Goal: Task Accomplishment & Management: Use online tool/utility

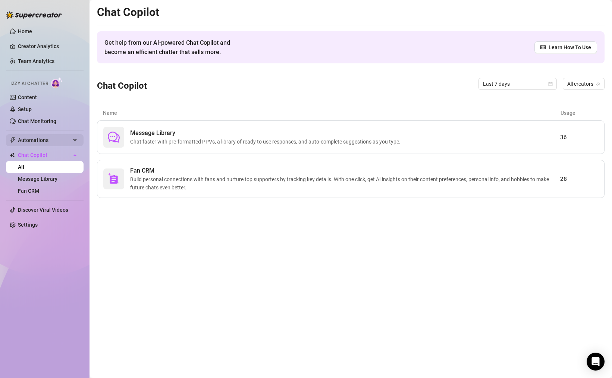
click at [60, 135] on span "Automations" at bounding box center [44, 140] width 53 height 12
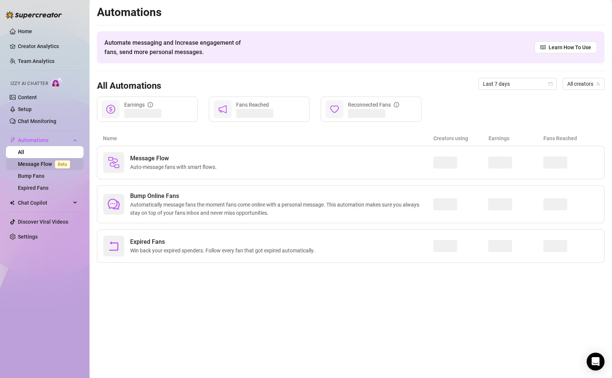
click at [39, 162] on link "Message Flow Beta" at bounding box center [45, 164] width 55 height 6
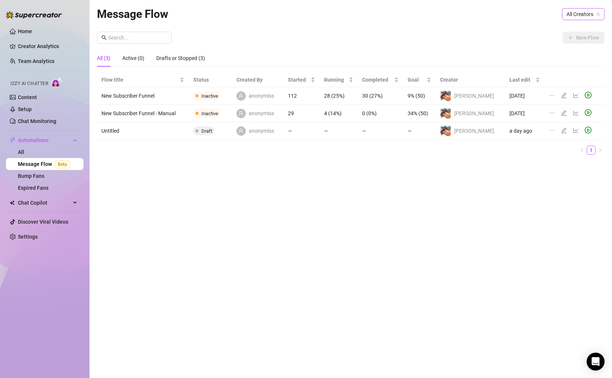
click at [579, 18] on span "All Creators" at bounding box center [583, 14] width 34 height 11
click at [584, 43] on div "[PERSON_NAME] ( li11i3 )" at bounding box center [568, 41] width 71 height 9
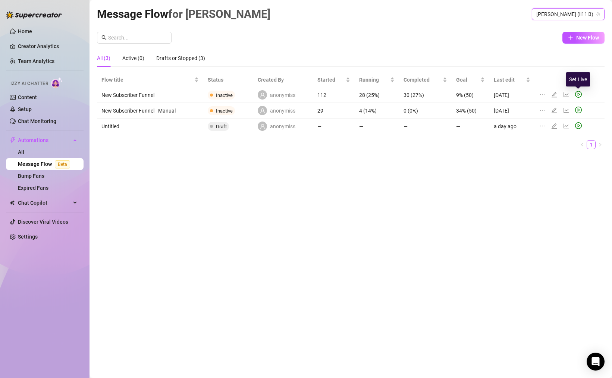
click at [578, 94] on icon "play-circle" at bounding box center [578, 94] width 7 height 7
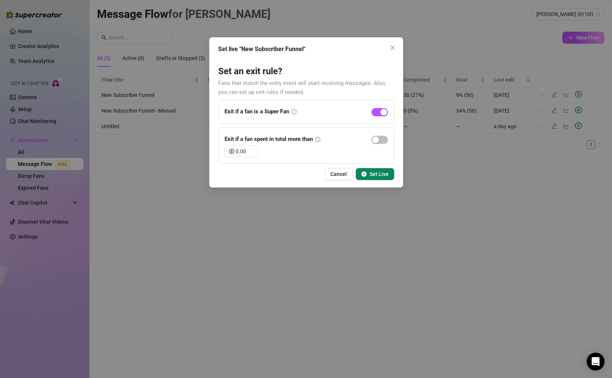
click at [381, 176] on span "Set Live" at bounding box center [379, 174] width 19 height 6
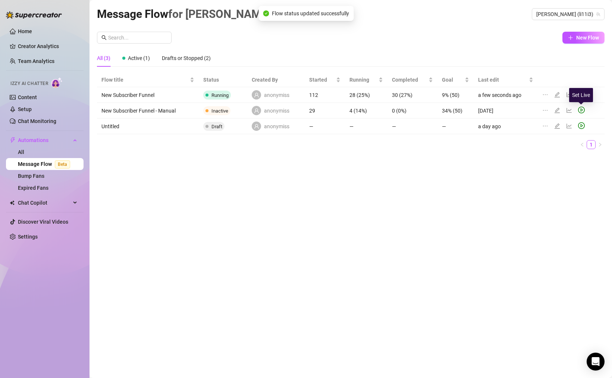
click at [583, 111] on icon "play-circle" at bounding box center [581, 110] width 7 height 7
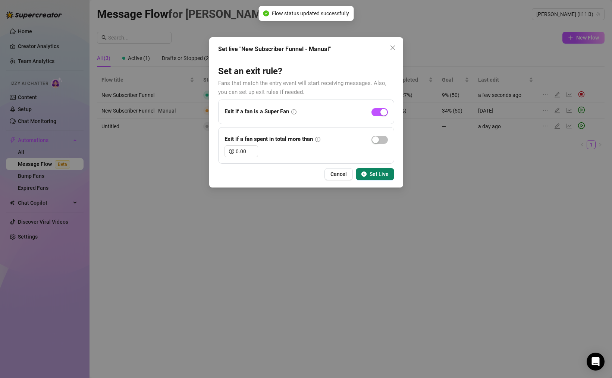
click at [382, 175] on span "Set Live" at bounding box center [379, 174] width 19 height 6
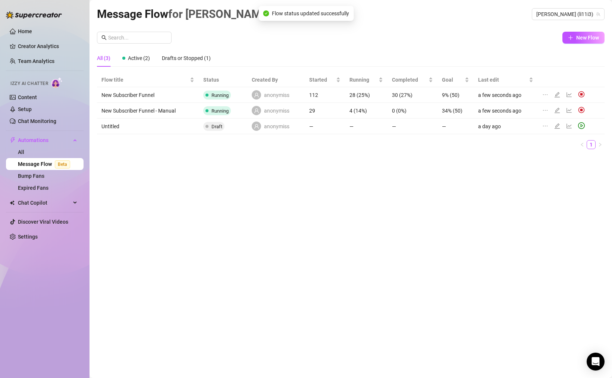
click at [550, 124] on div at bounding box center [546, 126] width 9 height 8
click at [545, 125] on icon "ellipsis" at bounding box center [545, 126] width 6 height 6
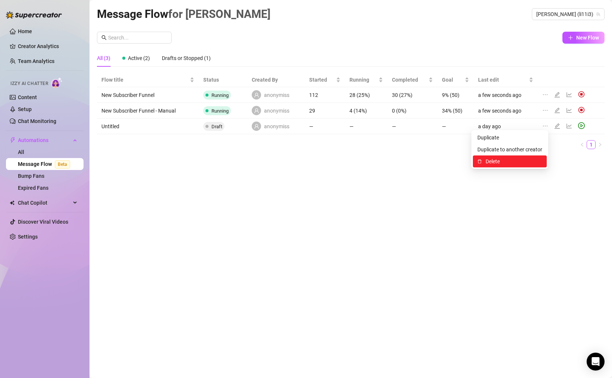
click at [497, 164] on span "Delete" at bounding box center [514, 161] width 57 height 8
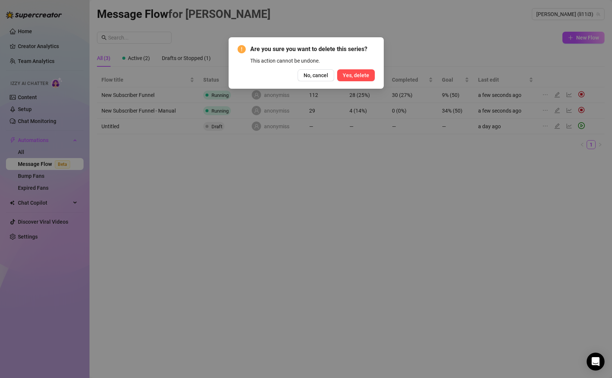
click at [351, 70] on button "Yes, delete" at bounding box center [356, 75] width 38 height 12
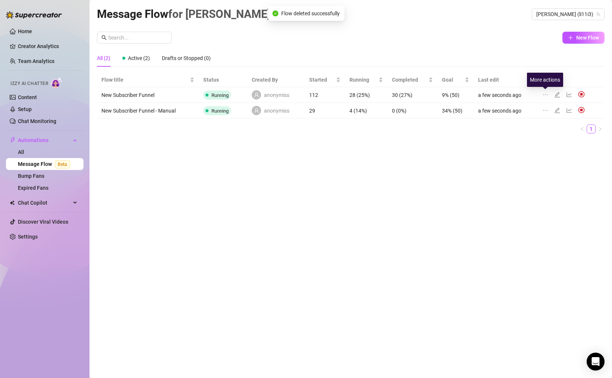
click at [546, 94] on icon "ellipsis" at bounding box center [545, 95] width 6 height 6
click at [567, 129] on ul "1" at bounding box center [351, 129] width 508 height 9
click at [556, 95] on icon "edit" at bounding box center [557, 95] width 6 height 6
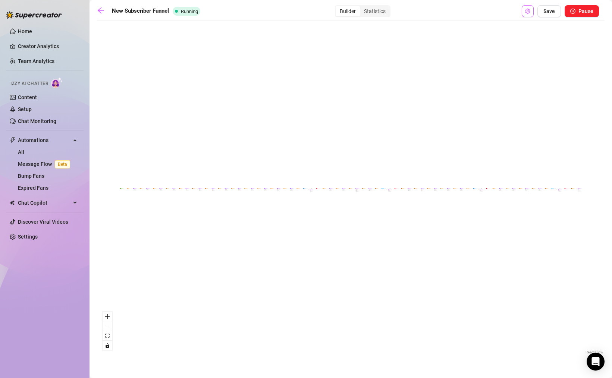
click at [525, 13] on button "Open Exit Rules" at bounding box center [528, 11] width 12 height 12
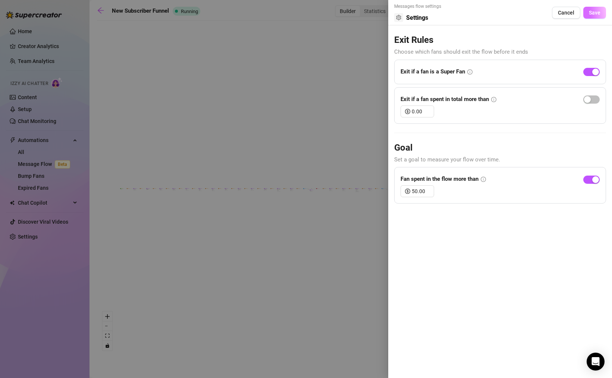
click at [598, 10] on span "Save" at bounding box center [595, 13] width 12 height 6
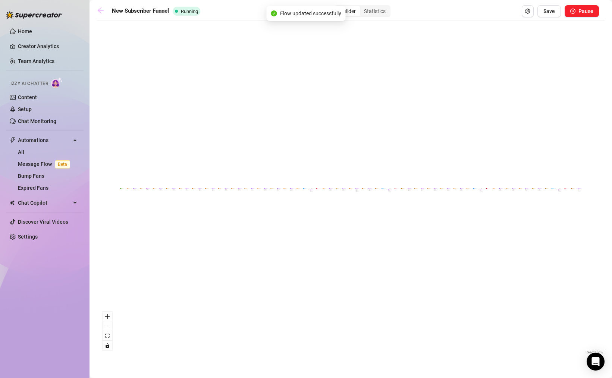
click at [98, 10] on icon "arrow-left" at bounding box center [101, 10] width 6 height 6
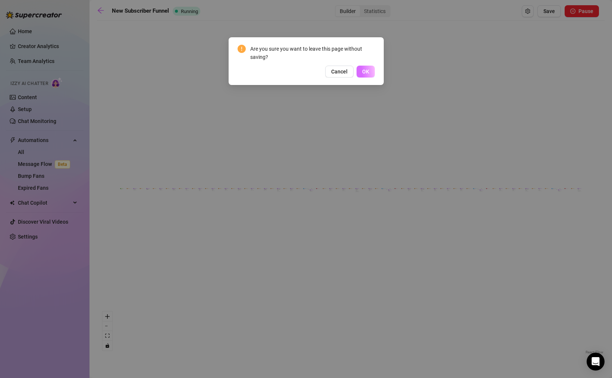
click at [364, 70] on span "OK" at bounding box center [365, 72] width 7 height 6
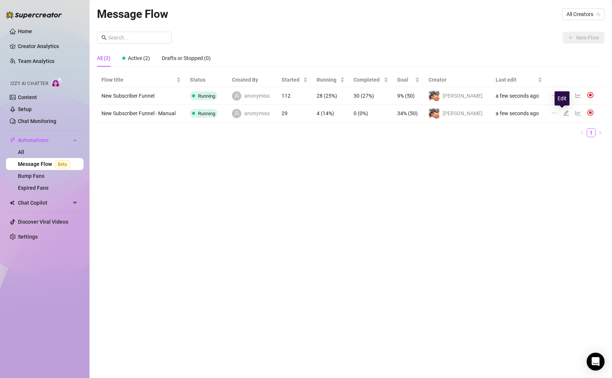
click at [563, 113] on icon "edit" at bounding box center [565, 112] width 5 height 5
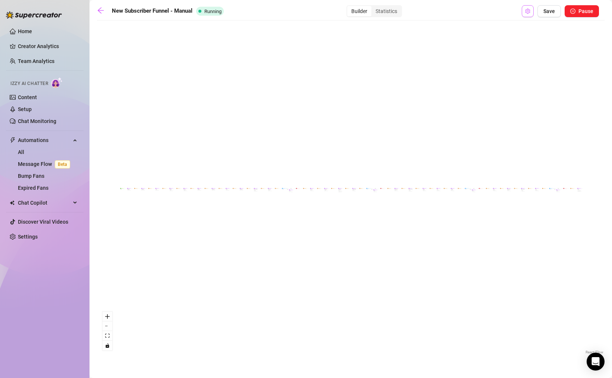
click at [528, 9] on icon "setting" at bounding box center [527, 11] width 5 height 5
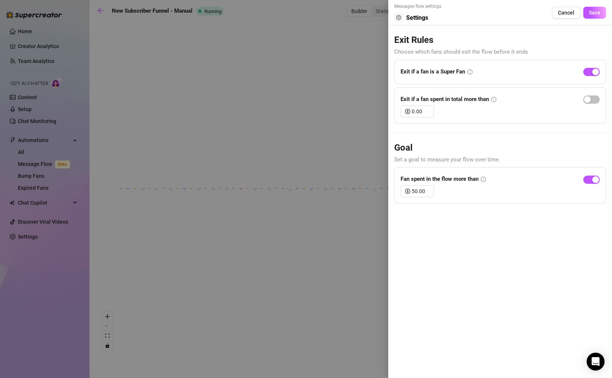
click at [471, 72] on icon "info-circle" at bounding box center [469, 71] width 5 height 5
click at [591, 10] on span "Save" at bounding box center [595, 13] width 12 height 6
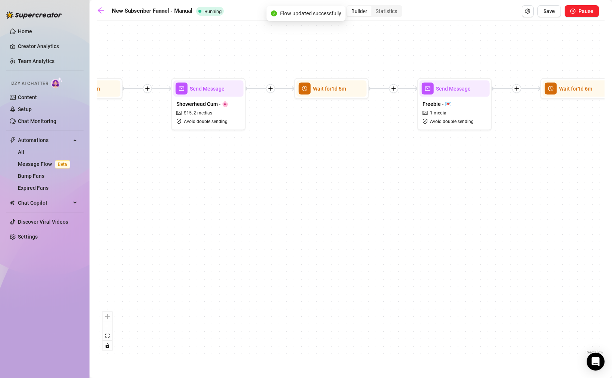
drag, startPoint x: 151, startPoint y: 154, endPoint x: 391, endPoint y: 245, distance: 256.5
click at [391, 245] on div "If True If False If True If False If True If False If True If False Send Messag…" at bounding box center [351, 190] width 508 height 332
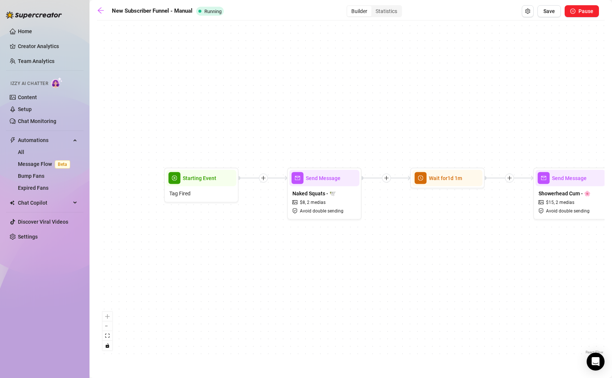
drag, startPoint x: 162, startPoint y: 250, endPoint x: 326, endPoint y: 249, distance: 163.7
click at [326, 249] on div "If True If False If True If False If True If False If True If False Send Messag…" at bounding box center [351, 190] width 508 height 332
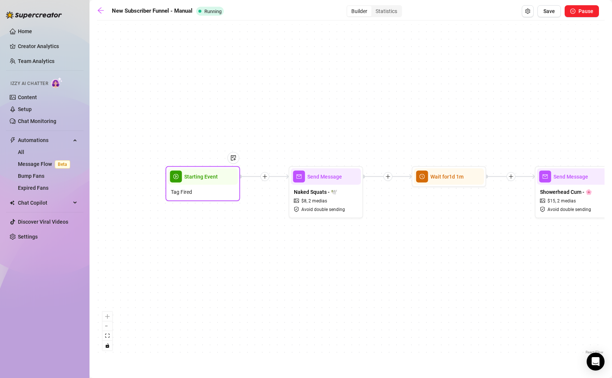
click at [192, 188] on div "Tag Fired" at bounding box center [203, 192] width 70 height 14
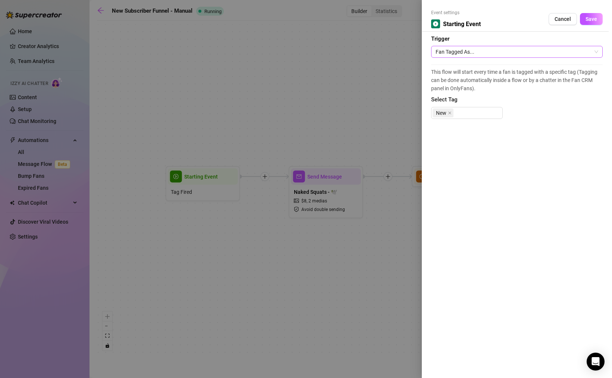
click at [465, 54] on span "Fan Tagged As..." at bounding box center [517, 51] width 163 height 11
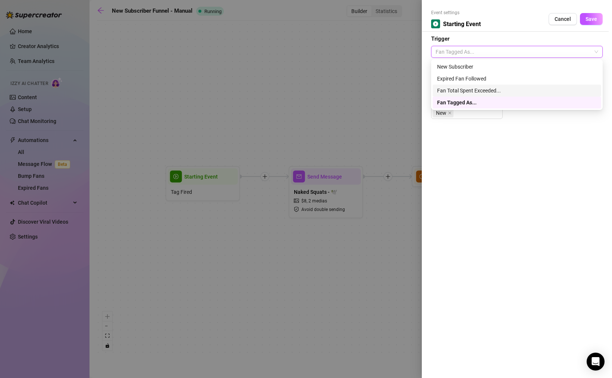
click at [534, 207] on div "Event settings Starting Event Cancel Save Trigger Fan Tagged As... This flow wi…" at bounding box center [517, 189] width 190 height 378
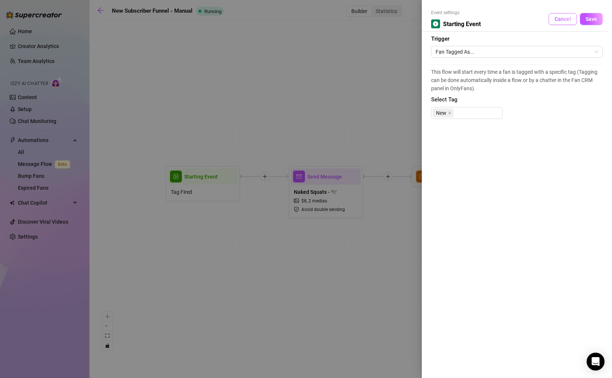
click at [562, 24] on button "Cancel" at bounding box center [563, 19] width 28 height 12
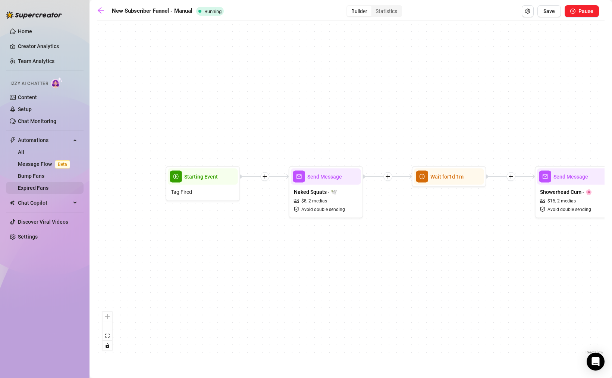
click at [38, 185] on link "Expired Fans" at bounding box center [33, 188] width 31 height 6
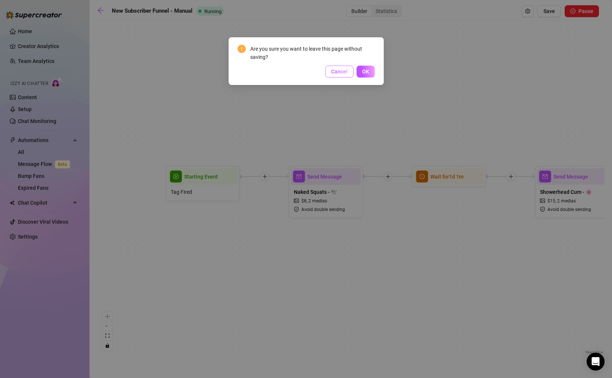
click at [336, 73] on span "Cancel" at bounding box center [339, 72] width 16 height 6
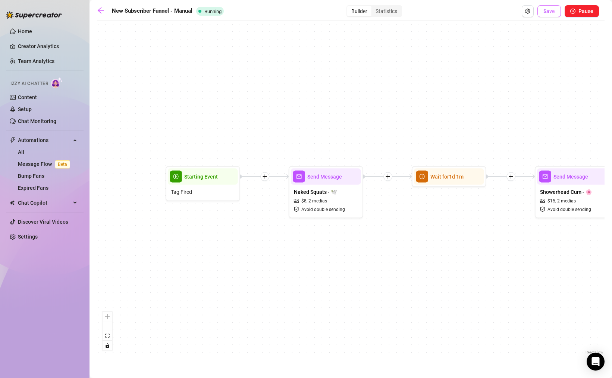
click at [549, 11] on span "Save" at bounding box center [549, 11] width 12 height 6
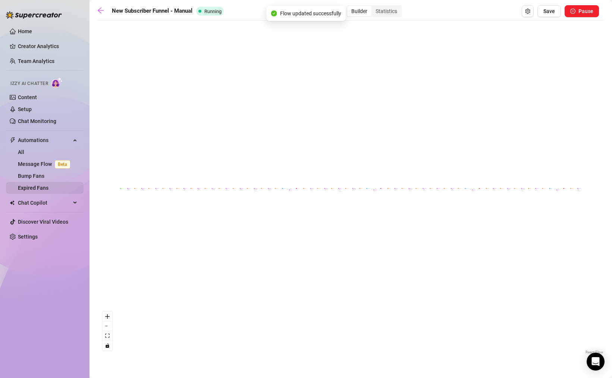
click at [42, 186] on link "Expired Fans" at bounding box center [33, 188] width 31 height 6
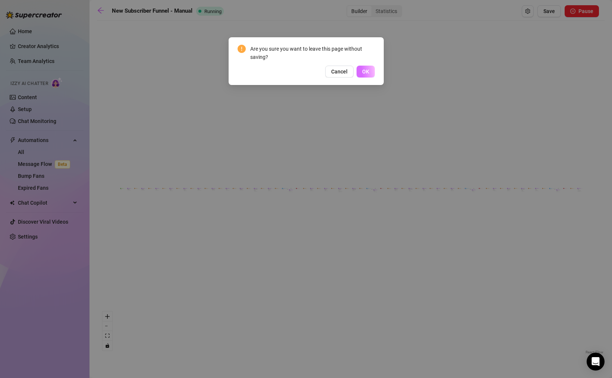
click at [368, 75] on button "OK" at bounding box center [366, 72] width 18 height 12
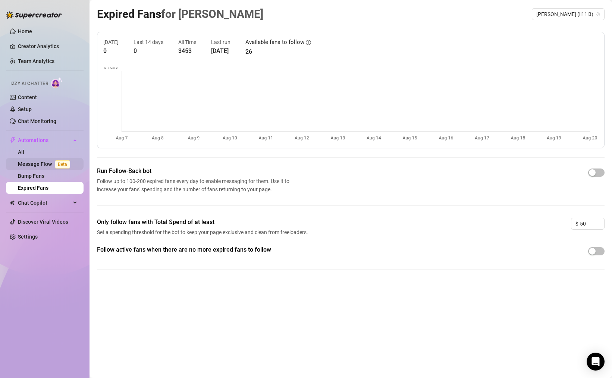
click at [41, 161] on link "Message Flow Beta" at bounding box center [45, 164] width 55 height 6
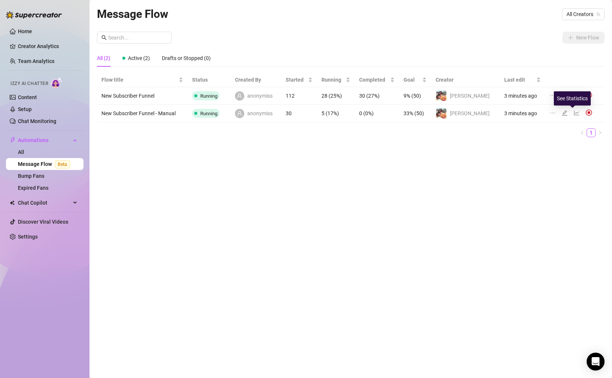
click at [574, 113] on icon "line-chart" at bounding box center [577, 113] width 6 height 6
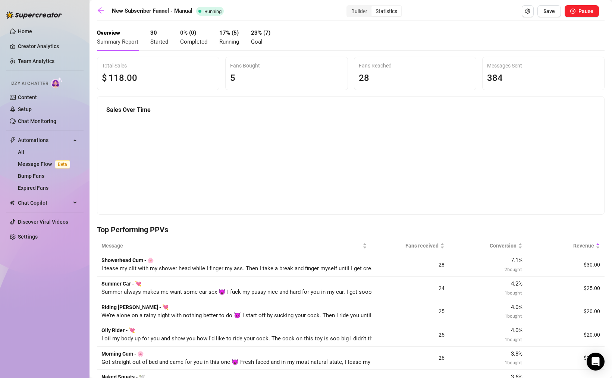
click at [232, 36] on strong "17 % ( 5 )" at bounding box center [228, 32] width 19 height 7
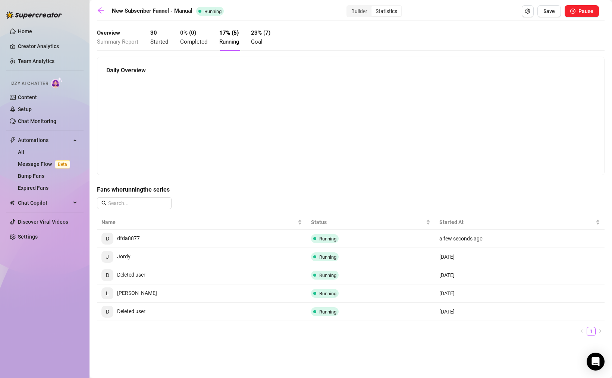
click at [150, 43] on div "Overview Summary Report 30 Started 0 % ( 0 ) Completed 17 % ( 5 ) Running 23% (…" at bounding box center [183, 37] width 173 height 26
click at [158, 40] on span "Started" at bounding box center [159, 41] width 18 height 7
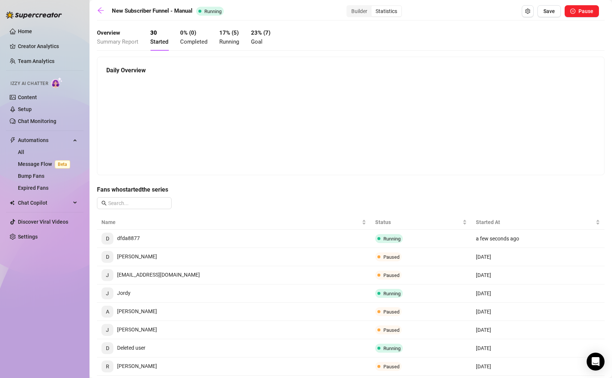
click at [119, 45] on span "Summary Report" at bounding box center [117, 41] width 41 height 7
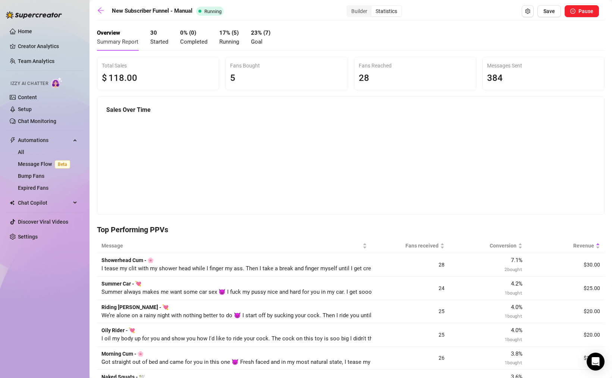
click at [232, 34] on strong "17 % ( 5 )" at bounding box center [228, 32] width 19 height 7
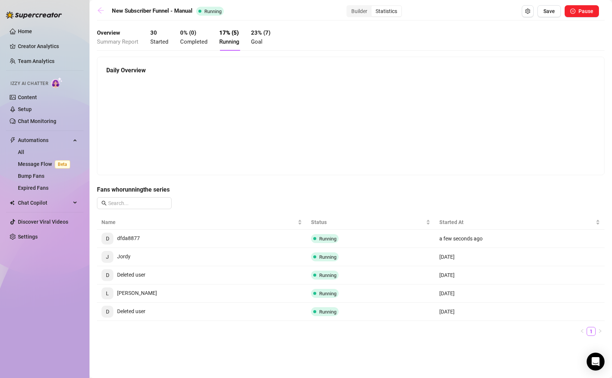
click at [98, 13] on icon "arrow-left" at bounding box center [100, 10] width 7 height 7
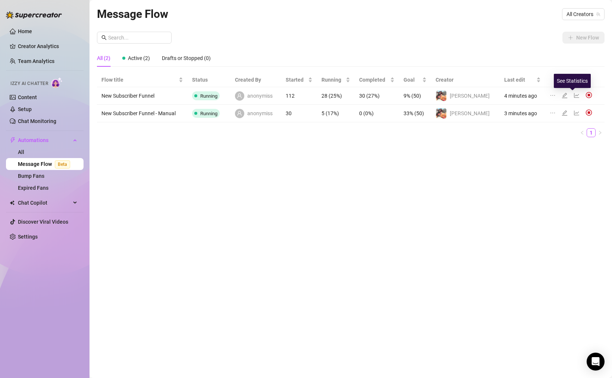
click at [574, 94] on icon "line-chart" at bounding box center [577, 95] width 6 height 6
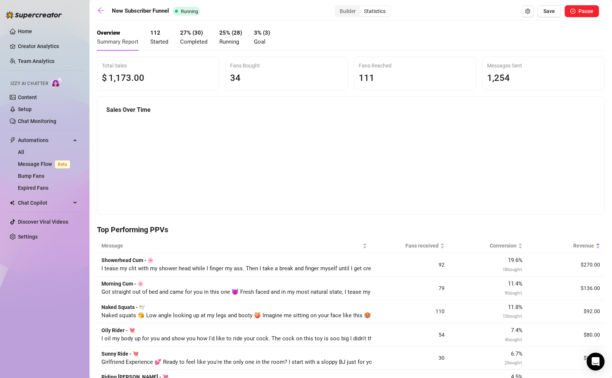
click at [229, 41] on span "Running" at bounding box center [229, 41] width 20 height 7
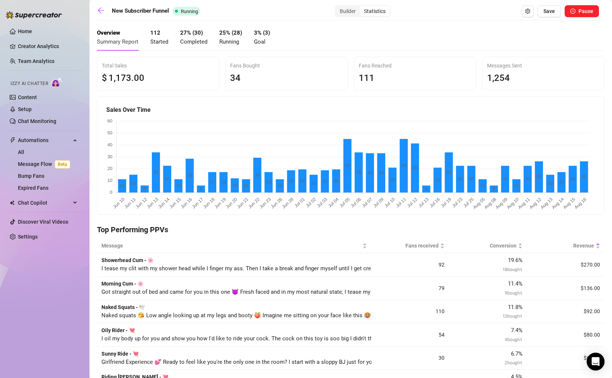
click at [236, 37] on div "25 % ( 28 ) Running" at bounding box center [230, 38] width 23 height 18
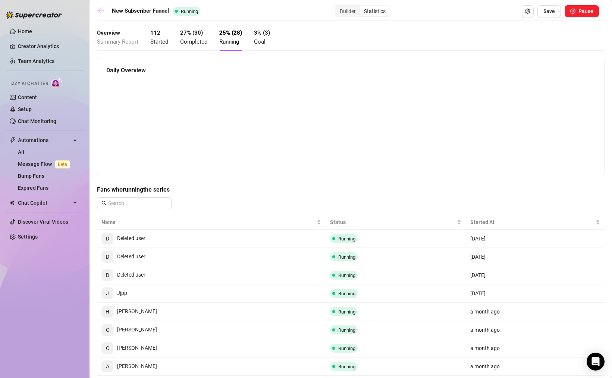
click at [102, 15] on link at bounding box center [102, 11] width 11 height 9
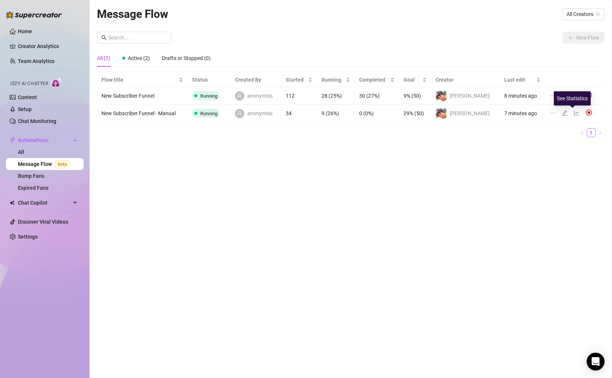
click at [574, 115] on icon "line-chart" at bounding box center [576, 113] width 5 height 5
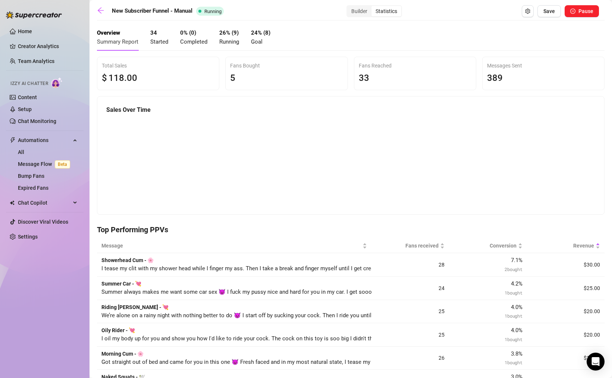
click at [230, 34] on strong "26 % ( 9 )" at bounding box center [228, 32] width 19 height 7
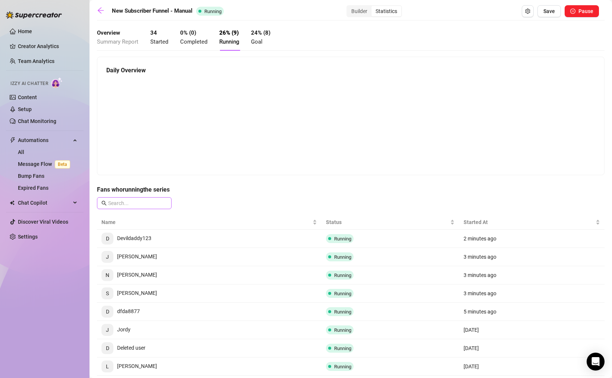
click at [137, 197] on span at bounding box center [134, 203] width 75 height 12
click at [208, 198] on div "Fans who running the series Name Status Started At D Devildaddy123 Running 2 mi…" at bounding box center [351, 300] width 508 height 230
click at [100, 10] on icon "arrow-left" at bounding box center [101, 10] width 6 height 6
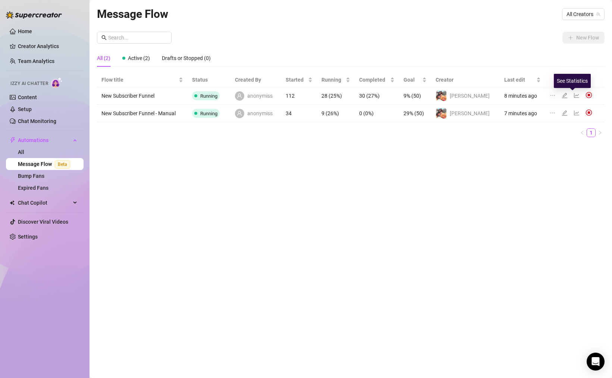
click at [574, 97] on icon "line-chart" at bounding box center [577, 95] width 6 height 6
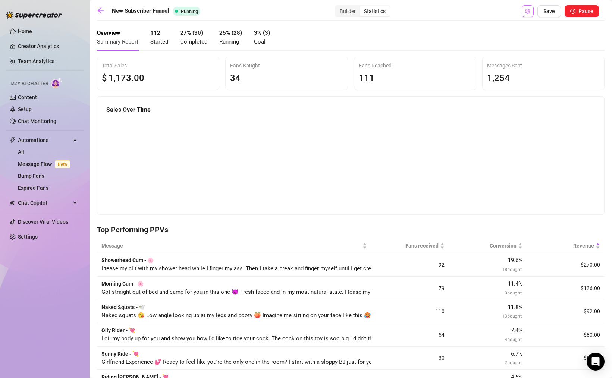
click at [522, 12] on button "Open Exit Rules" at bounding box center [528, 11] width 12 height 12
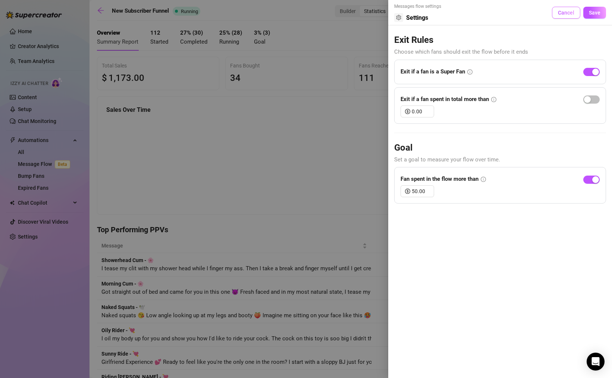
click at [563, 10] on span "Cancel" at bounding box center [566, 13] width 16 height 6
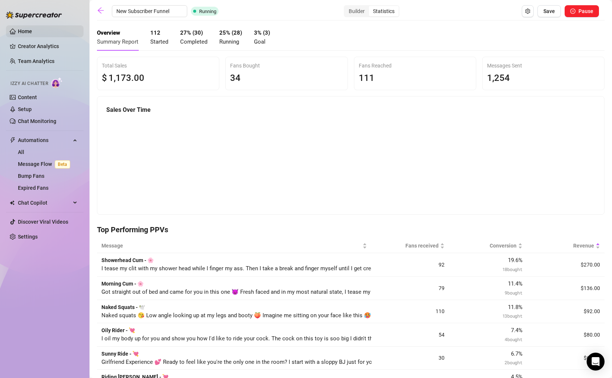
click at [32, 34] on link "Home" at bounding box center [25, 31] width 14 height 6
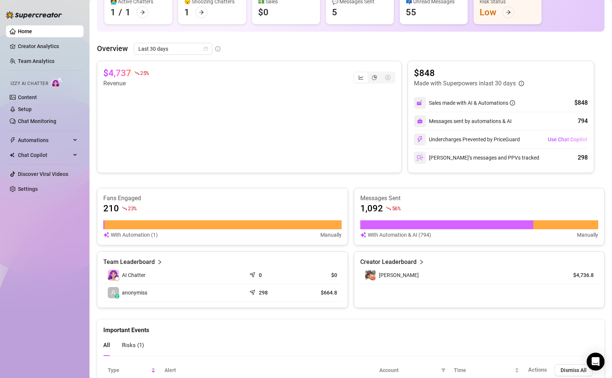
scroll to position [92, 0]
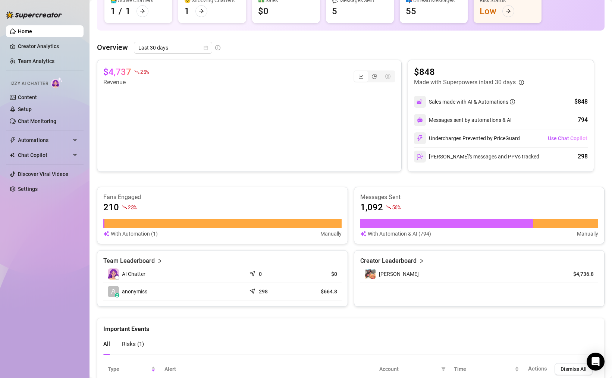
click at [151, 260] on article "Team Leaderboard" at bounding box center [128, 261] width 51 height 9
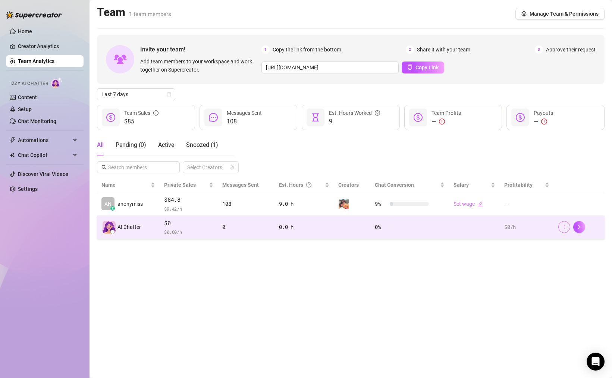
click at [568, 225] on button "button" at bounding box center [564, 227] width 12 height 12
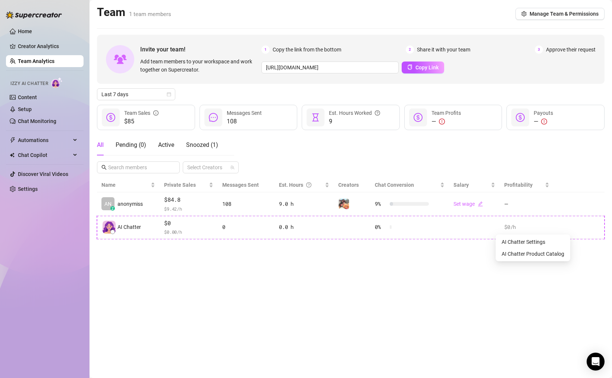
click at [570, 160] on div "All Pending ( 0 ) Active Snoozed ( 1 ) Select Creators" at bounding box center [351, 154] width 508 height 39
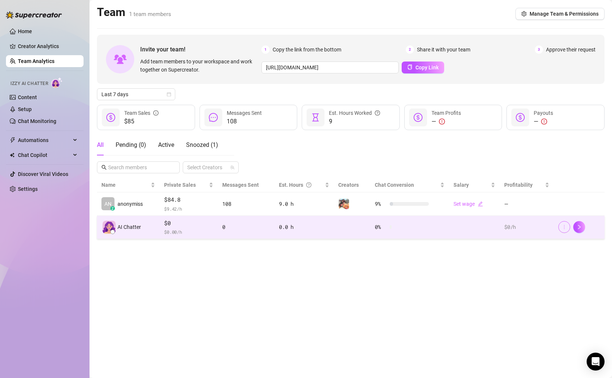
click at [563, 230] on button "button" at bounding box center [564, 227] width 12 height 12
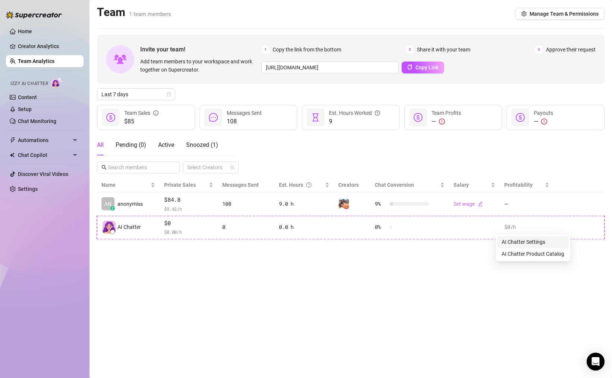
click at [545, 242] on link "AI Chatter Settings" at bounding box center [524, 242] width 44 height 6
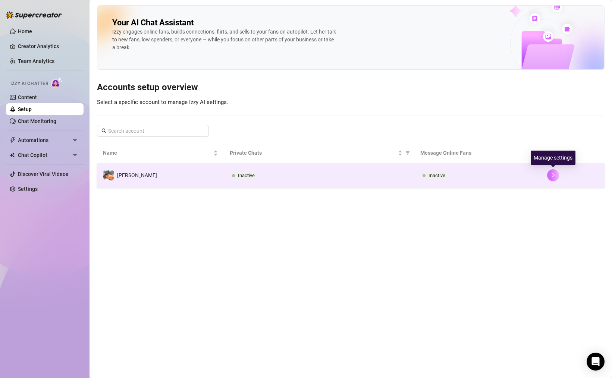
click at [552, 175] on icon "right" at bounding box center [552, 175] width 5 height 5
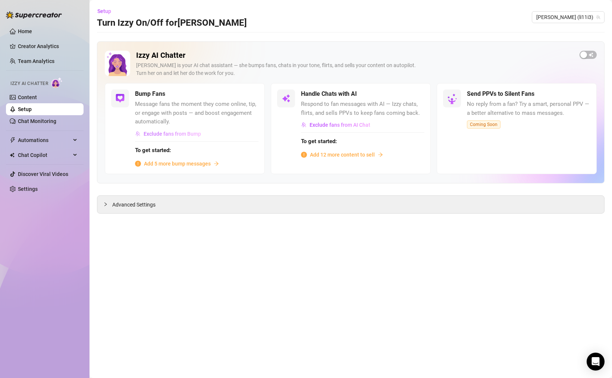
click at [186, 133] on span "Exclude fans from Bump" at bounding box center [172, 134] width 57 height 6
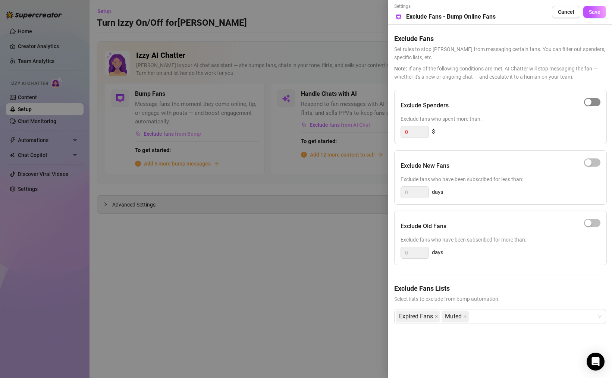
click at [593, 104] on span "button" at bounding box center [592, 102] width 16 height 8
drag, startPoint x: 414, startPoint y: 131, endPoint x: 373, endPoint y: 131, distance: 40.3
click at [376, 131] on div "Settings Preview Exclude Fans - Bump Online Fans Cancel Save Exclude Fans Set r…" at bounding box center [306, 189] width 612 height 378
type input "50"
click at [473, 133] on div "50 $" at bounding box center [501, 132] width 200 height 12
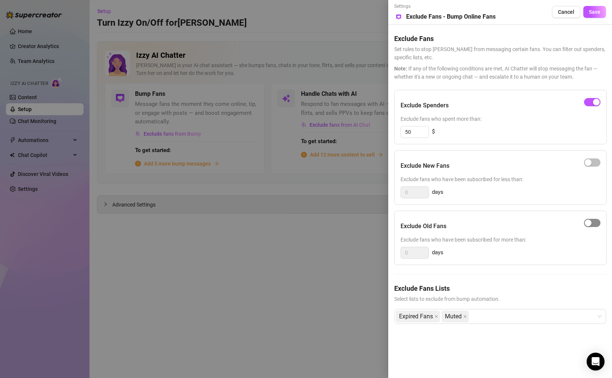
click at [596, 223] on span "button" at bounding box center [592, 223] width 16 height 8
drag, startPoint x: 418, startPoint y: 251, endPoint x: 381, endPoint y: 251, distance: 36.9
click at [392, 251] on div "Settings Preview Exclude Fans - Bump Online Fans Cancel Save Exclude Fans Set r…" at bounding box center [500, 189] width 224 height 378
type input "30"
click at [518, 290] on h5 "Exclude Fans Lists" at bounding box center [500, 288] width 212 height 10
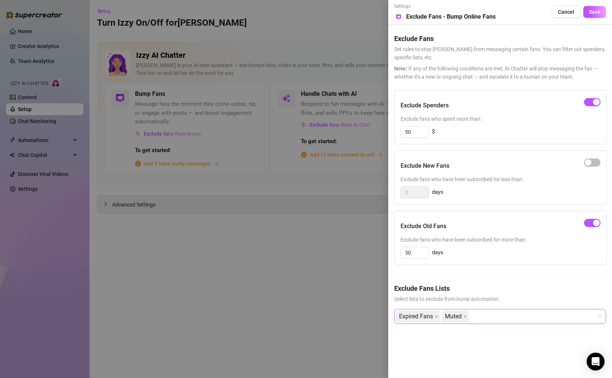
click at [478, 317] on div "Expired Fans Muted" at bounding box center [496, 316] width 201 height 13
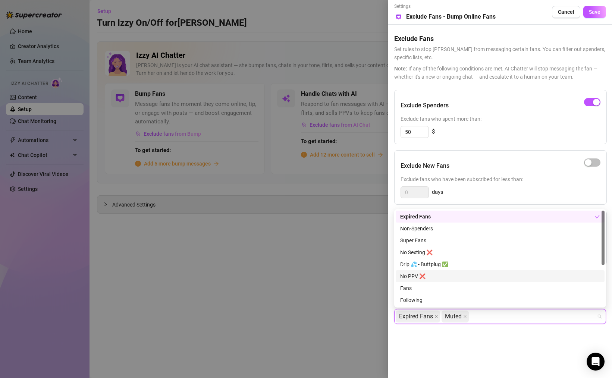
click at [470, 276] on div "No PPV ❌" at bounding box center [500, 276] width 200 height 8
click at [467, 255] on div "No Sexting ❌" at bounding box center [500, 252] width 200 height 8
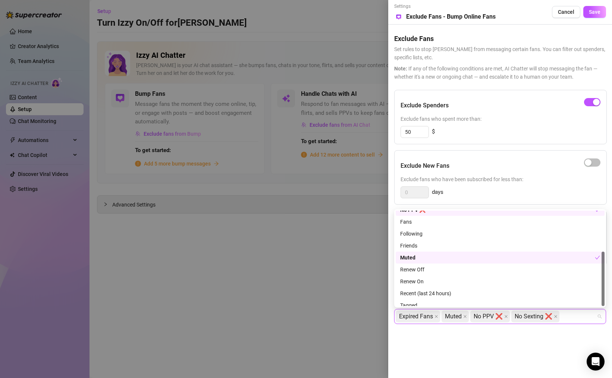
scroll to position [72, 0]
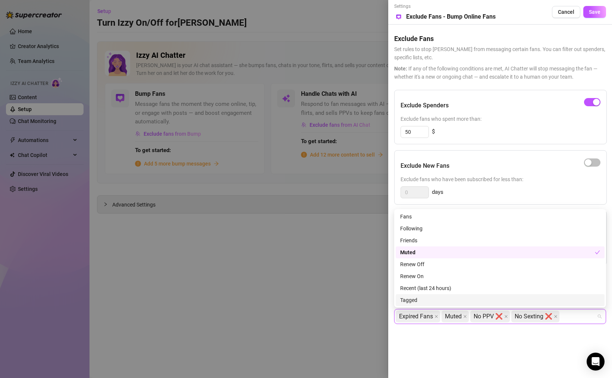
click at [433, 297] on div "Tagged" at bounding box center [500, 300] width 200 height 8
click at [570, 317] on span "Tagged" at bounding box center [574, 316] width 20 height 11
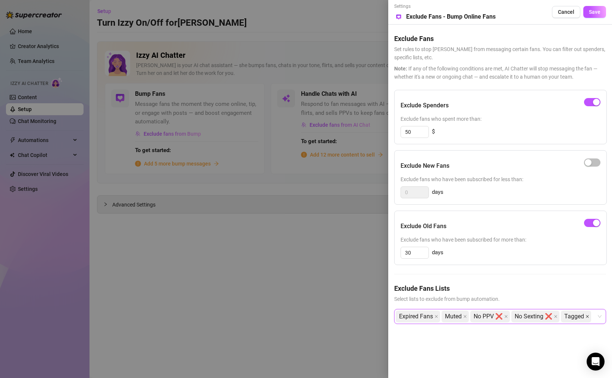
click at [586, 317] on icon "close" at bounding box center [587, 316] width 3 height 3
click at [572, 316] on div "Expired Fans Muted No PPV ❌ No Sexting ❌" at bounding box center [496, 316] width 201 height 13
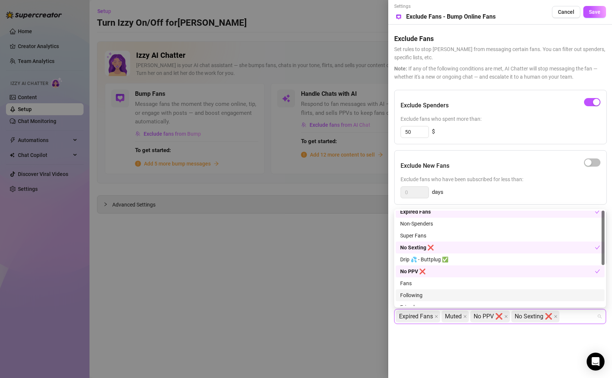
scroll to position [0, 0]
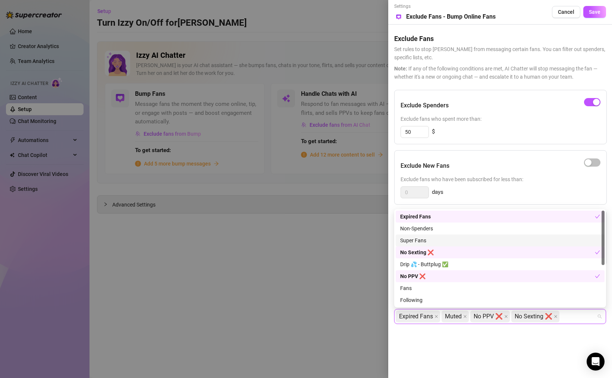
click at [453, 241] on div "Super Fans" at bounding box center [500, 240] width 200 height 8
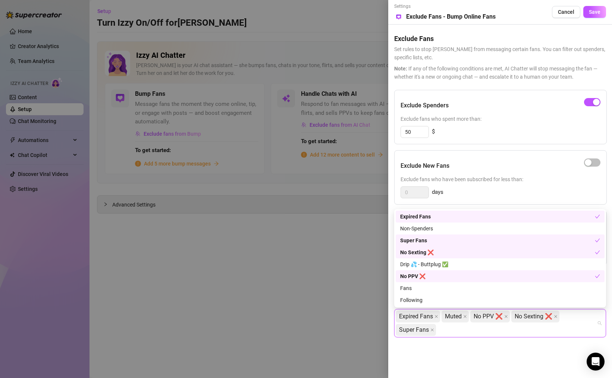
click at [527, 167] on div "Exclude New Fans" at bounding box center [501, 166] width 200 height 19
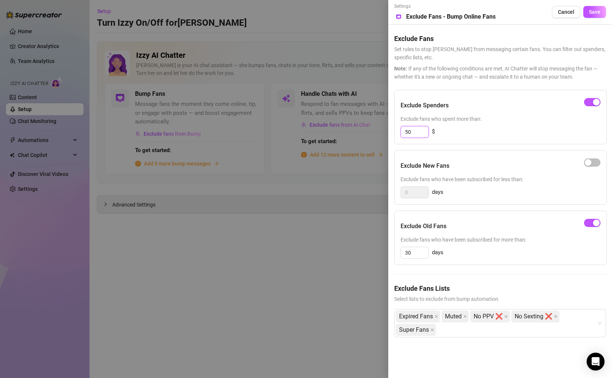
drag, startPoint x: 414, startPoint y: 132, endPoint x: 374, endPoint y: 127, distance: 39.5
click at [405, 132] on input "50" at bounding box center [415, 131] width 28 height 11
type input "100"
click at [476, 163] on div "Exclude New Fans" at bounding box center [501, 166] width 200 height 19
drag, startPoint x: 416, startPoint y: 254, endPoint x: 379, endPoint y: 249, distance: 37.3
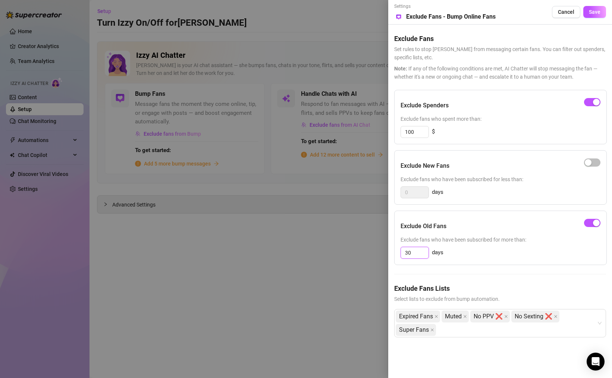
click at [380, 249] on div "Settings Preview Exclude Fans - Bump Online Fans Cancel Save Exclude Fans Set r…" at bounding box center [306, 189] width 612 height 378
click at [590, 225] on span "button" at bounding box center [592, 223] width 16 height 8
click at [590, 224] on div "button" at bounding box center [588, 223] width 7 height 7
drag, startPoint x: 415, startPoint y: 254, endPoint x: 393, endPoint y: 254, distance: 22.4
click at [404, 254] on input "30" at bounding box center [415, 252] width 28 height 11
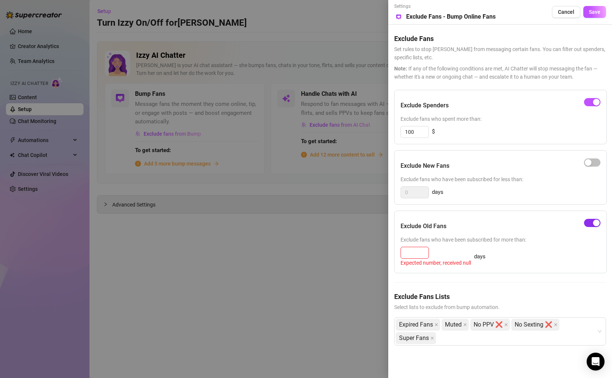
click at [595, 224] on div "button" at bounding box center [596, 223] width 7 height 7
click at [559, 242] on span "Exclude fans who have been subscribed for more than:" at bounding box center [501, 240] width 200 height 8
click at [495, 216] on div "Exclude Old Fans Exclude fans who have been subscribed for more than: Expected …" at bounding box center [500, 242] width 213 height 63
click at [596, 15] on span "Save" at bounding box center [595, 12] width 12 height 6
click at [590, 103] on span "button" at bounding box center [592, 102] width 16 height 8
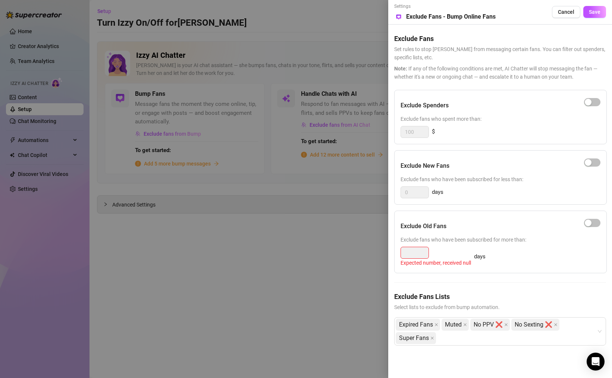
click at [548, 134] on div "100 $" at bounding box center [501, 132] width 200 height 12
click at [594, 10] on span "Save" at bounding box center [595, 12] width 12 height 6
click at [597, 223] on span "button" at bounding box center [592, 223] width 16 height 8
click at [597, 223] on div "button" at bounding box center [596, 223] width 7 height 7
click at [569, 14] on span "Cancel" at bounding box center [566, 12] width 16 height 6
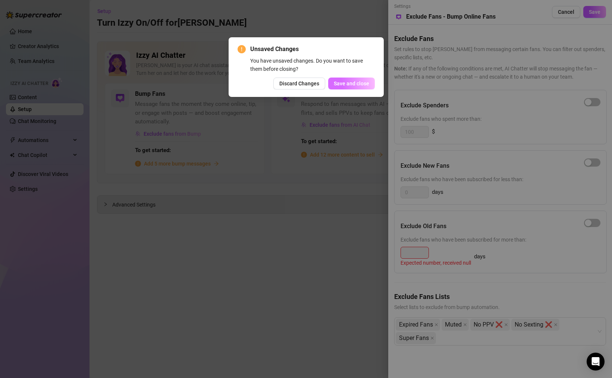
click at [351, 84] on span "Save and close" at bounding box center [351, 84] width 35 height 6
click at [312, 83] on span "Discard Changes" at bounding box center [299, 84] width 40 height 6
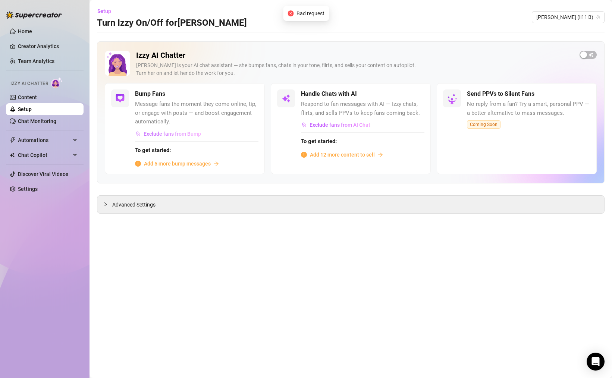
click at [189, 134] on span "Exclude fans from Bump" at bounding box center [172, 134] width 57 height 6
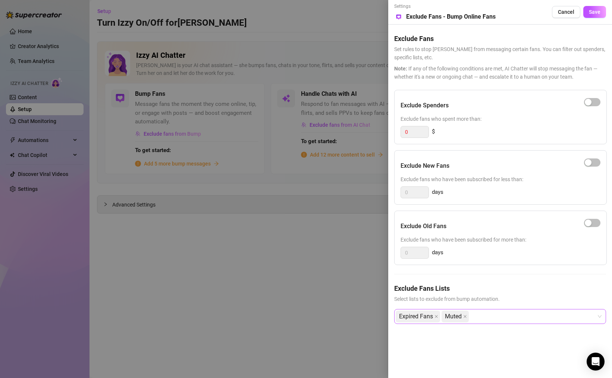
click at [494, 314] on div "Expired Fans Muted" at bounding box center [496, 316] width 201 height 13
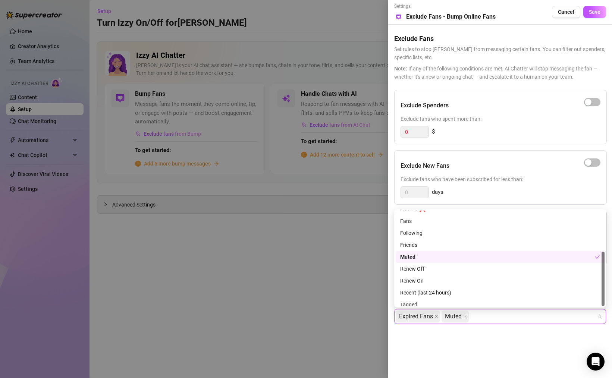
scroll to position [72, 0]
click at [513, 142] on div "Exclude Spenders Exclude fans who spent more than: 0 $" at bounding box center [500, 117] width 213 height 54
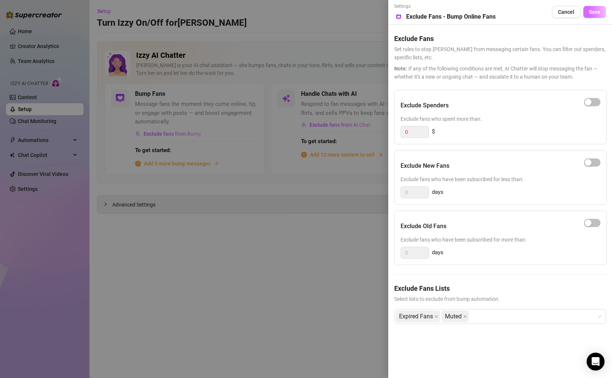
click at [597, 13] on span "Save" at bounding box center [595, 12] width 12 height 6
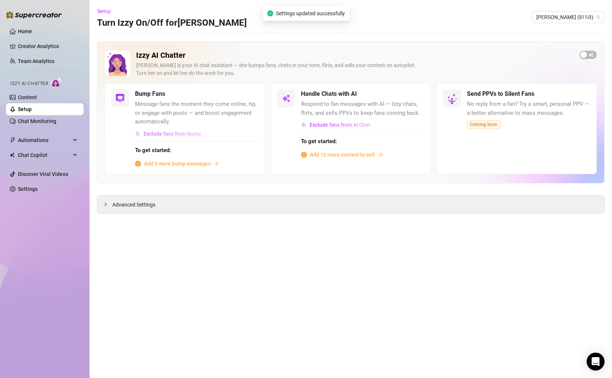
click at [194, 133] on span "Exclude fans from Bump" at bounding box center [172, 134] width 57 height 6
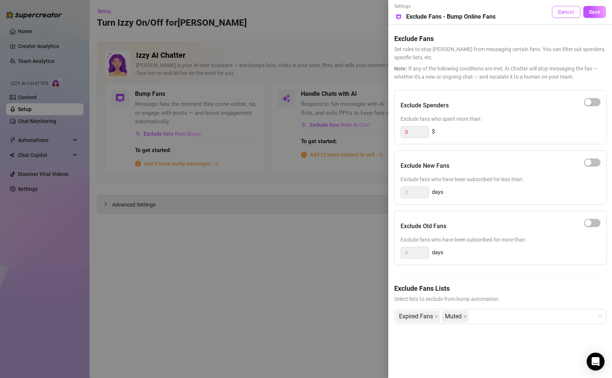
click at [562, 11] on span "Cancel" at bounding box center [566, 12] width 16 height 6
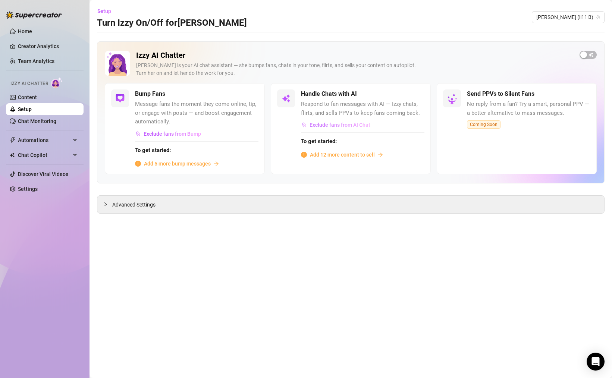
click at [342, 124] on span "Exclude fans from AI Chat" at bounding box center [340, 125] width 61 height 6
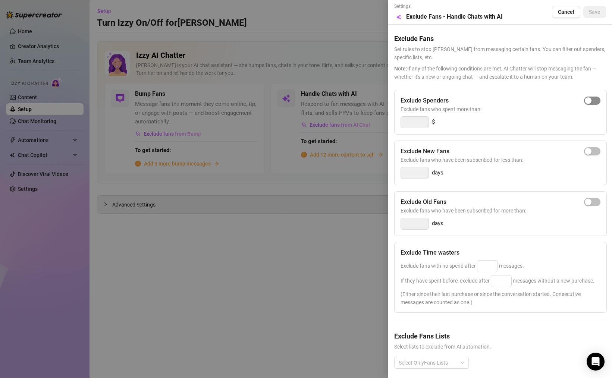
click at [586, 101] on span "button" at bounding box center [592, 101] width 16 height 8
type input "300"
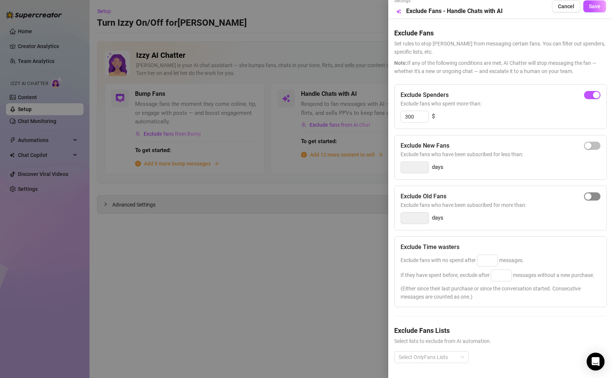
click at [586, 193] on div "button" at bounding box center [588, 196] width 7 height 7
type input "14"
drag, startPoint x: 418, startPoint y: 104, endPoint x: 393, endPoint y: 104, distance: 24.6
click at [396, 104] on div "Exclude Spenders Exclude fans who spent more than: 300 $" at bounding box center [500, 106] width 213 height 45
click at [502, 109] on div "Exclude Spenders Exclude fans who spent more than: 300 $" at bounding box center [500, 106] width 213 height 45
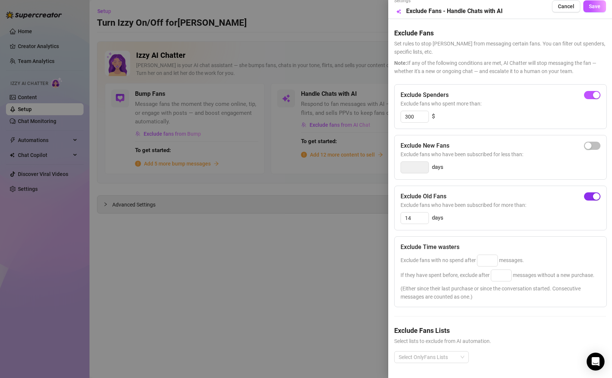
click at [584, 192] on span "button" at bounding box center [592, 196] width 16 height 8
drag, startPoint x: 417, startPoint y: 102, endPoint x: 392, endPoint y: 100, distance: 25.8
click at [396, 101] on div "Exclude Spenders Exclude fans who spent more than: 300 $" at bounding box center [500, 106] width 213 height 45
type input "250"
click at [465, 111] on div "250 $" at bounding box center [501, 117] width 200 height 12
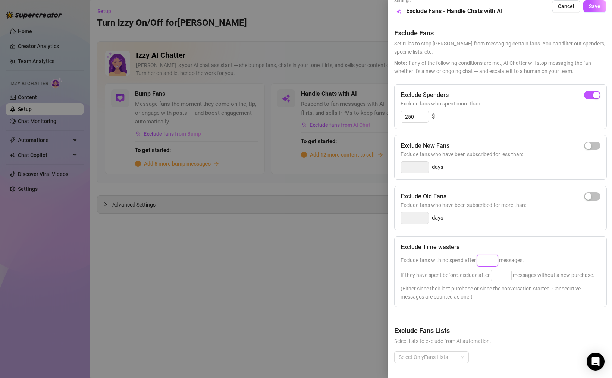
click at [485, 255] on input at bounding box center [487, 260] width 20 height 11
click at [566, 236] on div "Exclude Time wasters Exclude fans with no spend after 5 messages. If they have …" at bounding box center [500, 271] width 213 height 71
drag, startPoint x: 492, startPoint y: 245, endPoint x: 476, endPoint y: 245, distance: 16.0
click at [484, 255] on input "25" at bounding box center [487, 260] width 20 height 11
drag, startPoint x: 486, startPoint y: 248, endPoint x: 477, endPoint y: 248, distance: 9.0
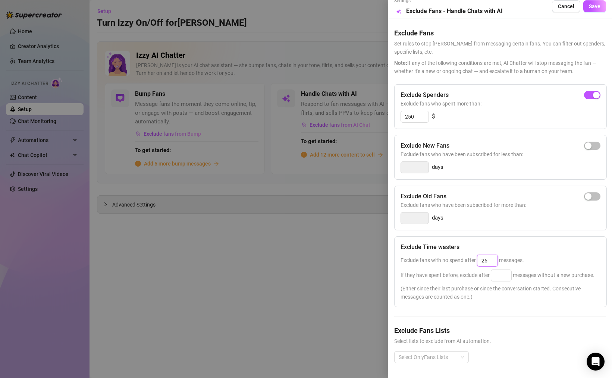
click at [478, 255] on input "25" at bounding box center [487, 260] width 20 height 11
type input "25"
click at [544, 236] on div "Exclude Time wasters Exclude fans with no spend after 25 messages. If they have…" at bounding box center [500, 271] width 213 height 71
drag, startPoint x: 490, startPoint y: 247, endPoint x: 458, endPoint y: 239, distance: 32.9
click at [462, 257] on span "Exclude fans with no spend after 25 messages." at bounding box center [462, 260] width 123 height 6
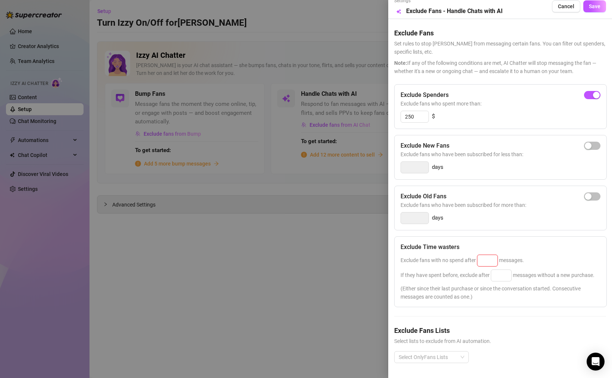
click at [546, 222] on div "Exclude Spenders Exclude fans who spent more than: 250 $ Exclude New Fans Exclu…" at bounding box center [500, 229] width 212 height 291
click at [483, 255] on input at bounding box center [487, 260] width 20 height 11
click at [553, 238] on div "Exclude Time wasters Exclude fans with no spend after 25 messages. If they have…" at bounding box center [500, 271] width 213 height 71
drag, startPoint x: 491, startPoint y: 249, endPoint x: 453, endPoint y: 246, distance: 37.8
click at [456, 257] on span "Exclude fans with no spend after 25 messages." at bounding box center [462, 260] width 123 height 6
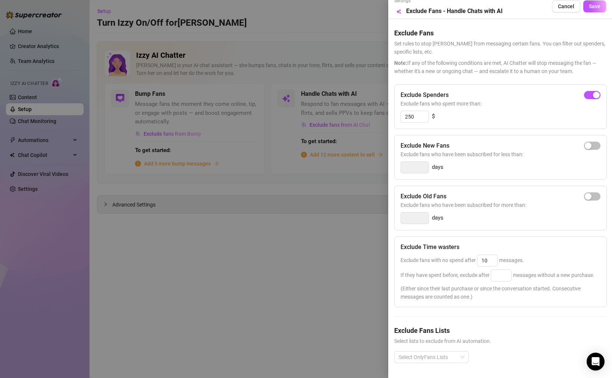
type input "25"
click at [529, 243] on div "Exclude Time wasters" at bounding box center [501, 247] width 200 height 9
click at [499, 270] on input at bounding box center [501, 275] width 20 height 11
type input "25"
click at [560, 255] on div "Exclude fans with no spend after 25 messages." at bounding box center [501, 261] width 200 height 12
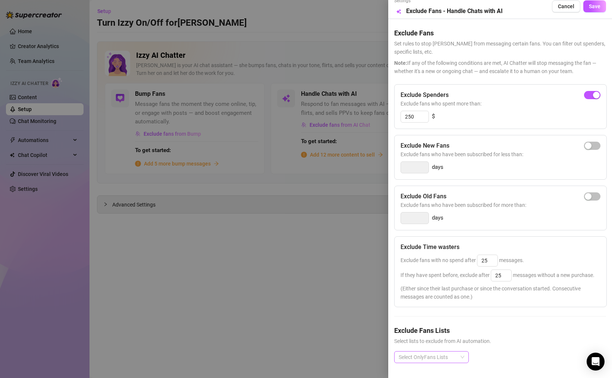
click at [444, 353] on div at bounding box center [428, 357] width 64 height 10
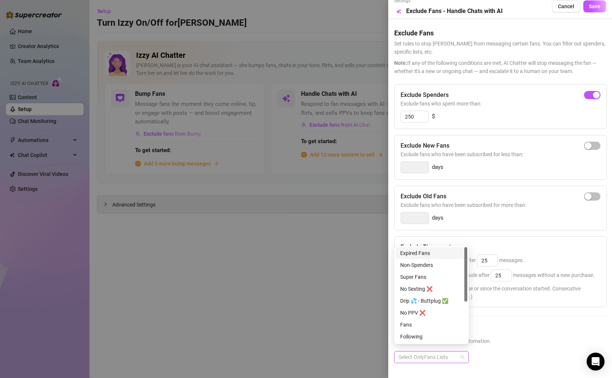
click at [551, 255] on div "Exclude fans with no spend after 25 messages." at bounding box center [501, 261] width 200 height 12
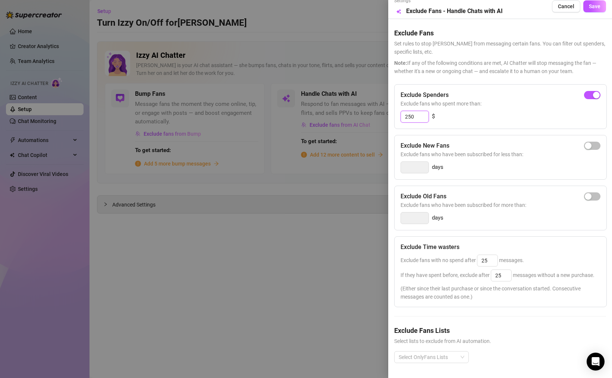
drag, startPoint x: 418, startPoint y: 103, endPoint x: 349, endPoint y: 97, distance: 69.2
click at [349, 97] on div "Settings Preview Exclude Fans - Handle Chats with AI Cancel Save Exclude Fans S…" at bounding box center [306, 189] width 612 height 378
type input "150"
click at [480, 111] on div "150 $" at bounding box center [501, 117] width 200 height 12
click at [434, 352] on div at bounding box center [428, 357] width 64 height 10
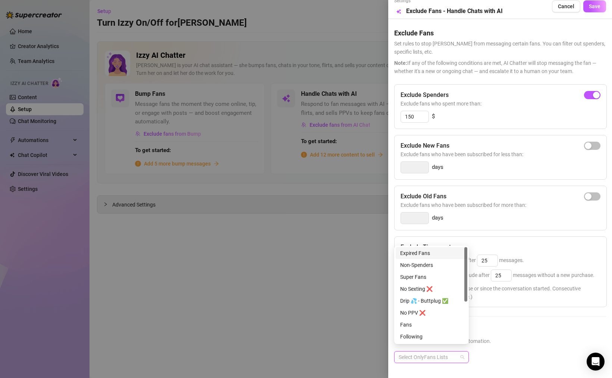
click at [527, 192] on div "Exclude Old Fans" at bounding box center [501, 196] width 200 height 9
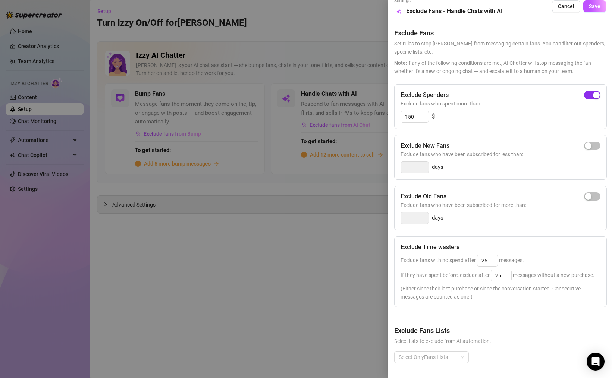
click at [593, 92] on div "button" at bounding box center [596, 95] width 7 height 7
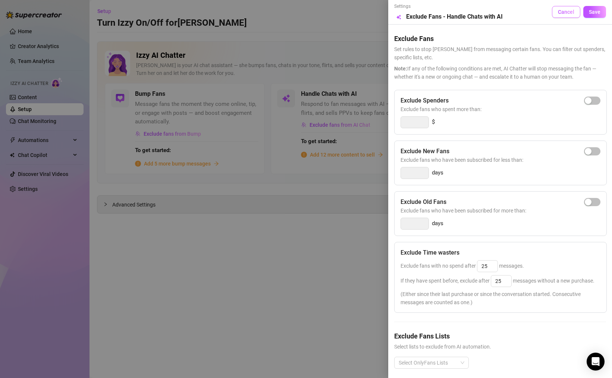
click at [562, 10] on span "Cancel" at bounding box center [566, 12] width 16 height 6
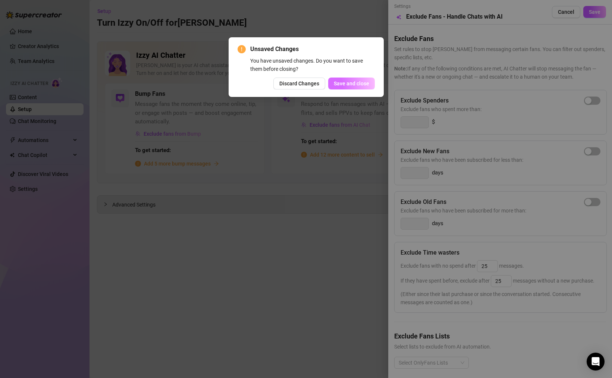
click at [360, 85] on span "Save and close" at bounding box center [351, 84] width 35 height 6
click at [297, 88] on button "Discard Changes" at bounding box center [291, 84] width 52 height 12
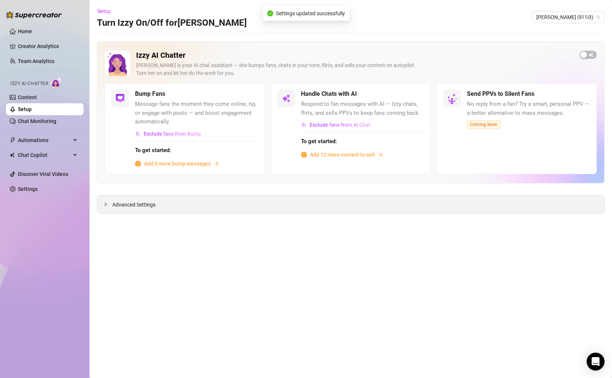
click at [232, 210] on div "Advanced Settings" at bounding box center [350, 205] width 507 height 18
click at [122, 205] on span "Advanced Settings" at bounding box center [133, 205] width 43 height 8
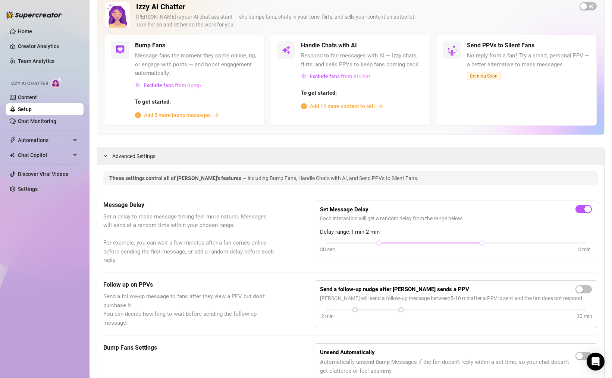
scroll to position [43, 0]
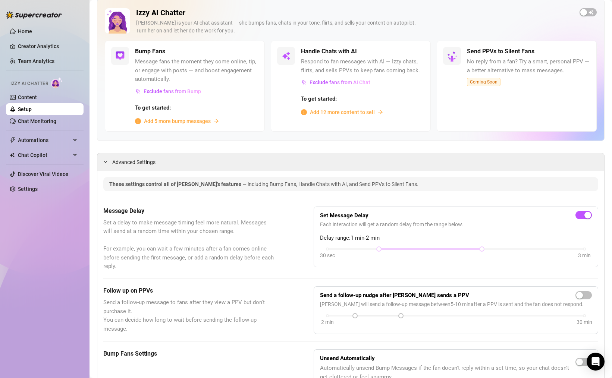
click at [192, 122] on span "Add 5 more bump messages" at bounding box center [177, 121] width 67 height 8
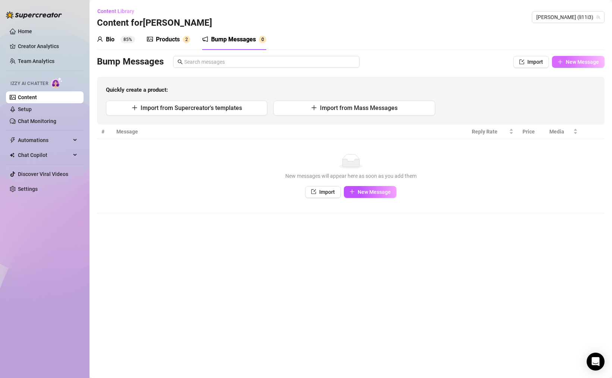
click at [582, 57] on button "New Message" at bounding box center [578, 62] width 53 height 12
type textarea "Type your message here..."
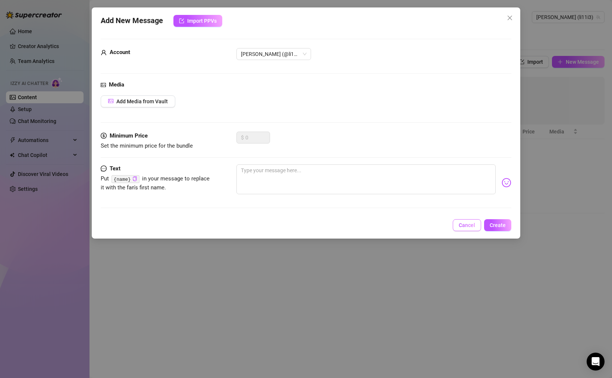
click at [471, 224] on span "Cancel" at bounding box center [467, 225] width 16 height 6
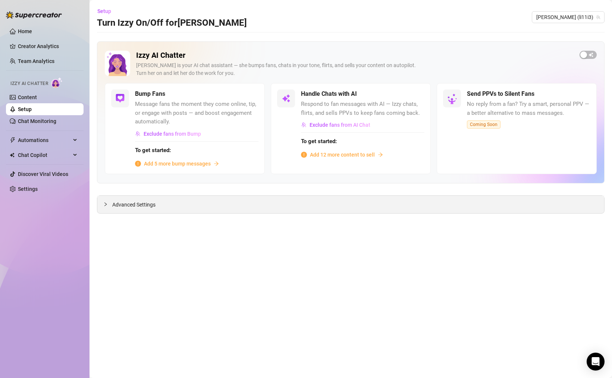
click at [142, 203] on span "Advanced Settings" at bounding box center [133, 205] width 43 height 8
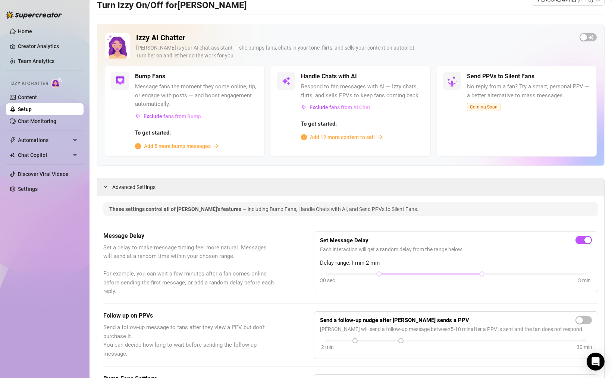
scroll to position [16, 0]
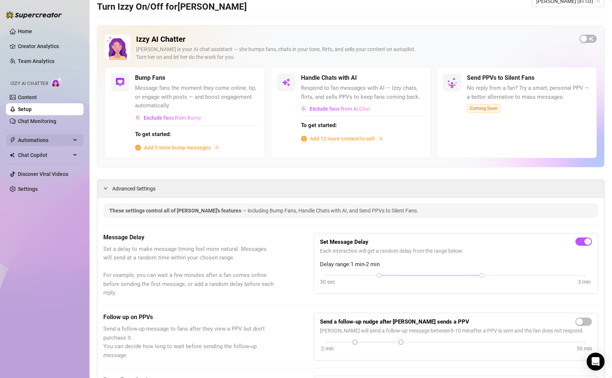
click at [43, 138] on span "Automations" at bounding box center [44, 140] width 53 height 12
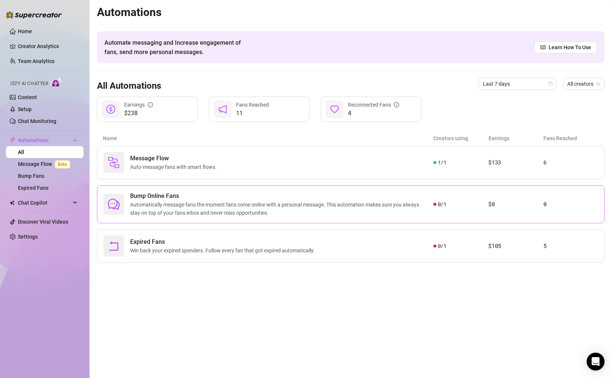
click at [167, 191] on div "Bump Online Fans Automatically message fans the moment fans come online with a …" at bounding box center [351, 204] width 508 height 38
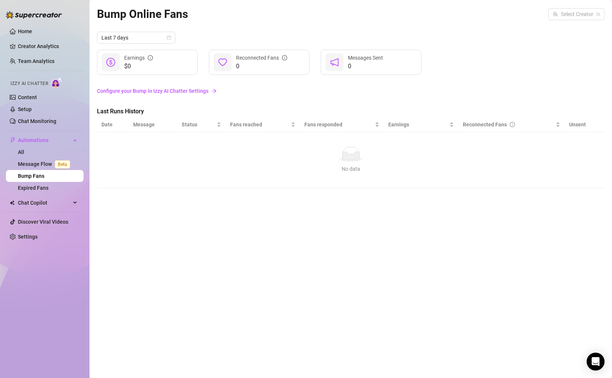
click at [220, 37] on div "Last 7 days" at bounding box center [351, 38] width 508 height 12
click at [36, 164] on link "Message Flow Beta" at bounding box center [45, 164] width 55 height 6
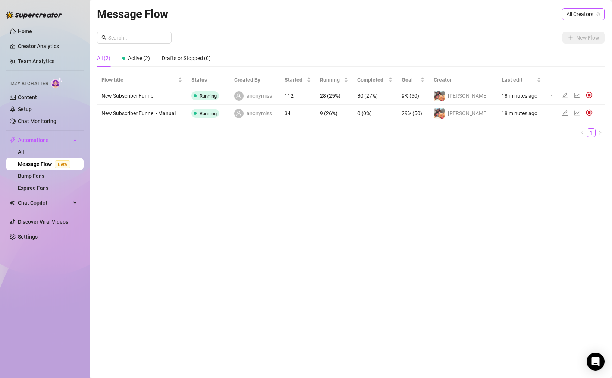
click at [587, 15] on span "All Creators" at bounding box center [583, 14] width 34 height 11
click at [586, 38] on div "[PERSON_NAME] ( li11i3 )" at bounding box center [568, 41] width 71 height 9
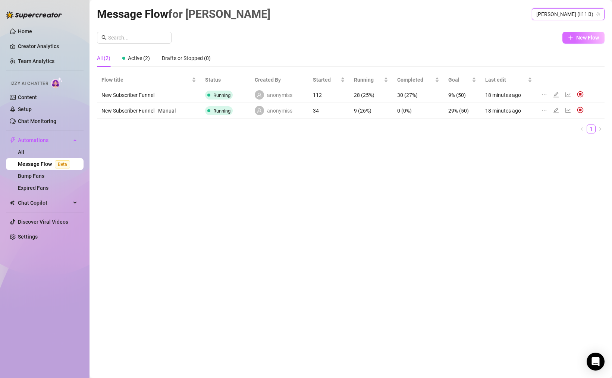
click at [586, 34] on button "New Flow" at bounding box center [583, 38] width 42 height 12
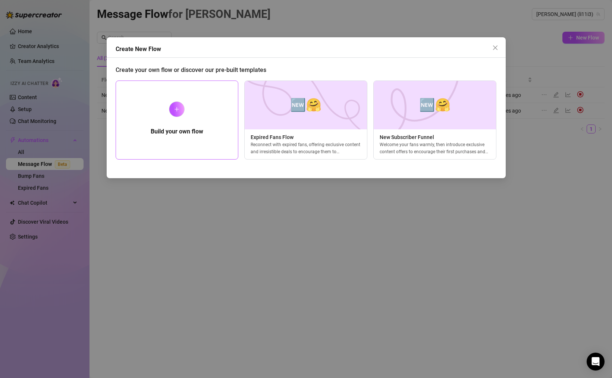
click at [162, 134] on h5 "Build your own flow" at bounding box center [177, 131] width 53 height 9
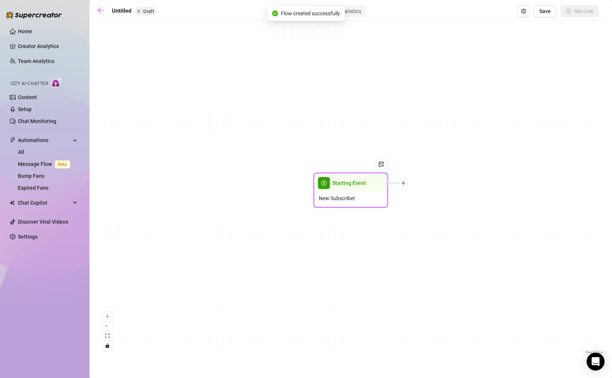
click at [347, 195] on span "New Subscriber" at bounding box center [337, 198] width 36 height 8
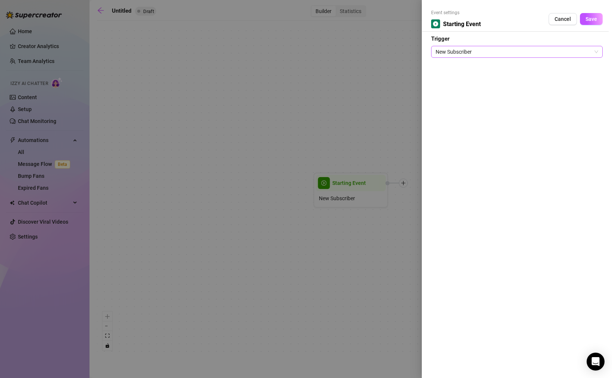
click at [452, 47] on span "New Subscriber" at bounding box center [517, 51] width 163 height 11
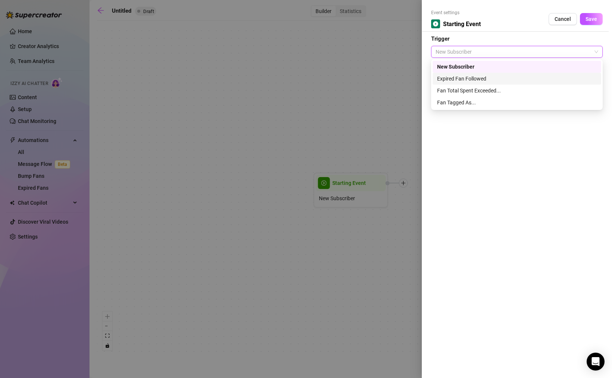
click at [452, 75] on div "Expired Fan Followed" at bounding box center [517, 79] width 160 height 8
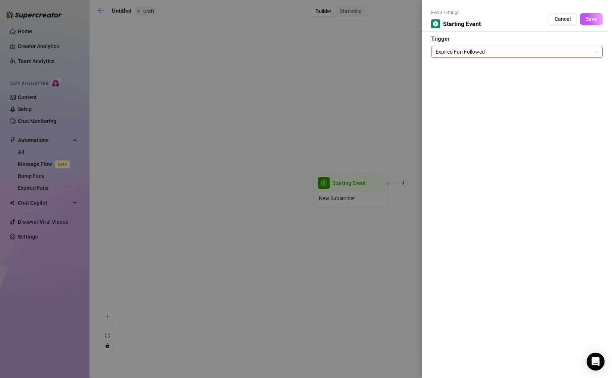
click at [452, 52] on span "Expired Fan Followed" at bounding box center [517, 51] width 163 height 11
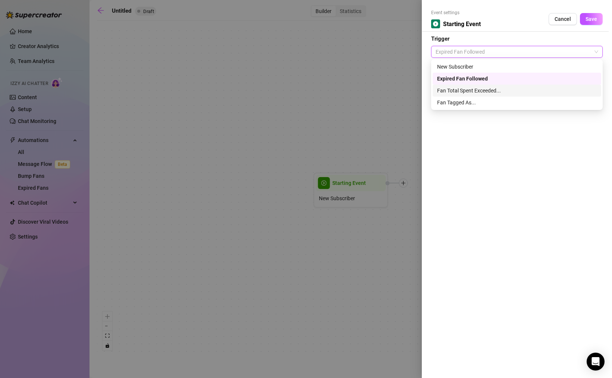
click at [452, 92] on div "Fan Total Spent Exceeded..." at bounding box center [517, 91] width 160 height 8
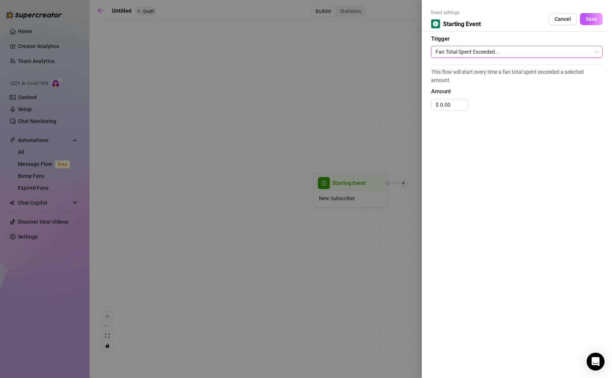
click at [461, 48] on span "Fan Total Spent Exceeded..." at bounding box center [517, 51] width 163 height 11
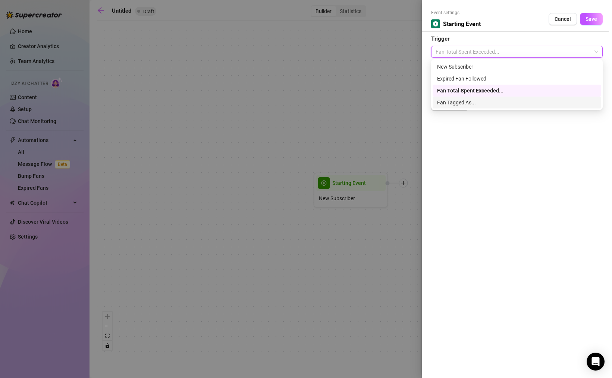
click at [453, 106] on div "Fan Tagged As..." at bounding box center [517, 102] width 160 height 8
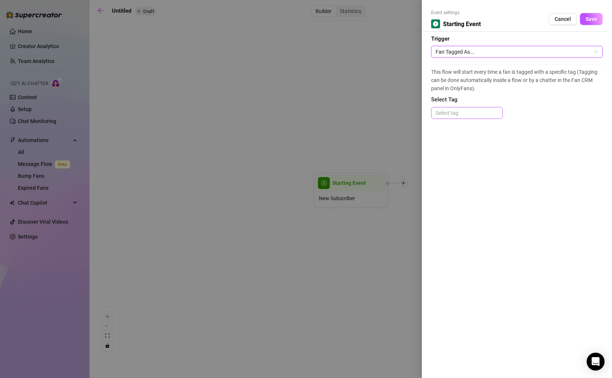
click at [459, 117] on div at bounding box center [467, 113] width 69 height 10
click at [454, 141] on div at bounding box center [467, 140] width 60 height 8
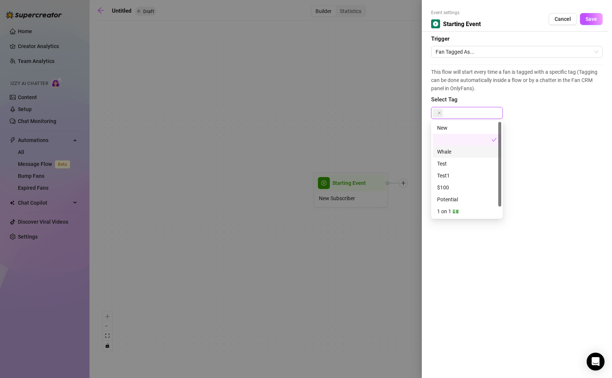
click at [447, 155] on div "Whale" at bounding box center [467, 152] width 60 height 8
click at [465, 114] on icon "close" at bounding box center [466, 113] width 4 height 4
click at [439, 113] on icon "close" at bounding box center [439, 113] width 3 height 3
click at [596, 110] on div "This flow will start every time a fan is tagged with a specific tag (Tagging ca…" at bounding box center [517, 96] width 172 height 63
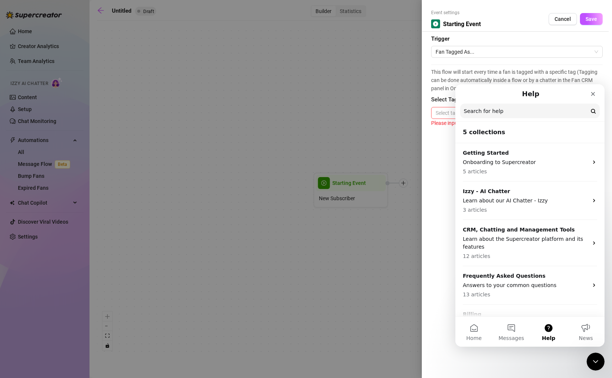
click at [495, 111] on input "Search for help" at bounding box center [529, 111] width 139 height 15
type input "Tag"
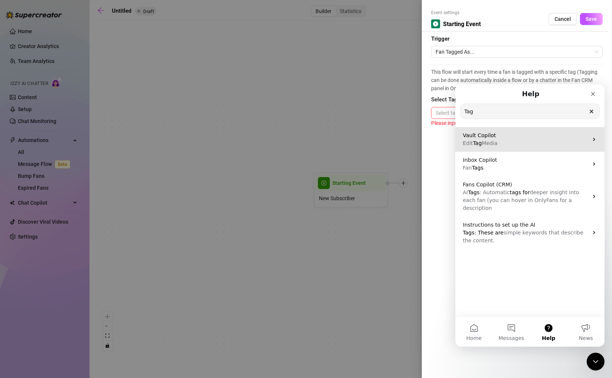
click at [547, 145] on p "Edit Tag Media" at bounding box center [525, 143] width 125 height 8
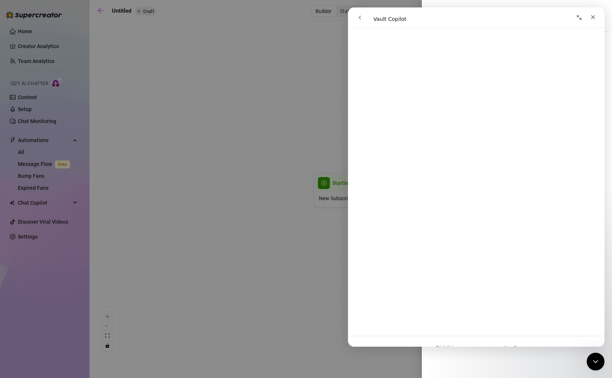
scroll to position [1239, 0]
click at [358, 16] on icon "go back" at bounding box center [360, 18] width 6 height 6
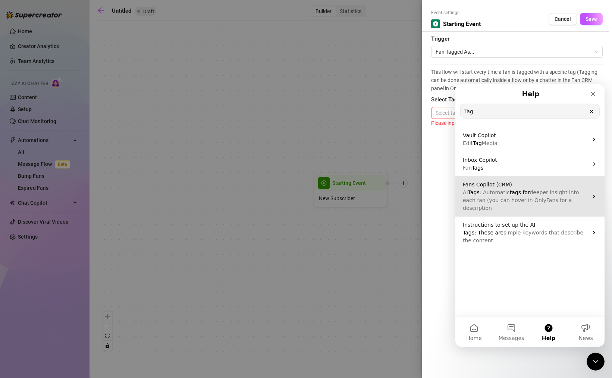
click at [507, 196] on p "AI Tags : Automatic tags for deeper insight into each fan (you can hover in Onl…" at bounding box center [525, 200] width 125 height 23
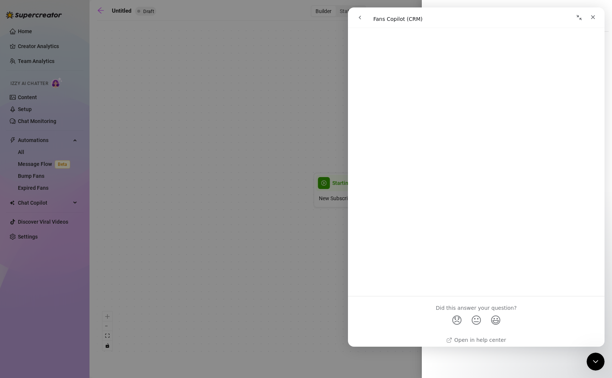
scroll to position [1433, 0]
click at [362, 17] on icon "go back" at bounding box center [360, 18] width 6 height 6
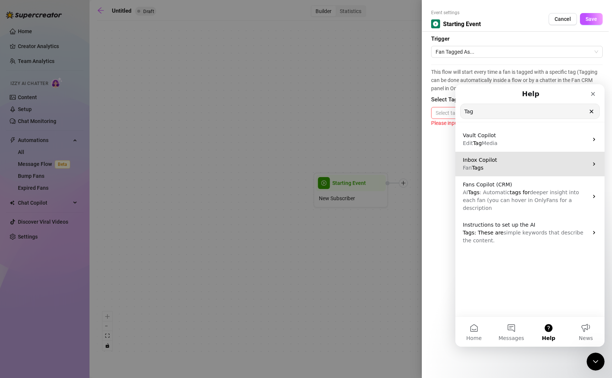
click at [489, 169] on p "Fan Tags" at bounding box center [525, 168] width 125 height 8
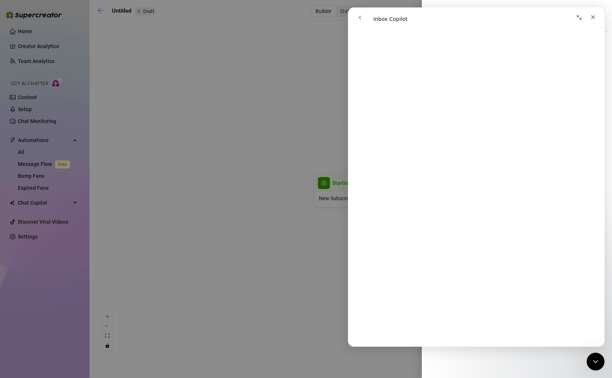
scroll to position [1005, 0]
click at [360, 18] on icon "go back" at bounding box center [360, 18] width 2 height 4
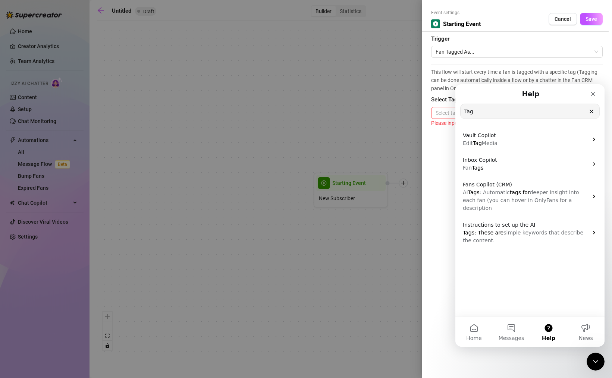
click at [471, 114] on input "Tag" at bounding box center [530, 111] width 139 height 15
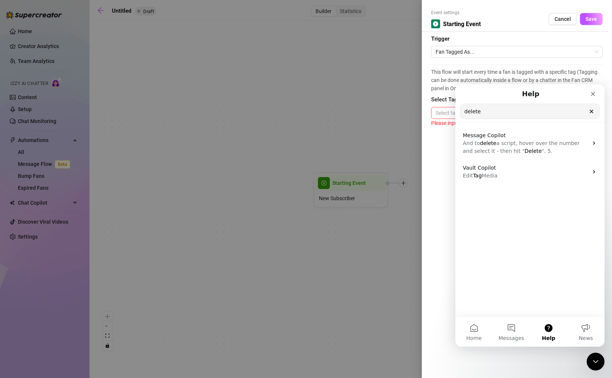
click at [472, 113] on input "delete" at bounding box center [530, 111] width 139 height 15
type input "flow"
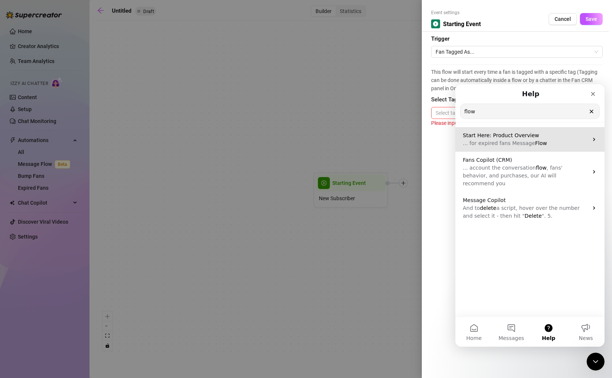
click at [520, 143] on span "... for expired fans Message" at bounding box center [499, 143] width 72 height 6
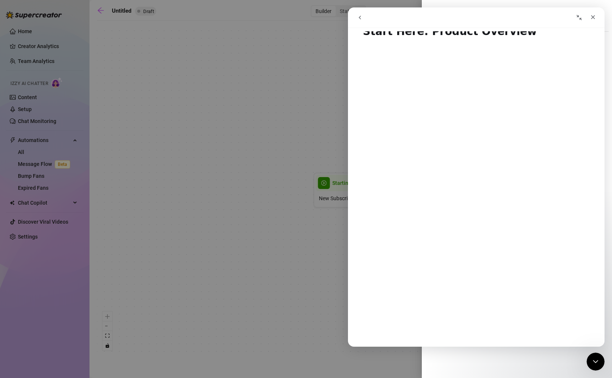
scroll to position [0, 0]
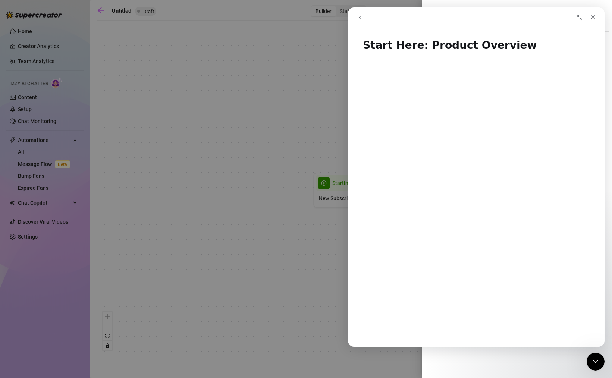
click at [363, 15] on button "go back" at bounding box center [360, 17] width 14 height 14
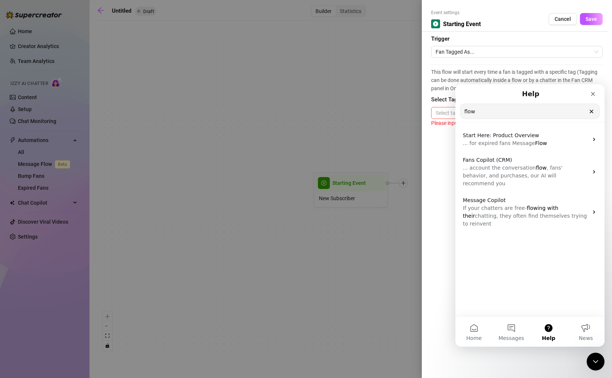
drag, startPoint x: 486, startPoint y: 112, endPoint x: 439, endPoint y: 112, distance: 47.0
click html "Help flow Search for help Start Here: Product Overview ... for expired fans Mes…"
type input "Message Flow"
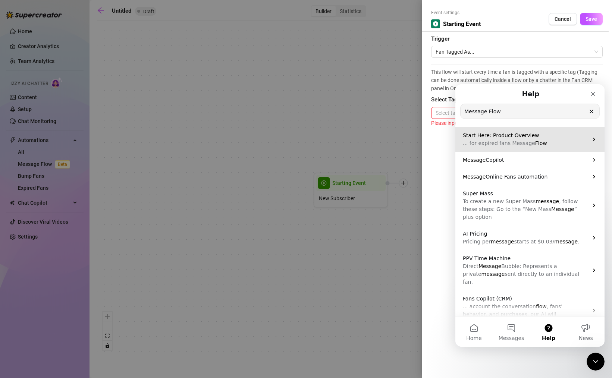
click at [518, 148] on div "Start Here: Product Overview ... for expired fans Message Flow" at bounding box center [529, 139] width 149 height 25
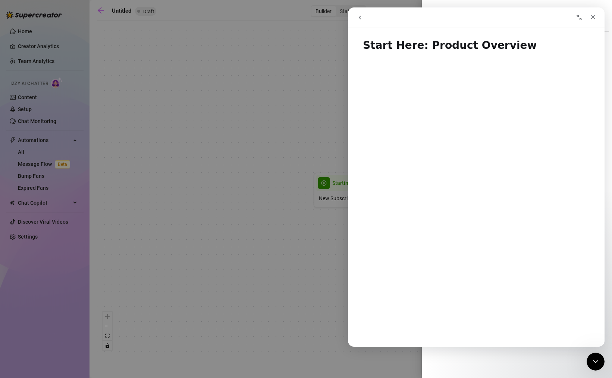
click at [361, 16] on icon "go back" at bounding box center [360, 18] width 6 height 6
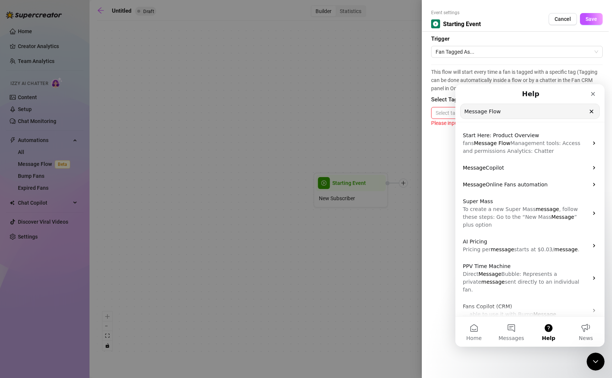
click at [493, 116] on input "Message Flow" at bounding box center [530, 111] width 139 height 15
type input "Izzy"
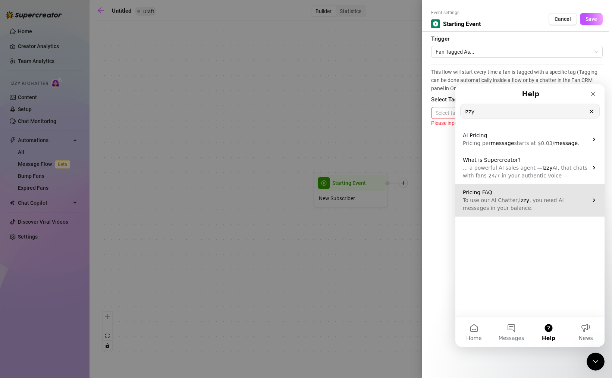
click at [548, 206] on p "To use our AI Chatter, Izzy , you need AI messages in your balance." at bounding box center [525, 205] width 125 height 16
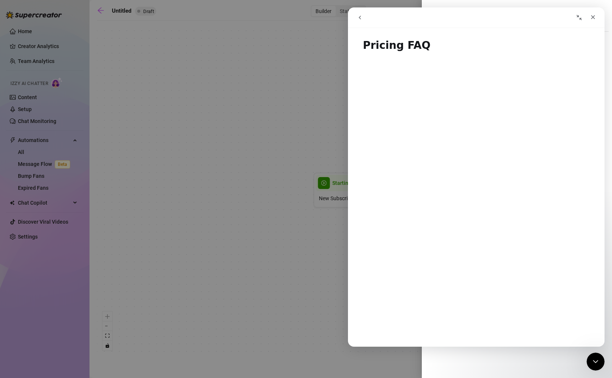
click at [227, 276] on div at bounding box center [306, 189] width 612 height 378
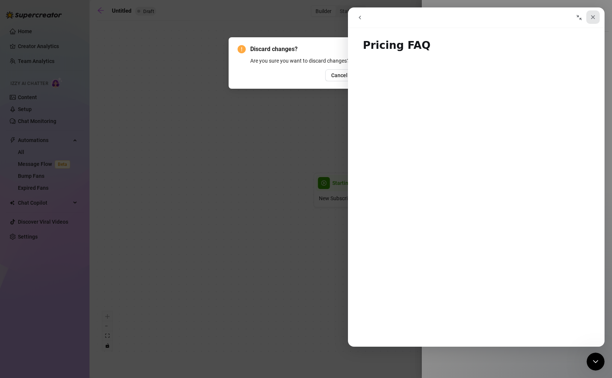
click at [593, 18] on icon "Close" at bounding box center [593, 17] width 6 height 6
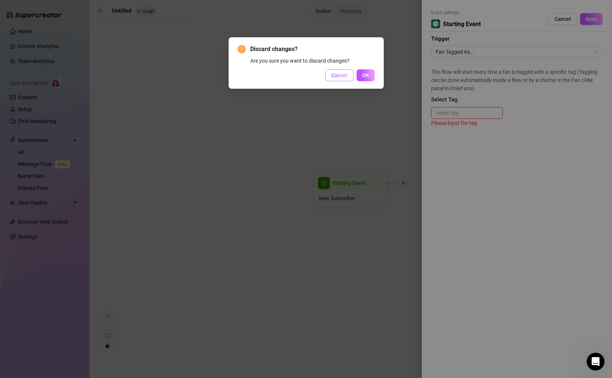
click at [341, 77] on span "Cancel" at bounding box center [339, 75] width 16 height 6
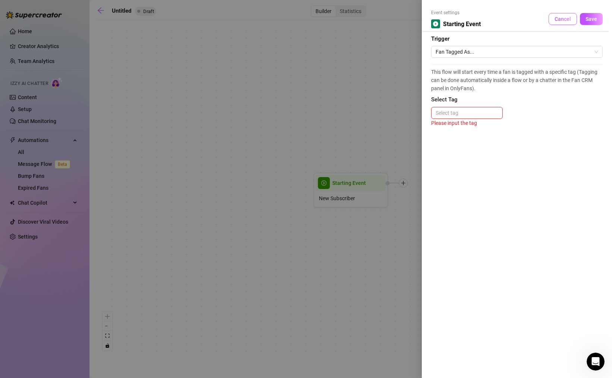
click at [562, 24] on button "Cancel" at bounding box center [563, 19] width 28 height 12
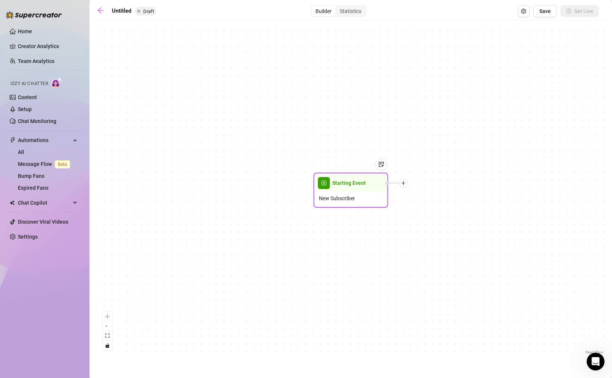
click at [367, 189] on div "Starting Event" at bounding box center [351, 183] width 70 height 16
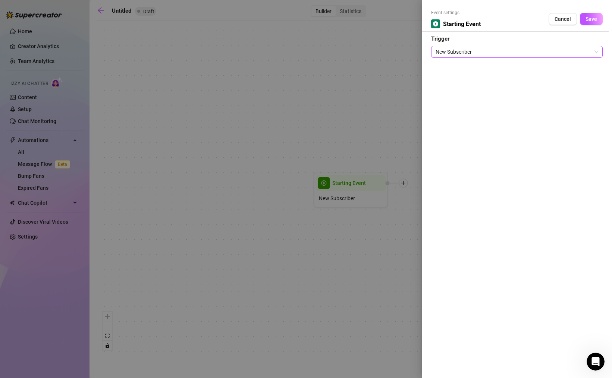
click at [506, 51] on span "New Subscriber" at bounding box center [517, 51] width 163 height 11
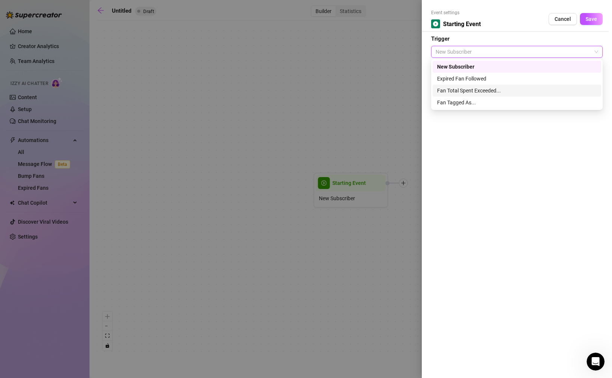
click at [498, 91] on div "Fan Total Spent Exceeded..." at bounding box center [517, 91] width 160 height 8
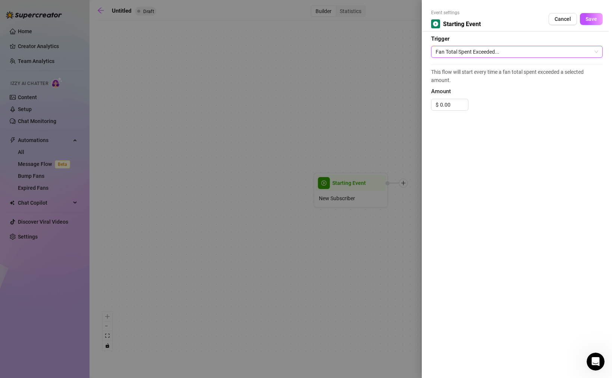
click at [476, 49] on span "Fan Total Spent Exceeded..." at bounding box center [517, 51] width 163 height 11
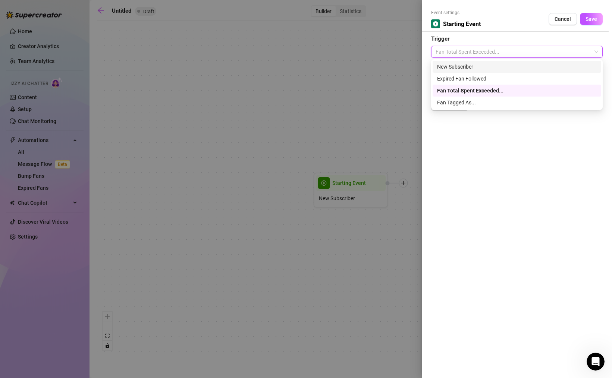
click at [481, 65] on div "New Subscriber" at bounding box center [517, 67] width 160 height 8
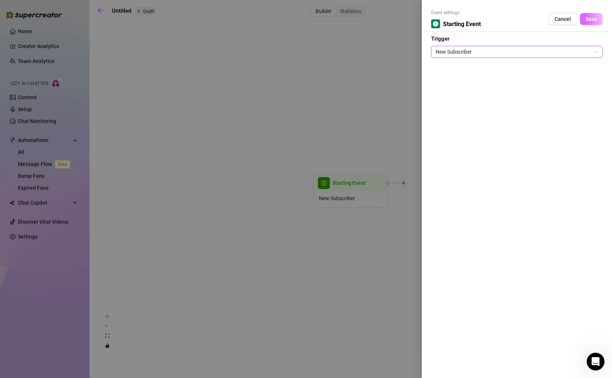
click at [594, 21] on span "Save" at bounding box center [592, 19] width 12 height 6
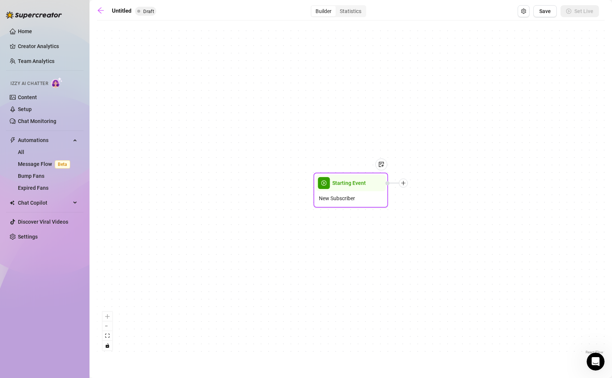
click at [404, 182] on icon "plus" at bounding box center [403, 183] width 5 height 5
click at [430, 221] on div "Tag Fan" at bounding box center [440, 222] width 54 height 13
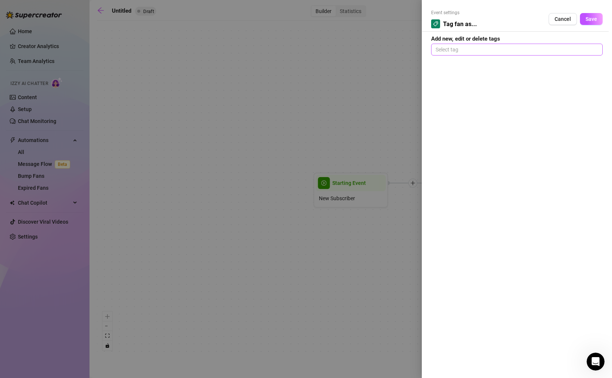
click at [478, 50] on div at bounding box center [517, 49] width 169 height 10
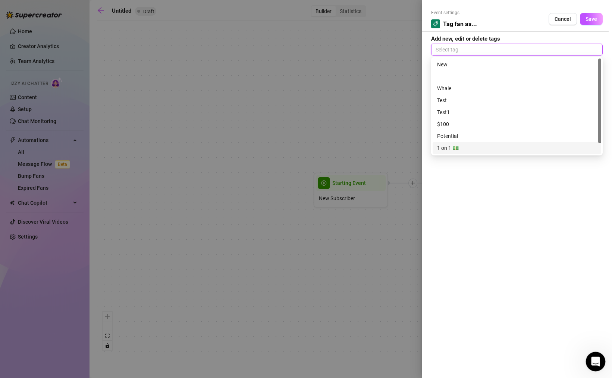
click at [590, 361] on icon "Open Intercom Messenger" at bounding box center [595, 361] width 12 height 12
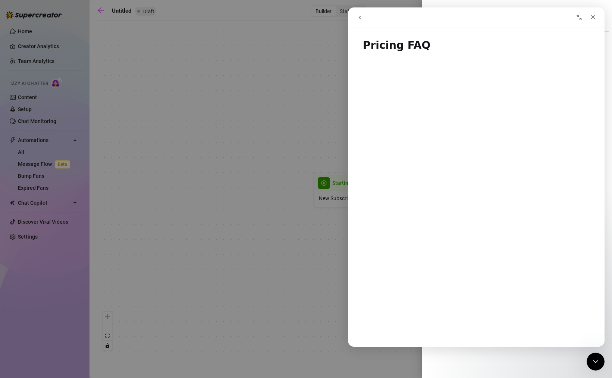
click at [357, 18] on icon "go back" at bounding box center [360, 18] width 6 height 6
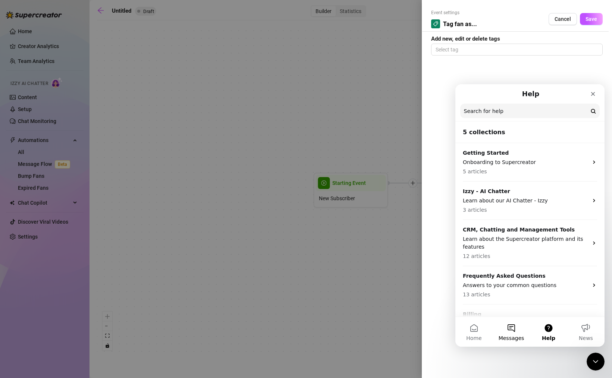
click at [512, 336] on span "Messages" at bounding box center [512, 338] width 26 height 5
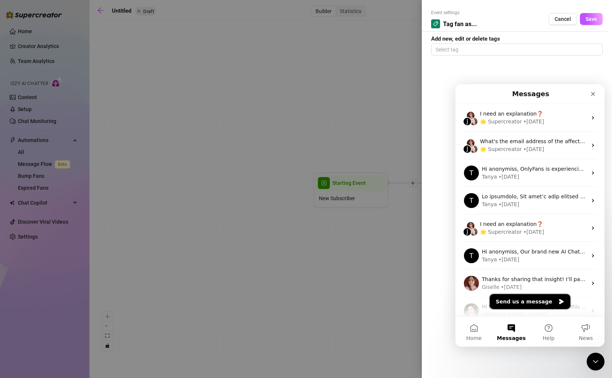
click at [523, 306] on button "Send us a message" at bounding box center [530, 301] width 81 height 15
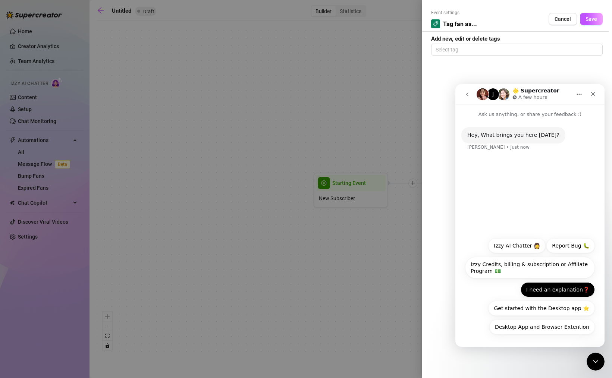
click at [547, 289] on button "I need an explanation❓" at bounding box center [558, 289] width 74 height 15
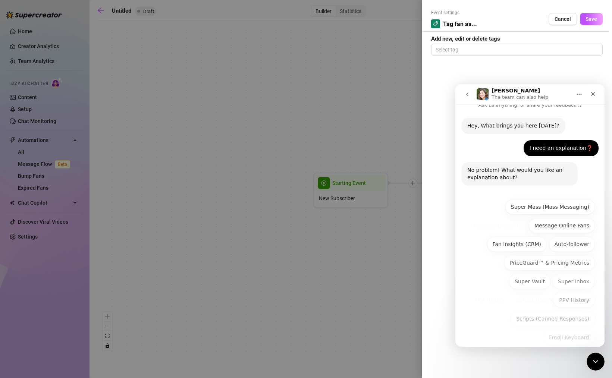
scroll to position [20, 0]
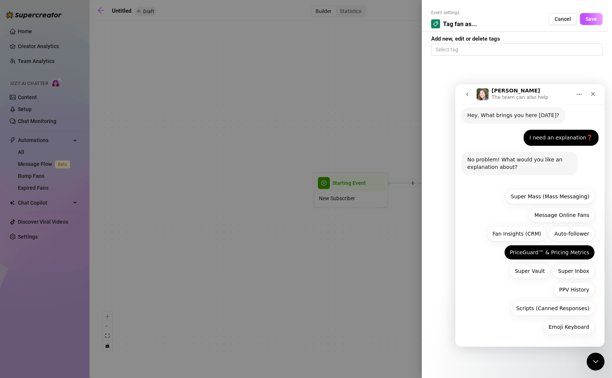
click at [551, 245] on button "PriceGuard™ & Pricing Metrics" at bounding box center [549, 252] width 91 height 15
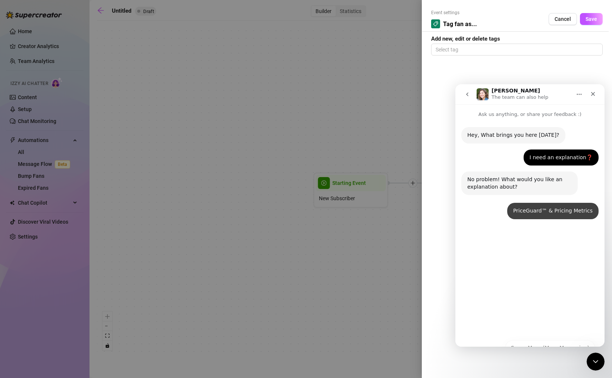
scroll to position [0, 0]
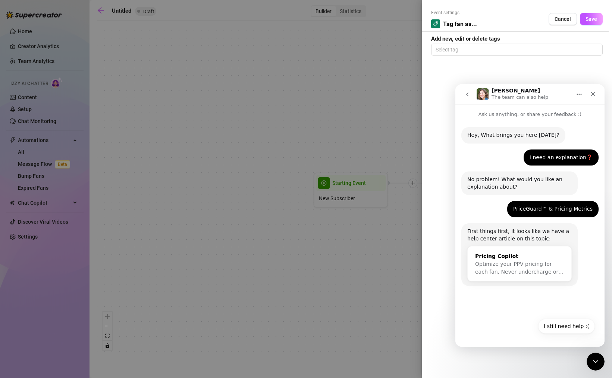
click at [532, 258] on div "Pricing Copilot" at bounding box center [519, 256] width 89 height 8
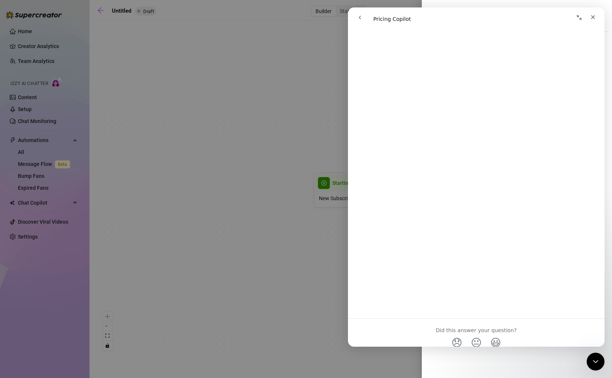
scroll to position [1205, 0]
click at [358, 21] on button "go back" at bounding box center [360, 17] width 14 height 14
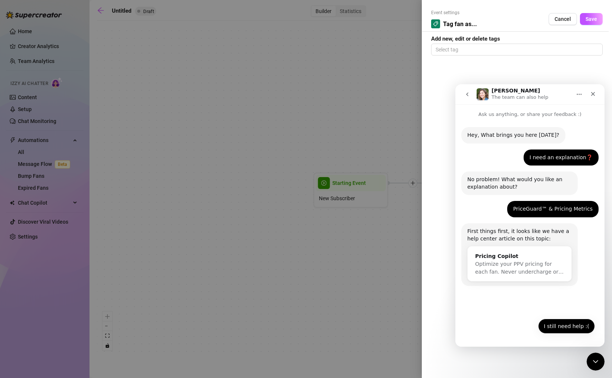
click at [570, 329] on button "I still need help :(" at bounding box center [566, 326] width 57 height 15
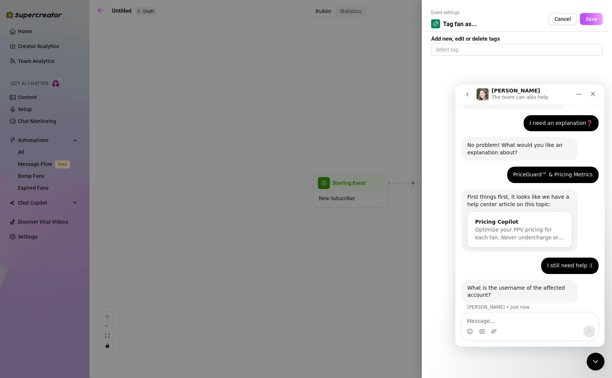
scroll to position [41, 0]
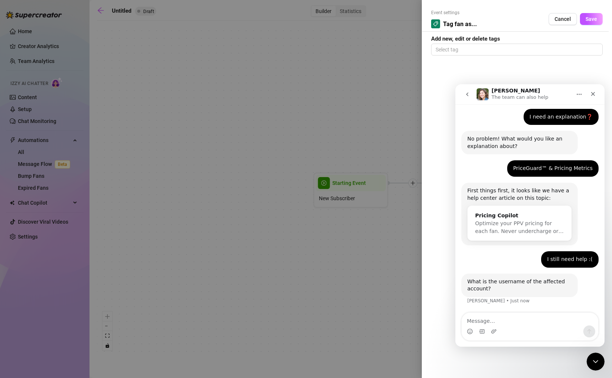
click at [517, 326] on div "Intercom messenger" at bounding box center [530, 332] width 136 height 12
click at [493, 321] on textarea "Message…" at bounding box center [530, 319] width 136 height 13
type textarea "@li11i3"
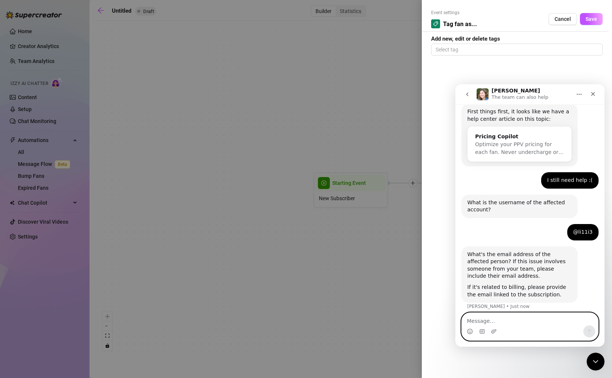
scroll to position [125, 0]
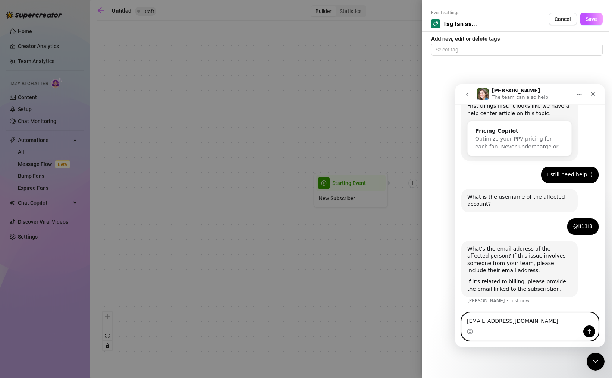
type textarea "[EMAIL_ADDRESS][DOMAIN_NAME]"
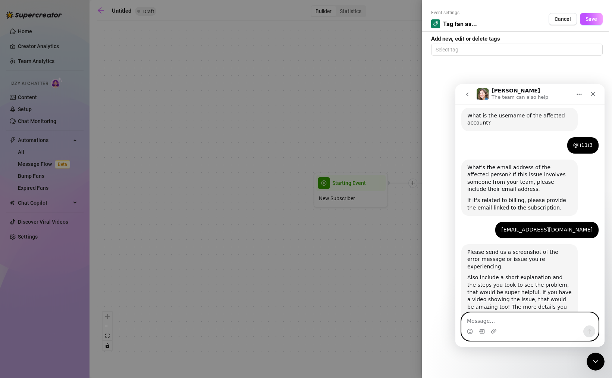
scroll to position [225, 0]
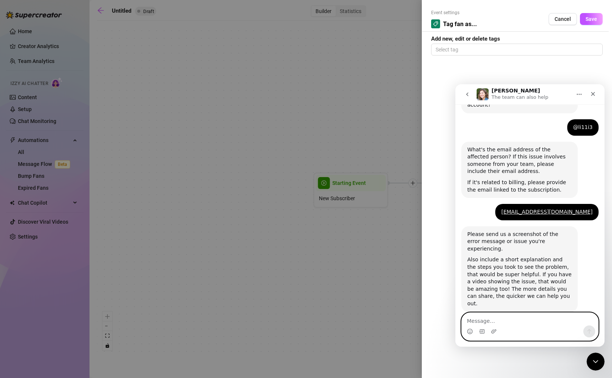
click at [493, 321] on textarea "Message…" at bounding box center [530, 319] width 136 height 13
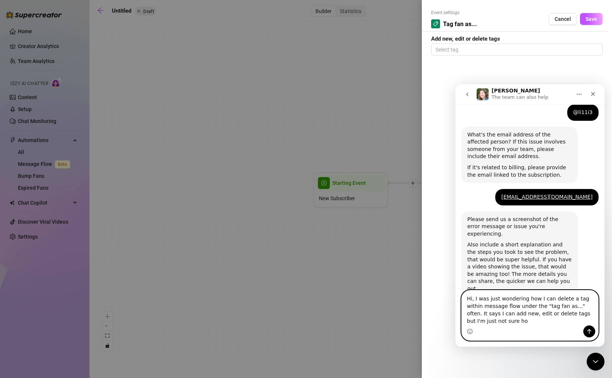
scroll to position [247, 0]
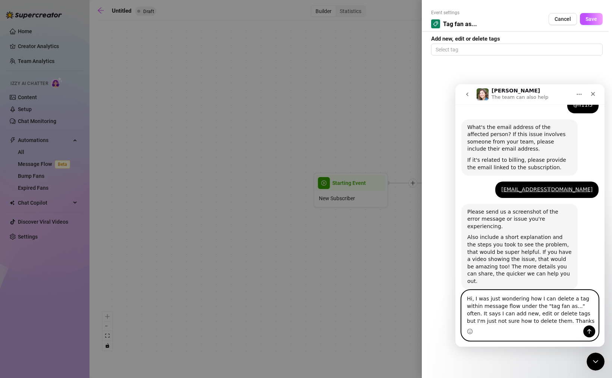
type textarea "Hi, I was just wondering how I can delete a tag within message flow under the "…"
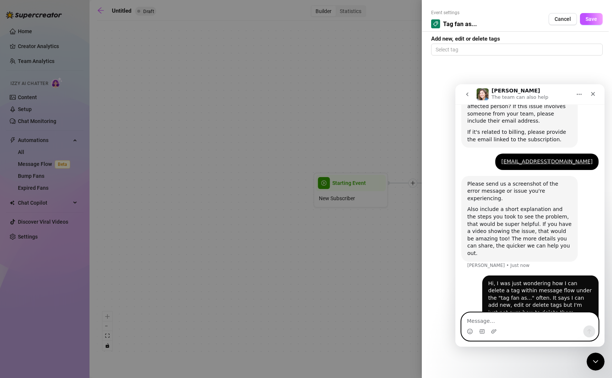
scroll to position [276, 0]
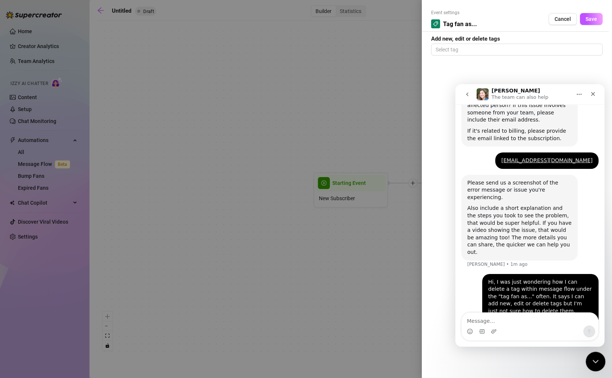
click at [598, 358] on icon "Close Intercom Messenger" at bounding box center [594, 360] width 9 height 9
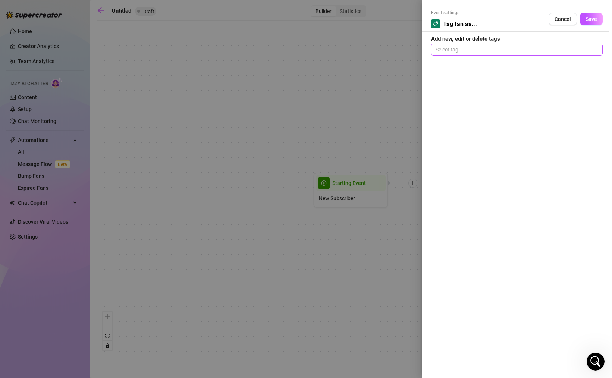
click at [461, 51] on div at bounding box center [517, 49] width 169 height 10
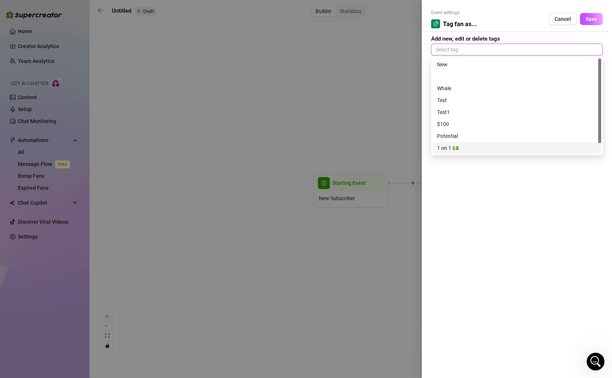
click at [593, 148] on div "1 on 1 💵" at bounding box center [517, 148] width 160 height 8
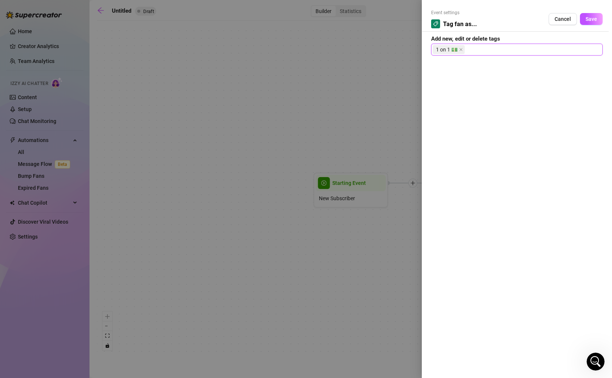
click at [443, 49] on span "1 on 1 💵" at bounding box center [447, 49] width 22 height 8
click at [454, 50] on span "1 on 1 💵" at bounding box center [447, 49] width 22 height 8
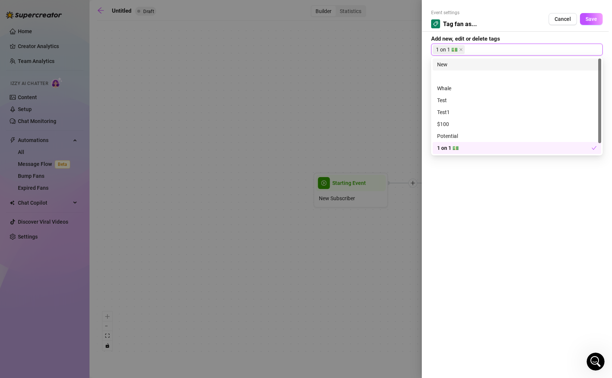
click at [454, 50] on span "1 on 1 💵" at bounding box center [447, 49] width 22 height 8
click at [445, 75] on div at bounding box center [517, 76] width 160 height 8
click at [445, 75] on div at bounding box center [514, 76] width 154 height 8
click at [445, 75] on div at bounding box center [517, 76] width 160 height 8
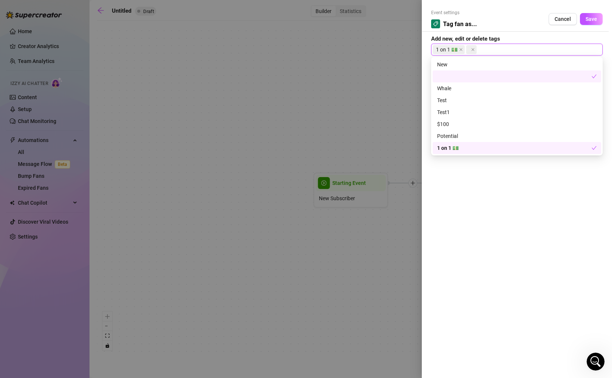
click at [595, 76] on icon "check" at bounding box center [593, 76] width 5 height 5
click at [595, 76] on div at bounding box center [517, 76] width 160 height 8
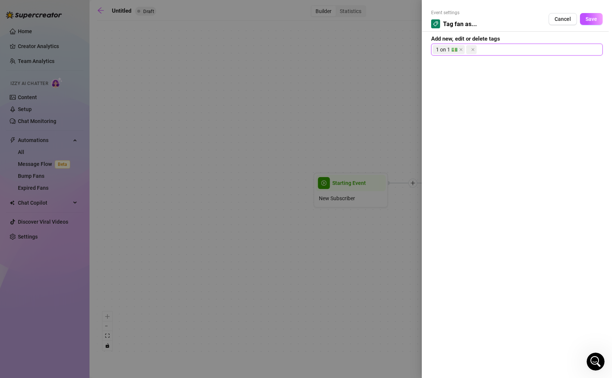
drag, startPoint x: 470, startPoint y: 50, endPoint x: 484, endPoint y: 50, distance: 14.9
click at [484, 50] on div "1 on 1 💵" at bounding box center [517, 49] width 169 height 10
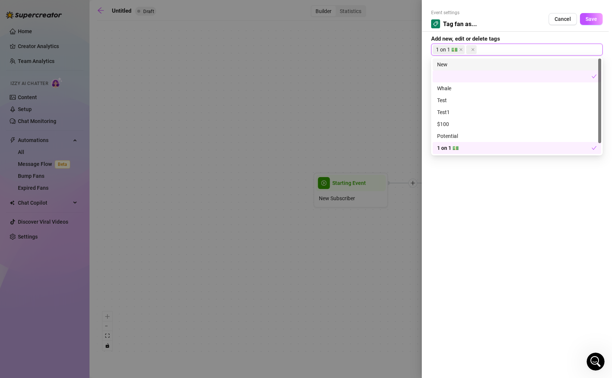
click at [457, 49] on span "1 on 1 💵" at bounding box center [449, 49] width 32 height 9
click at [461, 50] on icon "close" at bounding box center [461, 50] width 4 height 4
click at [439, 49] on icon "close" at bounding box center [439, 49] width 3 height 3
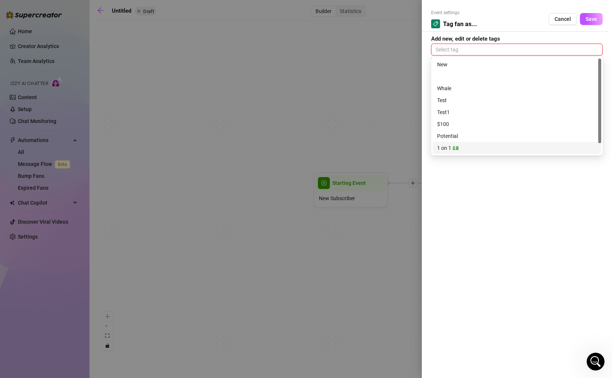
click at [510, 214] on div "Event settings Tag fan as... Cancel Save Add new, edit or delete tags Select ta…" at bounding box center [517, 189] width 190 height 378
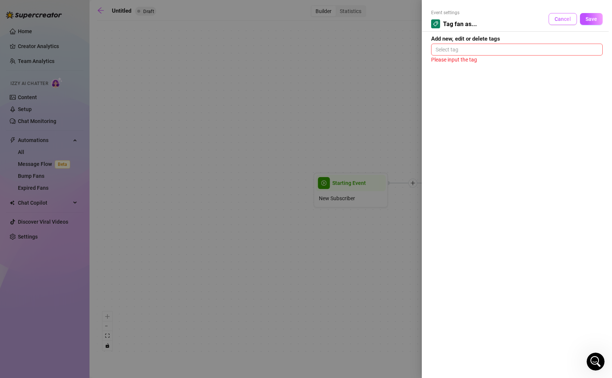
click at [568, 21] on span "Cancel" at bounding box center [563, 19] width 16 height 6
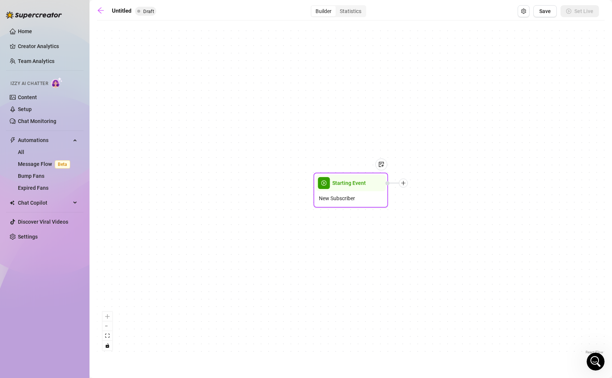
click at [342, 196] on span "New Subscriber" at bounding box center [337, 198] width 36 height 8
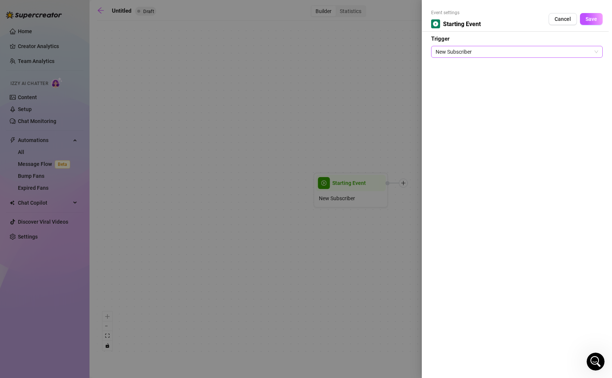
click at [498, 47] on span "New Subscriber" at bounding box center [517, 51] width 163 height 11
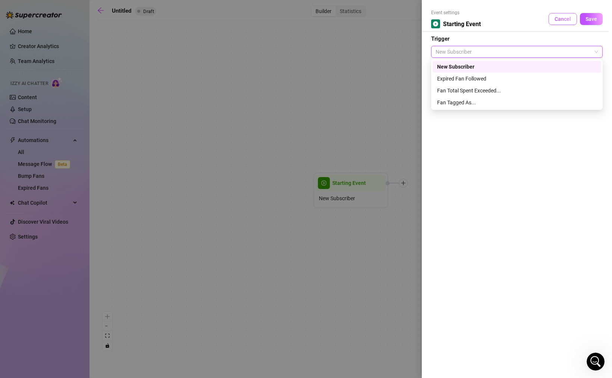
click at [561, 17] on span "Cancel" at bounding box center [563, 19] width 16 height 6
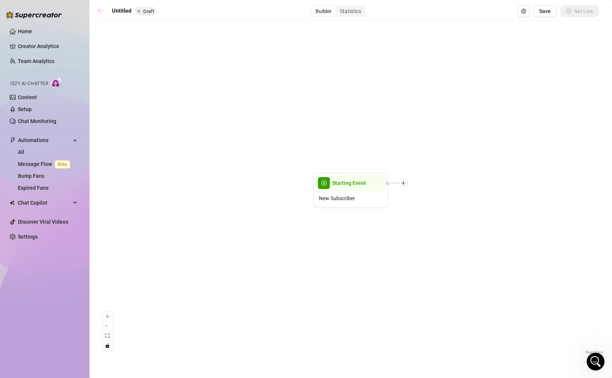
click at [104, 13] on icon "arrow-left" at bounding box center [100, 10] width 7 height 7
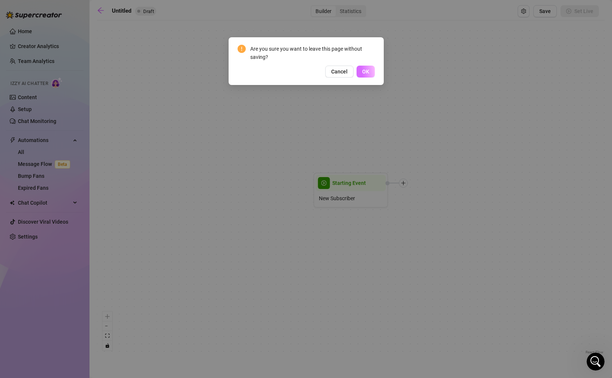
click at [365, 72] on span "OK" at bounding box center [365, 72] width 7 height 6
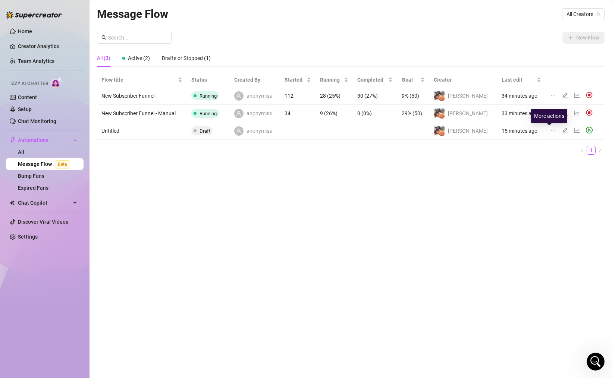
click at [551, 131] on icon "ellipsis" at bounding box center [553, 131] width 6 height 6
click at [569, 51] on div "All (3) Active (2) Drafts or Stopped (1)" at bounding box center [351, 58] width 508 height 17
click at [577, 17] on span "All Creators" at bounding box center [583, 14] width 34 height 11
click at [583, 41] on span "[PERSON_NAME]" at bounding box center [565, 41] width 40 height 8
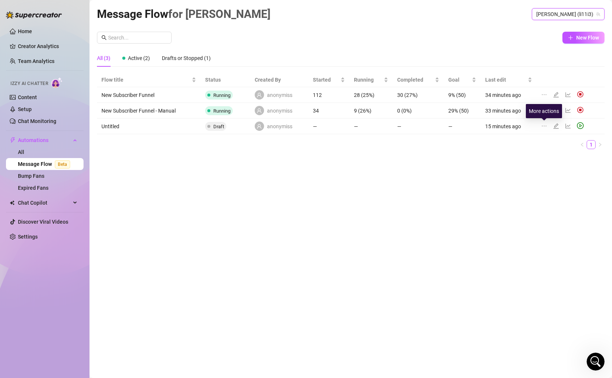
click at [546, 126] on icon "ellipsis" at bounding box center [544, 126] width 6 height 6
click at [507, 162] on span "Delete" at bounding box center [512, 161] width 57 height 8
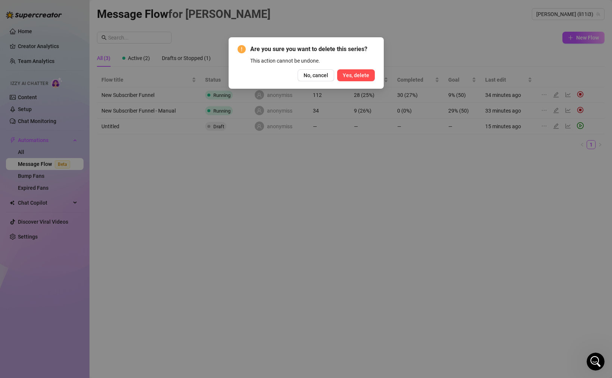
click at [370, 72] on button "Yes, delete" at bounding box center [356, 75] width 38 height 12
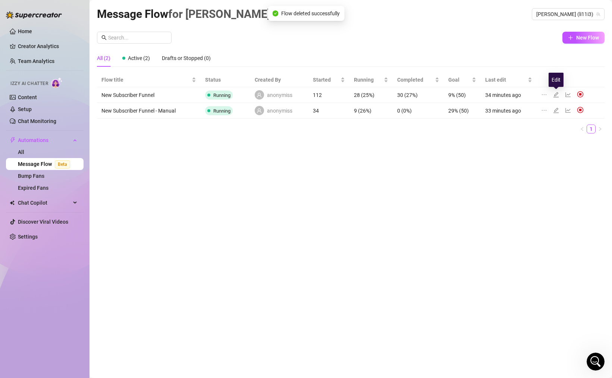
click at [556, 92] on icon "edit" at bounding box center [556, 95] width 6 height 6
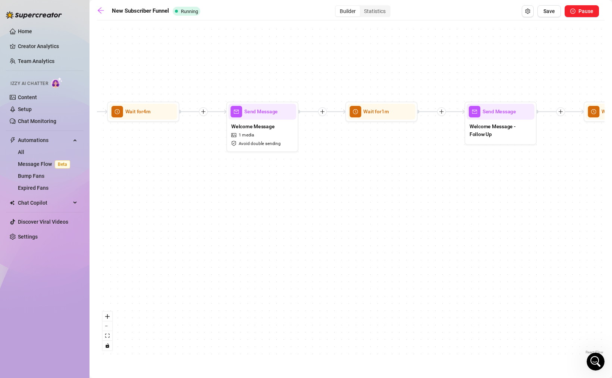
drag, startPoint x: 160, startPoint y: 146, endPoint x: 443, endPoint y: 170, distance: 283.8
click at [443, 170] on div "If True If False If True If False If True If False If True If False Send Messag…" at bounding box center [351, 190] width 508 height 332
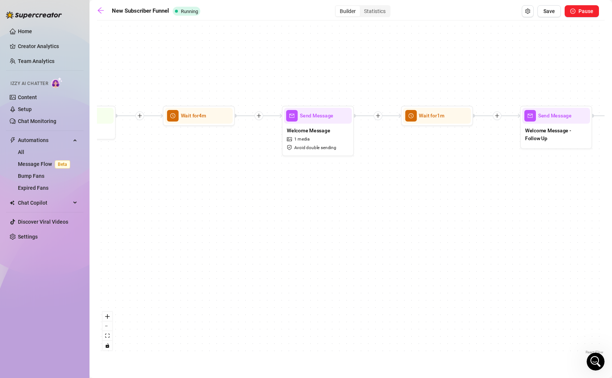
drag, startPoint x: 238, startPoint y: 175, endPoint x: 279, endPoint y: 175, distance: 41.8
click at [279, 175] on div "If True If False If True If False If True If False If True If False Send Messag…" at bounding box center [351, 190] width 508 height 332
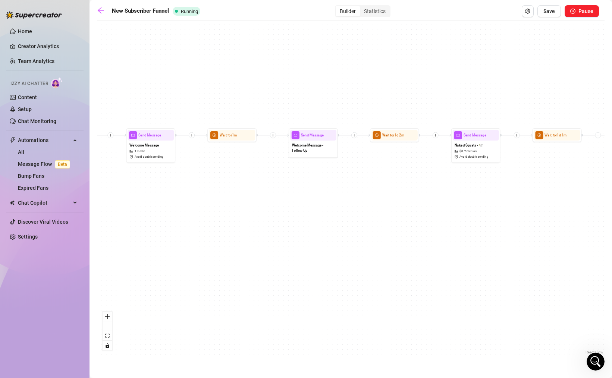
drag, startPoint x: 467, startPoint y: 198, endPoint x: 280, endPoint y: 198, distance: 187.6
click at [280, 198] on div "If True If False If True If False If True If False If True If False Send Messag…" at bounding box center [351, 190] width 508 height 332
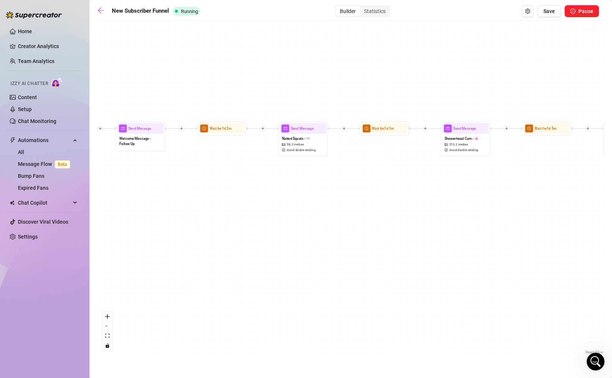
drag, startPoint x: 495, startPoint y: 212, endPoint x: 238, endPoint y: 207, distance: 256.3
click at [238, 206] on div "If True If False If True If False If True If False If True If False Send Messag…" at bounding box center [351, 190] width 508 height 332
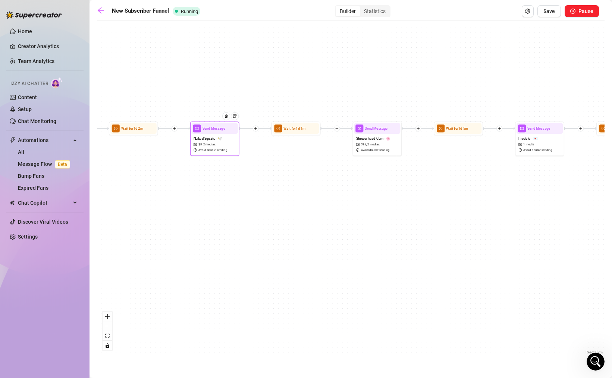
click at [204, 151] on span "Avoid double sending" at bounding box center [212, 150] width 29 height 4
type textarea "Naked squats 😘 Low angle looking up at my legs and booty 🍑 Imagine me sitting o…"
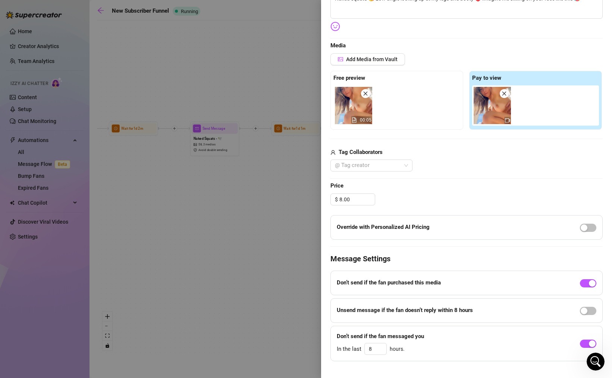
scroll to position [161, 0]
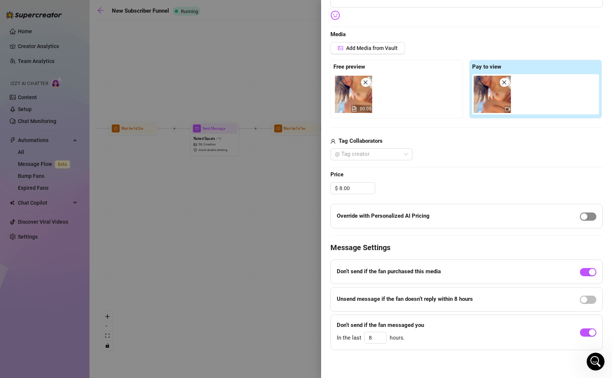
click at [583, 215] on span "button" at bounding box center [588, 217] width 16 height 8
click at [518, 185] on div "$ 8.00" at bounding box center [466, 188] width 272 height 12
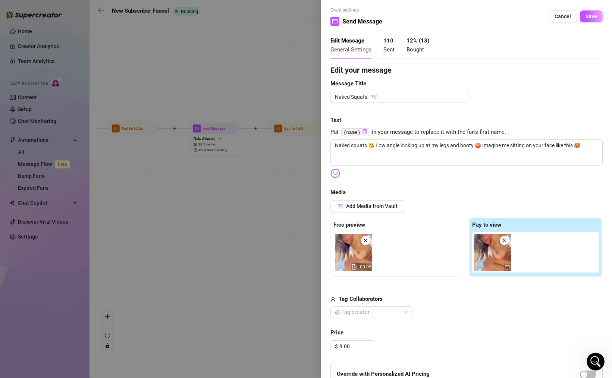
scroll to position [0, 0]
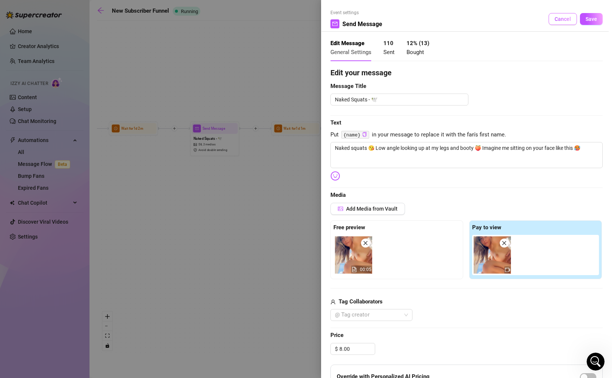
click at [562, 17] on span "Cancel" at bounding box center [563, 19] width 16 height 6
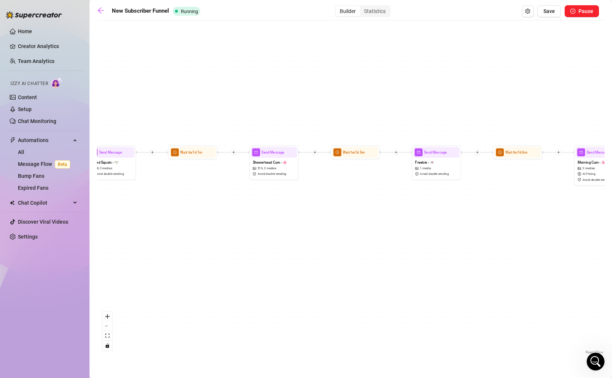
drag, startPoint x: 264, startPoint y: 191, endPoint x: 160, endPoint y: 214, distance: 106.7
click at [160, 214] on div "If True If False If True If False If True If False If True If False Send Messag…" at bounding box center [351, 190] width 508 height 332
click at [285, 175] on span "Avoid double sending" at bounding box center [271, 174] width 29 height 4
type textarea "I tease my clit with my shower head while I finger my ass. Then I take a break …"
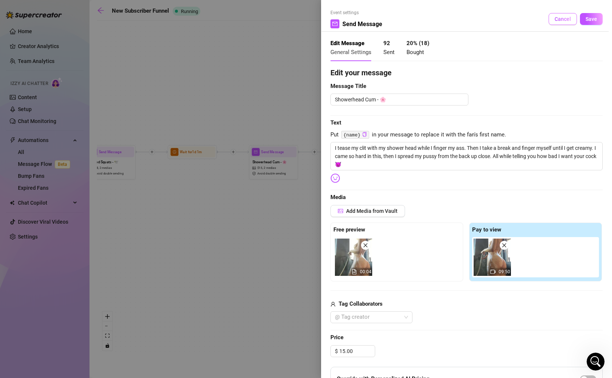
click at [555, 22] on span "Cancel" at bounding box center [563, 19] width 16 height 6
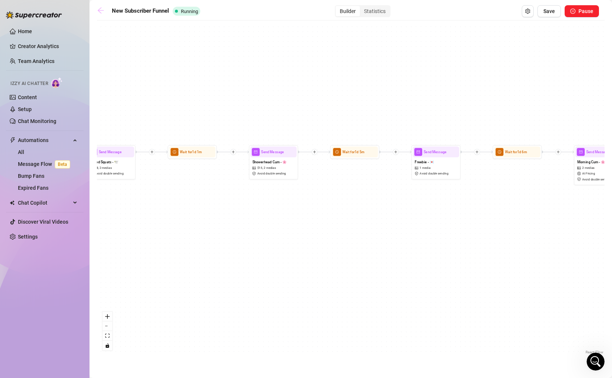
click at [102, 11] on icon "arrow-left" at bounding box center [100, 10] width 7 height 7
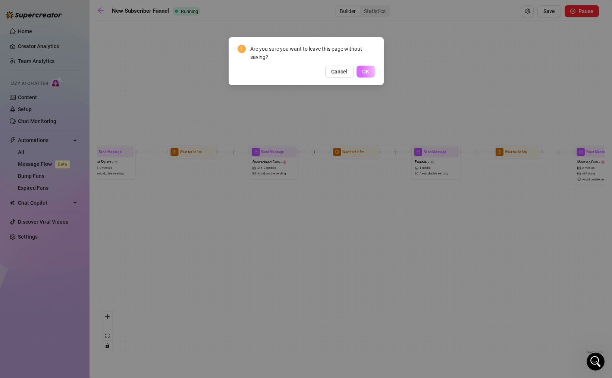
click at [367, 71] on span "OK" at bounding box center [365, 72] width 7 height 6
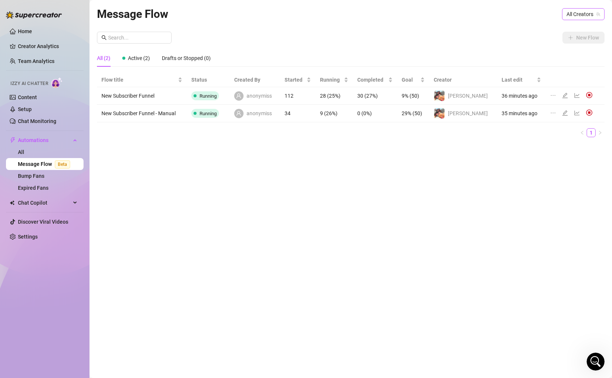
click at [578, 13] on span "All Creators" at bounding box center [583, 14] width 34 height 11
click at [584, 39] on div "[PERSON_NAME] ( li11i3 )" at bounding box center [568, 41] width 71 height 9
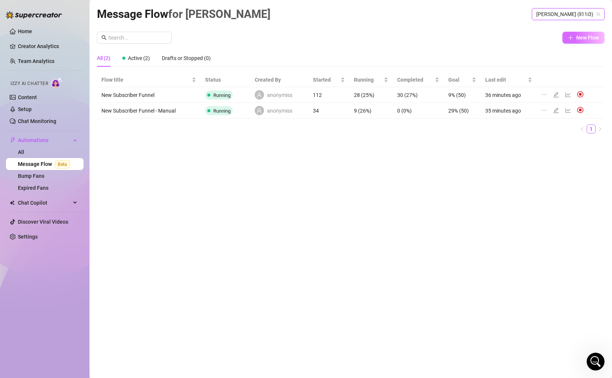
click at [594, 36] on span "New Flow" at bounding box center [587, 38] width 23 height 6
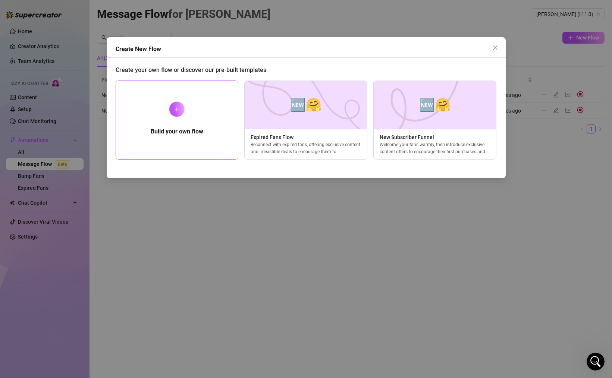
click at [183, 119] on div "Build your own flow" at bounding box center [177, 120] width 123 height 79
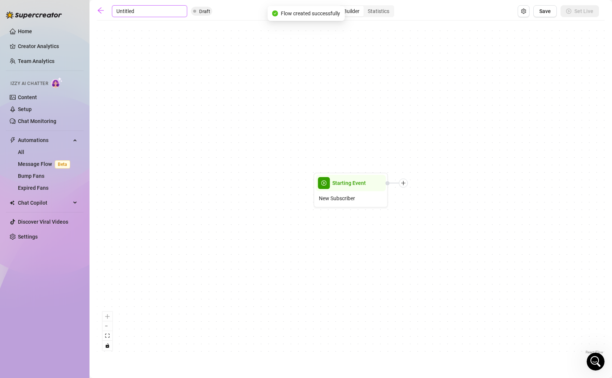
click at [130, 12] on input "Untitled" at bounding box center [149, 11] width 75 height 12
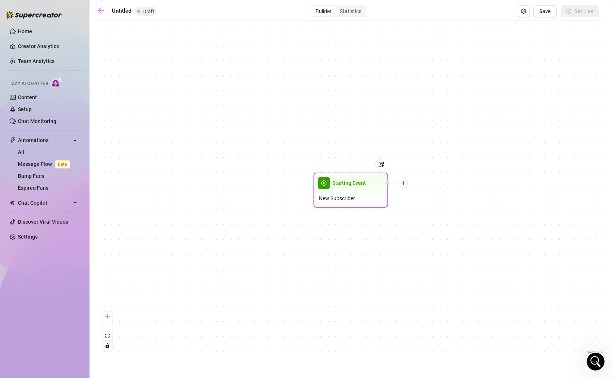
click at [354, 204] on div "New Subscriber" at bounding box center [351, 198] width 70 height 14
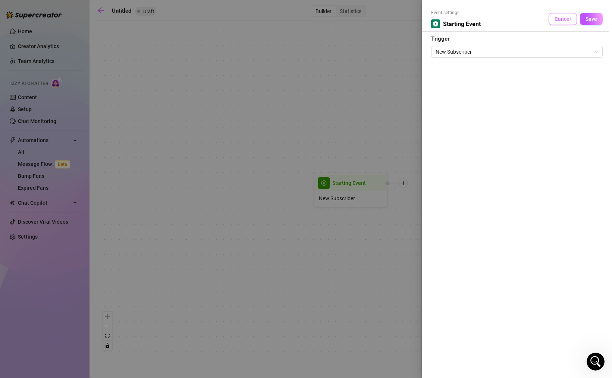
click at [568, 22] on span "Cancel" at bounding box center [563, 19] width 16 height 6
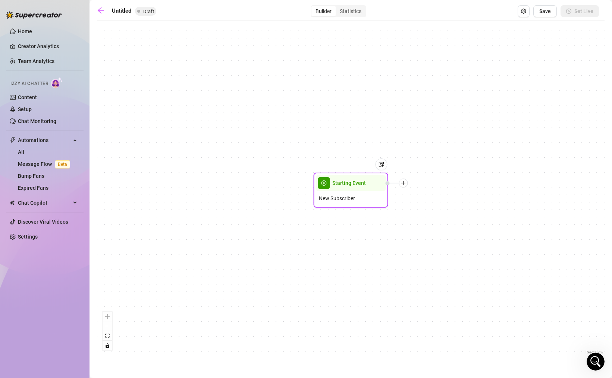
click at [405, 183] on icon "plus" at bounding box center [403, 183] width 4 height 0
click at [430, 185] on div "Time Delay" at bounding box center [440, 184] width 54 height 13
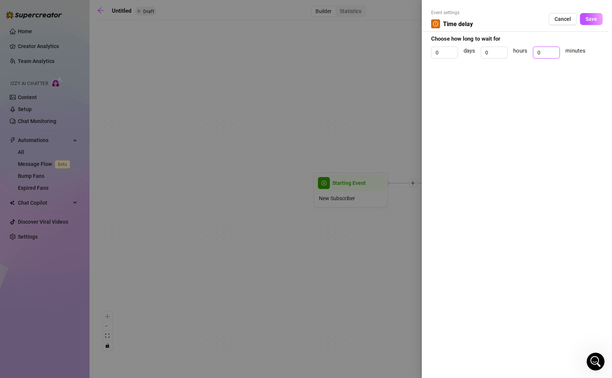
drag, startPoint x: 550, startPoint y: 54, endPoint x: 515, endPoint y: 54, distance: 34.3
click at [517, 54] on div "0 days 0 hours 0 minutes" at bounding box center [517, 56] width 172 height 19
type input "2"
click at [593, 21] on span "Save" at bounding box center [592, 19] width 12 height 6
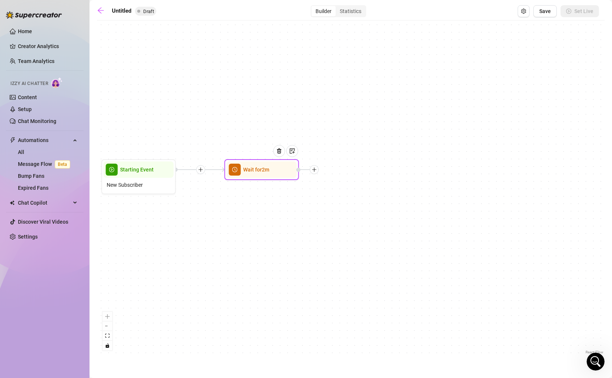
drag, startPoint x: 537, startPoint y: 209, endPoint x: 325, endPoint y: 196, distance: 213.0
click at [325, 196] on div "Wait for 2m Starting Event New Subscriber" at bounding box center [351, 190] width 508 height 332
click at [316, 170] on icon "plus" at bounding box center [314, 169] width 5 height 5
click at [342, 197] on div "Message" at bounding box center [351, 195] width 54 height 13
type textarea "Write your message here"
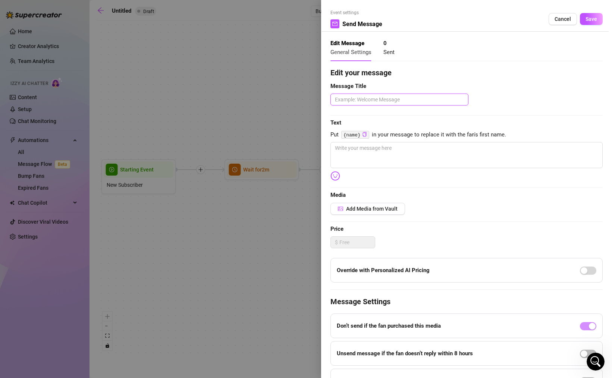
click at [389, 101] on textarea at bounding box center [399, 100] width 138 height 12
type textarea "W"
type textarea "We"
type textarea "Wel"
type textarea "Welc"
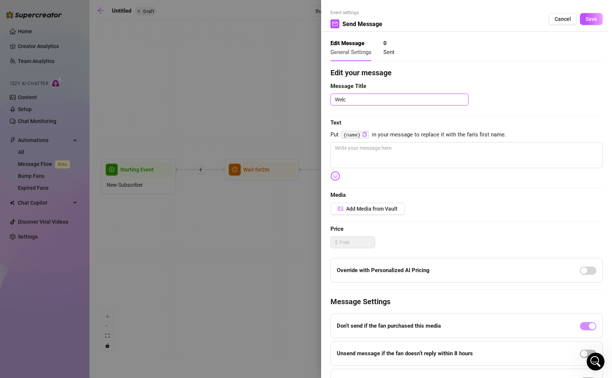
type textarea "Welco"
type textarea "Welcom"
type textarea "Welcome"
type textarea "Welcome M"
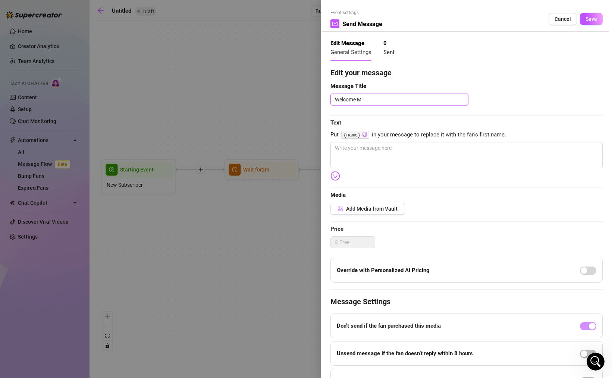
type textarea "Welcome Me"
type textarea "Welcome Mes"
type textarea "Welcome Mess"
type textarea "Welcome Messa"
type textarea "Welcome Messag"
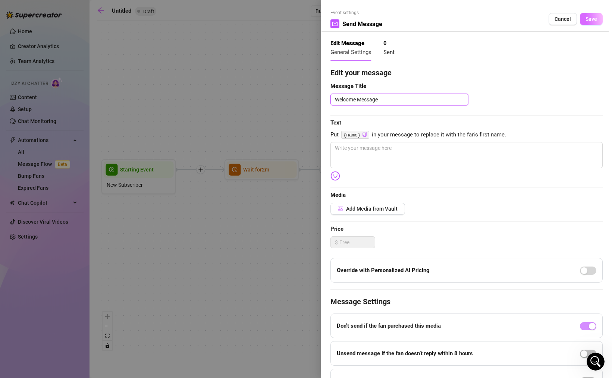
type textarea "Welcome Message"
click at [586, 21] on span "Save" at bounding box center [592, 19] width 12 height 6
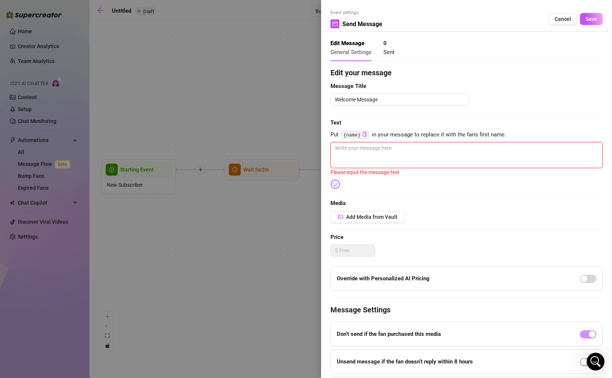
click at [449, 151] on textarea at bounding box center [466, 155] width 272 height 26
type textarea "-"
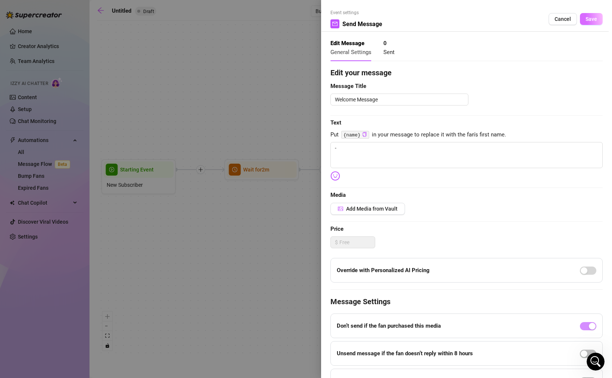
click at [586, 19] on span "Save" at bounding box center [592, 19] width 12 height 6
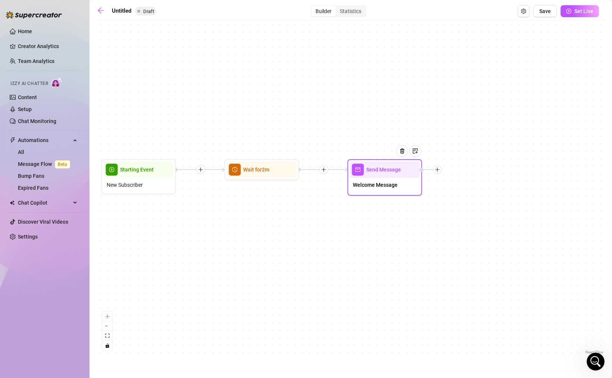
click at [436, 172] on icon "plus" at bounding box center [437, 169] width 5 height 5
click at [463, 171] on div "Time Delay" at bounding box center [474, 170] width 54 height 13
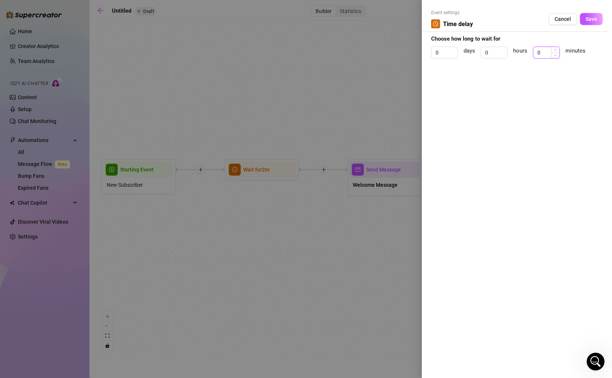
drag, startPoint x: 545, startPoint y: 54, endPoint x: 534, endPoint y: 53, distance: 11.2
click at [539, 54] on input "0" at bounding box center [546, 52] width 26 height 11
click at [546, 50] on input "0" at bounding box center [546, 52] width 26 height 11
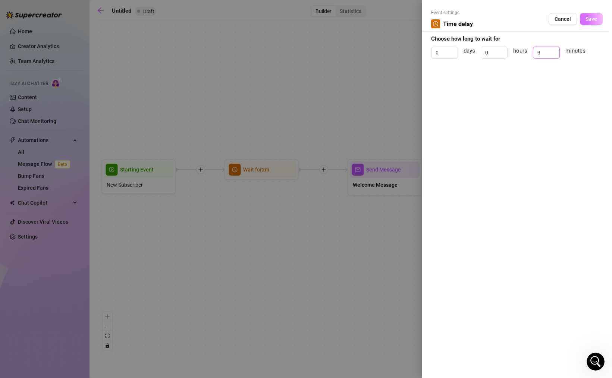
type input "3"
click at [589, 22] on button "Save" at bounding box center [591, 19] width 23 height 12
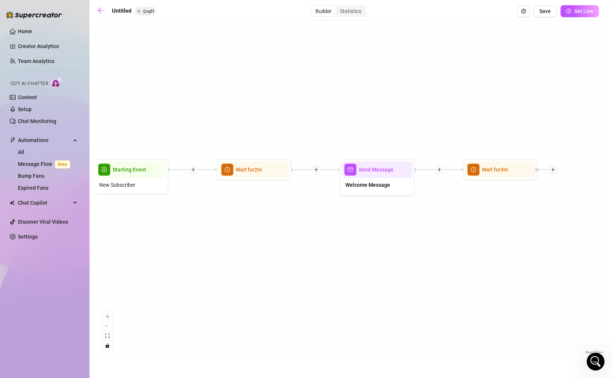
drag, startPoint x: 544, startPoint y: 211, endPoint x: 401, endPoint y: 210, distance: 143.2
click at [401, 210] on div "Wait for 3m Send Message Welcome Message Wait for 2m Starting Event New Subscri…" at bounding box center [351, 190] width 508 height 332
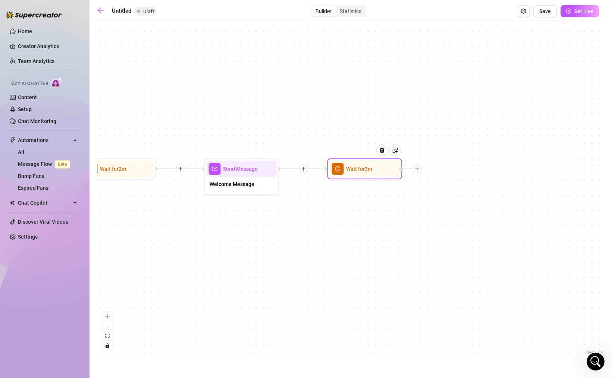
click at [418, 170] on icon "plus" at bounding box center [417, 168] width 5 height 5
click at [448, 183] on div "Condition" at bounding box center [454, 182] width 54 height 13
click at [382, 222] on div "Wait for 3m Time Delay Condition Message Tag Fan Merge Nodes Send Message Welco…" at bounding box center [351, 190] width 508 height 332
click at [384, 150] on img at bounding box center [382, 150] width 6 height 6
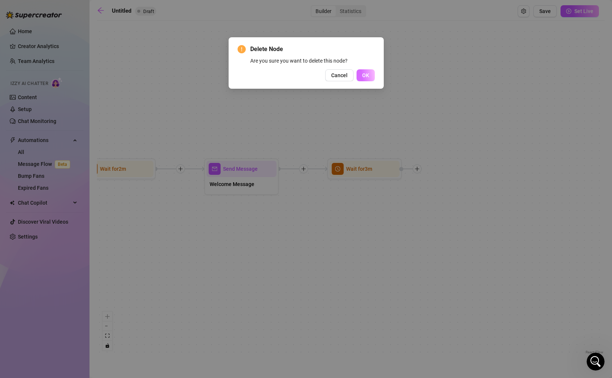
click at [366, 71] on button "OK" at bounding box center [366, 75] width 18 height 12
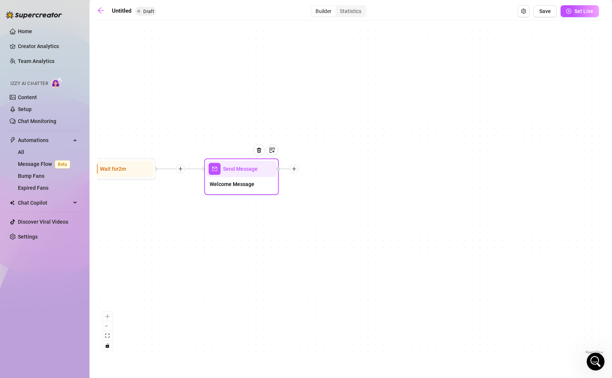
click at [295, 170] on icon "plus" at bounding box center [294, 168] width 5 height 5
click at [322, 181] on div "Condition" at bounding box center [331, 182] width 54 height 13
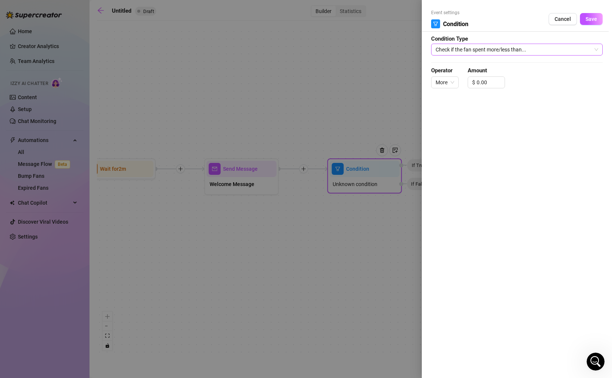
click at [478, 49] on span "Check if the fan spent more/less than..." at bounding box center [517, 49] width 163 height 11
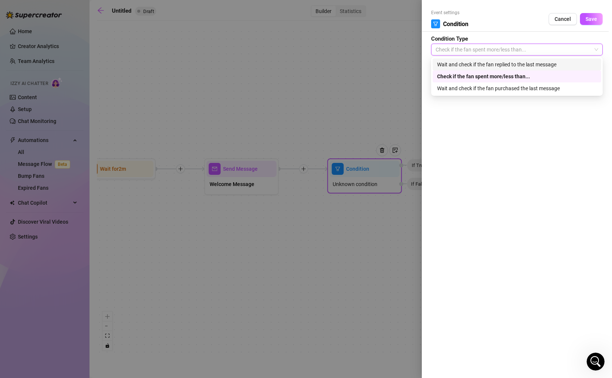
click at [467, 65] on div "Wait and check if the fan replied to the last message" at bounding box center [517, 64] width 160 height 8
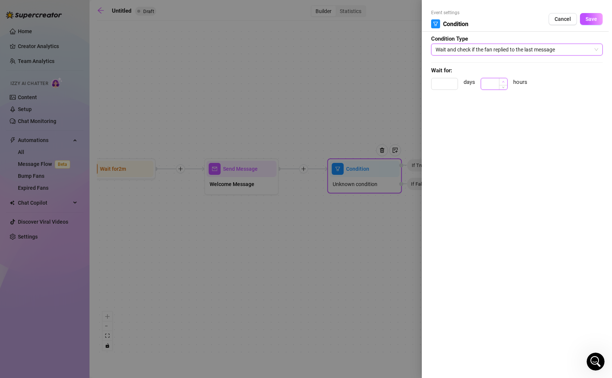
click at [504, 81] on icon "up" at bounding box center [503, 82] width 3 height 3
click at [503, 86] on icon "down" at bounding box center [503, 86] width 3 height 3
drag, startPoint x: 494, startPoint y: 82, endPoint x: 478, endPoint y: 81, distance: 15.7
click at [478, 81] on div "days 0 hours" at bounding box center [517, 87] width 172 height 19
type input "1"
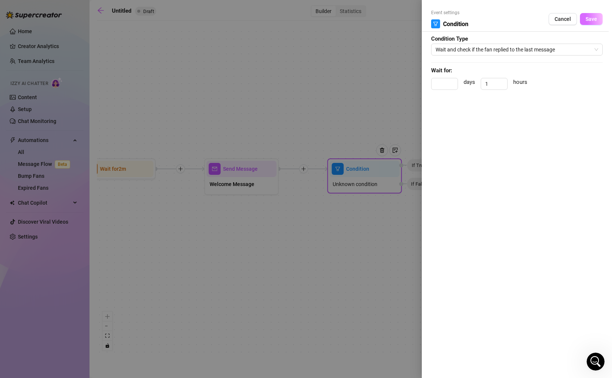
click at [584, 19] on button "Save" at bounding box center [591, 19] width 23 height 12
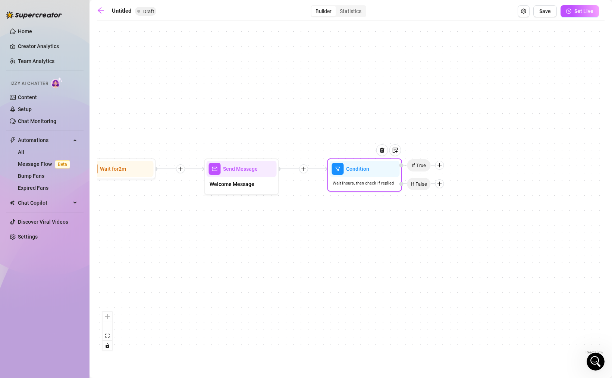
click at [442, 164] on icon "plus" at bounding box center [439, 165] width 5 height 5
click at [449, 190] on div "Message" at bounding box center [454, 191] width 54 height 13
type textarea "Write your message here"
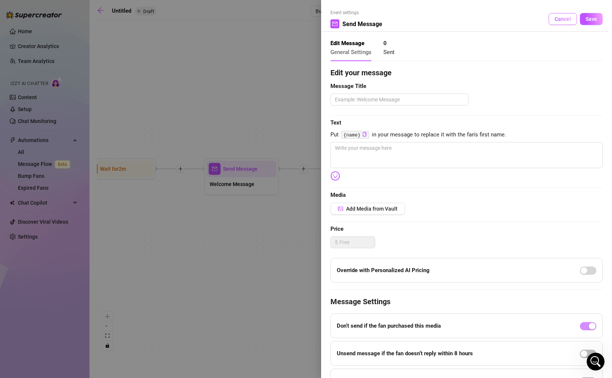
click at [562, 18] on span "Cancel" at bounding box center [563, 19] width 16 height 6
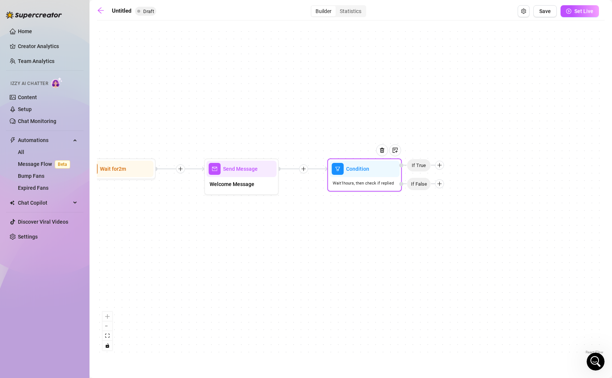
click at [441, 184] on icon "plus" at bounding box center [439, 183] width 4 height 0
click at [443, 210] on div "Message" at bounding box center [454, 210] width 54 height 13
type textarea "Write your message here"
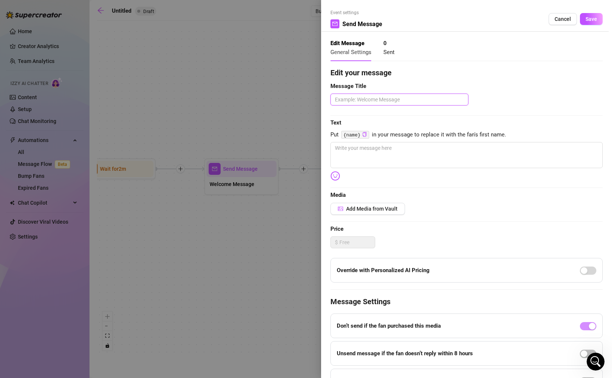
click at [366, 104] on textarea at bounding box center [399, 100] width 138 height 12
type textarea "F"
type textarea "Fo"
type textarea "Fol"
type textarea "Foll"
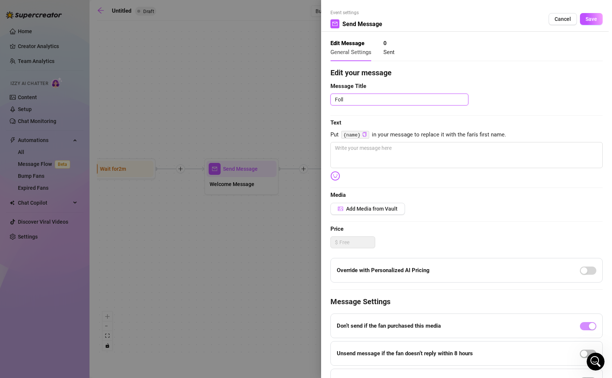
type textarea "Follo"
type textarea "Follow"
type textarea "Follow U"
type textarea "Follow Up"
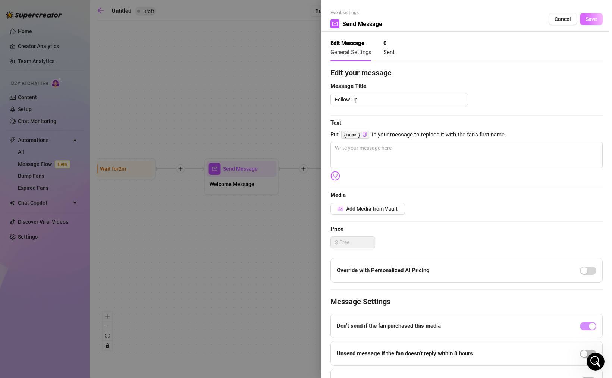
click at [593, 16] on button "Save" at bounding box center [591, 19] width 23 height 12
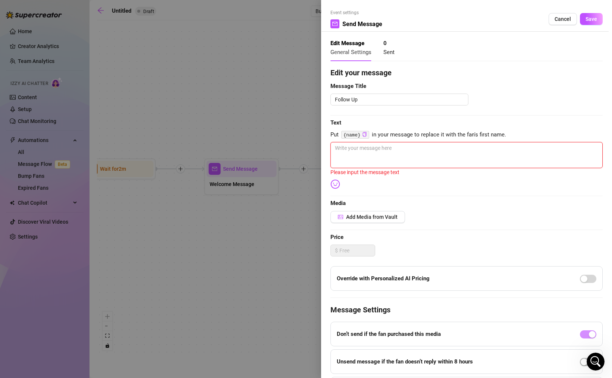
click at [404, 156] on textarea at bounding box center [466, 155] width 272 height 26
type textarea "-"
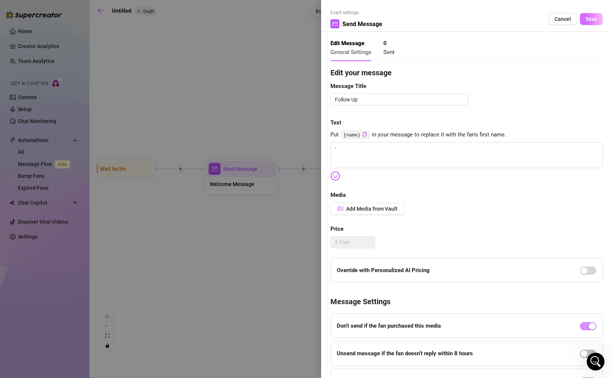
click at [586, 21] on span "Save" at bounding box center [592, 19] width 12 height 6
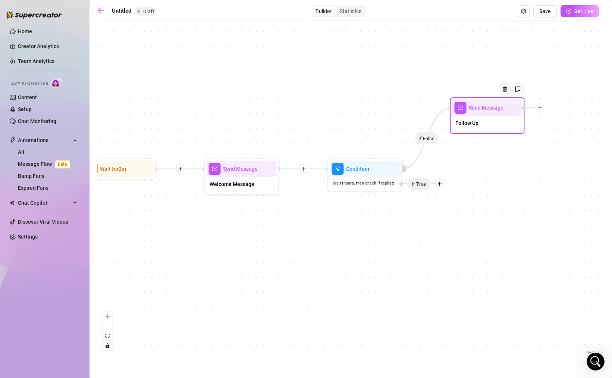
drag, startPoint x: 480, startPoint y: 176, endPoint x: 480, endPoint y: 115, distance: 60.4
click at [480, 115] on div "Send Message" at bounding box center [487, 108] width 70 height 16
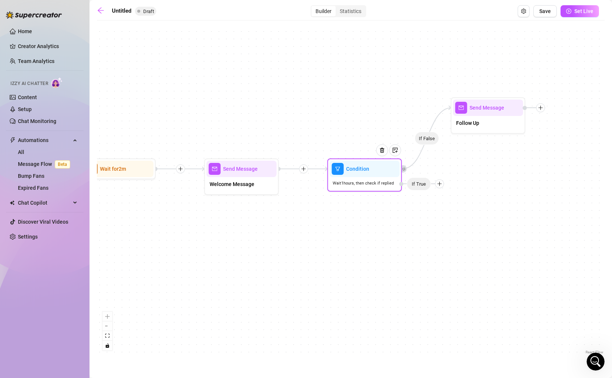
click at [442, 185] on icon "plus" at bounding box center [439, 183] width 5 height 5
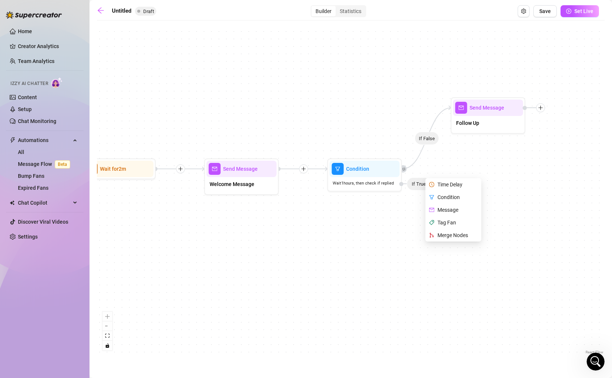
click at [509, 191] on div "If False Send Message Follow Up Condition Wait 1 hours, then check if replied T…" at bounding box center [351, 190] width 508 height 332
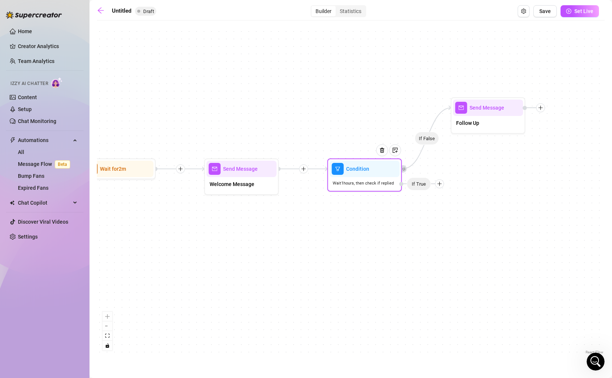
click at [371, 187] on div "Wait 1 hours, then check if replied" at bounding box center [365, 183] width 70 height 12
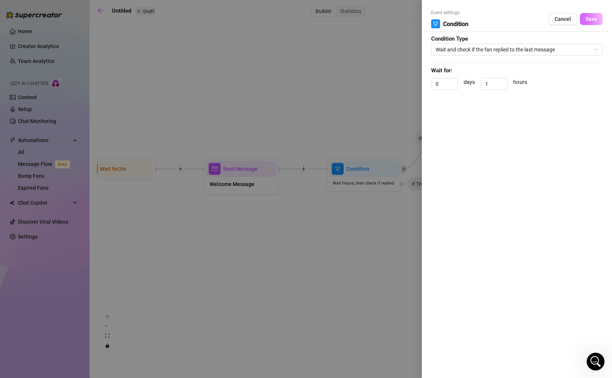
click at [589, 14] on button "Save" at bounding box center [591, 19] width 23 height 12
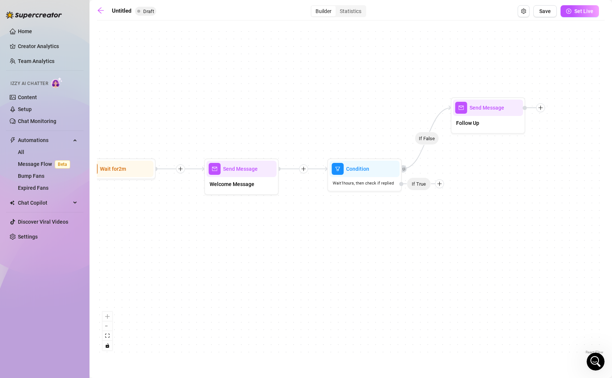
click at [304, 169] on icon "plus" at bounding box center [303, 168] width 5 height 5
click at [330, 170] on div "Time Delay" at bounding box center [340, 169] width 54 height 13
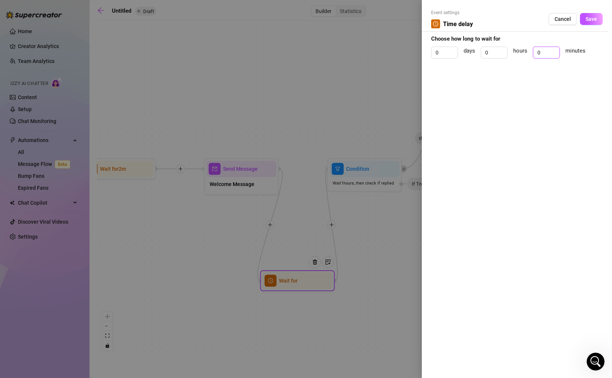
drag, startPoint x: 545, startPoint y: 54, endPoint x: 528, endPoint y: 52, distance: 17.6
click at [534, 53] on input "0" at bounding box center [546, 52] width 26 height 11
type input "3"
click at [596, 20] on span "Save" at bounding box center [592, 19] width 12 height 6
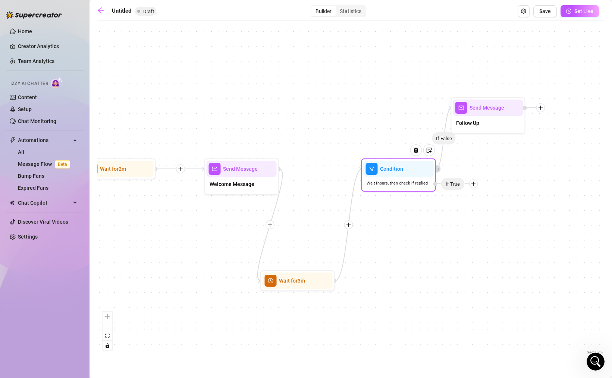
drag, startPoint x: 363, startPoint y: 180, endPoint x: 416, endPoint y: 180, distance: 53.0
click at [415, 180] on div "Wait 1 hours, then check if replied" at bounding box center [399, 183] width 70 height 12
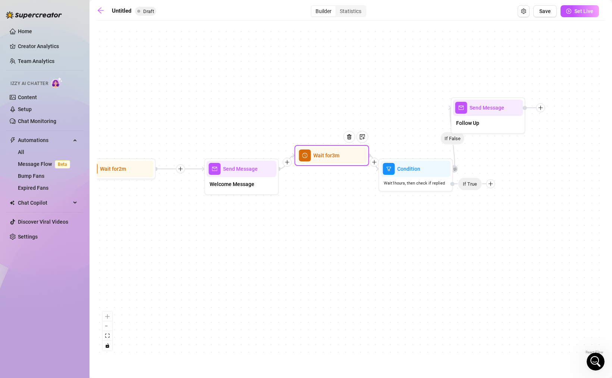
drag, startPoint x: 285, startPoint y: 285, endPoint x: 320, endPoint y: 159, distance: 131.0
click at [320, 159] on div "Wait for 3m" at bounding box center [332, 155] width 70 height 16
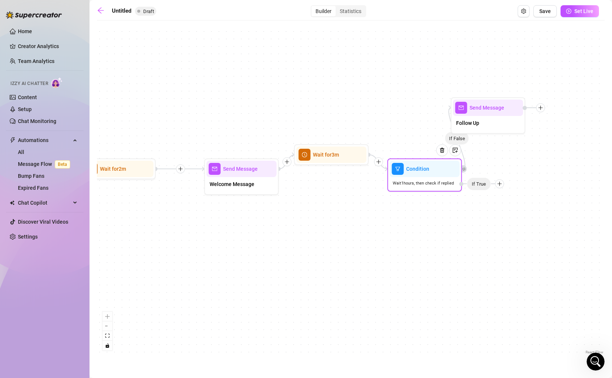
drag, startPoint x: 416, startPoint y: 170, endPoint x: 426, endPoint y: 170, distance: 10.1
click at [426, 170] on span "Condition" at bounding box center [417, 169] width 23 height 8
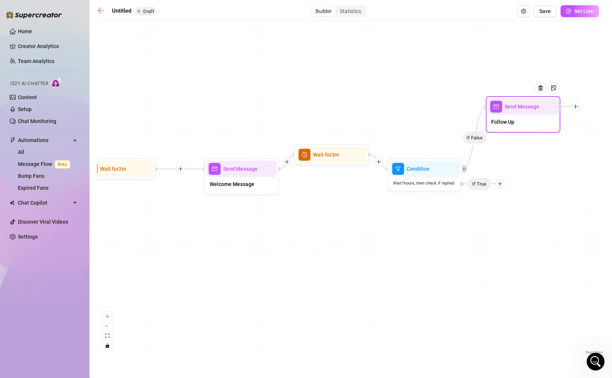
drag, startPoint x: 495, startPoint y: 108, endPoint x: 531, endPoint y: 107, distance: 36.2
click at [531, 107] on div at bounding box center [543, 94] width 32 height 38
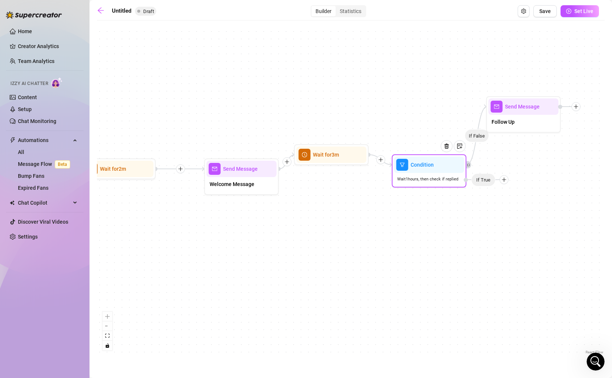
drag, startPoint x: 434, startPoint y: 185, endPoint x: 439, endPoint y: 181, distance: 6.4
click at [439, 181] on span "Wait 1 hours, then check if replied" at bounding box center [427, 179] width 61 height 6
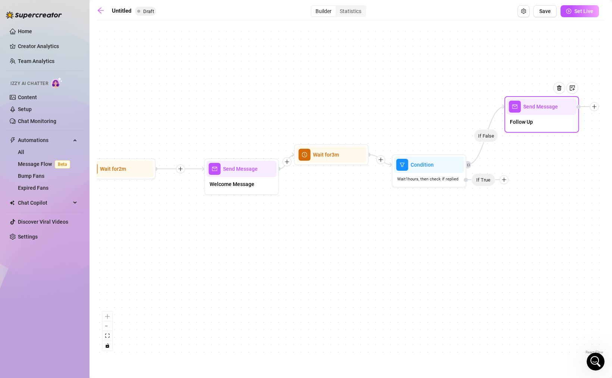
drag, startPoint x: 516, startPoint y: 123, endPoint x: 535, endPoint y: 123, distance: 19.0
click at [535, 123] on div "Follow Up" at bounding box center [542, 123] width 70 height 16
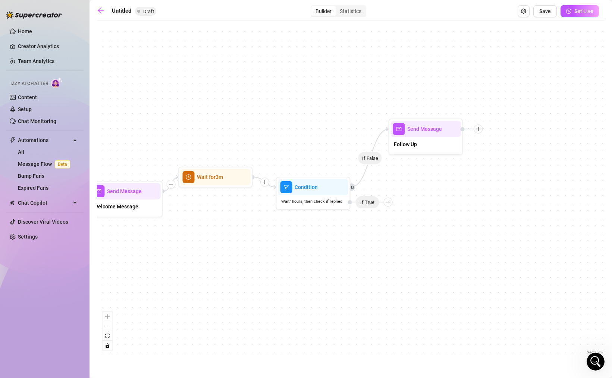
drag, startPoint x: 559, startPoint y: 198, endPoint x: 418, endPoint y: 228, distance: 144.1
click at [418, 228] on div "If False Wait for 3m Send Message Follow Up Condition Wait 1 hours, then check …" at bounding box center [351, 190] width 508 height 332
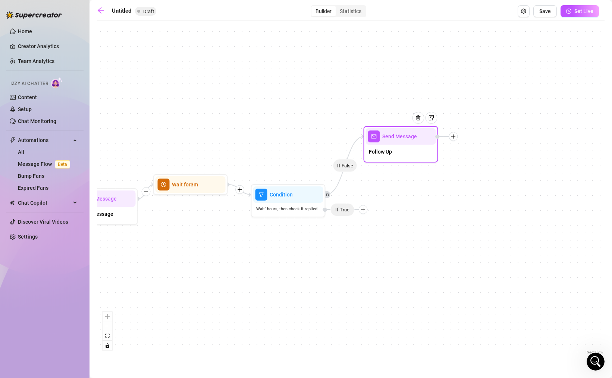
click at [456, 136] on div at bounding box center [453, 136] width 9 height 9
click at [495, 189] on div "Merge Nodes" at bounding box center [490, 188] width 54 height 13
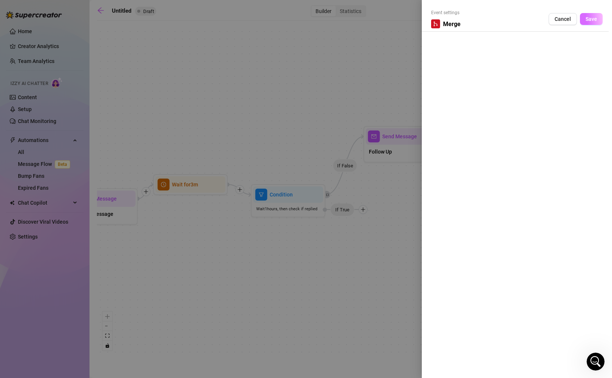
click at [587, 17] on span "Save" at bounding box center [592, 19] width 12 height 6
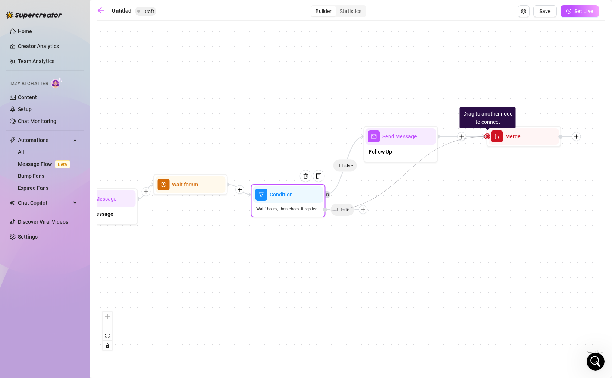
drag, startPoint x: 487, startPoint y: 135, endPoint x: 323, endPoint y: 211, distance: 180.5
click at [323, 211] on div "Drag to another node to connect Merge Wait for 3m Send Message Follow Up Condit…" at bounding box center [71, 354] width 508 height 332
drag, startPoint x: 488, startPoint y: 138, endPoint x: 312, endPoint y: 213, distance: 191.3
click at [312, 213] on div "Drag to another node to connect Merge Wait for 3m Send Message Follow Up Condit…" at bounding box center [71, 354] width 508 height 332
drag, startPoint x: 487, startPoint y: 137, endPoint x: 326, endPoint y: 212, distance: 177.4
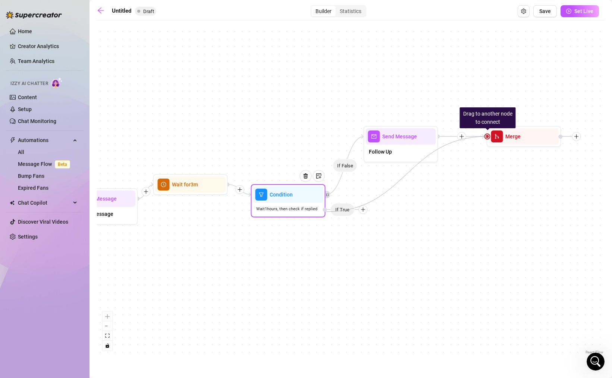
click at [325, 212] on div "Drag to another node to connect Merge Wait for 3m Send Message Follow Up Condit…" at bounding box center [71, 354] width 508 height 332
drag, startPoint x: 489, startPoint y: 138, endPoint x: 339, endPoint y: 209, distance: 165.5
click at [325, 209] on div "Drag to another node to connect Merge Wait for 3m Send Message Follow Up Condit…" at bounding box center [71, 354] width 508 height 332
drag, startPoint x: 489, startPoint y: 138, endPoint x: 326, endPoint y: 212, distance: 179.6
click at [325, 212] on div "Drag to another node to connect Merge Wait for 3m Send Message Follow Up Condit…" at bounding box center [71, 354] width 508 height 332
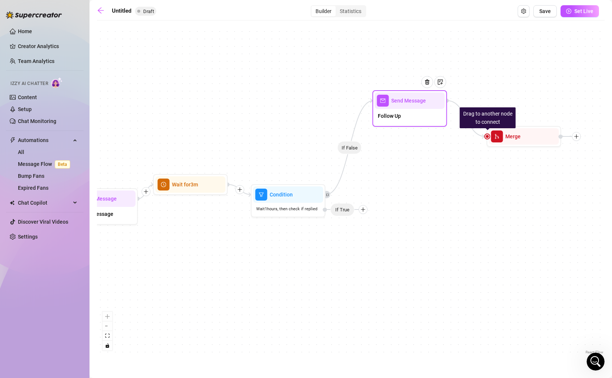
drag, startPoint x: 399, startPoint y: 149, endPoint x: 407, endPoint y: 112, distance: 38.3
click at [408, 112] on div "Follow Up" at bounding box center [410, 117] width 70 height 16
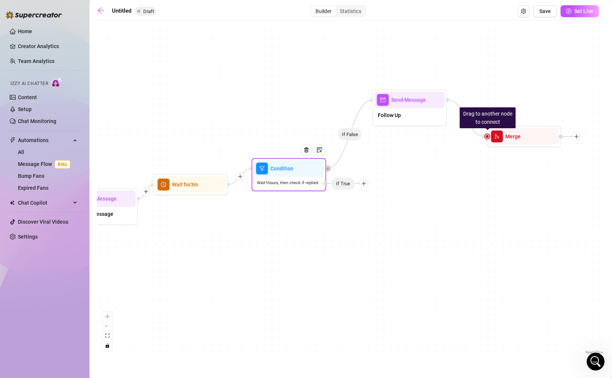
drag, startPoint x: 295, startPoint y: 206, endPoint x: 295, endPoint y: 180, distance: 26.1
click at [295, 180] on div "Wait 1 hours, then check if replied" at bounding box center [289, 183] width 70 height 12
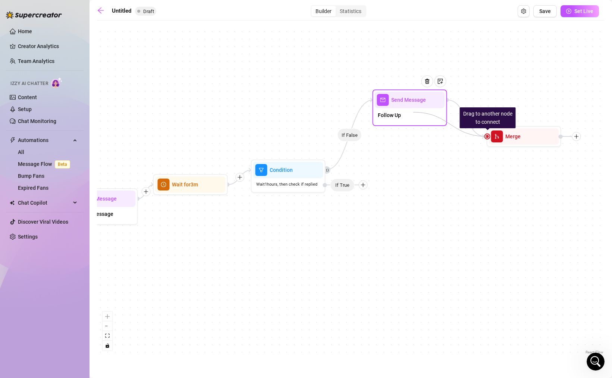
drag, startPoint x: 487, startPoint y: 135, endPoint x: 413, endPoint y: 112, distance: 77.4
click at [325, 188] on div "Drag to another node to connect Merge Wait for 3m Send Message Follow Up Condit…" at bounding box center [71, 354] width 508 height 332
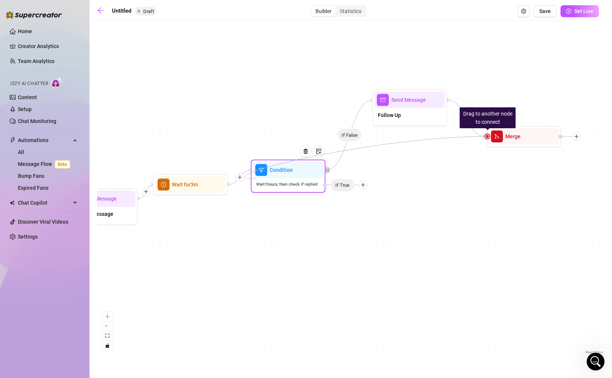
drag, startPoint x: 488, startPoint y: 137, endPoint x: 257, endPoint y: 179, distance: 235.3
click at [257, 188] on div "Drag to another node to connect Merge Wait for 3m Send Message Follow Up Condit…" at bounding box center [71, 354] width 508 height 332
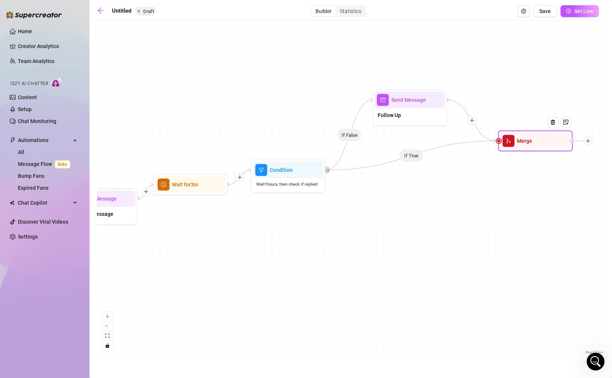
drag, startPoint x: 513, startPoint y: 138, endPoint x: 524, endPoint y: 145, distance: 13.2
click at [524, 145] on span "Merge" at bounding box center [524, 141] width 15 height 8
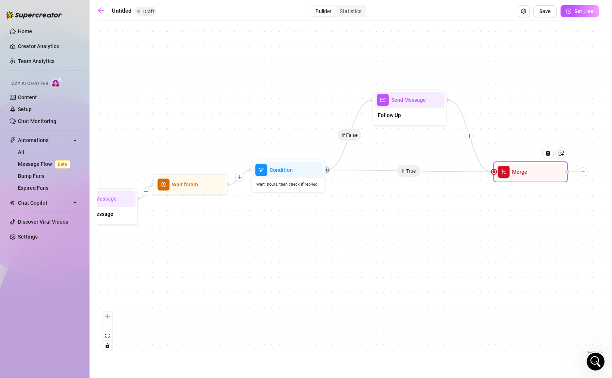
drag, startPoint x: 543, startPoint y: 146, endPoint x: 539, endPoint y: 175, distance: 29.1
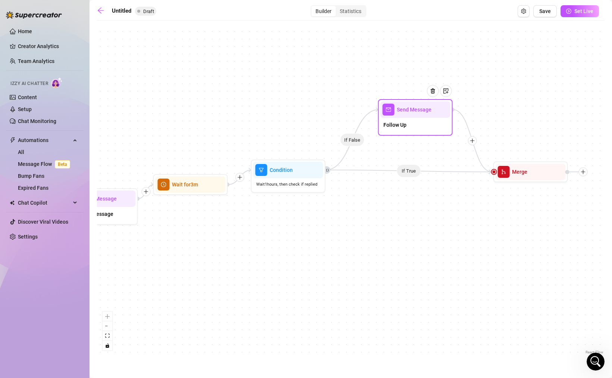
drag, startPoint x: 415, startPoint y: 110, endPoint x: 421, endPoint y: 121, distance: 12.4
click at [421, 121] on div "Follow Up" at bounding box center [415, 126] width 70 height 16
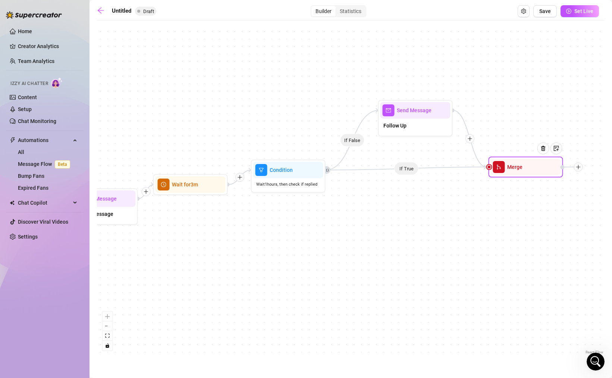
drag, startPoint x: 518, startPoint y: 176, endPoint x: 514, endPoint y: 171, distance: 7.1
click at [514, 171] on div "Merge" at bounding box center [526, 167] width 70 height 16
click at [520, 173] on div "Merge" at bounding box center [526, 167] width 70 height 16
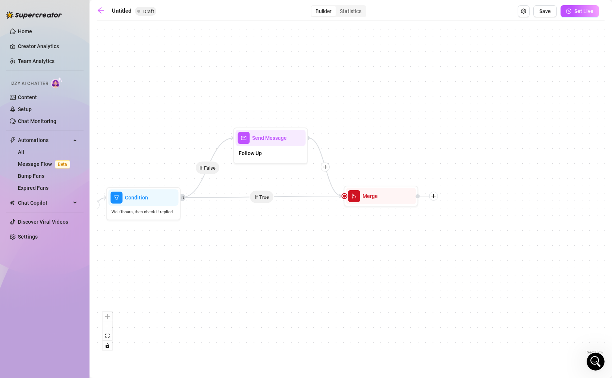
drag, startPoint x: 541, startPoint y: 225, endPoint x: 395, endPoint y: 252, distance: 148.6
click at [395, 252] on div "If False If True Merge Wait for 3m Send Message Follow Up Condition Wait 1 hour…" at bounding box center [351, 190] width 508 height 332
click at [368, 200] on span "Merge" at bounding box center [366, 197] width 15 height 8
click at [433, 197] on div at bounding box center [430, 196] width 9 height 9
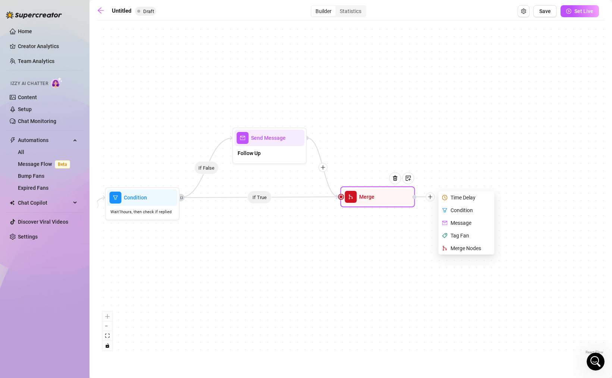
click at [461, 199] on div "Time Delay" at bounding box center [467, 197] width 54 height 13
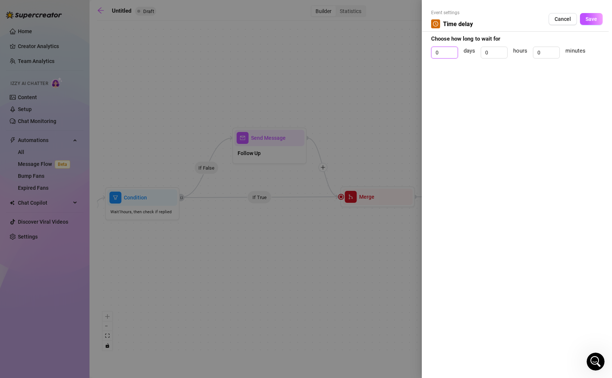
drag, startPoint x: 441, startPoint y: 51, endPoint x: 426, endPoint y: 51, distance: 14.9
click at [427, 51] on div "Event settings Time delay Cancel Save Choose how long to wait for 0 days 0 hour…" at bounding box center [517, 189] width 190 height 378
type input "1"
click at [591, 21] on span "Save" at bounding box center [592, 19] width 12 height 6
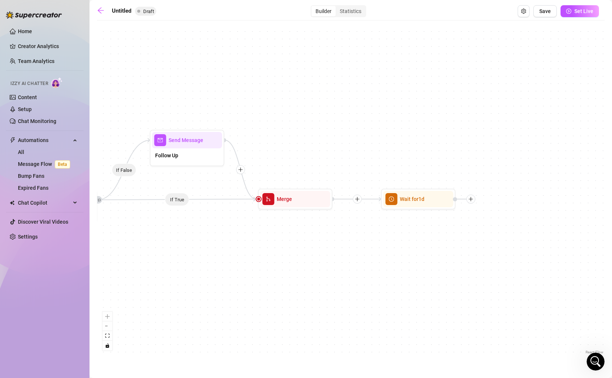
drag, startPoint x: 511, startPoint y: 247, endPoint x: 429, endPoint y: 249, distance: 82.5
click at [429, 249] on div "If False If True Wait for 1d Merge Wait for 3m Send Message Follow Up Condition…" at bounding box center [351, 190] width 508 height 332
click at [418, 201] on span "Wait for 1d" at bounding box center [412, 199] width 25 height 8
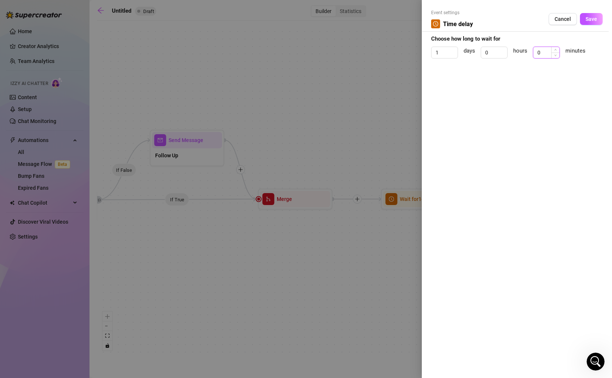
drag, startPoint x: 546, startPoint y: 51, endPoint x: 537, endPoint y: 51, distance: 8.6
click at [539, 51] on input "0" at bounding box center [546, 52] width 26 height 11
type input "2"
click at [591, 20] on span "Save" at bounding box center [592, 19] width 12 height 6
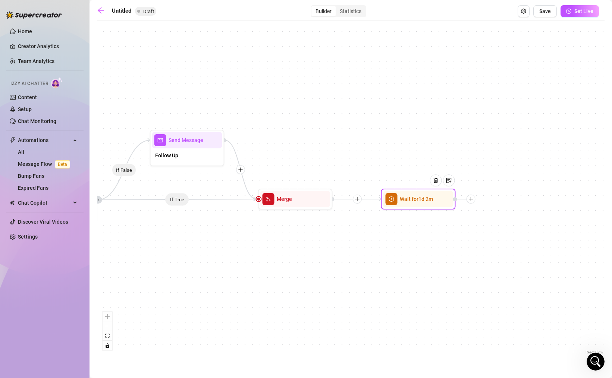
click at [471, 200] on icon "plus" at bounding box center [470, 199] width 5 height 5
click at [502, 226] on div "Message" at bounding box center [508, 225] width 54 height 13
type textarea "Write your message here"
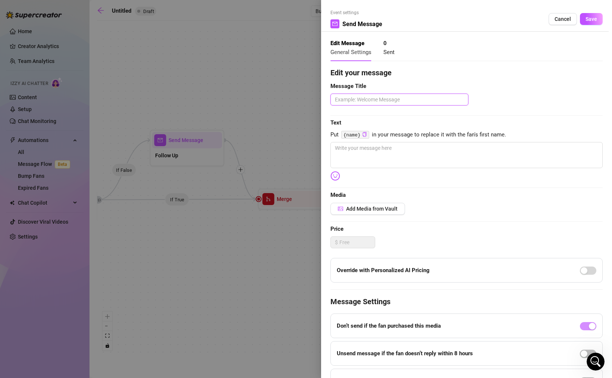
click at [359, 98] on textarea at bounding box center [399, 100] width 138 height 12
type textarea "P"
type textarea "PP"
click at [387, 100] on textarea "PPV" at bounding box center [399, 100] width 138 height 12
type textarea "PPV"
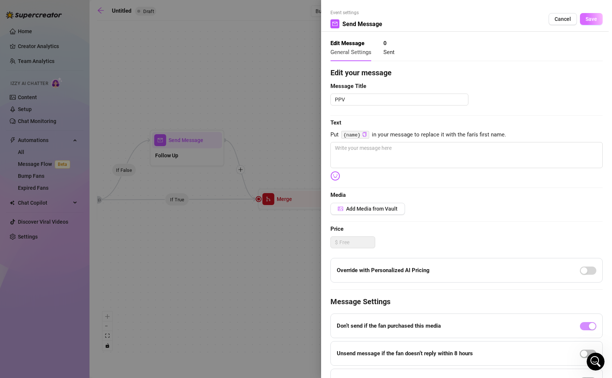
click at [584, 23] on button "Save" at bounding box center [591, 19] width 23 height 12
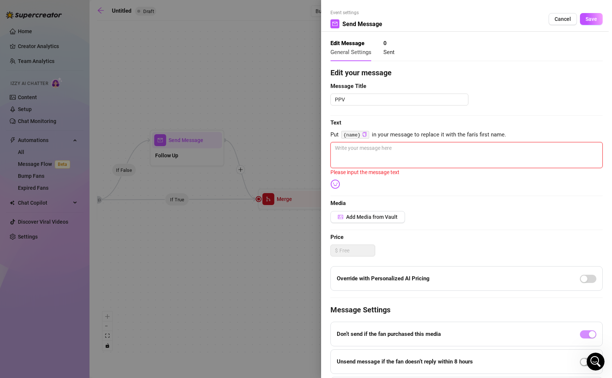
click at [414, 147] on textarea at bounding box center [466, 155] width 272 height 26
type textarea "-"
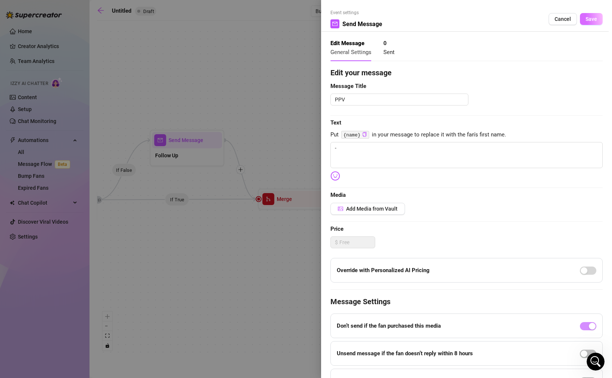
click at [584, 15] on button "Save" at bounding box center [591, 19] width 23 height 12
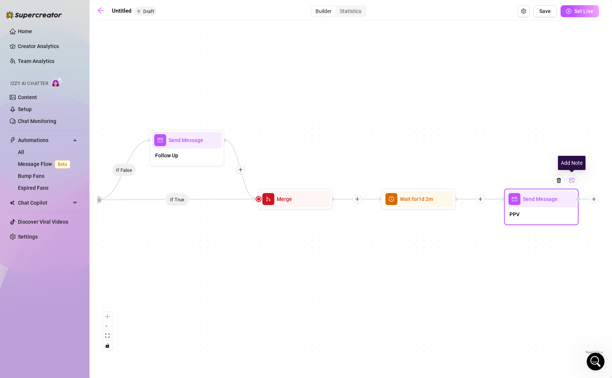
click at [572, 181] on img at bounding box center [572, 181] width 6 height 6
click at [580, 295] on div "If False If True Send Message PPV Note: Mild Content Wait for 1d 2m Merge Wait …" at bounding box center [351, 190] width 508 height 332
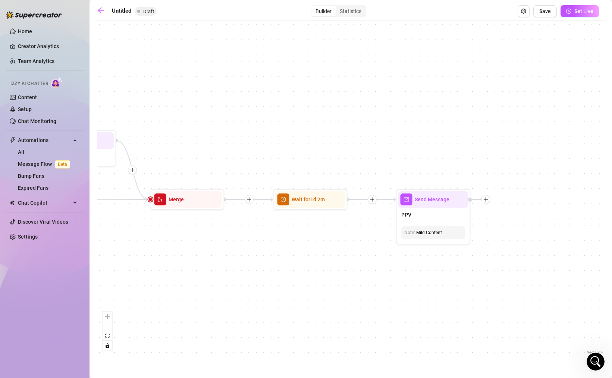
drag, startPoint x: 572, startPoint y: 283, endPoint x: 395, endPoint y: 288, distance: 177.2
click at [395, 288] on div "If False If True Send Message PPV Note: Mild Content Wait for 1d 2m Merge Wait …" at bounding box center [351, 190] width 508 height 332
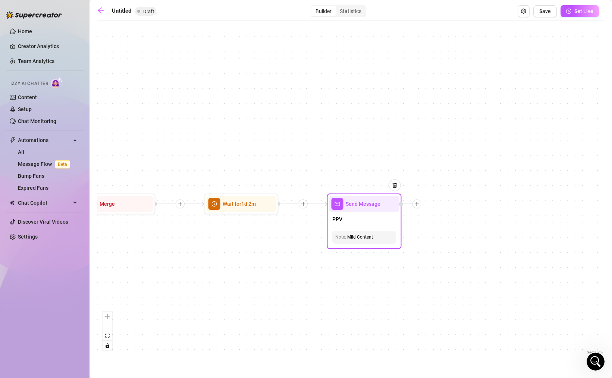
click at [376, 239] on div "Mild Content" at bounding box center [364, 237] width 58 height 7
click at [418, 203] on icon "plus" at bounding box center [416, 203] width 5 height 5
click at [447, 204] on div "Time Delay" at bounding box center [454, 204] width 54 height 13
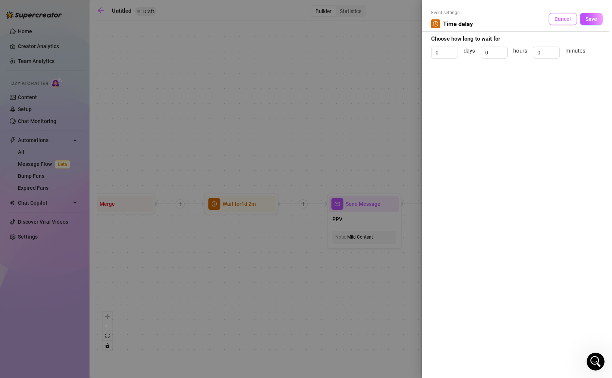
click at [567, 16] on span "Cancel" at bounding box center [563, 19] width 16 height 6
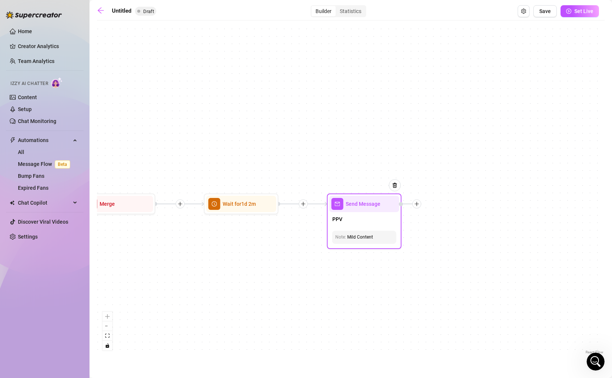
click at [367, 239] on div "Mild Content" at bounding box center [364, 237] width 58 height 7
click at [372, 222] on div "PPV" at bounding box center [364, 220] width 70 height 16
type textarea "-"
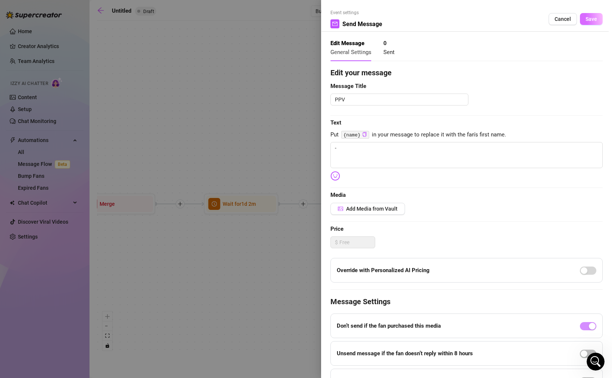
click at [586, 17] on span "Save" at bounding box center [592, 19] width 12 height 6
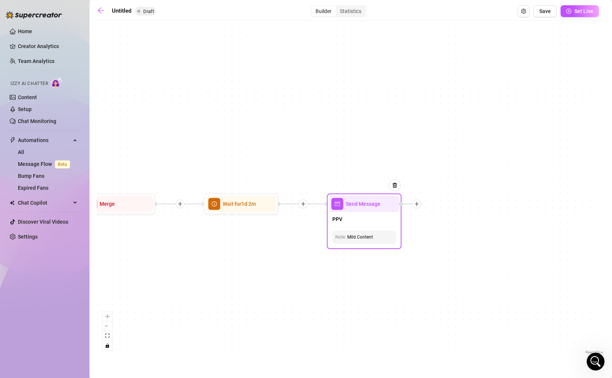
click at [418, 205] on icon "plus" at bounding box center [416, 203] width 5 height 5
click at [448, 207] on div "Time Delay" at bounding box center [454, 204] width 54 height 13
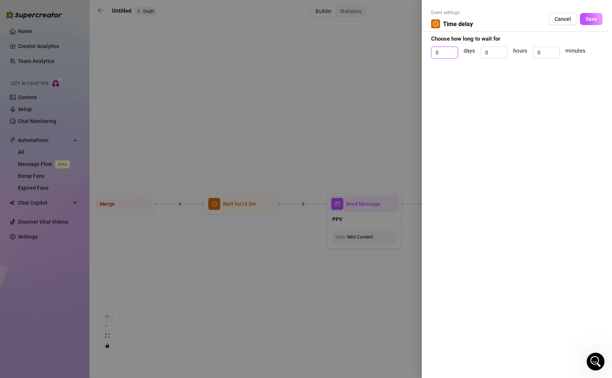
drag, startPoint x: 442, startPoint y: 53, endPoint x: 428, endPoint y: 53, distance: 14.5
click at [429, 53] on div "Event settings Time delay Cancel Save Choose how long to wait for 0 days 0 hour…" at bounding box center [517, 189] width 190 height 378
type input "1"
drag, startPoint x: 497, startPoint y: 51, endPoint x: 482, endPoint y: 51, distance: 15.3
click at [482, 51] on input "0" at bounding box center [494, 52] width 26 height 11
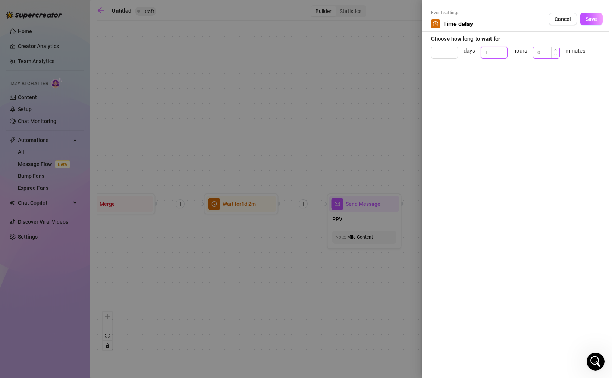
type input "1"
drag, startPoint x: 541, startPoint y: 56, endPoint x: 535, endPoint y: 54, distance: 6.6
click at [535, 54] on input "0" at bounding box center [546, 52] width 26 height 11
type input "3"
click at [594, 21] on span "Save" at bounding box center [592, 19] width 12 height 6
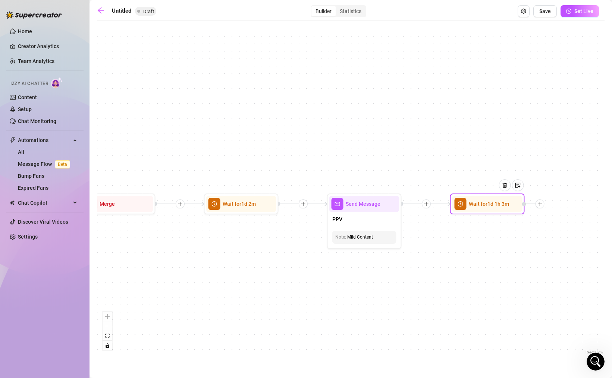
click at [540, 204] on icon "plus" at bounding box center [539, 203] width 5 height 5
click at [574, 227] on div "Message" at bounding box center [577, 230] width 54 height 13
type textarea "Write your message here"
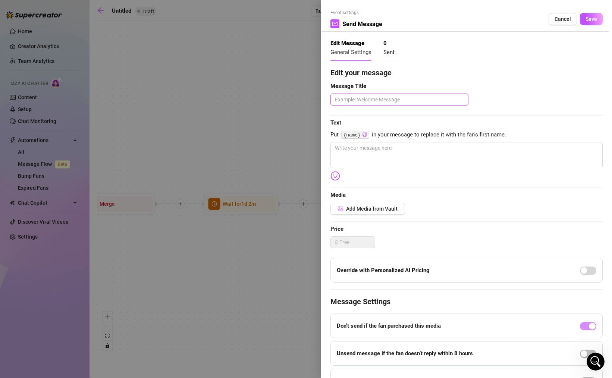
click at [401, 103] on textarea at bounding box center [399, 100] width 138 height 12
type textarea "P"
type textarea "PP"
type textarea "PPV"
click at [407, 160] on textarea at bounding box center [466, 155] width 272 height 26
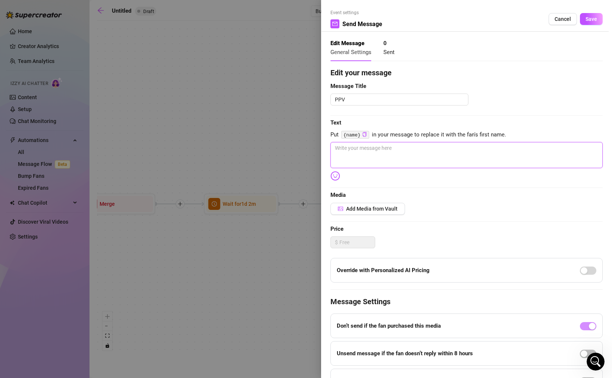
type textarea "-"
click at [588, 23] on button "Save" at bounding box center [591, 19] width 23 height 12
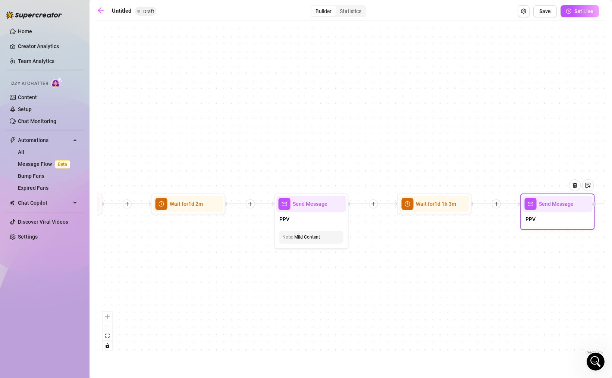
drag, startPoint x: 564, startPoint y: 282, endPoint x: 417, endPoint y: 281, distance: 147.3
click at [418, 282] on div "If False If True Send Message PPV Wait for 1d 1h 3m Send Message PPV Note: Mild…" at bounding box center [351, 190] width 508 height 332
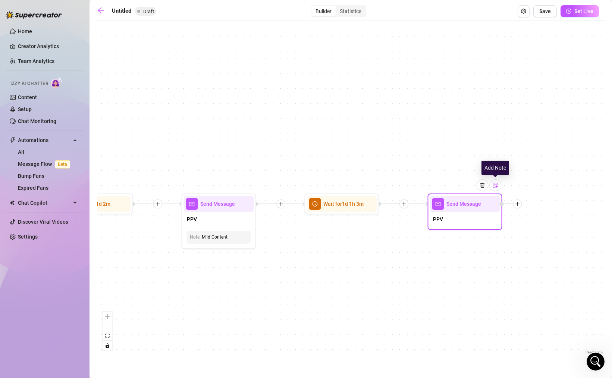
click at [497, 186] on img at bounding box center [496, 185] width 6 height 6
click at [555, 260] on div "If False If True Send Message PPV Note: Mild Content Wait for 1d 1h 3m Send Mes…" at bounding box center [351, 190] width 508 height 332
click at [519, 203] on icon "plus" at bounding box center [517, 203] width 5 height 5
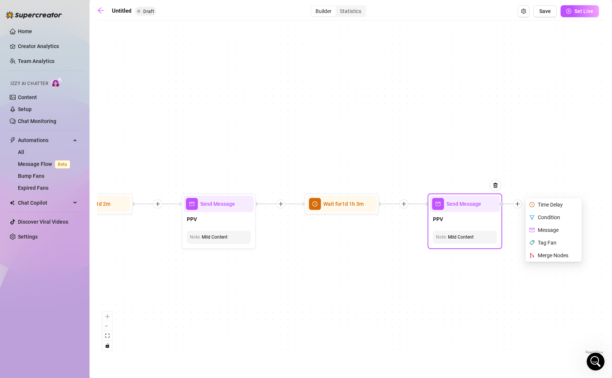
click at [557, 204] on div "Time Delay" at bounding box center [554, 204] width 54 height 13
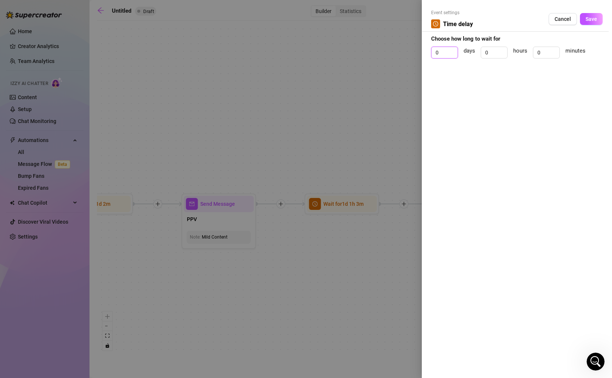
drag, startPoint x: 441, startPoint y: 51, endPoint x: 429, endPoint y: 50, distance: 12.7
click at [430, 51] on div "Event settings Time delay Cancel Save Choose how long to wait for 0 days 0 hour…" at bounding box center [517, 189] width 190 height 378
type input "1"
drag, startPoint x: 546, startPoint y: 52, endPoint x: 534, endPoint y: 52, distance: 11.6
click at [534, 52] on input "0" at bounding box center [546, 52] width 26 height 11
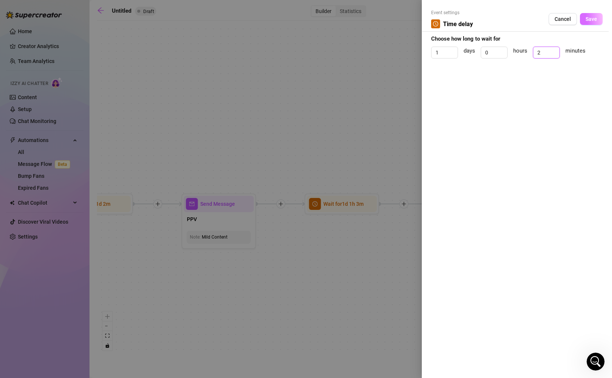
type input "2"
click at [587, 22] on span "Save" at bounding box center [592, 19] width 12 height 6
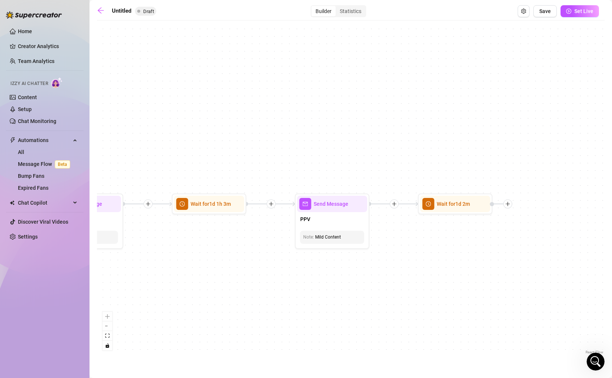
drag, startPoint x: 557, startPoint y: 272, endPoint x: 409, endPoint y: 272, distance: 147.3
click at [409, 272] on div "If False If True Wait for 1d 2m Send Message PPV Note: Mild Content Wait for 1d…" at bounding box center [351, 190] width 508 height 332
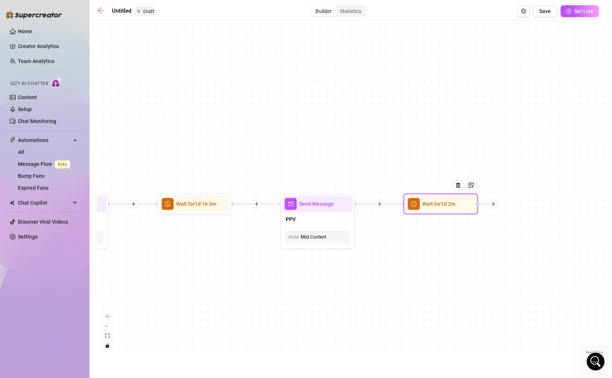
click at [493, 204] on icon "plus" at bounding box center [493, 203] width 5 height 5
click at [517, 227] on div "Message" at bounding box center [530, 230] width 54 height 13
type textarea "Write your message here"
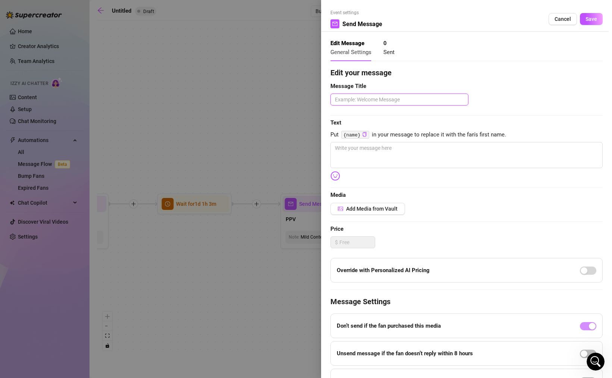
click at [403, 97] on textarea at bounding box center [399, 100] width 138 height 12
type textarea "P"
type textarea "PP"
type textarea "PPV"
click at [389, 159] on textarea at bounding box center [466, 155] width 272 height 26
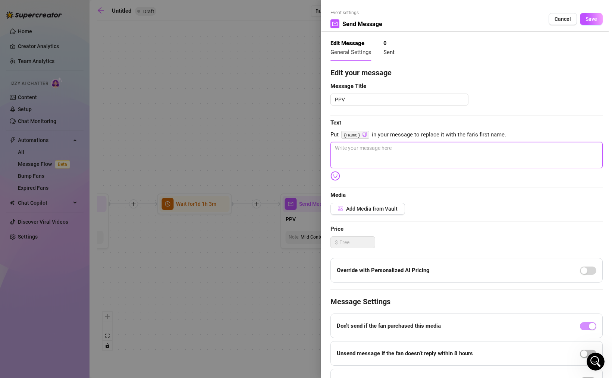
type textarea "-"
click at [586, 18] on span "Save" at bounding box center [592, 19] width 12 height 6
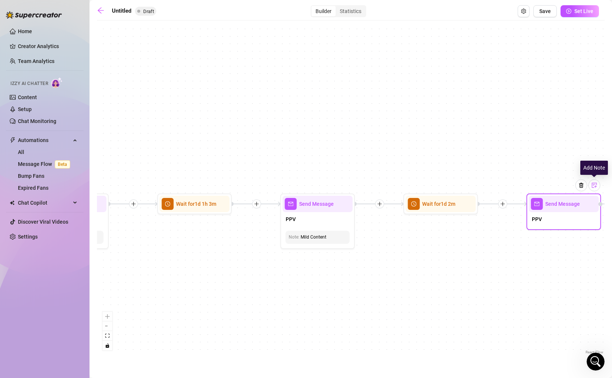
click at [593, 187] on img at bounding box center [594, 185] width 6 height 6
click at [542, 276] on div "If False If True Send Message PPV Note: Mild Wait for 1d 2m Send Message PPV No…" at bounding box center [351, 190] width 508 height 332
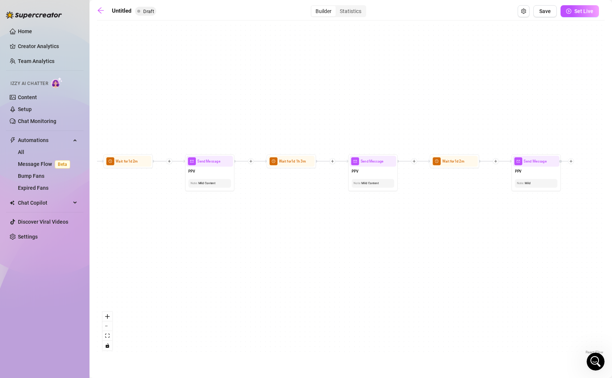
drag, startPoint x: 471, startPoint y: 293, endPoint x: 471, endPoint y: 221, distance: 72.4
click at [471, 221] on div "If False If True Send Message PPV Note: Mild Wait for 1d 2m Send Message PPV No…" at bounding box center [351, 190] width 508 height 332
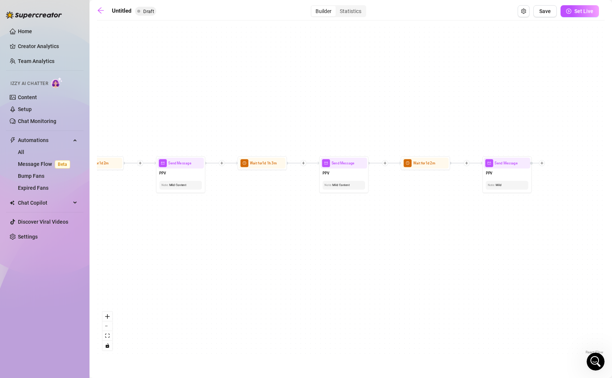
drag, startPoint x: 540, startPoint y: 244, endPoint x: 509, endPoint y: 245, distance: 30.2
click at [509, 245] on div "If False If True Send Message PPV Note: Mild Wait for 1d 2m Send Message PPV No…" at bounding box center [351, 190] width 508 height 332
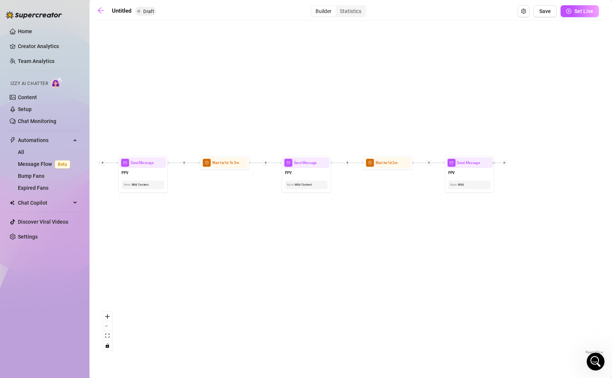
drag, startPoint x: 555, startPoint y: 240, endPoint x: 482, endPoint y: 240, distance: 73.5
click at [483, 240] on div "If False If True Send Message PPV Note: Mild Wait for 1d 2m Send Message PPV No…" at bounding box center [351, 190] width 508 height 332
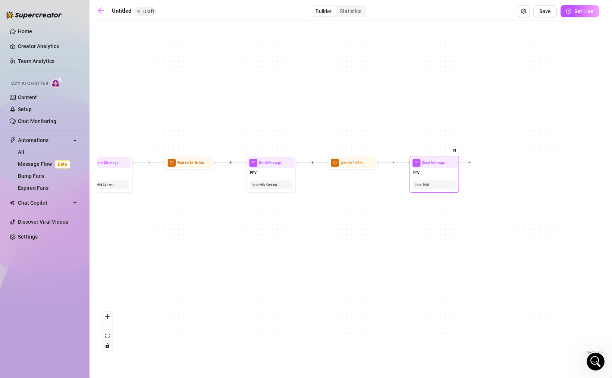
click at [470, 162] on icon "plus" at bounding box center [468, 162] width 3 height 3
click at [489, 163] on div "Time Delay" at bounding box center [494, 163] width 36 height 9
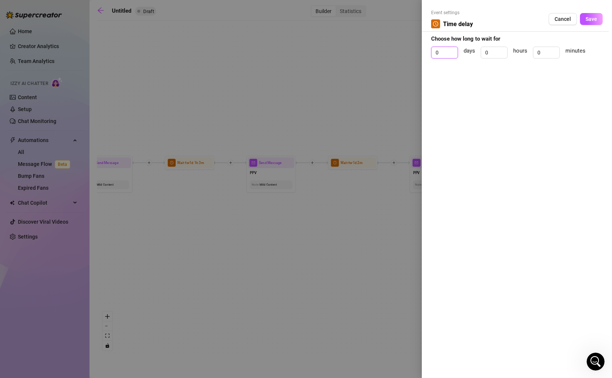
drag, startPoint x: 443, startPoint y: 54, endPoint x: 422, endPoint y: 50, distance: 21.4
click at [424, 51] on div "Event settings Time delay Cancel Save Choose how long to wait for 0 days 0 hour…" at bounding box center [517, 189] width 190 height 378
type input "1"
click at [493, 51] on input "0" at bounding box center [494, 52] width 26 height 11
drag, startPoint x: 495, startPoint y: 52, endPoint x: 491, endPoint y: 54, distance: 4.6
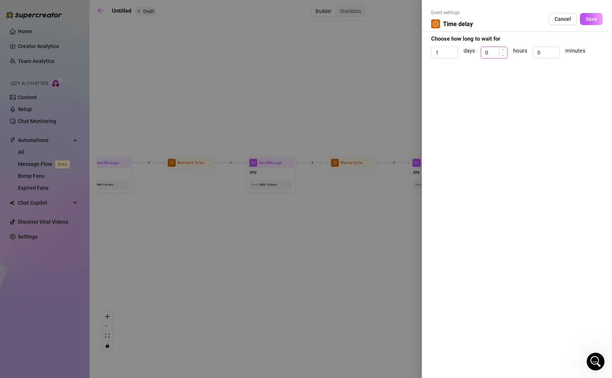
click at [491, 54] on input "0" at bounding box center [494, 52] width 26 height 11
drag, startPoint x: 547, startPoint y: 51, endPoint x: 518, endPoint y: 44, distance: 30.3
click at [518, 44] on form "Event settings Time delay Cancel Save Choose how long to wait for 1 days 0 hour…" at bounding box center [517, 37] width 172 height 56
type input "2"
click at [583, 20] on button "Save" at bounding box center [591, 19] width 23 height 12
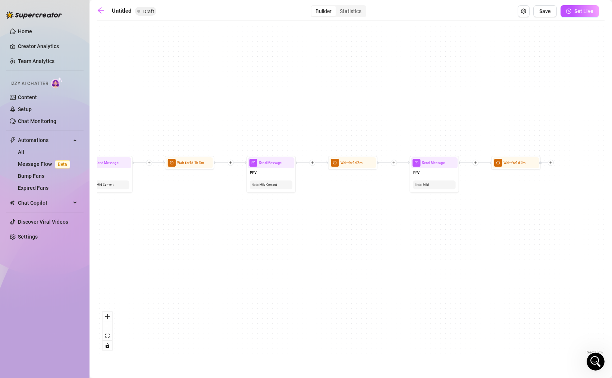
click at [525, 214] on div "If False If True Wait for 1d 2m Send Message PPV Note: Mild Wait for 1d 2m Send…" at bounding box center [351, 190] width 508 height 332
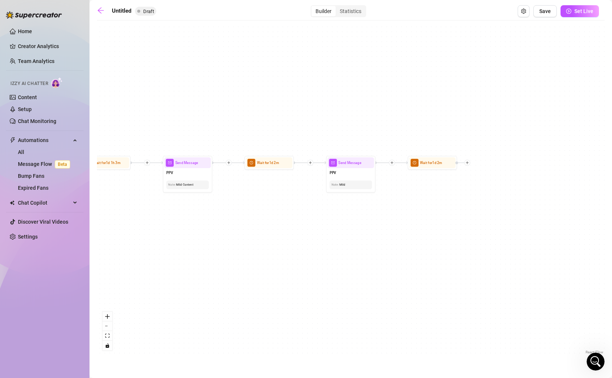
drag, startPoint x: 566, startPoint y: 226, endPoint x: 469, endPoint y: 227, distance: 97.7
click at [469, 227] on div "If False If True Wait for 1d 2m Send Message PPV Note: Mild Wait for 1d 2m Send…" at bounding box center [351, 190] width 508 height 332
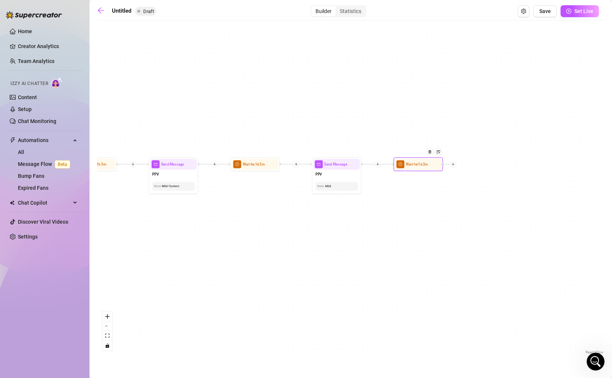
click at [454, 164] on icon "plus" at bounding box center [453, 164] width 3 height 0
click at [480, 172] on div "Condition" at bounding box center [477, 173] width 36 height 9
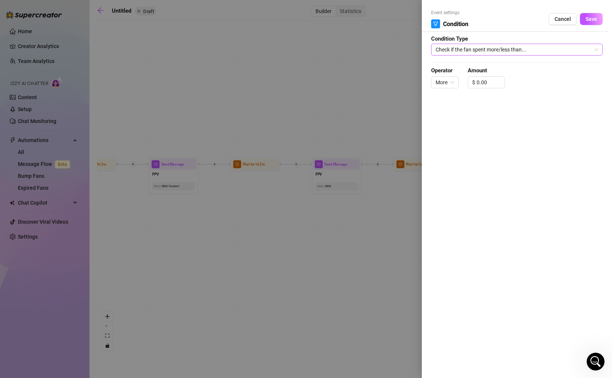
click at [482, 49] on span "Check if the fan spent more/less than..." at bounding box center [517, 49] width 163 height 11
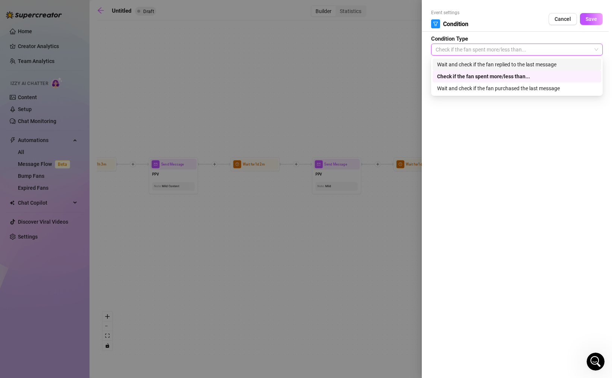
click at [469, 62] on div "Wait and check if the fan replied to the last message" at bounding box center [517, 64] width 160 height 8
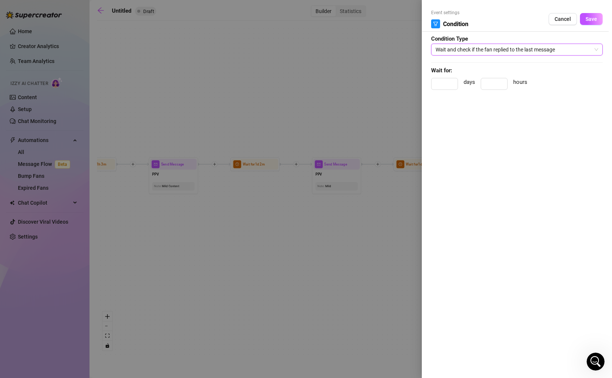
click at [531, 49] on span "Wait and check if the fan replied to the last message" at bounding box center [517, 49] width 163 height 11
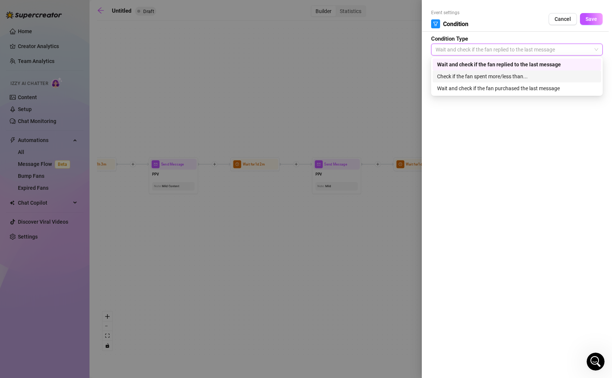
click at [505, 78] on div "Check if the fan spent more/less than..." at bounding box center [517, 76] width 160 height 8
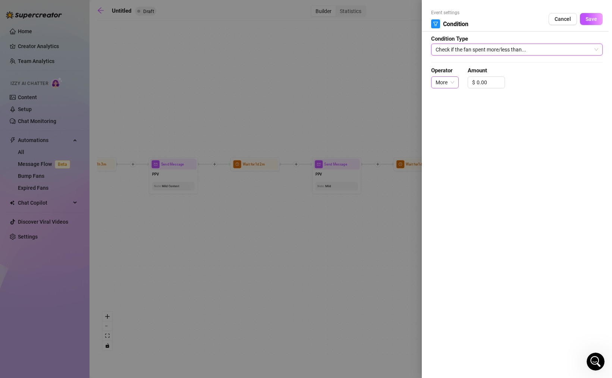
click at [447, 80] on span "More" at bounding box center [445, 82] width 19 height 11
click at [482, 82] on input "0.00" at bounding box center [491, 82] width 28 height 11
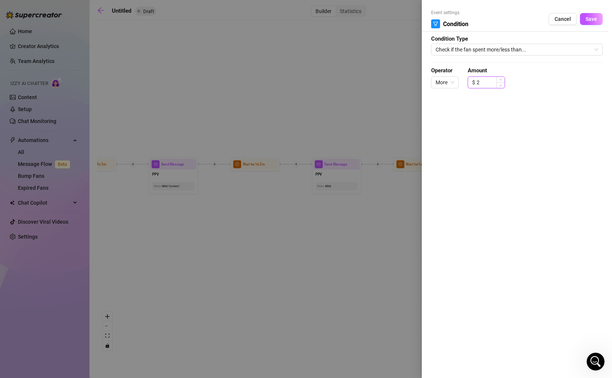
type input "25"
click at [591, 19] on span "Save" at bounding box center [592, 19] width 12 height 6
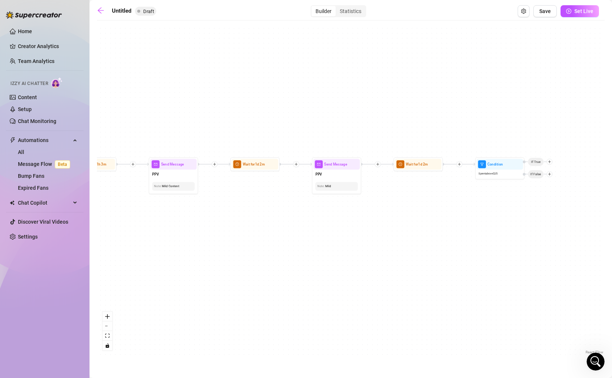
click at [363, 263] on div "If False If True Condition Spent above $ 25 If False If True Wait for 1d 2m Sen…" at bounding box center [351, 190] width 508 height 332
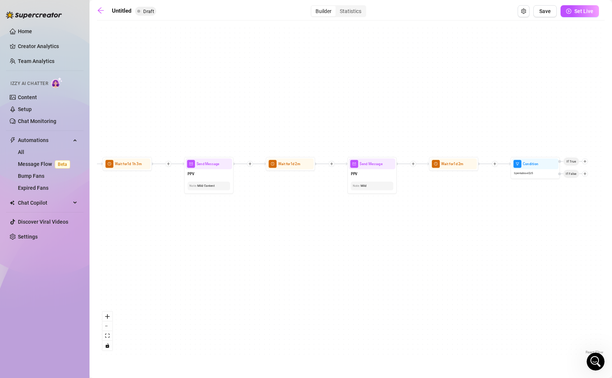
drag, startPoint x: 258, startPoint y: 241, endPoint x: 330, endPoint y: 242, distance: 72.0
click at [330, 242] on div "If False If True Condition Spent above $ 25 If False If True Wait for 1d 2m Sen…" at bounding box center [351, 190] width 508 height 332
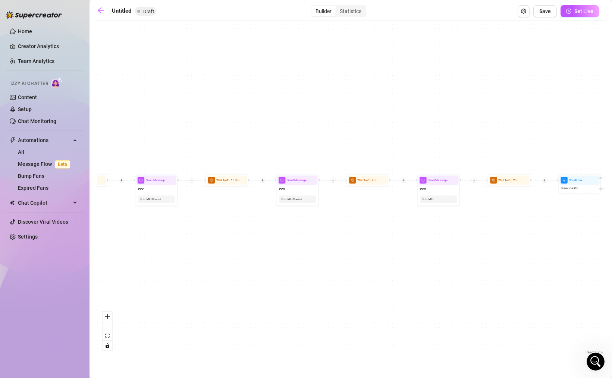
click at [513, 259] on div "If False If True Condition Spent above $ 25 If False If True Wait for 1d 2m Sen…" at bounding box center [351, 190] width 508 height 332
click at [439, 198] on div "Mild" at bounding box center [438, 199] width 33 height 4
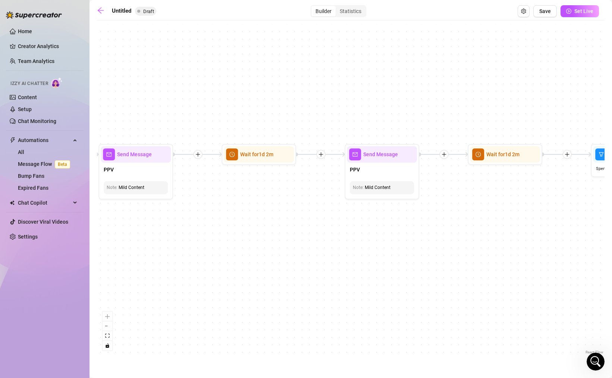
click at [447, 210] on div "If False If True Condition Spent above $ 25 If False If True Wait for 1d 2m Sen…" at bounding box center [351, 190] width 508 height 332
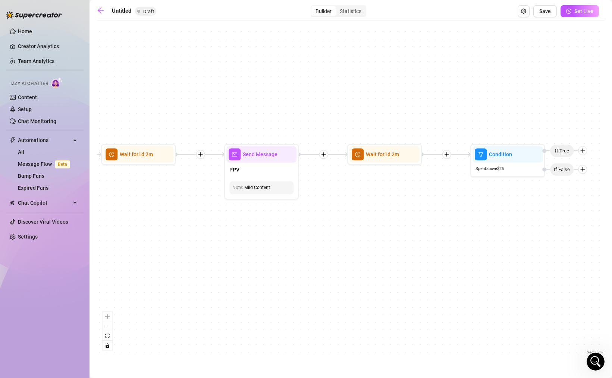
drag, startPoint x: 544, startPoint y: 270, endPoint x: 282, endPoint y: 269, distance: 262.2
click at [282, 269] on div "If False If True Condition Spent above $ 25 If False If True Wait for 1d 2m Sen…" at bounding box center [351, 190] width 508 height 332
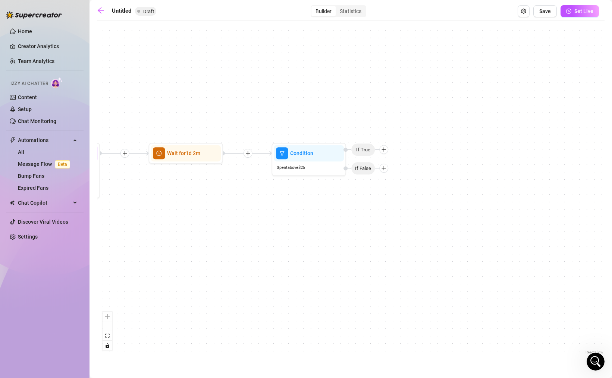
drag, startPoint x: 481, startPoint y: 206, endPoint x: 392, endPoint y: 214, distance: 89.1
click at [392, 214] on div "If False If True Condition Spent above $ 25 If False If True Wait for 1d 2m Sen…" at bounding box center [351, 190] width 508 height 332
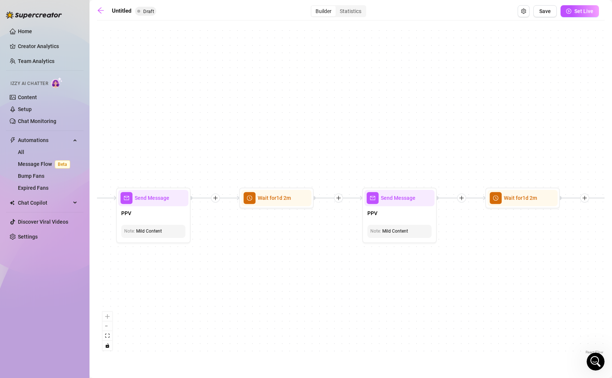
drag, startPoint x: 163, startPoint y: 228, endPoint x: 539, endPoint y: 236, distance: 375.3
click at [539, 236] on div "If False If True Condition Spent above $ 25 If False If True Wait for 1d 2m Sen…" at bounding box center [351, 190] width 508 height 332
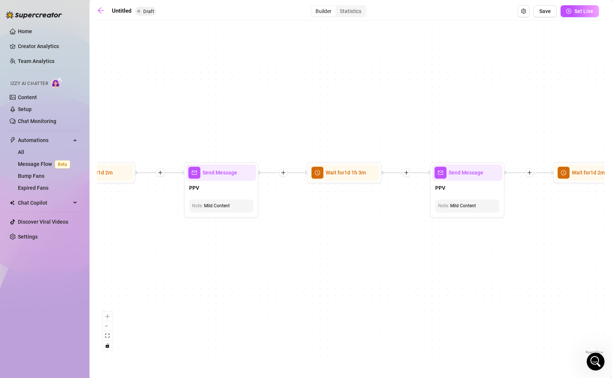
drag, startPoint x: 192, startPoint y: 258, endPoint x: 424, endPoint y: 235, distance: 233.1
click at [428, 235] on div "If False If True Condition Spent above $ 25 If False If True Wait for 1d 2m Sen…" at bounding box center [351, 190] width 508 height 332
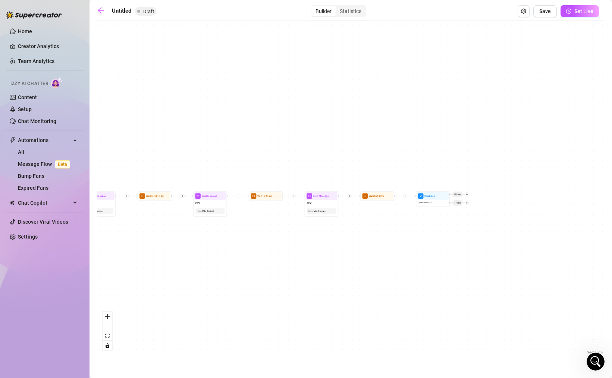
drag, startPoint x: 591, startPoint y: 253, endPoint x: 336, endPoint y: 251, distance: 255.1
click at [336, 251] on div "If False If True Condition Spent above $ 25 If False If True Wait for 1d 2m Sen…" at bounding box center [351, 190] width 508 height 332
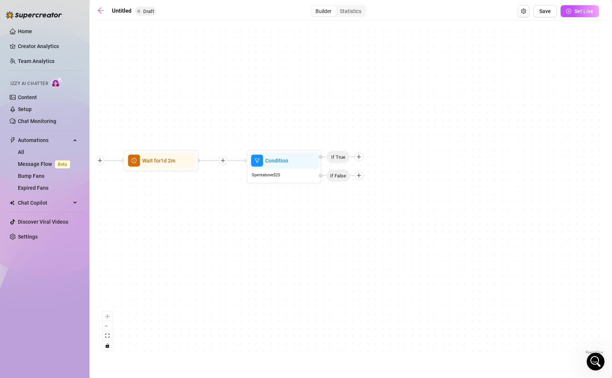
drag, startPoint x: 481, startPoint y: 205, endPoint x: 346, endPoint y: 223, distance: 136.2
click at [346, 223] on div "If False If True Condition Spent above $ 25 If False If True Wait for 1d 2m Sen…" at bounding box center [351, 190] width 508 height 332
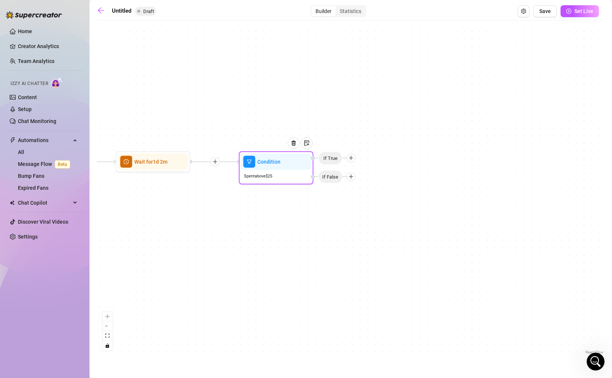
click at [353, 157] on icon "plus" at bounding box center [350, 158] width 5 height 5
click at [362, 181] on div "Message" at bounding box center [365, 184] width 54 height 13
type textarea "Write your message here"
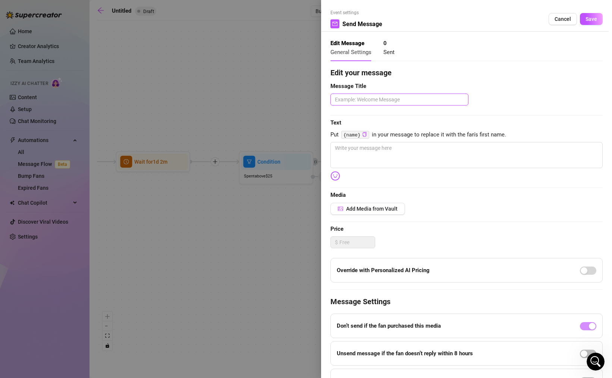
click at [380, 98] on textarea at bounding box center [399, 100] width 138 height 12
type textarea "F"
type textarea "Fr"
type textarea "Fre"
type textarea "Free"
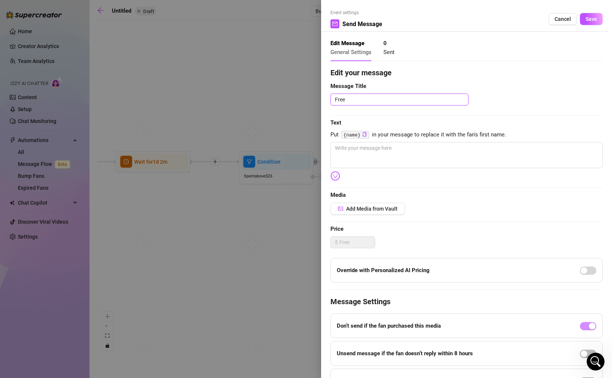
type textarea "Freeb"
type textarea "Freebi"
type textarea "Freebie"
type textarea "Freebie -"
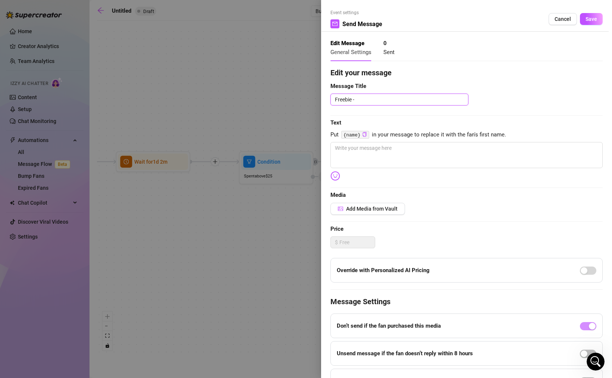
type textarea "Freebie -"
type textarea "Freebie"
click at [368, 156] on textarea at bounding box center [466, 155] width 272 height 26
type textarea "-"
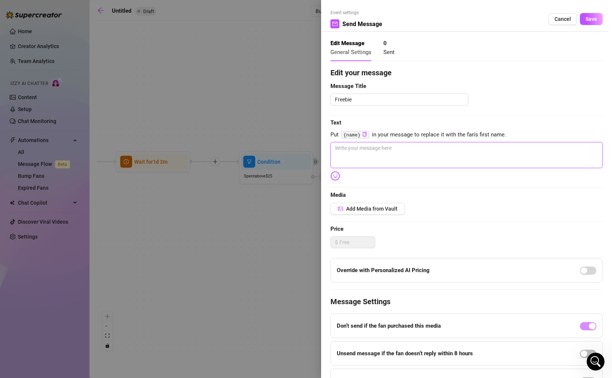
type textarea "-"
click at [591, 18] on span "Save" at bounding box center [592, 19] width 12 height 6
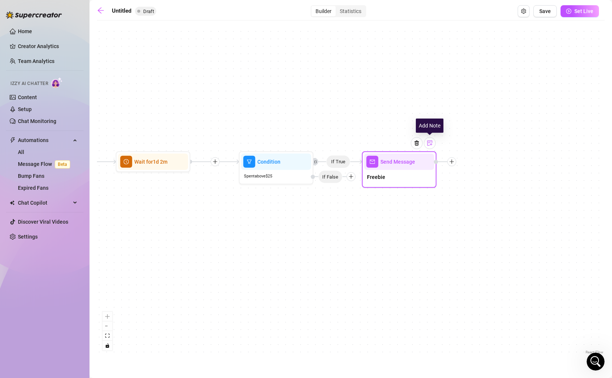
click at [430, 143] on img at bounding box center [430, 143] width 6 height 6
click at [395, 196] on div at bounding box center [399, 195] width 58 height 7
click at [483, 226] on div "If False If True If True Send Message Freebie Note: Spicy Condition Spent above…" at bounding box center [351, 190] width 508 height 332
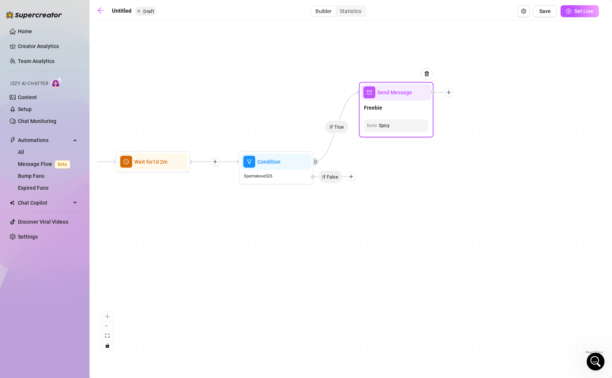
drag, startPoint x: 415, startPoint y: 179, endPoint x: 412, endPoint y: 109, distance: 70.5
click at [412, 109] on div "Freebie" at bounding box center [396, 109] width 70 height 16
click at [353, 177] on icon "plus" at bounding box center [350, 176] width 5 height 5
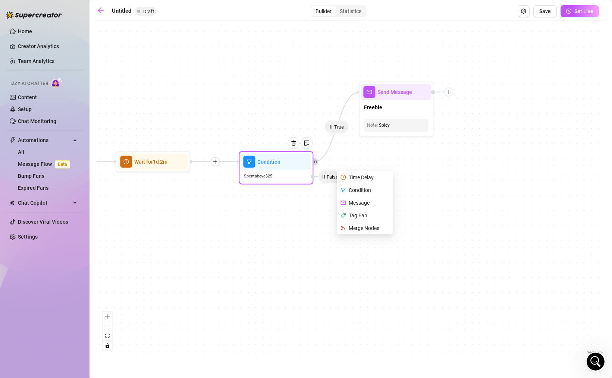
click at [368, 200] on div "Message" at bounding box center [365, 203] width 54 height 13
type textarea "Write your message here"
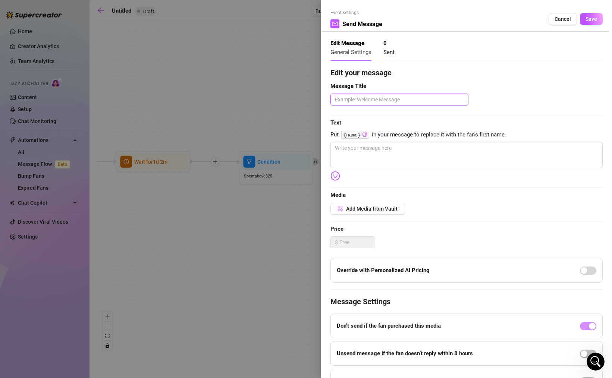
click at [388, 103] on textarea at bounding box center [399, 100] width 138 height 12
type textarea "F"
type textarea "Fr"
type textarea "Fre"
type textarea "Free"
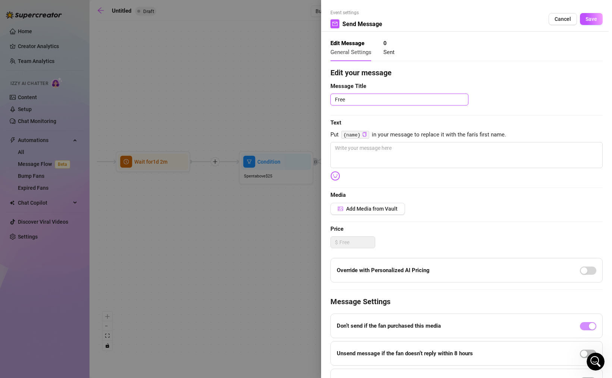
type textarea "Freeb"
type textarea "Freebi"
type textarea "Freebie"
click at [402, 153] on textarea at bounding box center [466, 155] width 272 height 26
type textarea "-"
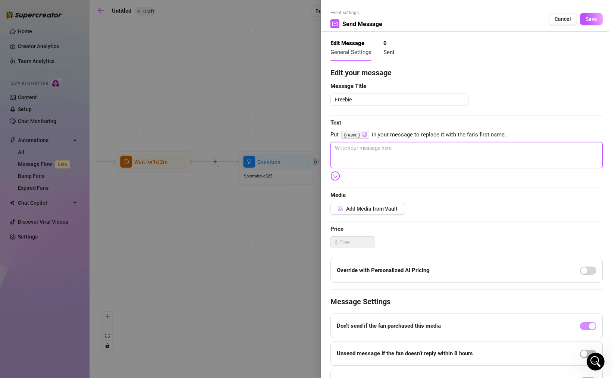
type textarea "-"
click at [586, 17] on span "Save" at bounding box center [592, 19] width 12 height 6
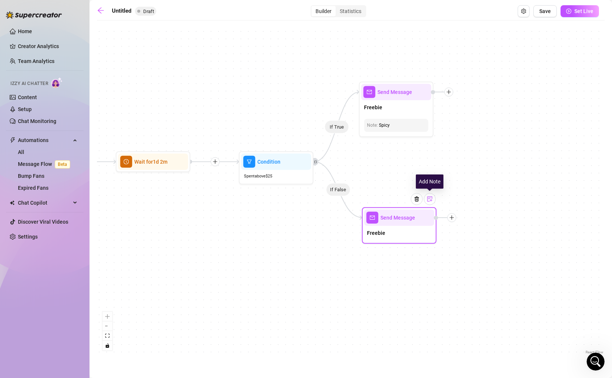
click at [429, 202] on div at bounding box center [430, 199] width 12 height 12
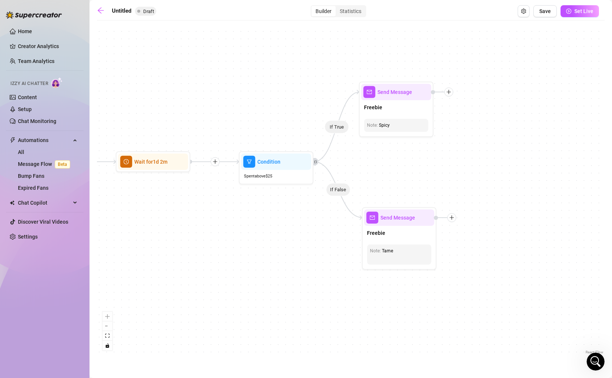
click at [481, 244] on div "If False If True If True If False Send Message Freebie Note: Tame Send Message …" at bounding box center [351, 190] width 508 height 332
click at [452, 218] on icon "plus" at bounding box center [451, 217] width 5 height 5
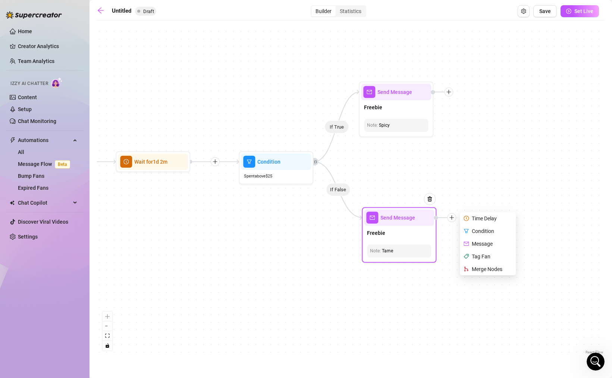
click at [472, 269] on div "Merge Nodes" at bounding box center [488, 269] width 54 height 13
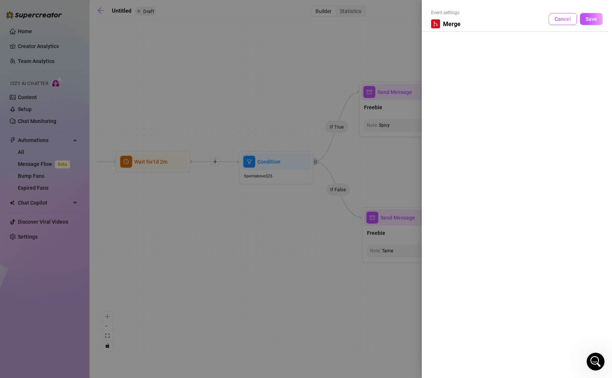
click at [568, 19] on span "Cancel" at bounding box center [563, 19] width 16 height 6
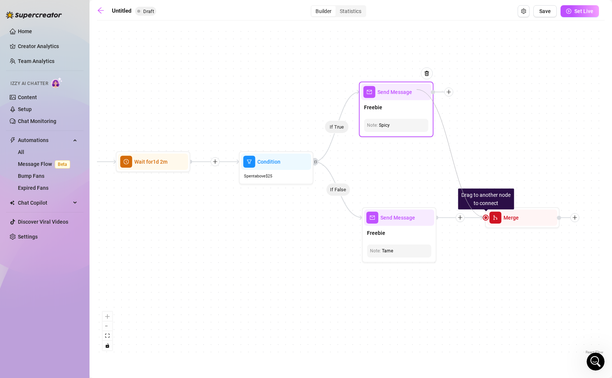
drag, startPoint x: 484, startPoint y: 218, endPoint x: 417, endPoint y: 90, distance: 145.1
drag, startPoint x: 485, startPoint y: 216, endPoint x: 431, endPoint y: 98, distance: 129.8
drag, startPoint x: 486, startPoint y: 217, endPoint x: 429, endPoint y: 84, distance: 145.0
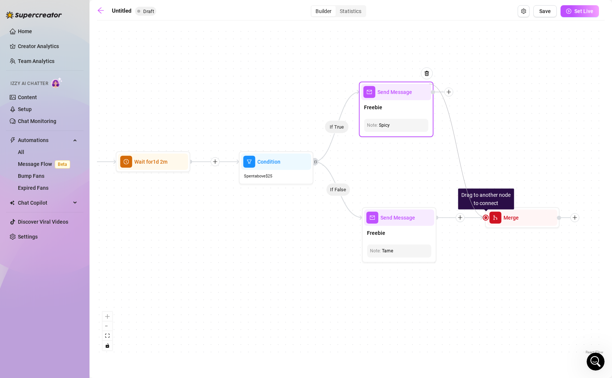
drag, startPoint x: 486, startPoint y: 219, endPoint x: 397, endPoint y: 123, distance: 131.1
drag, startPoint x: 486, startPoint y: 217, endPoint x: 435, endPoint y: 94, distance: 134.1
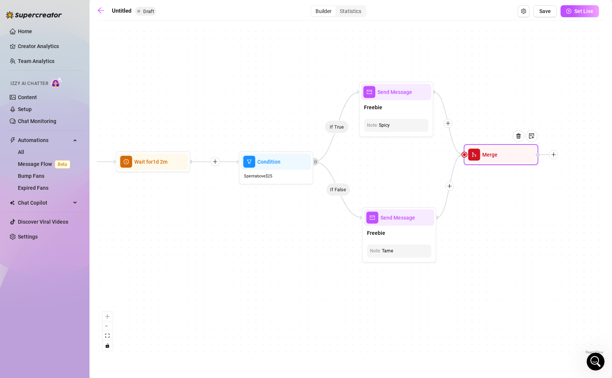
drag, startPoint x: 508, startPoint y: 208, endPoint x: 487, endPoint y: 145, distance: 67.2
click at [487, 145] on div "Merge" at bounding box center [501, 154] width 75 height 21
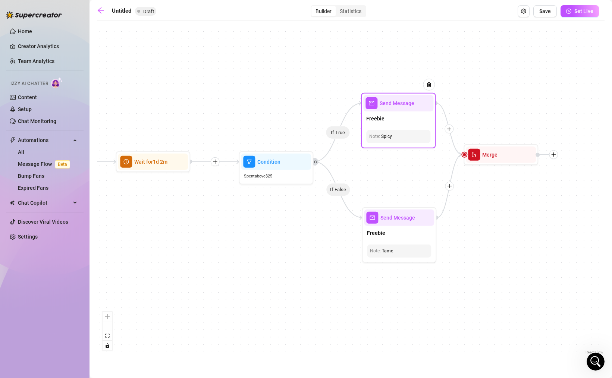
drag, startPoint x: 393, startPoint y: 108, endPoint x: 395, endPoint y: 119, distance: 11.3
click at [395, 119] on div "Freebie" at bounding box center [398, 120] width 70 height 16
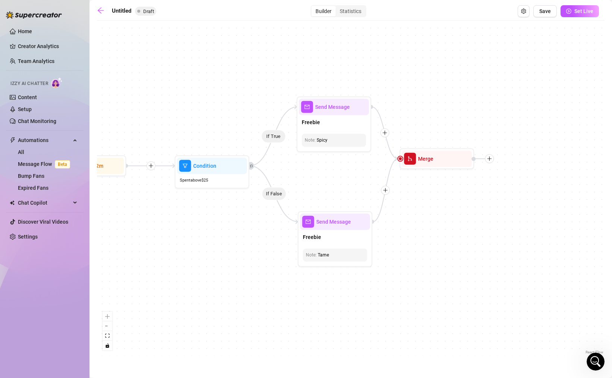
drag, startPoint x: 539, startPoint y: 226, endPoint x: 460, endPoint y: 233, distance: 78.9
click at [460, 233] on div "If False If True If True If False Merge Send Message Freebie Note: Tame Send Me…" at bounding box center [351, 190] width 508 height 332
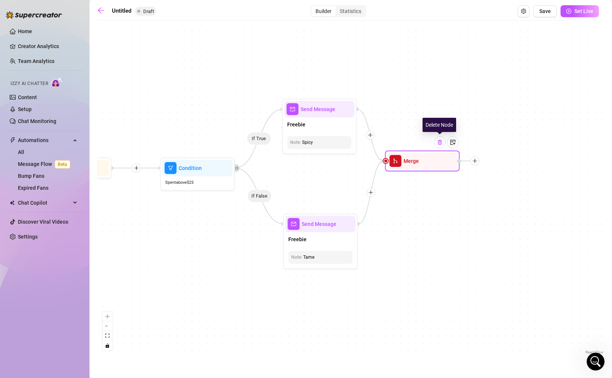
click at [442, 144] on img at bounding box center [440, 142] width 6 height 6
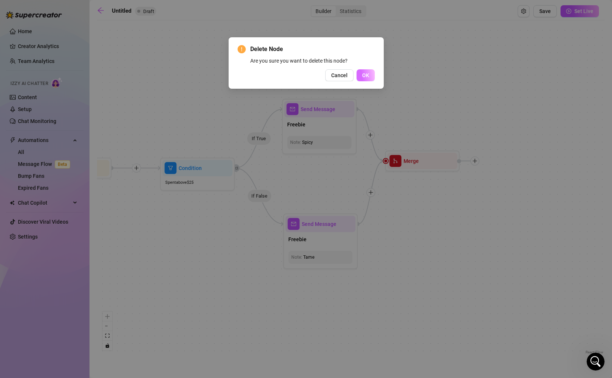
click at [370, 72] on button "OK" at bounding box center [366, 75] width 18 height 12
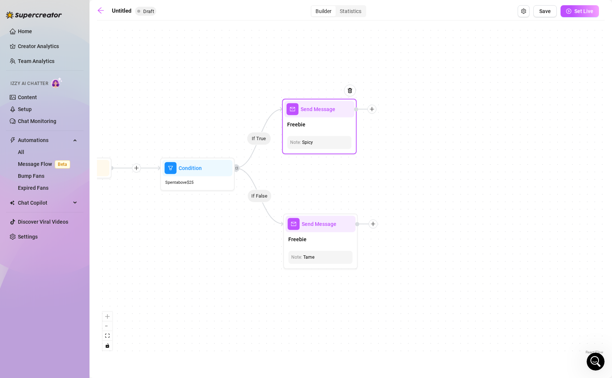
click at [373, 109] on icon "plus" at bounding box center [371, 109] width 5 height 5
click at [406, 162] on div "Merge Nodes" at bounding box center [409, 160] width 54 height 13
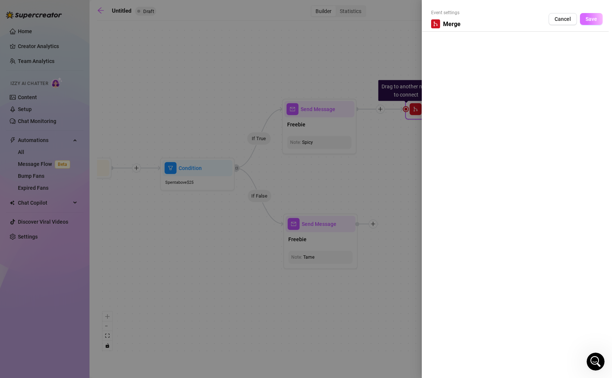
click at [589, 20] on span "Save" at bounding box center [592, 19] width 12 height 6
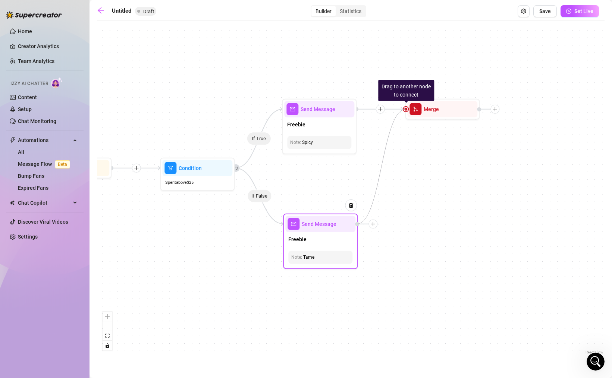
drag, startPoint x: 404, startPoint y: 108, endPoint x: 354, endPoint y: 226, distance: 127.8
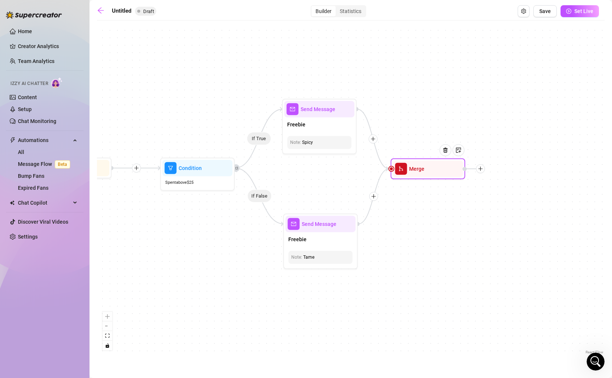
drag, startPoint x: 430, startPoint y: 114, endPoint x: 415, endPoint y: 175, distance: 62.5
click at [415, 175] on div "Merge" at bounding box center [428, 169] width 70 height 16
click at [439, 215] on div "If False If True If True If False Merge Send Message Freebie Note: Tame Send Me…" at bounding box center [351, 190] width 508 height 332
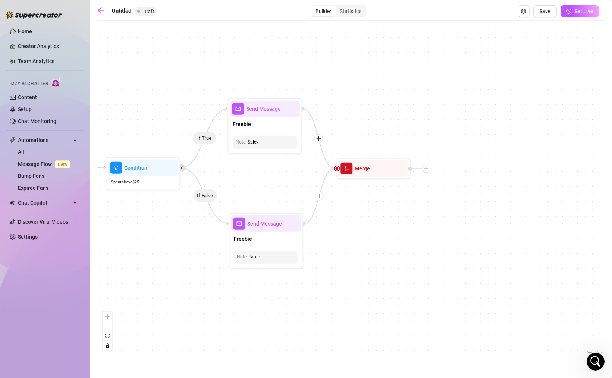
drag, startPoint x: 507, startPoint y: 248, endPoint x: 445, endPoint y: 247, distance: 62.3
click at [445, 247] on div "If False If True If True If False Merge Send Message Freebie Note: Tame Send Me…" at bounding box center [351, 190] width 508 height 332
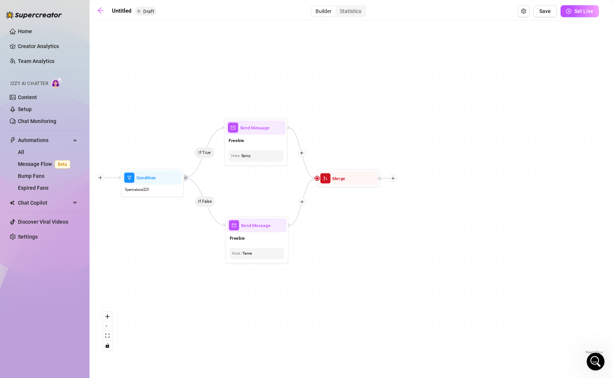
drag, startPoint x: 470, startPoint y: 244, endPoint x: 434, endPoint y: 241, distance: 36.3
click at [434, 241] on div "If False If True If True If False Merge Send Message Freebie Note: Tame Send Me…" at bounding box center [351, 190] width 508 height 332
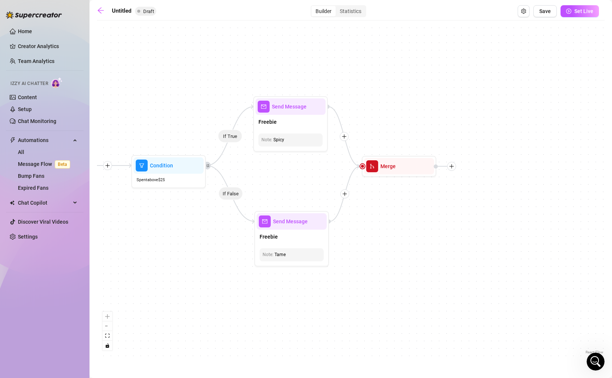
drag, startPoint x: 331, startPoint y: 231, endPoint x: 401, endPoint y: 230, distance: 69.7
click at [401, 230] on div "If False If True If True If False Merge Send Message Freebie Note: Tame Send Me…" at bounding box center [351, 190] width 508 height 332
drag, startPoint x: 428, startPoint y: 238, endPoint x: 405, endPoint y: 238, distance: 23.5
click at [405, 238] on div "If False If True If True If False Merge Send Message Freebie Note: Tame Send Me…" at bounding box center [351, 190] width 508 height 332
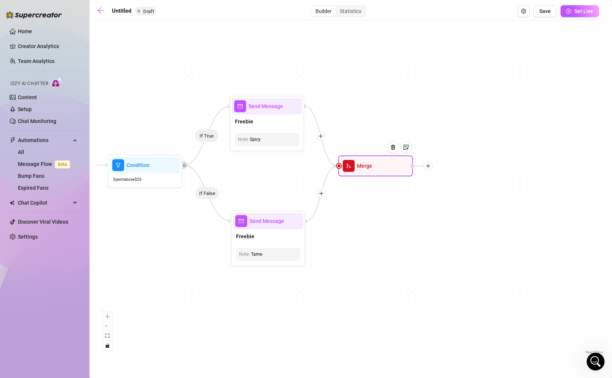
click at [429, 166] on icon "plus" at bounding box center [428, 166] width 4 height 0
click at [460, 165] on div "Time Delay" at bounding box center [465, 166] width 54 height 13
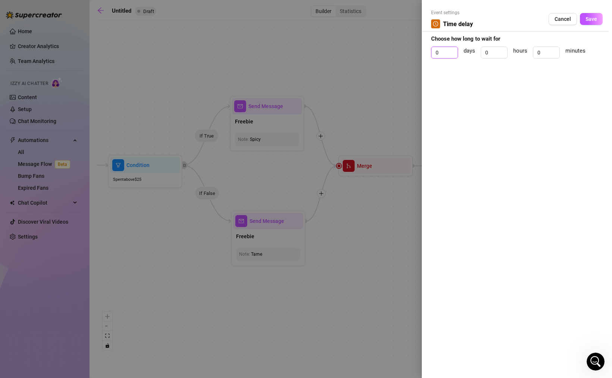
drag, startPoint x: 445, startPoint y: 53, endPoint x: 415, endPoint y: 46, distance: 30.3
click at [426, 53] on div "Event settings Time delay Cancel Save Choose how long to wait for 0 days 0 hour…" at bounding box center [517, 189] width 190 height 378
type input "1"
drag, startPoint x: 546, startPoint y: 55, endPoint x: 538, endPoint y: 52, distance: 8.4
click at [539, 52] on input "0" at bounding box center [546, 52] width 26 height 11
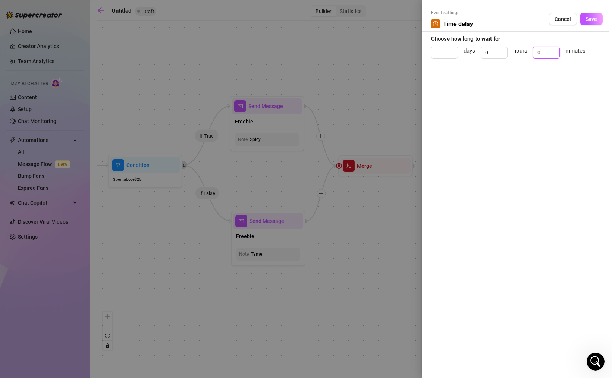
drag, startPoint x: 547, startPoint y: 53, endPoint x: 532, endPoint y: 52, distance: 14.9
click at [532, 52] on div "1 days 0 hours 01 minutes" at bounding box center [517, 56] width 172 height 19
type input "1"
click at [600, 16] on button "Save" at bounding box center [591, 19] width 23 height 12
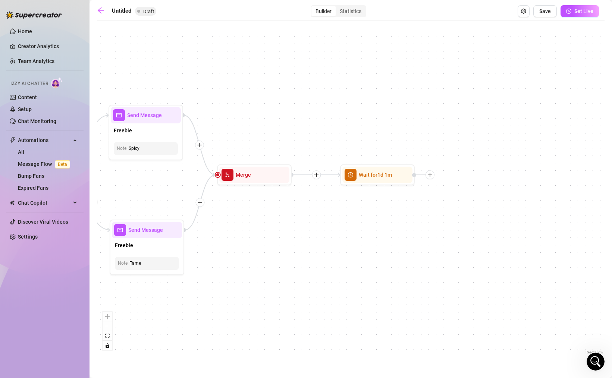
drag, startPoint x: 533, startPoint y: 215, endPoint x: 405, endPoint y: 221, distance: 128.1
click at [405, 221] on div "If False If True If True If False Wait for 1d 1m Merge Send Message Freebie Not…" at bounding box center [351, 190] width 508 height 332
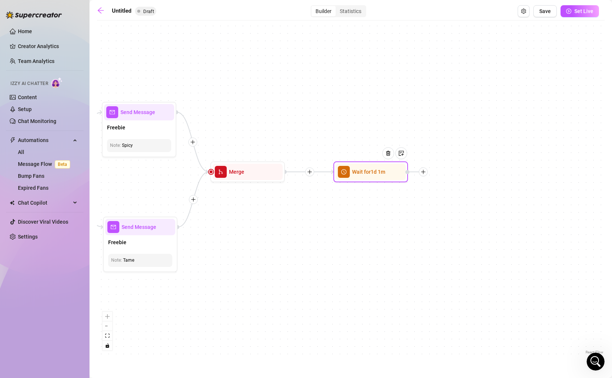
click at [425, 171] on icon "plus" at bounding box center [423, 171] width 5 height 5
click at [455, 198] on div "Message" at bounding box center [460, 198] width 54 height 13
type textarea "Write your message here"
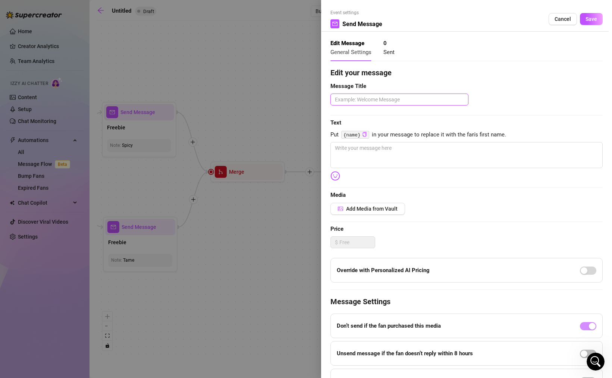
click at [393, 100] on textarea at bounding box center [399, 100] width 138 height 12
type textarea "P"
type textarea "PP"
type textarea "PPV"
click at [385, 157] on textarea at bounding box center [466, 155] width 272 height 26
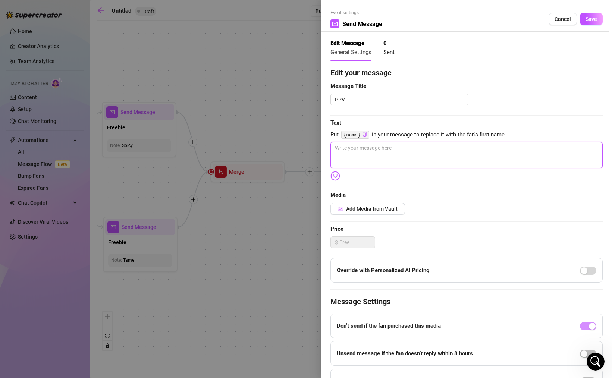
type textarea "-"
click at [516, 112] on div "Edit your message Message Title PPV Text Put {name} in your message to replace …" at bounding box center [466, 230] width 272 height 326
click at [586, 21] on span "Save" at bounding box center [592, 19] width 12 height 6
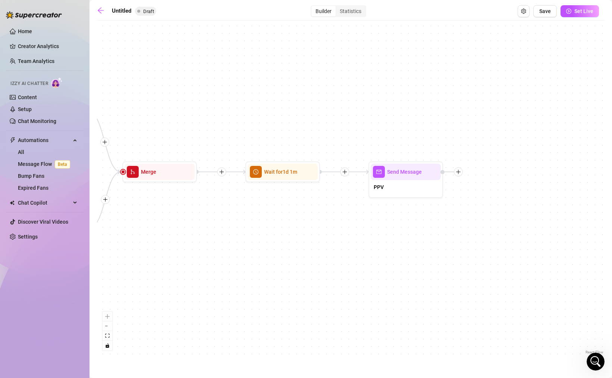
drag, startPoint x: 511, startPoint y: 238, endPoint x: 399, endPoint y: 240, distance: 111.5
click at [399, 240] on div "If False If True If True If False Send Message PPV Wait for 1d 1m Merge Send Me…" at bounding box center [351, 190] width 508 height 332
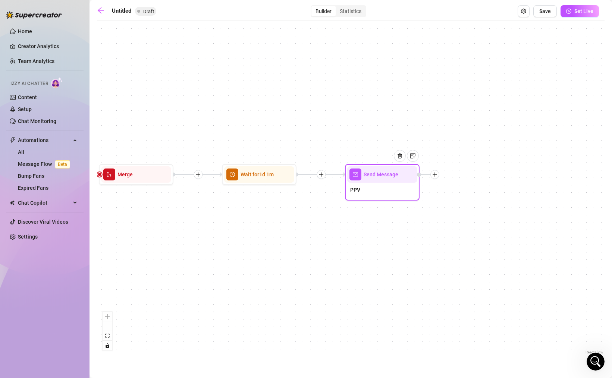
click at [437, 175] on icon "plus" at bounding box center [434, 174] width 5 height 5
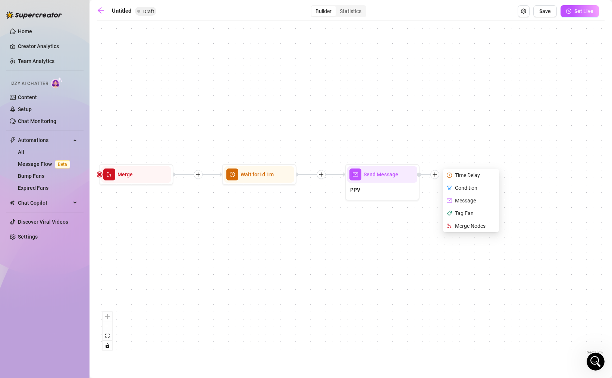
click at [399, 239] on div "If False If True If True If False Send Message PPV Time Delay Condition Message…" at bounding box center [351, 190] width 508 height 332
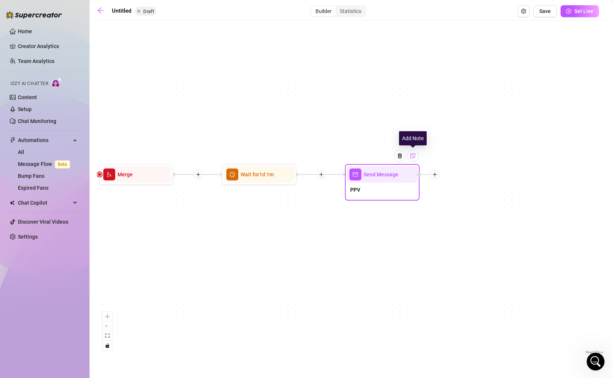
click at [415, 157] on img at bounding box center [413, 156] width 6 height 6
click at [373, 210] on div at bounding box center [382, 207] width 58 height 7
click at [446, 251] on div "If False If True If True If False Send Message PPV Note: Spicy Wait for 1d 1m M…" at bounding box center [351, 190] width 508 height 332
click at [436, 174] on icon "plus" at bounding box center [434, 174] width 5 height 5
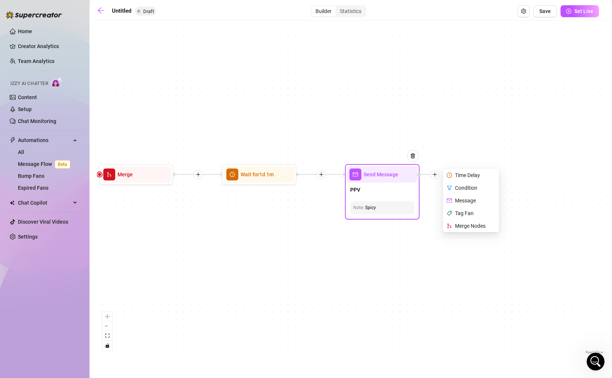
click at [460, 177] on div "Time Delay" at bounding box center [472, 175] width 54 height 13
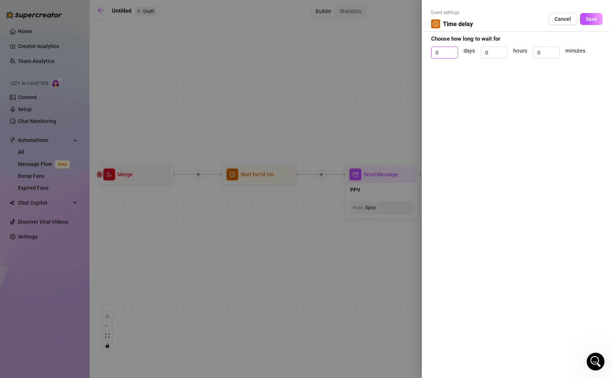
drag, startPoint x: 445, startPoint y: 53, endPoint x: 426, endPoint y: 40, distance: 22.3
click at [443, 51] on input "0" at bounding box center [444, 52] width 26 height 11
drag, startPoint x: 443, startPoint y: 55, endPoint x: 428, endPoint y: 50, distance: 15.9
click at [428, 50] on div "Event settings Time delay Cancel Save Choose how long to wait for 0 days 0 hour…" at bounding box center [517, 189] width 190 height 378
type input "1"
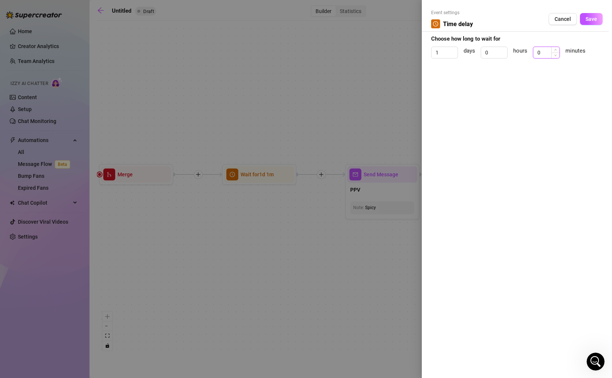
click at [543, 55] on input "0" at bounding box center [546, 52] width 26 height 11
drag, startPoint x: 544, startPoint y: 54, endPoint x: 524, endPoint y: 45, distance: 21.4
click at [524, 45] on form "Event settings Time delay Cancel Save Choose how long to wait for 1 days 0 hour…" at bounding box center [517, 37] width 172 height 56
type input "2"
click at [591, 19] on span "Save" at bounding box center [592, 19] width 12 height 6
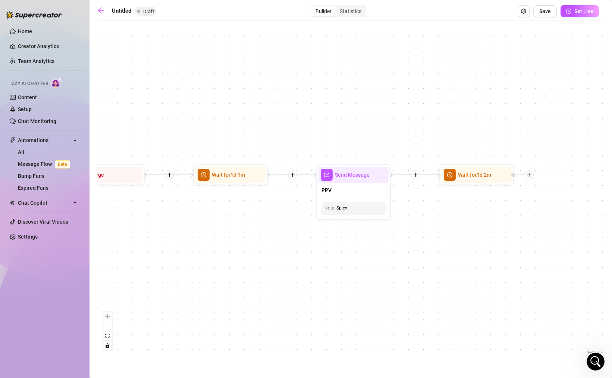
drag, startPoint x: 533, startPoint y: 205, endPoint x: 430, endPoint y: 205, distance: 102.9
click at [432, 205] on div "If False If True If True If False Wait for 1d 2m Send Message PPV Note: Spicy W…" at bounding box center [351, 190] width 508 height 332
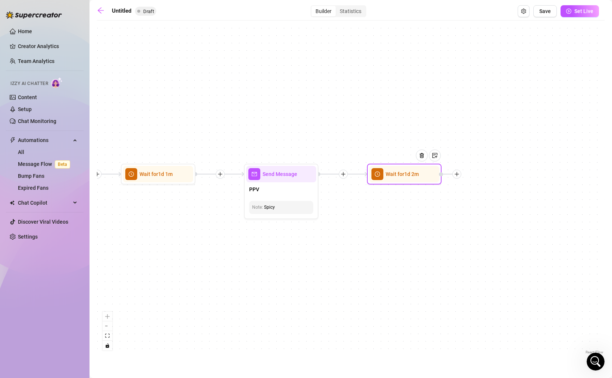
click at [458, 175] on icon "plus" at bounding box center [456, 174] width 5 height 5
click at [490, 198] on div "Message" at bounding box center [494, 200] width 54 height 13
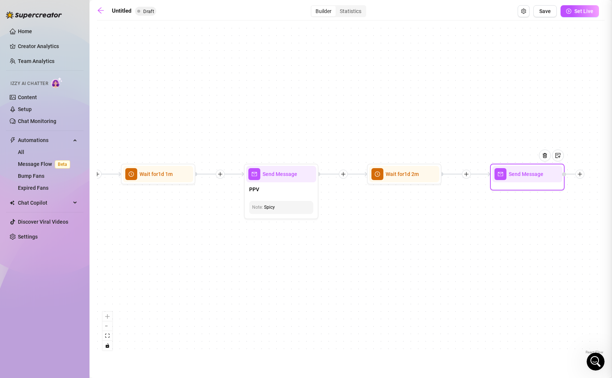
type textarea "Write your message here"
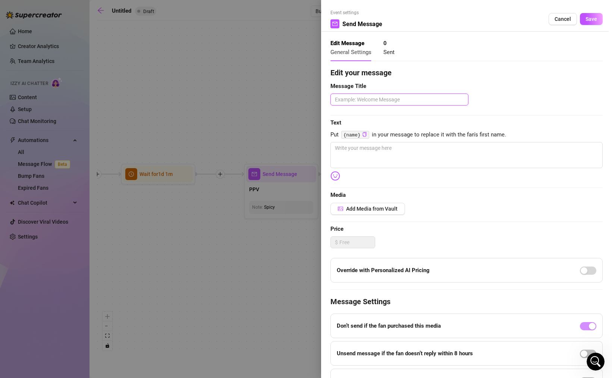
click at [374, 99] on textarea at bounding box center [399, 100] width 138 height 12
type textarea "P"
type textarea "PP"
type textarea "PPV"
click at [392, 148] on textarea at bounding box center [466, 155] width 272 height 26
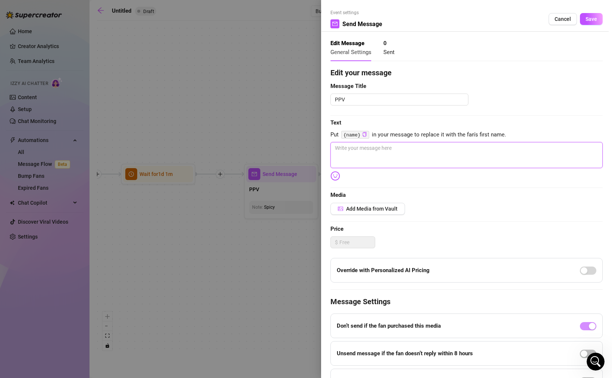
type textarea "-"
click at [593, 21] on button "Save" at bounding box center [591, 19] width 23 height 12
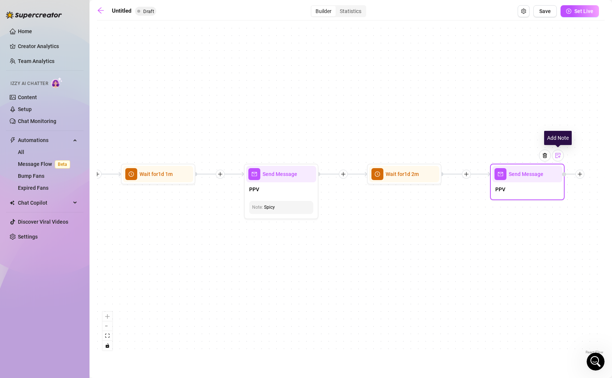
click at [558, 157] on img at bounding box center [558, 156] width 6 height 6
click at [549, 243] on div "If False If True If True If False Send Message PPV Note: Spicy Wait for 1d 2m S…" at bounding box center [351, 190] width 508 height 332
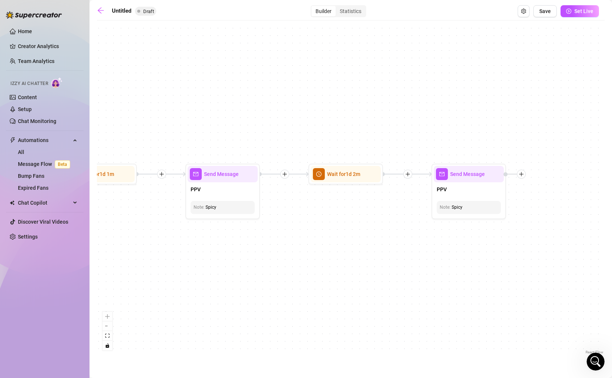
drag, startPoint x: 568, startPoint y: 251, endPoint x: 457, endPoint y: 251, distance: 111.5
click at [457, 251] on div "If False If True If True If False Send Message PPV Note: Spicy Wait for 1d 2m S…" at bounding box center [351, 190] width 508 height 332
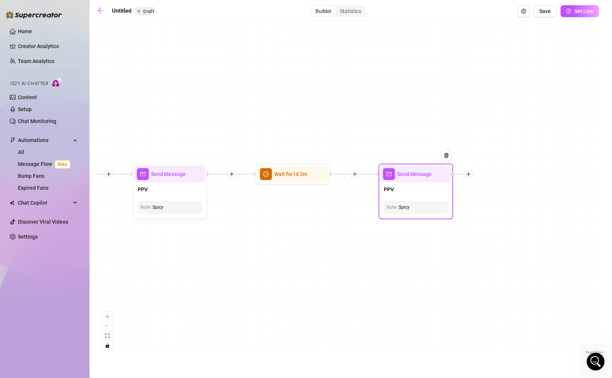
click at [470, 175] on icon "plus" at bounding box center [468, 174] width 5 height 5
click at [497, 175] on div "Time Delay" at bounding box center [505, 175] width 54 height 13
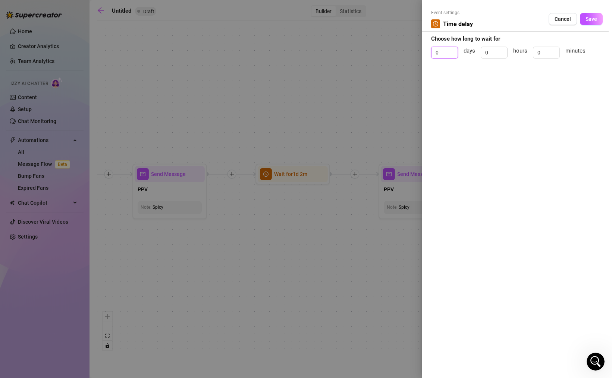
drag, startPoint x: 443, startPoint y: 53, endPoint x: 429, endPoint y: 53, distance: 14.2
click at [431, 53] on input "0" at bounding box center [444, 52] width 26 height 11
type input "1"
drag, startPoint x: 543, startPoint y: 53, endPoint x: 509, endPoint y: 53, distance: 33.6
click at [512, 53] on div "1 days 0 hours 0 minutes" at bounding box center [517, 56] width 172 height 19
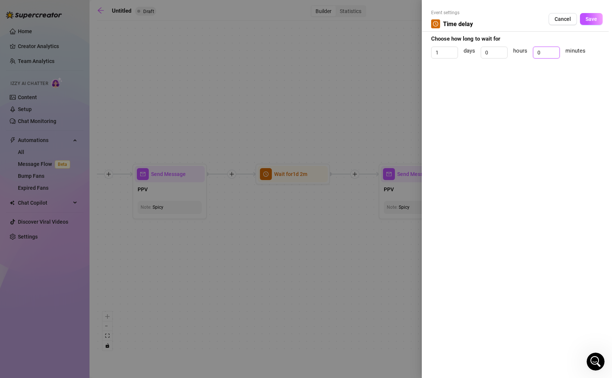
type input "3"
click at [594, 18] on span "Save" at bounding box center [592, 19] width 12 height 6
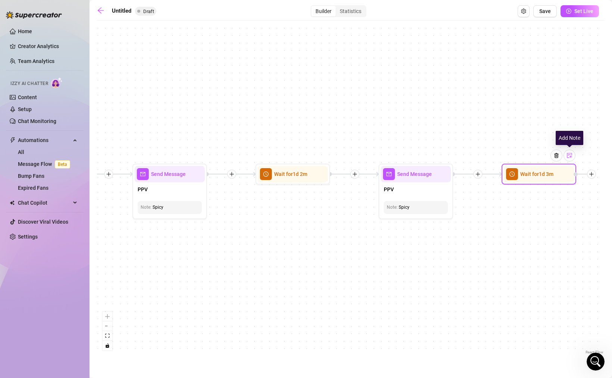
click at [571, 156] on img at bounding box center [569, 156] width 6 height 6
click at [543, 239] on div "If False If True If True If False Wait for 1d 3m Note: Send Message PPV Note: S…" at bounding box center [351, 190] width 508 height 332
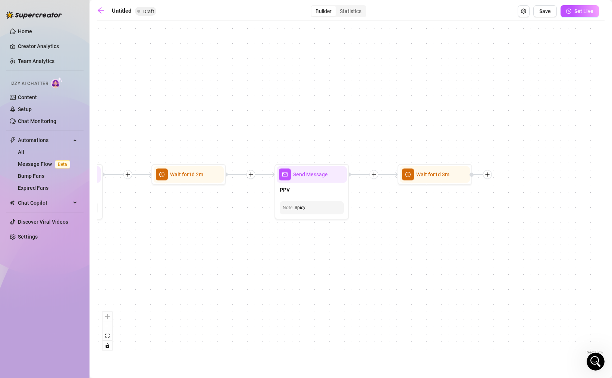
drag, startPoint x: 559, startPoint y: 238, endPoint x: 446, endPoint y: 239, distance: 113.4
click at [446, 239] on div "If False If True If True If False Wait for 1d 3m Send Message PPV Note: Spicy W…" at bounding box center [351, 190] width 508 height 332
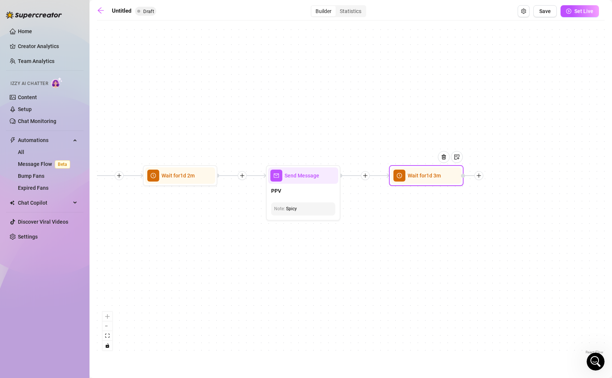
click at [480, 175] on icon "plus" at bounding box center [478, 175] width 5 height 5
click at [508, 200] on div "Message" at bounding box center [516, 201] width 54 height 13
type textarea "Write your message here"
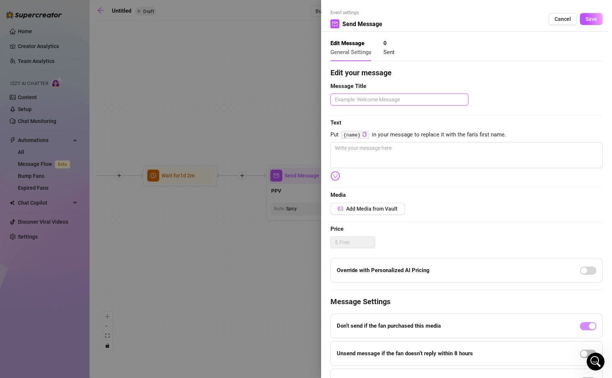
click at [342, 97] on textarea at bounding box center [399, 100] width 138 height 12
click at [356, 160] on textarea at bounding box center [466, 155] width 272 height 26
click at [593, 15] on button "Save" at bounding box center [591, 19] width 23 height 12
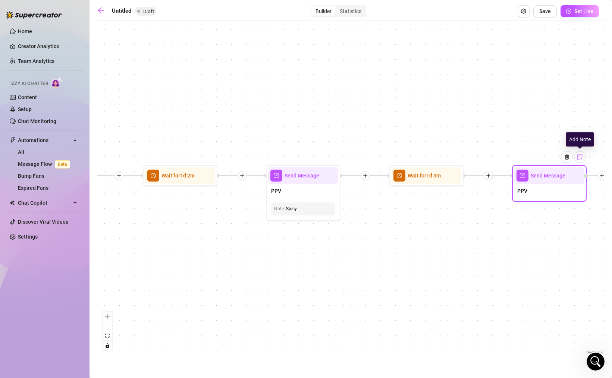
click at [580, 157] on img at bounding box center [580, 157] width 6 height 6
click at [540, 208] on div at bounding box center [549, 208] width 58 height 7
click at [535, 298] on div "If False If True If True If False Send Message PPV Note: Spicy Wait for 1d 3m S…" at bounding box center [351, 190] width 508 height 332
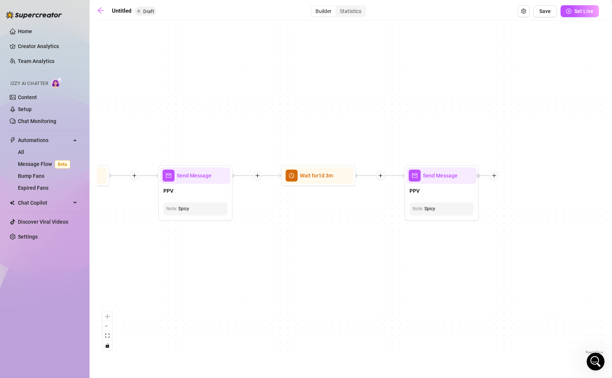
drag, startPoint x: 544, startPoint y: 261, endPoint x: 435, endPoint y: 261, distance: 109.6
click at [435, 261] on div "If False If True If True If False Send Message PPV Note: Spicy Wait for 1d 3m S…" at bounding box center [351, 190] width 508 height 332
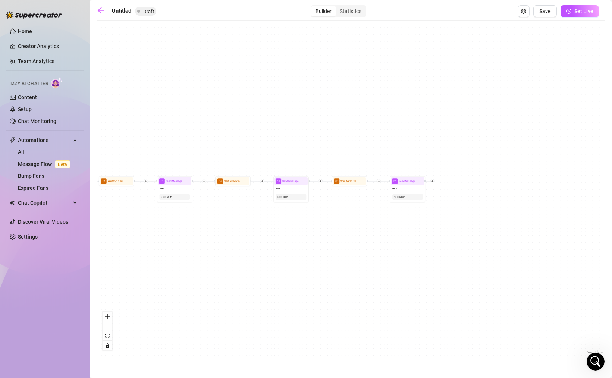
drag, startPoint x: 315, startPoint y: 291, endPoint x: 280, endPoint y: 250, distance: 53.8
click at [280, 250] on div "If False If True If True If False Send Message PPV Note: Spicy Wait for 1d 3m S…" at bounding box center [351, 190] width 508 height 332
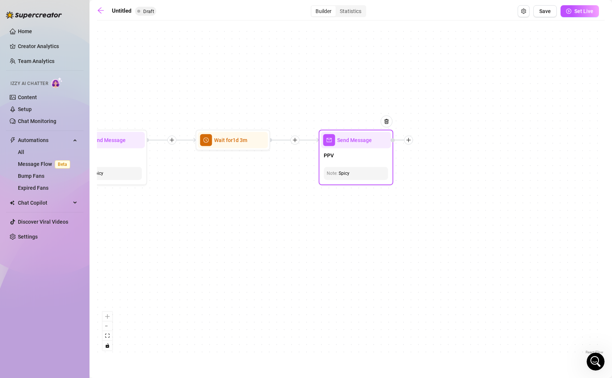
click at [408, 140] on icon "plus" at bounding box center [408, 140] width 0 height 4
click at [433, 141] on div "Time Delay" at bounding box center [445, 141] width 54 height 13
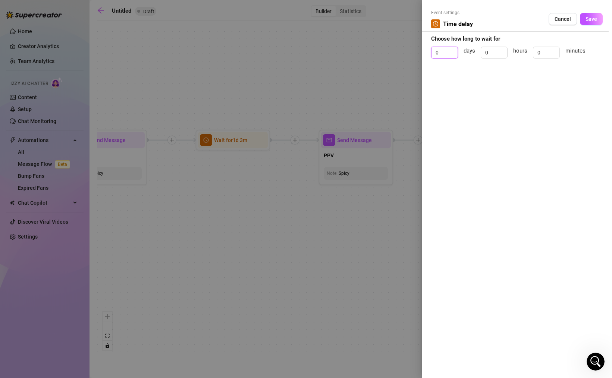
drag, startPoint x: 442, startPoint y: 55, endPoint x: 411, endPoint y: 49, distance: 31.5
click at [411, 49] on div "Event settings Time delay Cancel Save Choose how long to wait for 0 days 0 hour…" at bounding box center [306, 189] width 612 height 378
drag, startPoint x: 543, startPoint y: 50, endPoint x: 519, endPoint y: 50, distance: 23.9
click at [522, 50] on div "1 days 0 hours 0 minutes" at bounding box center [517, 56] width 172 height 19
click at [596, 19] on span "Save" at bounding box center [592, 19] width 12 height 6
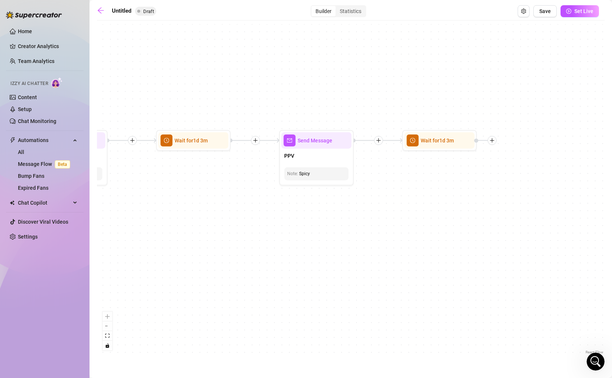
drag, startPoint x: 529, startPoint y: 197, endPoint x: 379, endPoint y: 209, distance: 150.4
click at [379, 209] on div "If False If True If True If False Wait for 1d 3m Send Message PPV Note: Spicy W…" at bounding box center [351, 190] width 508 height 332
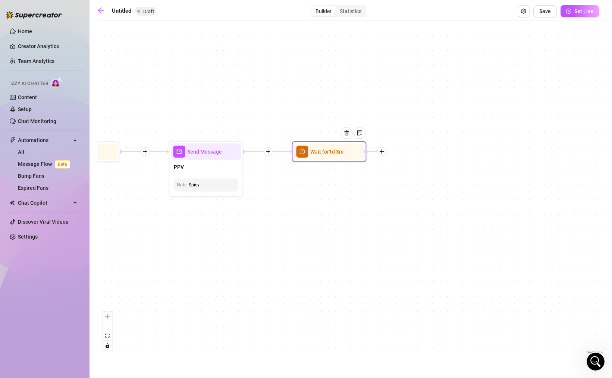
click at [380, 151] on icon "plus" at bounding box center [381, 151] width 5 height 5
click at [411, 165] on div "Condition" at bounding box center [418, 165] width 54 height 13
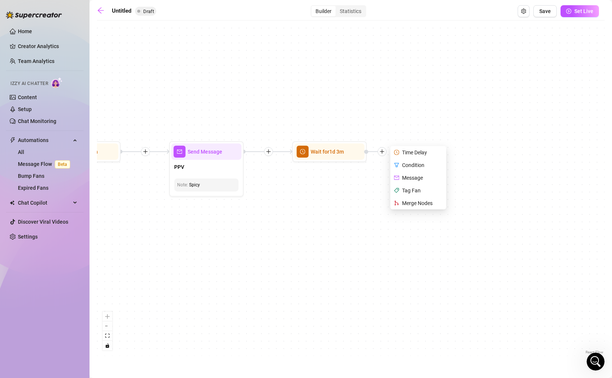
click at [495, 192] on div "If False If True If True If False Wait for 1d 3m Time Delay Condition Message T…" at bounding box center [351, 190] width 508 height 332
click at [341, 245] on div "If False If True If True If False Wait for 1d 3m Time Delay Condition Message T…" at bounding box center [351, 190] width 508 height 332
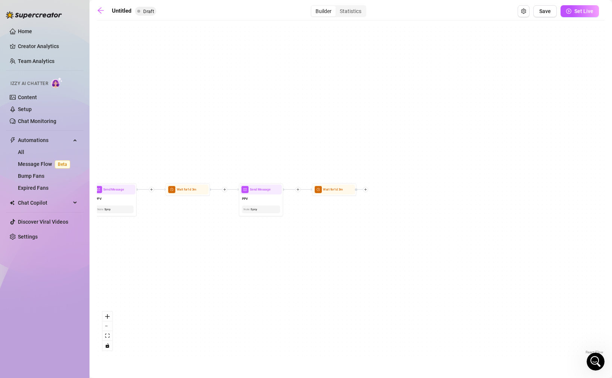
click at [341, 245] on div "If False If True If True If False Wait for 1d 3m Send Message PPV Note: Spicy W…" at bounding box center [351, 190] width 508 height 332
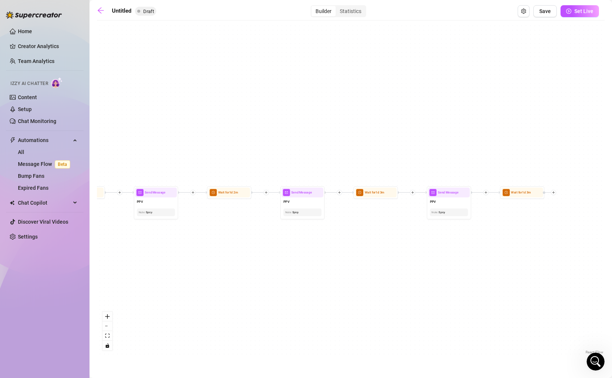
drag, startPoint x: 251, startPoint y: 255, endPoint x: 439, endPoint y: 258, distance: 187.6
click at [440, 258] on div "If False If True If True If False Wait for 1d 3m Send Message PPV Note: Spicy W…" at bounding box center [351, 190] width 508 height 332
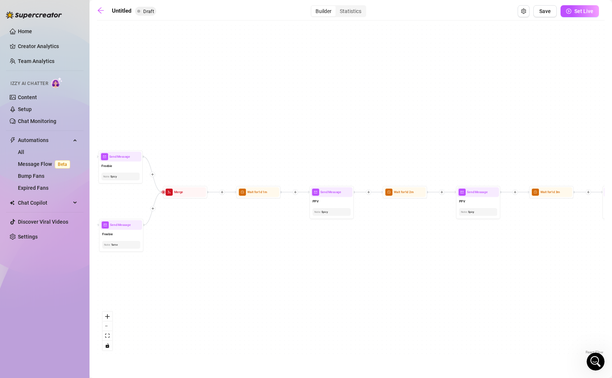
drag, startPoint x: 230, startPoint y: 236, endPoint x: 434, endPoint y: 243, distance: 204.1
click at [434, 243] on div "If False If True If True If False Wait for 1d 3m Send Message PPV Note: Spicy W…" at bounding box center [351, 190] width 508 height 332
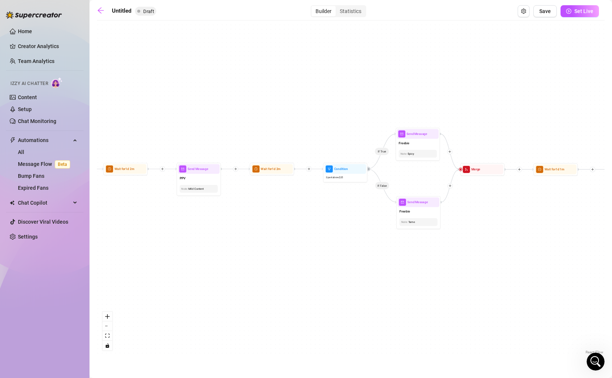
drag, startPoint x: 240, startPoint y: 254, endPoint x: 510, endPoint y: 223, distance: 271.4
click at [510, 223] on div "If False If True If True If False Wait for 1d 3m Send Message PPV Note: Spicy W…" at bounding box center [351, 190] width 508 height 332
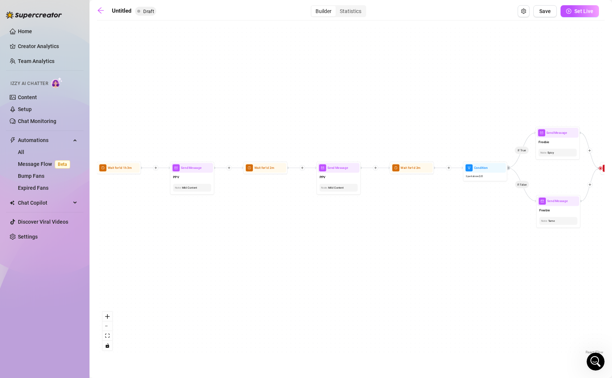
drag, startPoint x: 225, startPoint y: 251, endPoint x: 383, endPoint y: 251, distance: 157.8
click at [383, 251] on div "If False If True If True If False Wait for 1d 3m Send Message PPV Note: Spicy W…" at bounding box center [351, 190] width 508 height 332
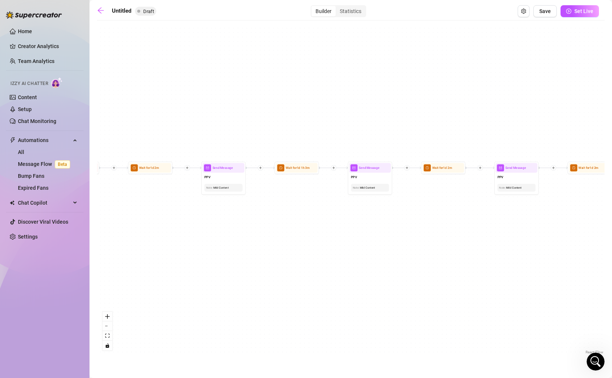
drag, startPoint x: 151, startPoint y: 200, endPoint x: 330, endPoint y: 200, distance: 179.0
click at [330, 200] on div "If False If True If True If False Wait for 1d 3m Send Message PPV Note: Spicy W…" at bounding box center [351, 190] width 508 height 332
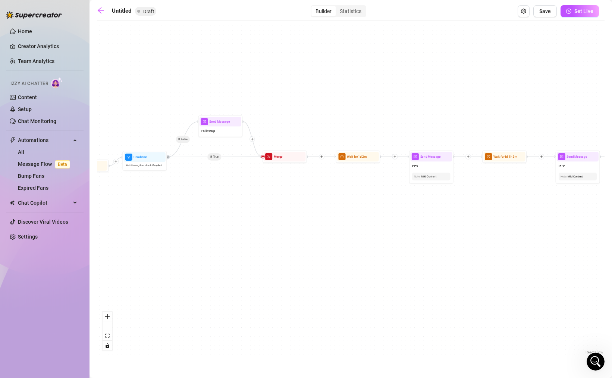
drag, startPoint x: 188, startPoint y: 203, endPoint x: 193, endPoint y: 173, distance: 30.2
click at [193, 173] on div "If False If True If True If False Wait for 1d 3m Send Message PPV Note: Spicy W…" at bounding box center [351, 190] width 508 height 332
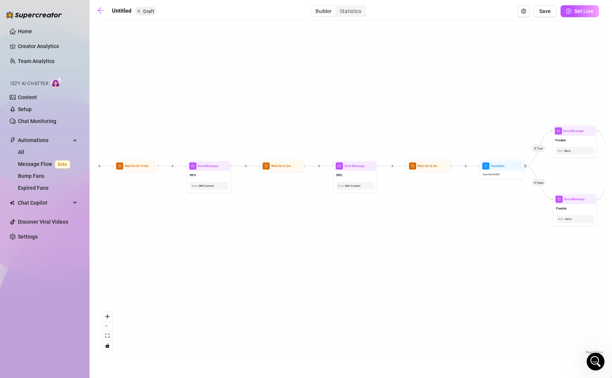
drag, startPoint x: 507, startPoint y: 199, endPoint x: 220, endPoint y: 255, distance: 292.1
click at [220, 255] on div "If False If True If True If False Wait for 1d 3m Send Message PPV Note: Spicy W…" at bounding box center [351, 190] width 508 height 332
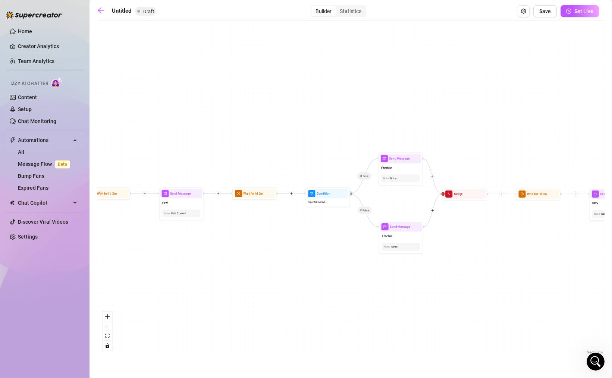
drag, startPoint x: 559, startPoint y: 267, endPoint x: 249, endPoint y: 233, distance: 312.1
click at [250, 233] on div "If False If True If True If False Wait for 1d 3m Send Message PPV Note: Spicy W…" at bounding box center [351, 190] width 508 height 332
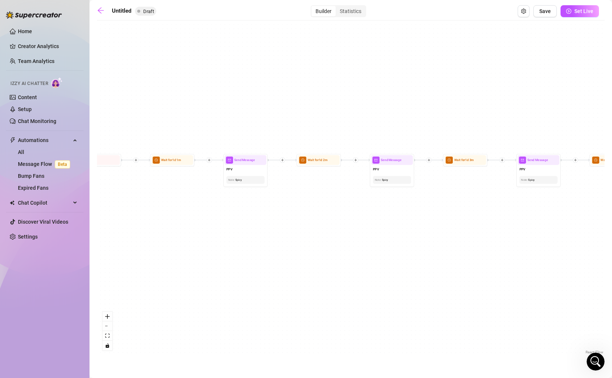
drag, startPoint x: 462, startPoint y: 232, endPoint x: 285, endPoint y: 239, distance: 177.3
click at [285, 239] on div "If False If True If True If False Wait for 1d 3m Send Message PPV Note: Spicy W…" at bounding box center [351, 190] width 508 height 332
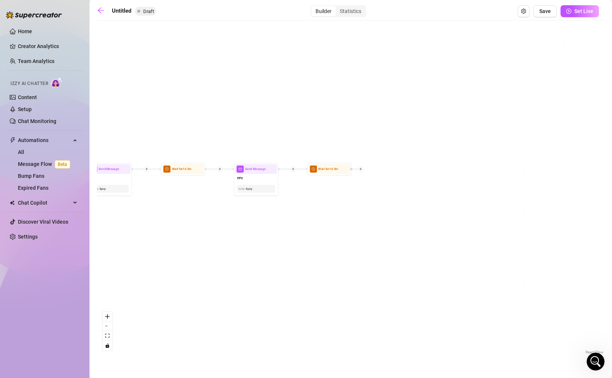
drag, startPoint x: 544, startPoint y: 232, endPoint x: 221, endPoint y: 244, distance: 323.2
click at [221, 244] on div "If False If True If True If False Wait for 1d 3m Send Message PPV Note: Spicy W…" at bounding box center [351, 190] width 508 height 332
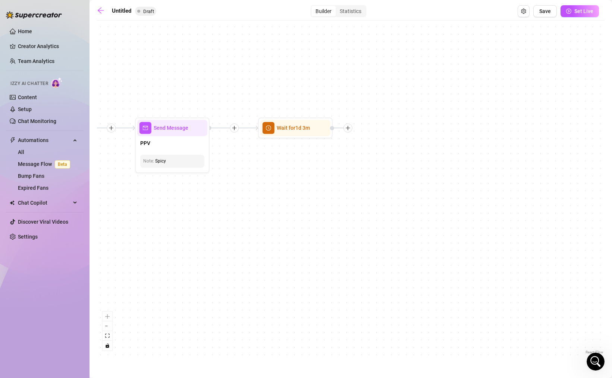
drag, startPoint x: 267, startPoint y: 199, endPoint x: 334, endPoint y: 176, distance: 70.6
click at [335, 176] on div "If False If True If True If False Wait for 1d 3m Send Message PPV Note: Spicy W…" at bounding box center [351, 190] width 508 height 332
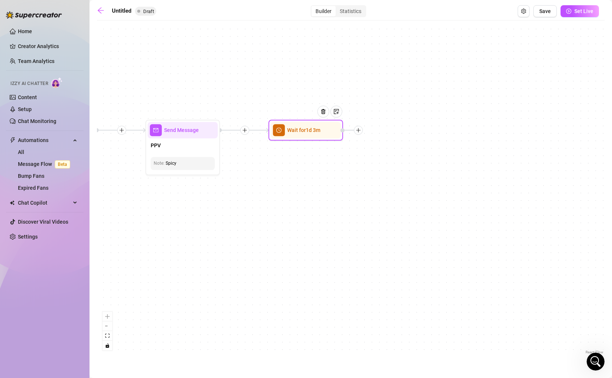
click at [360, 128] on icon "plus" at bounding box center [358, 130] width 5 height 5
click at [399, 144] on div "Condition" at bounding box center [395, 143] width 54 height 13
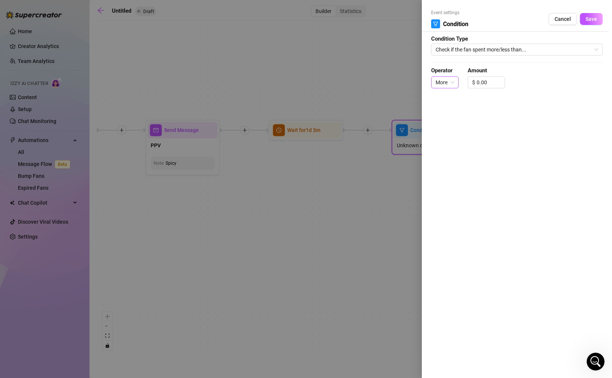
click at [448, 82] on span "More" at bounding box center [445, 82] width 19 height 11
click at [477, 82] on input "0.00" at bounding box center [491, 82] width 28 height 11
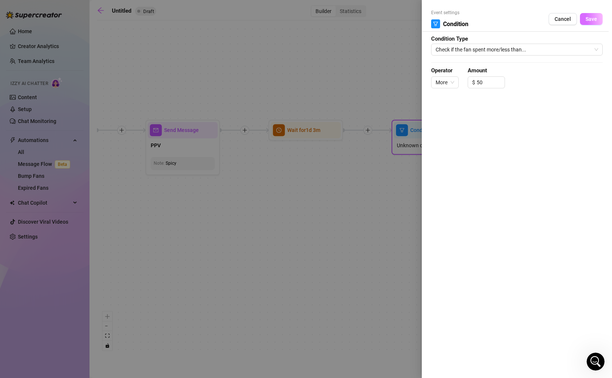
click at [591, 20] on span "Save" at bounding box center [592, 19] width 12 height 6
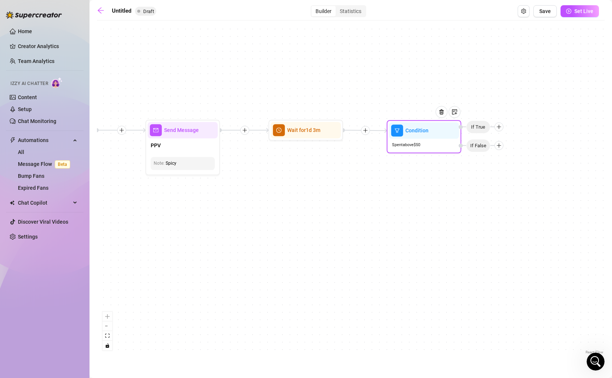
drag, startPoint x: 487, startPoint y: 130, endPoint x: 482, endPoint y: 129, distance: 4.9
click at [482, 129] on span "If True" at bounding box center [478, 126] width 24 height 13
click at [499, 127] on icon "plus" at bounding box center [498, 126] width 5 height 5
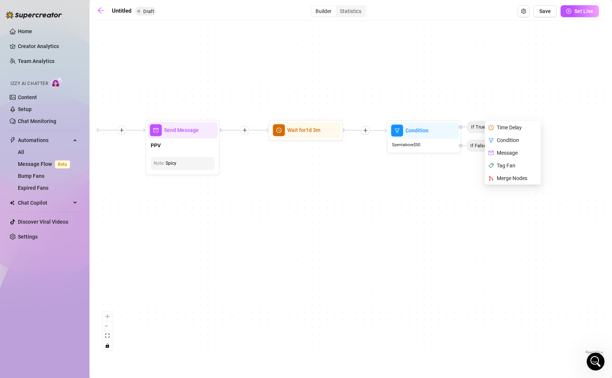
click at [428, 185] on div "If False If True If True If False Condition Spent above $ 50 If False Time Dela…" at bounding box center [351, 190] width 508 height 332
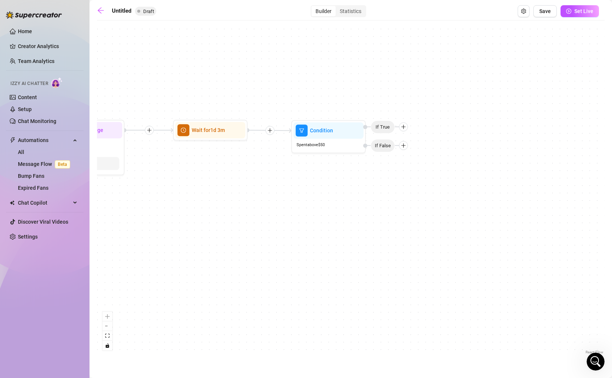
drag, startPoint x: 517, startPoint y: 200, endPoint x: 404, endPoint y: 201, distance: 113.0
click at [405, 201] on div "If False If True If True If False Condition Spent above $ 50 If False If True W…" at bounding box center [351, 190] width 508 height 332
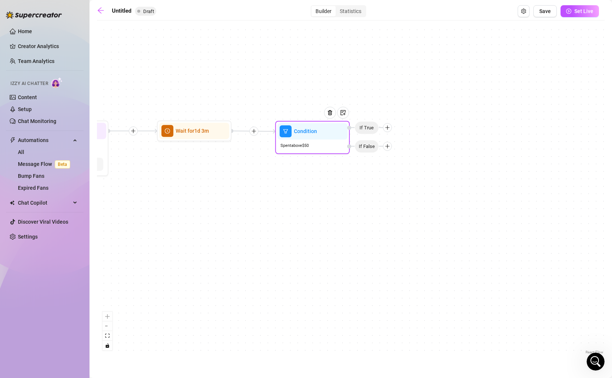
click at [389, 129] on icon "plus" at bounding box center [387, 127] width 5 height 5
click at [399, 153] on div "Message" at bounding box center [402, 153] width 54 height 13
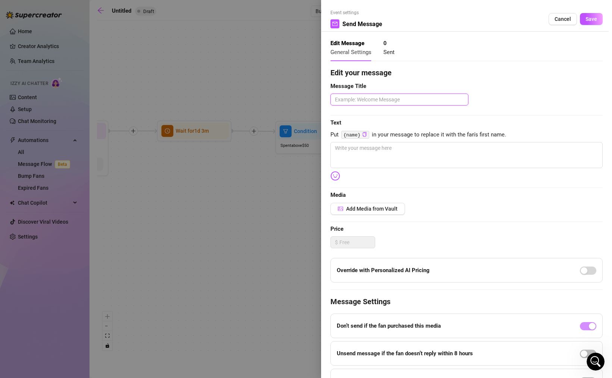
click at [404, 104] on textarea at bounding box center [399, 100] width 138 height 12
click at [425, 144] on textarea at bounding box center [466, 155] width 272 height 26
click at [590, 24] on button "Save" at bounding box center [591, 19] width 23 height 12
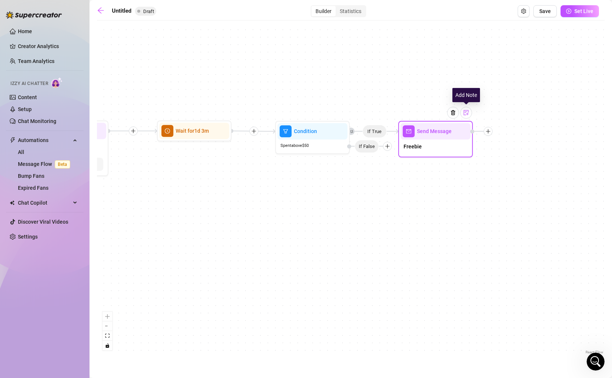
click at [467, 112] on img at bounding box center [466, 113] width 6 height 6
click at [522, 171] on div "If False If True If True If False If True Send Message Freebie Note: Spicy Cond…" at bounding box center [351, 190] width 508 height 332
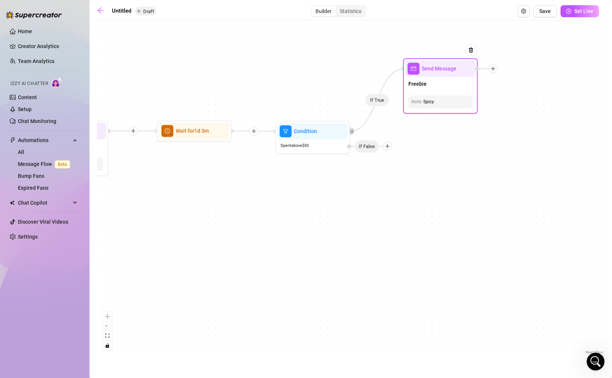
drag, startPoint x: 442, startPoint y: 142, endPoint x: 445, endPoint y: 78, distance: 64.6
click at [445, 78] on div "Freebie" at bounding box center [440, 85] width 70 height 16
click at [387, 148] on icon "plus" at bounding box center [387, 146] width 5 height 5
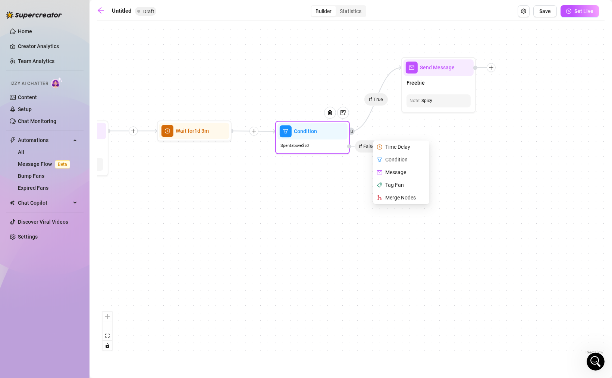
click at [401, 176] on div "Message" at bounding box center [402, 172] width 54 height 13
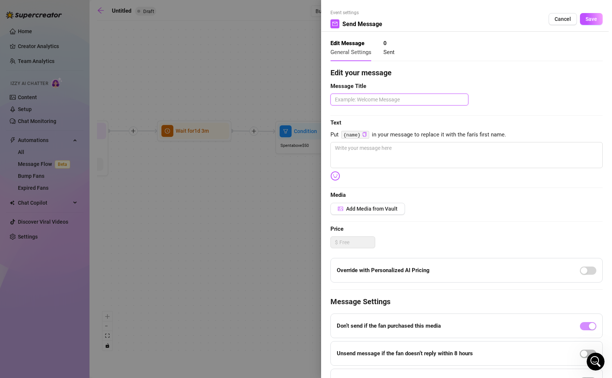
click at [366, 98] on textarea at bounding box center [399, 100] width 138 height 12
click at [386, 163] on textarea at bounding box center [466, 155] width 272 height 26
click at [586, 20] on span "Save" at bounding box center [592, 19] width 12 height 6
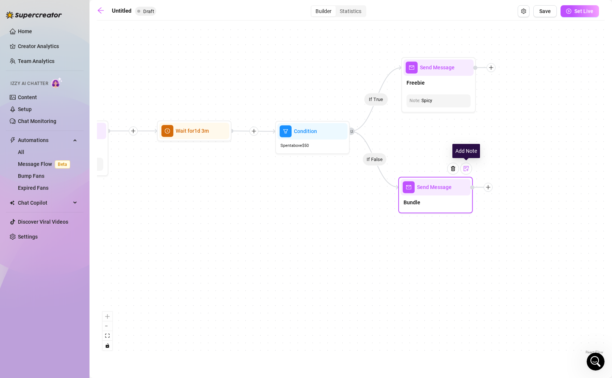
click at [465, 173] on div at bounding box center [466, 169] width 12 height 12
click at [431, 221] on div at bounding box center [436, 220] width 58 height 7
click at [527, 267] on div "If False If True If True If False If True If False Send Message Bundle Note: Li…" at bounding box center [351, 190] width 508 height 332
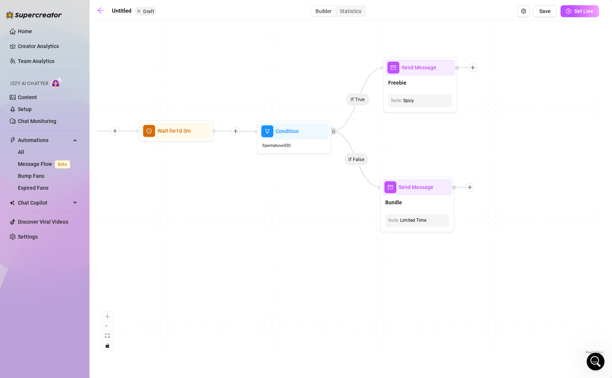
drag, startPoint x: 531, startPoint y: 232, endPoint x: 450, endPoint y: 238, distance: 81.1
click at [451, 238] on div "If False If True If True If False If True If False Send Message Bundle Note: Li…" at bounding box center [351, 190] width 508 height 332
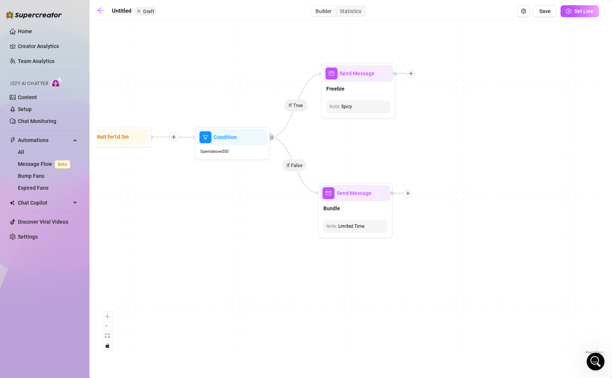
click at [451, 131] on div "If False If True If True If False If True If False Send Message Bundle Note: Li…" at bounding box center [351, 190] width 508 height 332
click at [425, 127] on div "If False If True If True If False If True If False Send Message Bundle Note: Li…" at bounding box center [351, 190] width 508 height 332
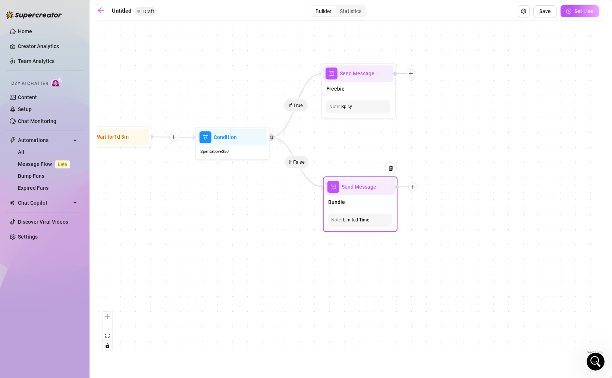
drag, startPoint x: 352, startPoint y: 205, endPoint x: 358, endPoint y: 198, distance: 8.5
click at [358, 198] on div "Bundle" at bounding box center [360, 203] width 70 height 16
drag, startPoint x: 358, startPoint y: 198, endPoint x: 354, endPoint y: 198, distance: 3.7
click at [354, 198] on div "Bundle" at bounding box center [358, 203] width 70 height 16
click at [354, 201] on div "Bundle" at bounding box center [359, 200] width 70 height 16
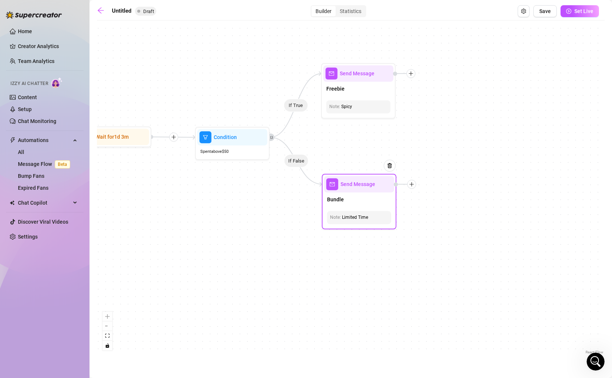
click at [411, 185] on icon "plus" at bounding box center [411, 184] width 0 height 4
click at [433, 197] on div "Condition" at bounding box center [448, 197] width 54 height 13
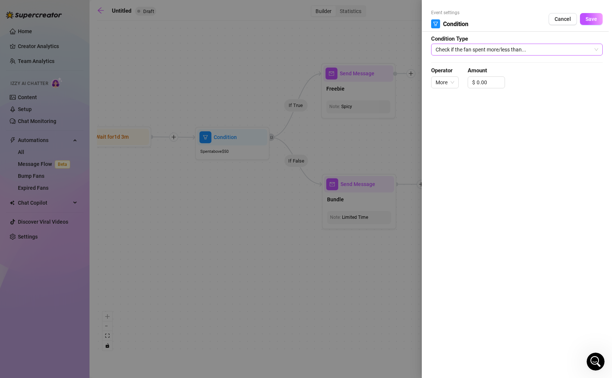
click at [504, 54] on span "Check if the fan spent more/less than..." at bounding box center [517, 49] width 163 height 11
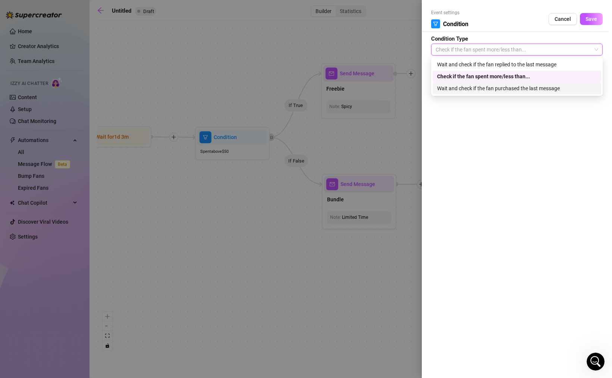
click at [477, 86] on div "Wait and check if the fan purchased the last message" at bounding box center [517, 88] width 160 height 8
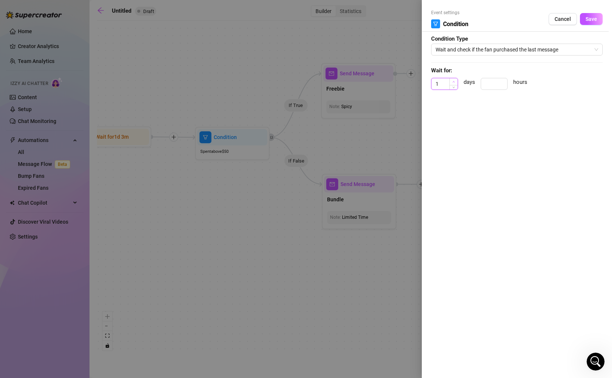
click at [451, 82] on span "Increase Value" at bounding box center [453, 81] width 8 height 7
click at [587, 21] on span "Save" at bounding box center [592, 19] width 12 height 6
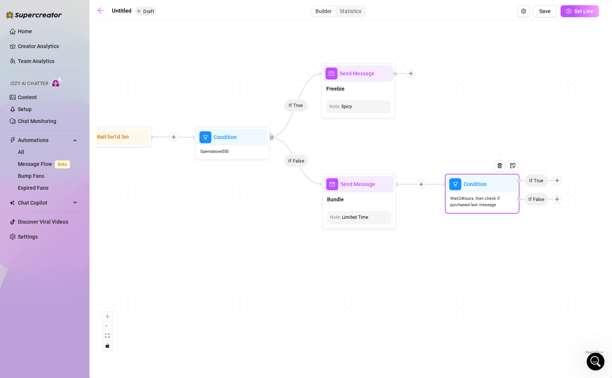
click at [559, 181] on icon "plus" at bounding box center [557, 180] width 5 height 5
click at [556, 207] on div "Message" at bounding box center [571, 206] width 54 height 13
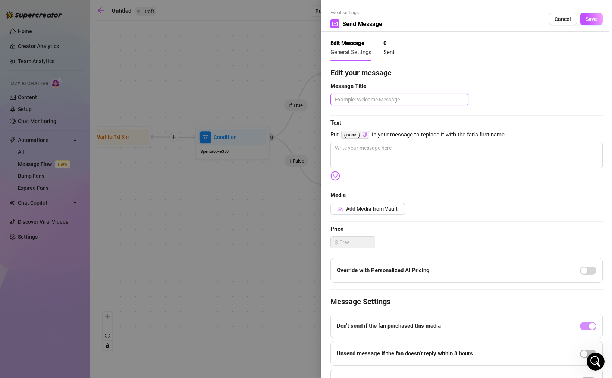
click at [411, 99] on textarea at bounding box center [399, 100] width 138 height 12
click at [398, 151] on textarea at bounding box center [466, 155] width 272 height 26
click at [589, 19] on span "Save" at bounding box center [592, 19] width 12 height 6
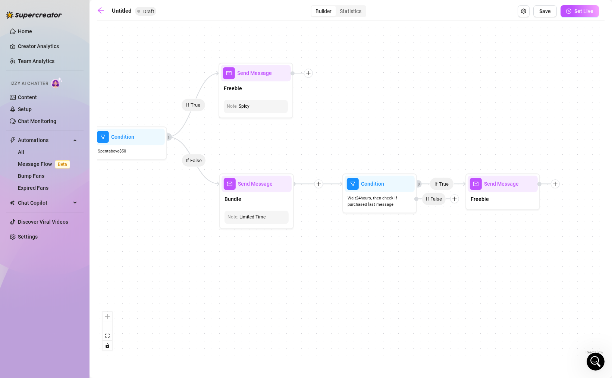
drag, startPoint x: 534, startPoint y: 303, endPoint x: 426, endPoint y: 303, distance: 108.5
click at [426, 303] on div "If False If True If True If False If True If False If True Send Message Freebie…" at bounding box center [351, 190] width 508 height 332
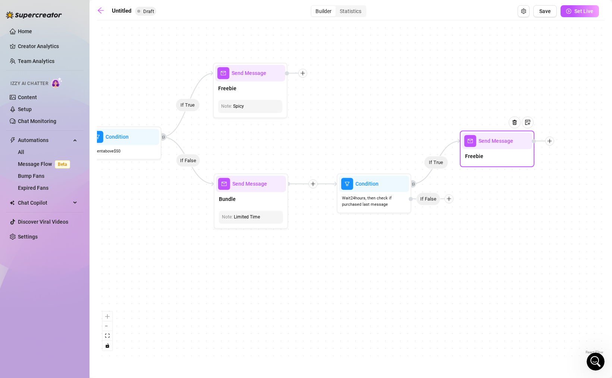
drag, startPoint x: 485, startPoint y: 198, endPoint x: 485, endPoint y: 154, distance: 44.4
click at [485, 154] on div "Freebie" at bounding box center [497, 157] width 70 height 16
click at [451, 199] on icon "plus" at bounding box center [448, 198] width 5 height 5
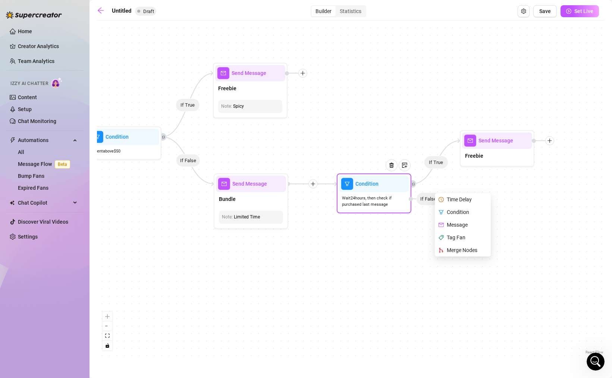
click at [453, 226] on div "Message" at bounding box center [463, 225] width 54 height 13
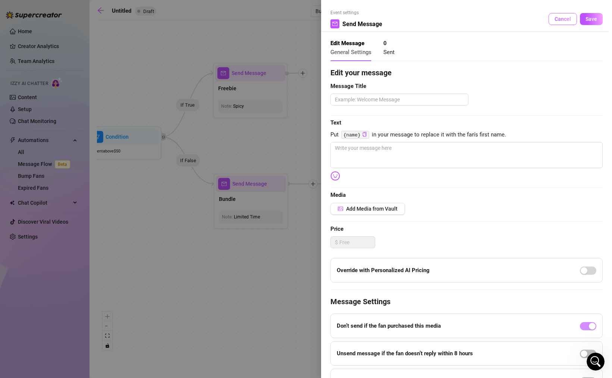
click at [561, 19] on span "Cancel" at bounding box center [563, 19] width 16 height 6
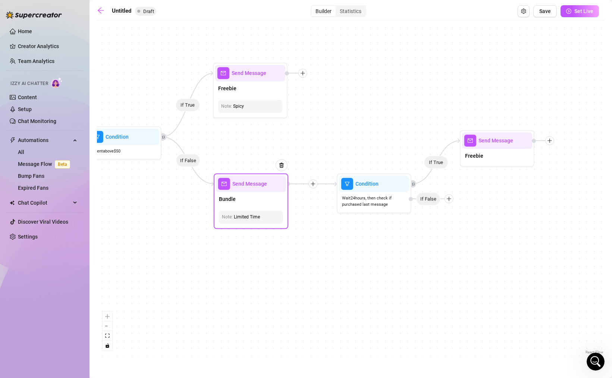
click at [284, 205] on div "Bundle" at bounding box center [251, 200] width 70 height 16
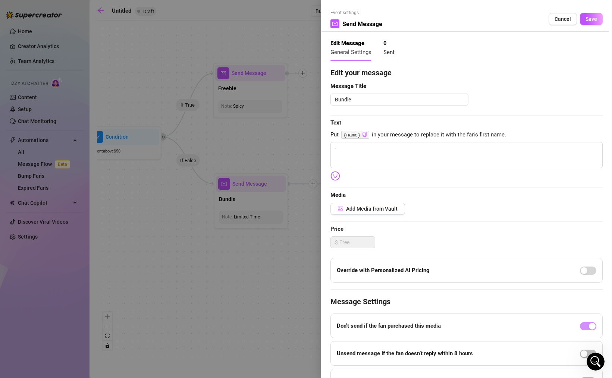
scroll to position [43, 0]
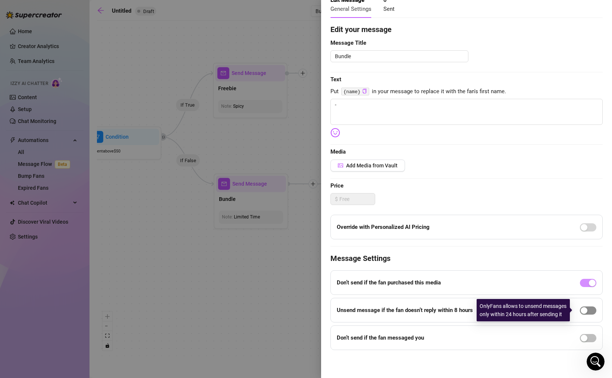
click at [581, 313] on div "button" at bounding box center [584, 310] width 7 height 7
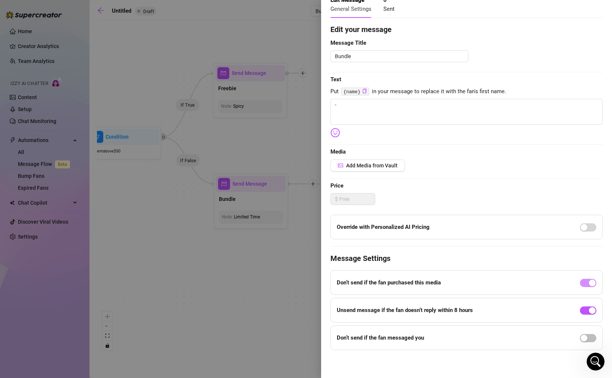
scroll to position [0, 0]
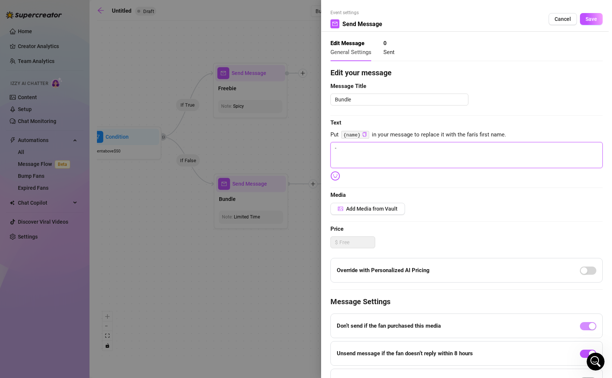
click at [384, 155] on textarea "-" at bounding box center [466, 155] width 272 height 26
click at [586, 18] on span "Save" at bounding box center [592, 19] width 12 height 6
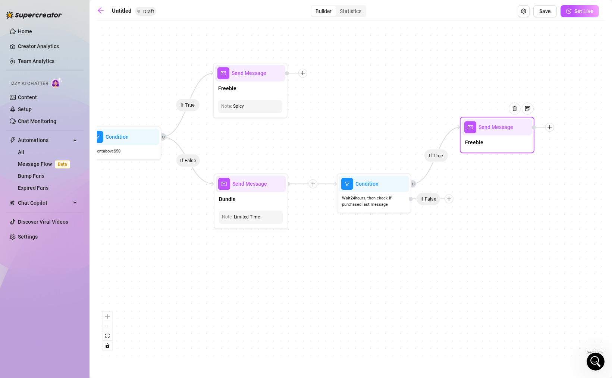
drag, startPoint x: 507, startPoint y: 159, endPoint x: 507, endPoint y: 144, distance: 14.5
click at [507, 144] on div "Freebie" at bounding box center [497, 143] width 70 height 16
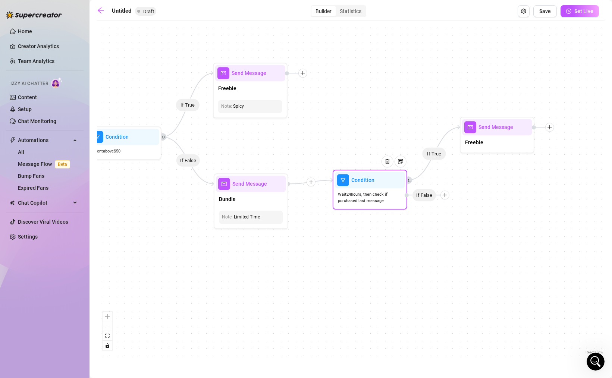
drag, startPoint x: 428, startPoint y: 202, endPoint x: 424, endPoint y: 199, distance: 4.5
click at [424, 199] on span "If False" at bounding box center [424, 195] width 24 height 13
click at [445, 197] on icon "plus" at bounding box center [445, 196] width 0 height 4
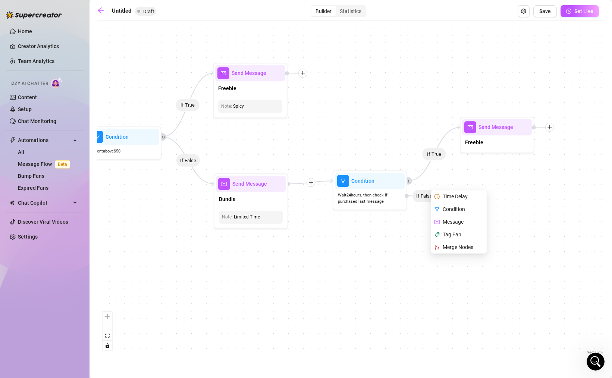
click at [520, 196] on div "If False If True If True If False If True If False If True Send Message Freebie…" at bounding box center [351, 190] width 508 height 332
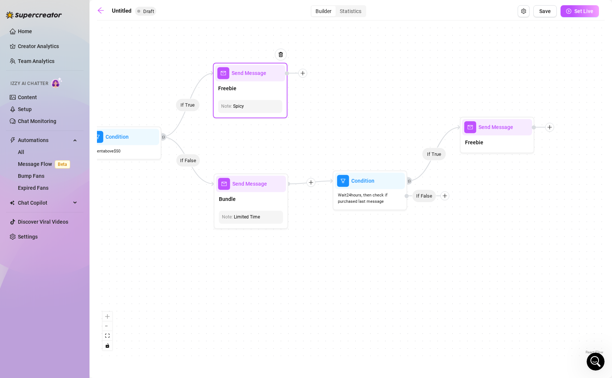
drag, startPoint x: 240, startPoint y: 100, endPoint x: 248, endPoint y: 63, distance: 37.5
click at [248, 63] on div "Send Message Freebie Note: Spicy" at bounding box center [250, 91] width 75 height 56
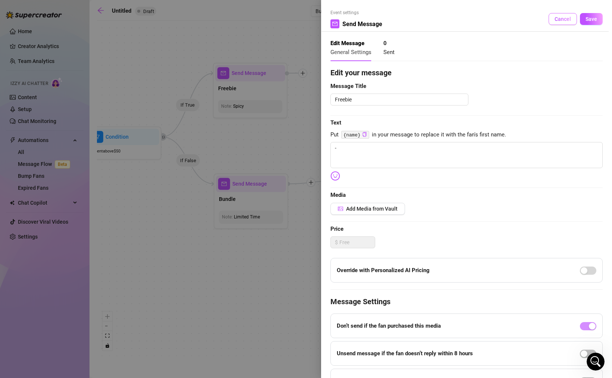
click at [560, 18] on span "Cancel" at bounding box center [563, 19] width 16 height 6
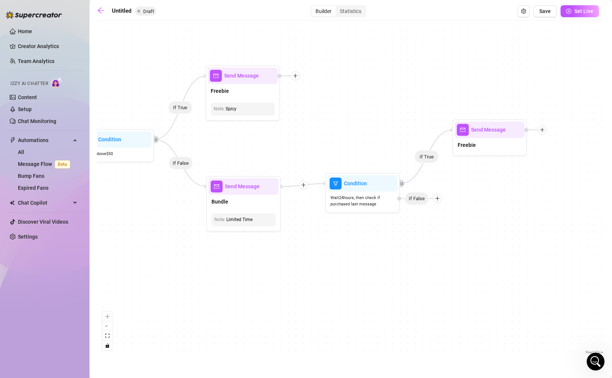
drag, startPoint x: 307, startPoint y: 107, endPoint x: 298, endPoint y: 110, distance: 9.7
click at [298, 110] on div "If False If True If True If False If True If False If True Send Message Freebie…" at bounding box center [351, 190] width 508 height 332
click at [295, 76] on icon "plus" at bounding box center [293, 75] width 5 height 5
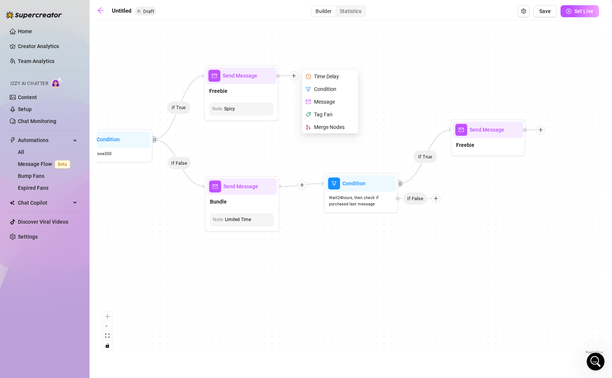
click at [406, 65] on div "If False If True If True If False If True If False If True Send Message Freebie…" at bounding box center [351, 190] width 508 height 332
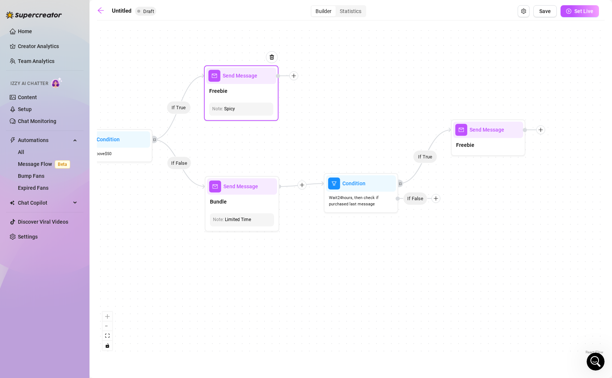
click at [295, 75] on icon "plus" at bounding box center [293, 75] width 5 height 5
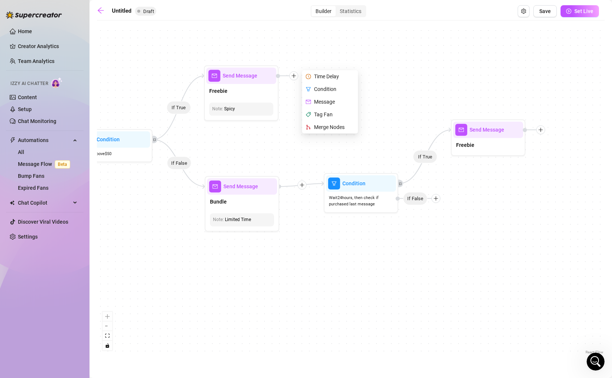
click at [393, 94] on div "If False If True If True If False If True If False If True Send Message Freebie…" at bounding box center [351, 190] width 508 height 332
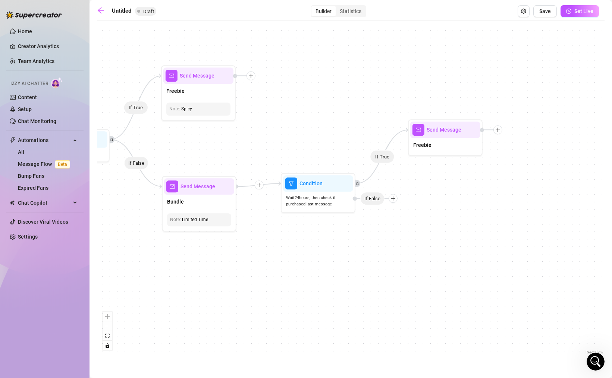
drag, startPoint x: 558, startPoint y: 154, endPoint x: 483, endPoint y: 154, distance: 75.0
click at [483, 154] on div "If False If True If True If False If True If False If True Send Message Freebie…" at bounding box center [351, 190] width 508 height 332
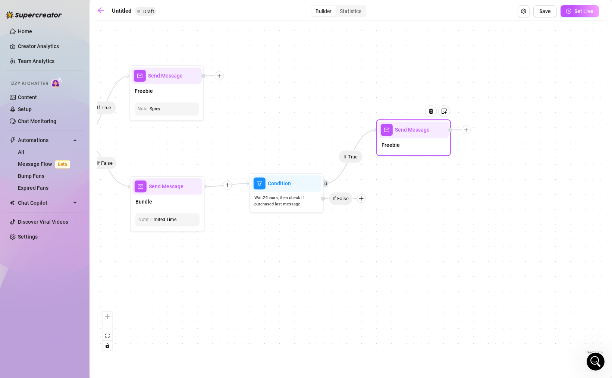
click at [468, 131] on icon "plus" at bounding box center [466, 129] width 5 height 5
click at [489, 130] on div "Time Delay" at bounding box center [503, 130] width 54 height 13
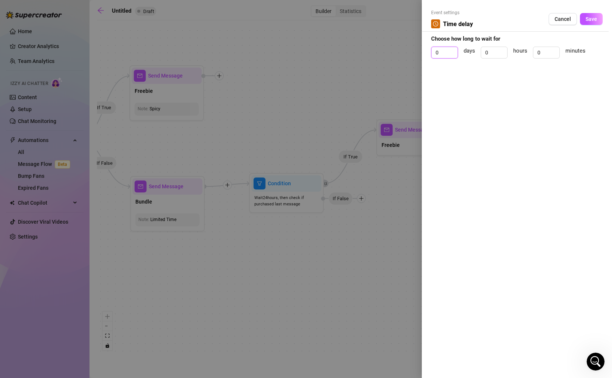
drag, startPoint x: 440, startPoint y: 53, endPoint x: 396, endPoint y: 50, distance: 44.9
click at [402, 50] on div "Event settings Time delay Cancel Save Choose how long to wait for 0 days 0 hour…" at bounding box center [306, 189] width 612 height 378
drag, startPoint x: 542, startPoint y: 55, endPoint x: 519, endPoint y: 51, distance: 22.7
click at [523, 53] on div "1 days 0 hours 0 minutes" at bounding box center [517, 56] width 172 height 19
click at [586, 15] on button "Save" at bounding box center [591, 19] width 23 height 12
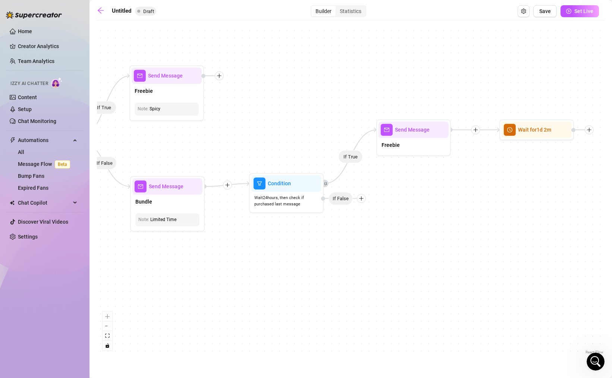
drag, startPoint x: 586, startPoint y: 168, endPoint x: 554, endPoint y: 168, distance: 32.1
click at [554, 168] on div "If False If True If True If False If True If False If True Wait for 1d 2m Send …" at bounding box center [351, 190] width 508 height 332
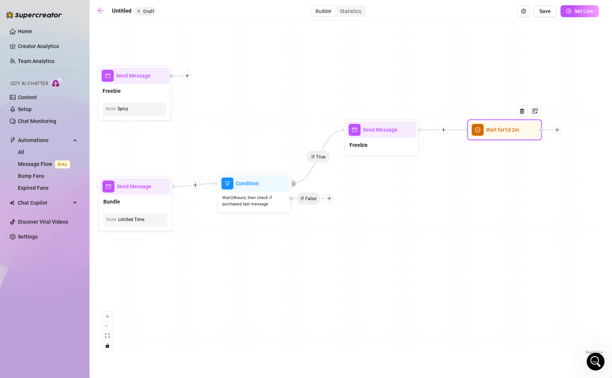
click at [558, 133] on div at bounding box center [557, 129] width 9 height 9
click at [583, 181] on div "Merge Nodes" at bounding box center [594, 181] width 54 height 13
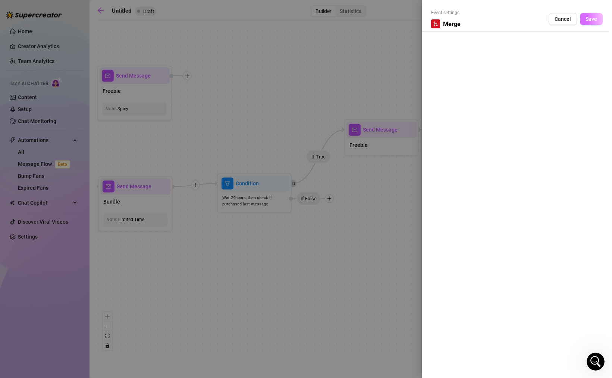
click at [584, 19] on button "Save" at bounding box center [591, 19] width 23 height 12
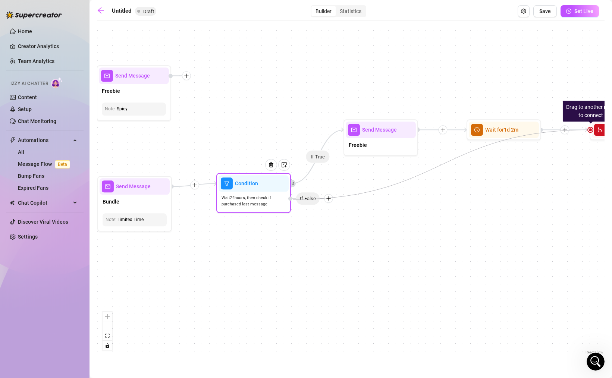
drag, startPoint x: 591, startPoint y: 129, endPoint x: 293, endPoint y: 200, distance: 305.8
drag, startPoint x: 589, startPoint y: 130, endPoint x: 281, endPoint y: 192, distance: 314.3
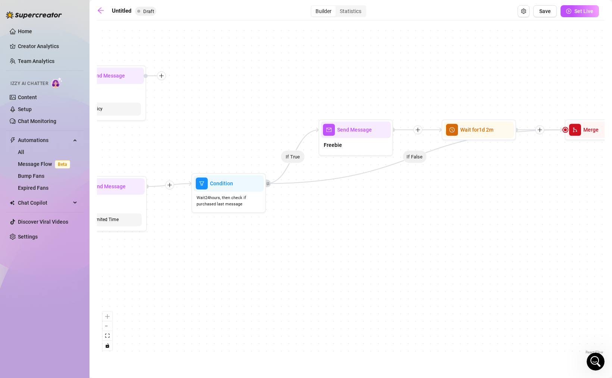
drag, startPoint x: 569, startPoint y: 187, endPoint x: 525, endPoint y: 187, distance: 44.8
click at [525, 187] on div "If False If True If True If False If True If False If True If False Merge Wait …" at bounding box center [351, 190] width 508 height 332
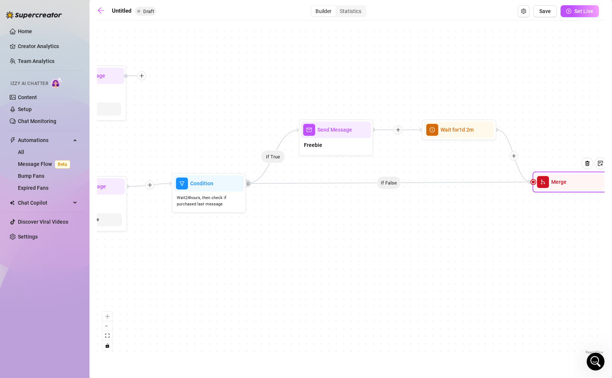
drag, startPoint x: 572, startPoint y: 134, endPoint x: 559, endPoint y: 186, distance: 54.0
click at [559, 186] on div "Merge" at bounding box center [570, 182] width 70 height 16
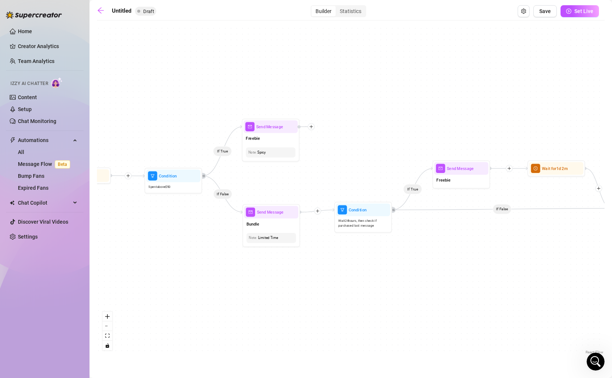
drag, startPoint x: 283, startPoint y: 97, endPoint x: 393, endPoint y: 110, distance: 110.1
click at [393, 110] on div "If False If True If True If False If True If False If True If False Merge Wait …" at bounding box center [351, 190] width 508 height 332
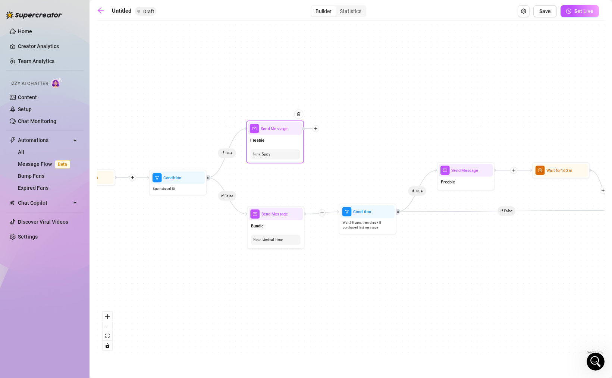
click at [316, 128] on icon "plus" at bounding box center [316, 128] width 4 height 4
click at [342, 137] on div "Condition" at bounding box center [344, 139] width 42 height 10
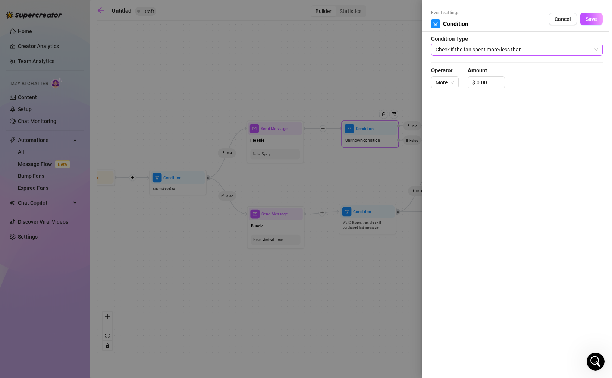
click at [476, 50] on span "Check if the fan spent more/less than..." at bounding box center [517, 49] width 163 height 11
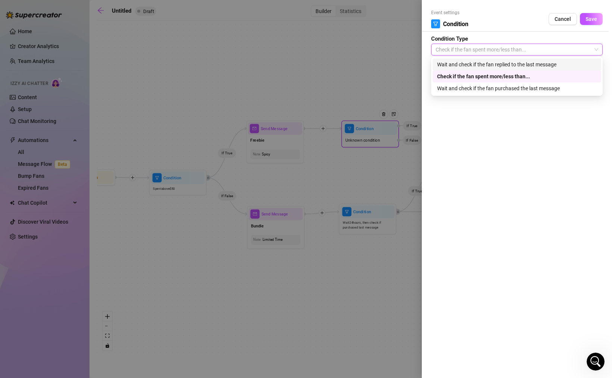
click at [480, 63] on div "Wait and check if the fan replied to the last message" at bounding box center [517, 64] width 160 height 8
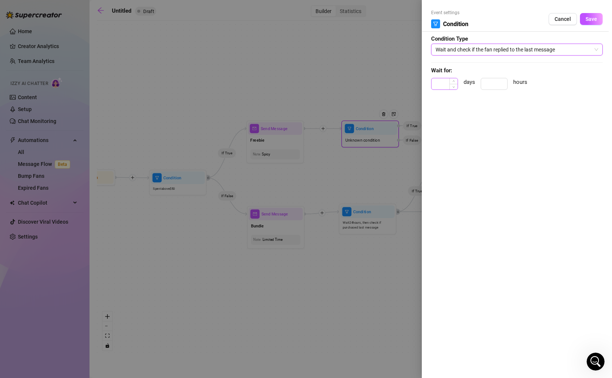
click at [442, 90] on div at bounding box center [444, 84] width 27 height 12
click at [442, 87] on input at bounding box center [444, 83] width 26 height 11
click at [589, 21] on span "Save" at bounding box center [592, 19] width 12 height 6
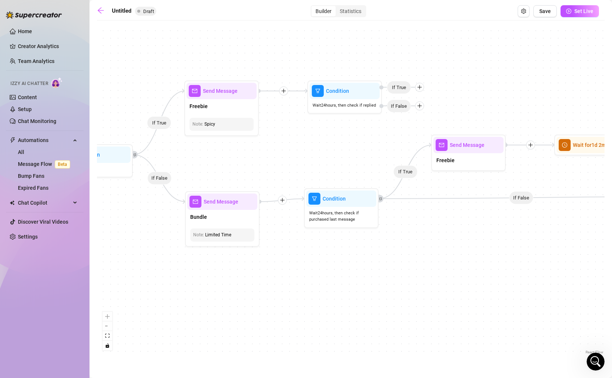
drag, startPoint x: 503, startPoint y: 266, endPoint x: 468, endPoint y: 279, distance: 37.4
click at [468, 279] on div "If False If True If True If False If True If False If True If False Condition W…" at bounding box center [351, 190] width 508 height 332
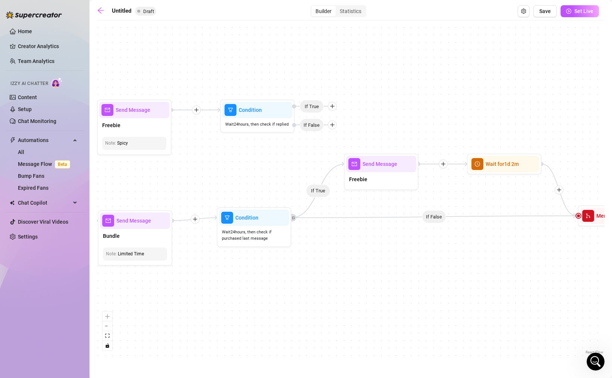
drag, startPoint x: 464, startPoint y: 97, endPoint x: 406, endPoint y: 103, distance: 58.2
click at [406, 103] on div "If False If True If True If False If True If False If True If False Condition W…" at bounding box center [351, 190] width 508 height 332
click at [335, 105] on div at bounding box center [331, 106] width 9 height 9
click at [343, 131] on div "Message" at bounding box center [346, 132] width 54 height 13
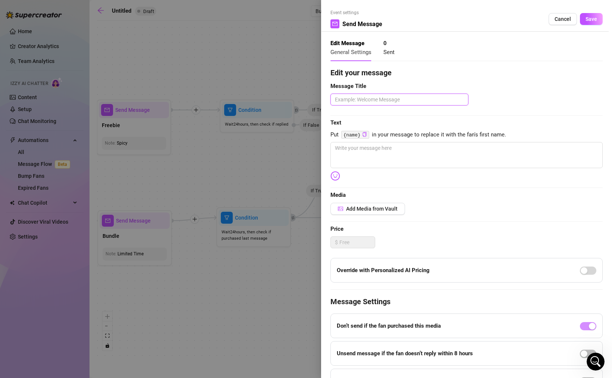
click at [392, 100] on textarea at bounding box center [399, 100] width 138 height 12
click at [389, 154] on textarea at bounding box center [466, 155] width 272 height 26
click at [355, 150] on textarea at bounding box center [466, 155] width 272 height 26
click at [356, 152] on textarea at bounding box center [466, 155] width 272 height 26
click at [592, 18] on button "Save" at bounding box center [591, 19] width 23 height 12
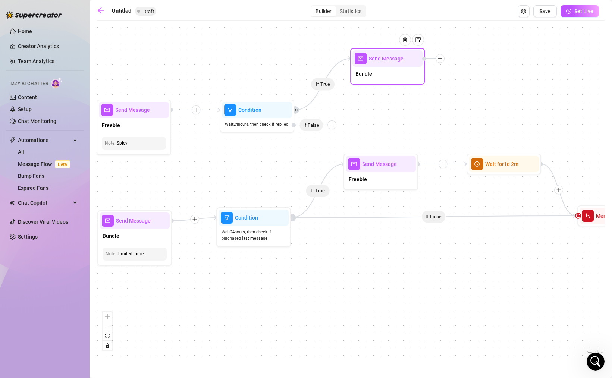
drag, startPoint x: 372, startPoint y: 122, endPoint x: 379, endPoint y: 69, distance: 53.8
click at [379, 69] on div "Bundle" at bounding box center [387, 75] width 70 height 16
click at [420, 37] on img at bounding box center [417, 39] width 6 height 6
click at [458, 104] on div "If False If True If True If False If True If False If True If False If True Sen…" at bounding box center [351, 190] width 508 height 332
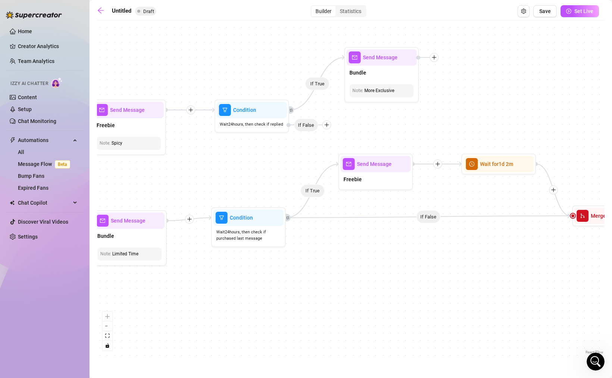
drag, startPoint x: 523, startPoint y: 98, endPoint x: 475, endPoint y: 98, distance: 47.7
click at [475, 98] on div "If False If True If True If False If True If False If True If False If True Sen…" at bounding box center [351, 190] width 508 height 332
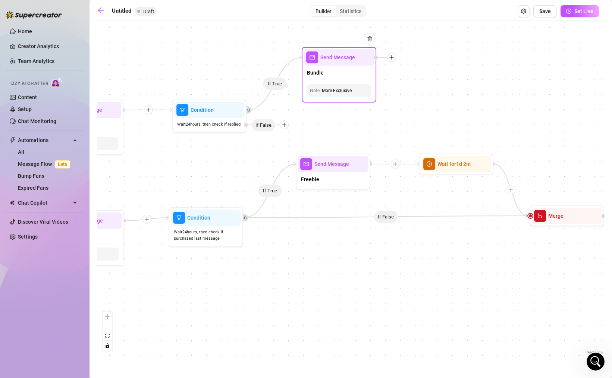
click at [393, 58] on icon "plus" at bounding box center [391, 57] width 5 height 5
click at [429, 59] on div "Time Delay" at bounding box center [428, 58] width 54 height 13
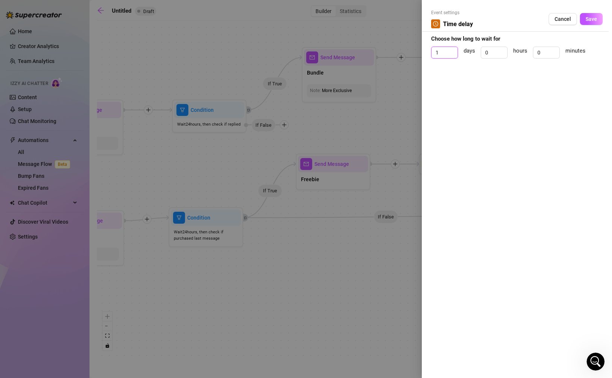
drag, startPoint x: 452, startPoint y: 50, endPoint x: 397, endPoint y: 50, distance: 55.2
click at [398, 50] on div "Event settings Time delay Cancel Save Choose how long to wait for 1 days 0 hour…" at bounding box center [306, 189] width 612 height 378
click at [546, 53] on input "0" at bounding box center [546, 52] width 26 height 11
drag, startPoint x: 546, startPoint y: 53, endPoint x: 502, endPoint y: 46, distance: 44.1
click at [508, 47] on div "1 days 0 hours 0 minutes" at bounding box center [517, 56] width 172 height 19
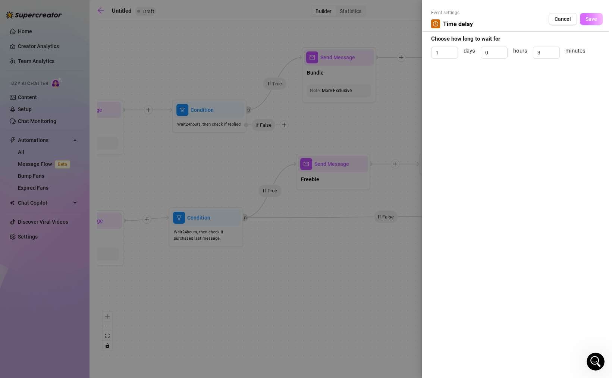
click at [593, 20] on span "Save" at bounding box center [592, 19] width 12 height 6
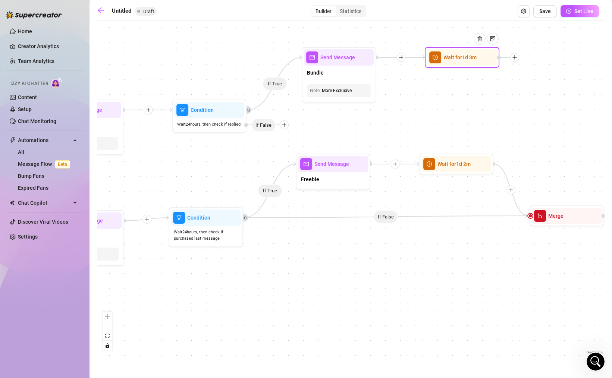
click at [517, 60] on icon "plus" at bounding box center [514, 57] width 5 height 5
click at [552, 110] on div "Merge Nodes" at bounding box center [551, 109] width 54 height 13
click at [544, 109] on div "Merge Nodes" at bounding box center [551, 109] width 54 height 13
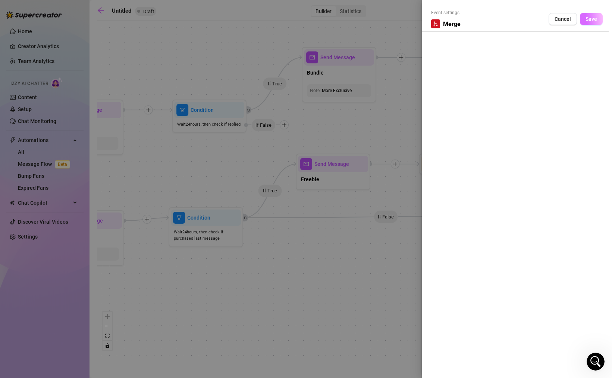
click at [590, 14] on button "Save" at bounding box center [591, 19] width 23 height 12
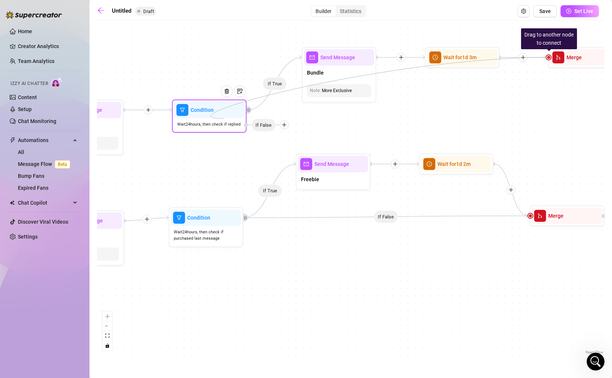
drag, startPoint x: 549, startPoint y: 58, endPoint x: 223, endPoint y: 119, distance: 331.5
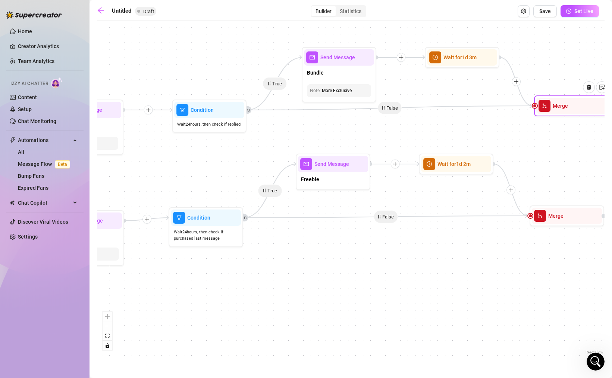
drag, startPoint x: 577, startPoint y: 58, endPoint x: 564, endPoint y: 108, distance: 51.8
click at [564, 108] on span "Merge" at bounding box center [560, 106] width 15 height 8
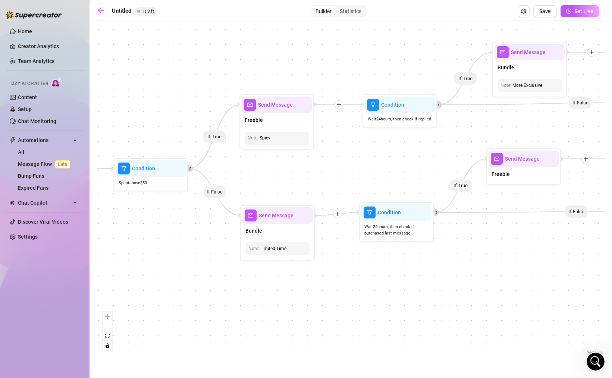
drag, startPoint x: 244, startPoint y: 292, endPoint x: 433, endPoint y: 285, distance: 190.0
click at [433, 285] on div "If False If True If True If False If True If False If True If False If True If …" at bounding box center [351, 190] width 508 height 332
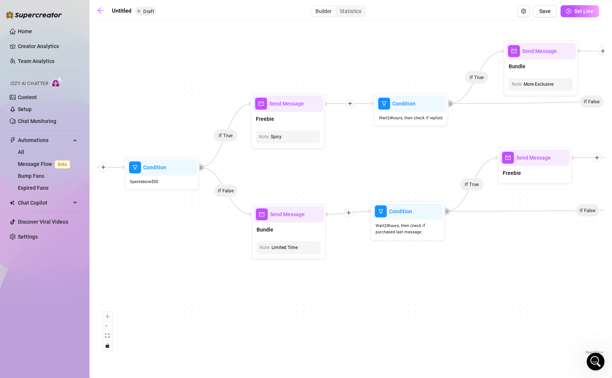
drag, startPoint x: 562, startPoint y: 278, endPoint x: 572, endPoint y: 273, distance: 10.5
click at [572, 274] on div "If False If True If True If False If True If False If True If False If True If …" at bounding box center [351, 190] width 508 height 332
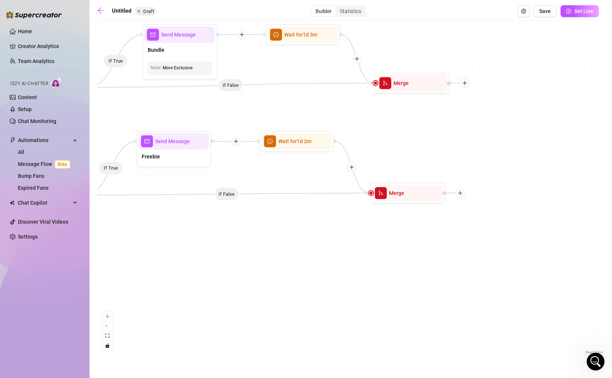
drag, startPoint x: 543, startPoint y: 267, endPoint x: 157, endPoint y: 253, distance: 386.2
click at [157, 253] on div "If False If True If True If False If True If False If True If False If True If …" at bounding box center [351, 190] width 508 height 332
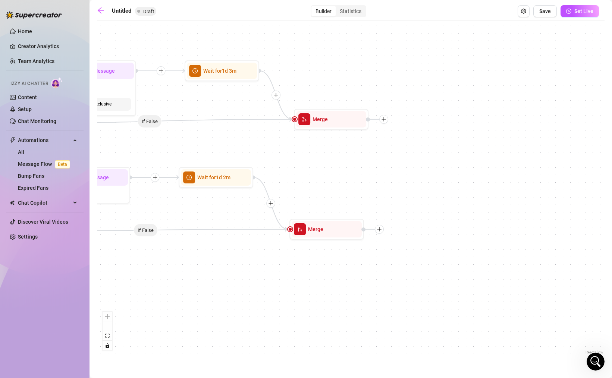
drag, startPoint x: 376, startPoint y: 263, endPoint x: 317, endPoint y: 308, distance: 73.4
click at [317, 308] on div "If False If True If True If False If True If False If True If False If True If …" at bounding box center [351, 190] width 508 height 332
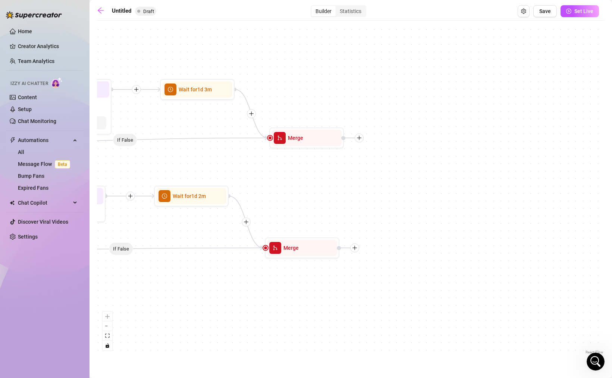
drag, startPoint x: 332, startPoint y: 175, endPoint x: 311, endPoint y: 186, distance: 23.4
click at [311, 186] on div "If False If True If True If False If True If False If True If False If True If …" at bounding box center [351, 190] width 508 height 332
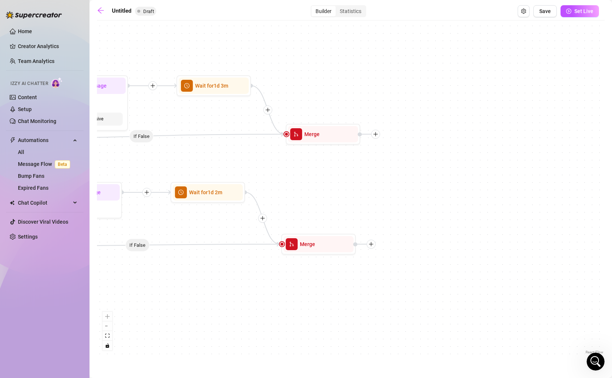
drag, startPoint x: 311, startPoint y: 186, endPoint x: 327, endPoint y: 182, distance: 15.7
click at [327, 182] on div "If False If True If True If False If True If False If True If False If True If …" at bounding box center [351, 190] width 508 height 332
click at [376, 134] on icon "plus" at bounding box center [374, 134] width 5 height 5
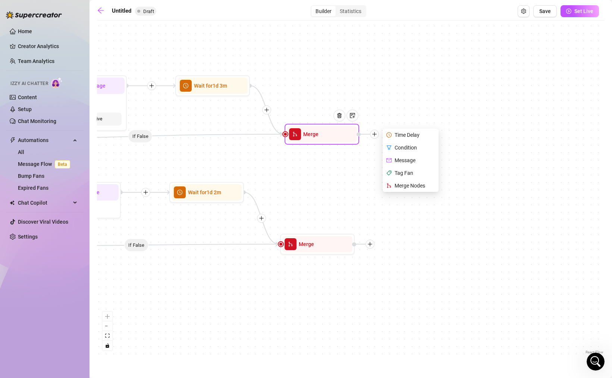
click at [401, 158] on div "Message" at bounding box center [411, 160] width 54 height 13
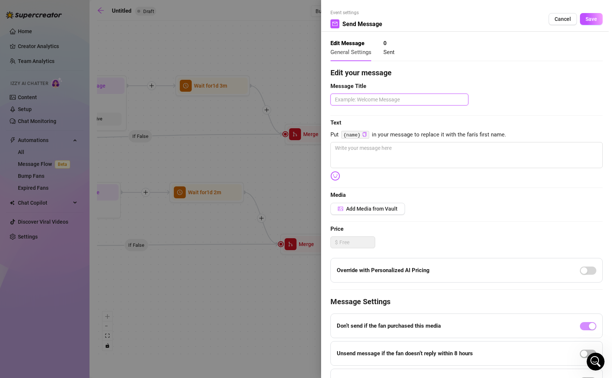
click at [368, 100] on textarea at bounding box center [399, 100] width 138 height 12
drag, startPoint x: 365, startPoint y: 102, endPoint x: 281, endPoint y: 98, distance: 84.0
click at [281, 98] on div "Event settings Send Message Cancel Save Edit Message General Settings 0 Sent Ed…" at bounding box center [306, 189] width 612 height 378
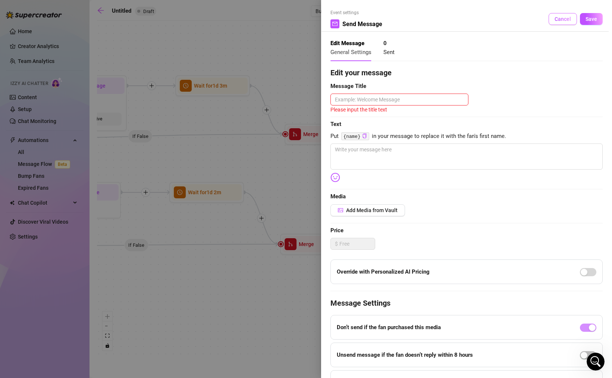
click at [558, 17] on span "Cancel" at bounding box center [563, 19] width 16 height 6
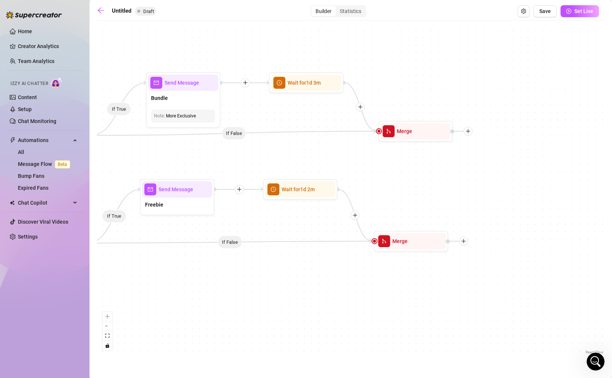
drag, startPoint x: 314, startPoint y: 179, endPoint x: 407, endPoint y: 175, distance: 93.0
click at [407, 175] on div "If False If True If True If False If True If False If True If False If True If …" at bounding box center [351, 190] width 508 height 332
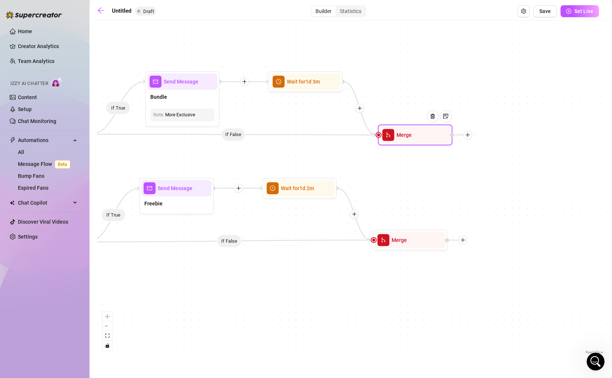
drag, startPoint x: 406, startPoint y: 131, endPoint x: 406, endPoint y: 137, distance: 5.6
click at [406, 137] on span "Merge" at bounding box center [403, 135] width 15 height 8
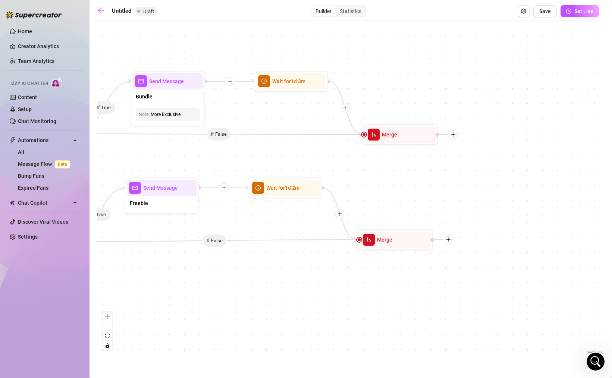
drag, startPoint x: 489, startPoint y: 182, endPoint x: 474, endPoint y: 182, distance: 14.5
click at [474, 182] on div "If False If True If True If False If True If False If True If False If True If …" at bounding box center [351, 190] width 508 height 332
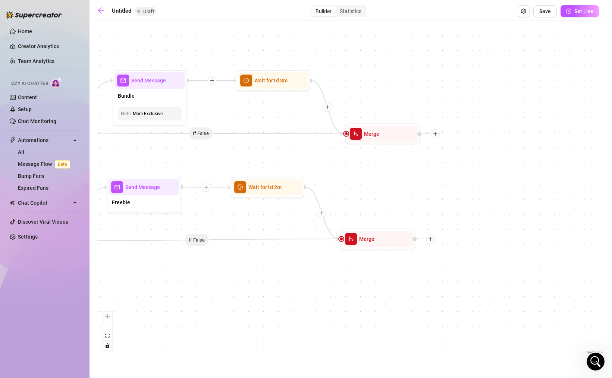
drag, startPoint x: 426, startPoint y: 186, endPoint x: 408, endPoint y: 185, distance: 17.9
click at [408, 185] on div "If False If True If True If False If True If False If True If False If True If …" at bounding box center [351, 190] width 508 height 332
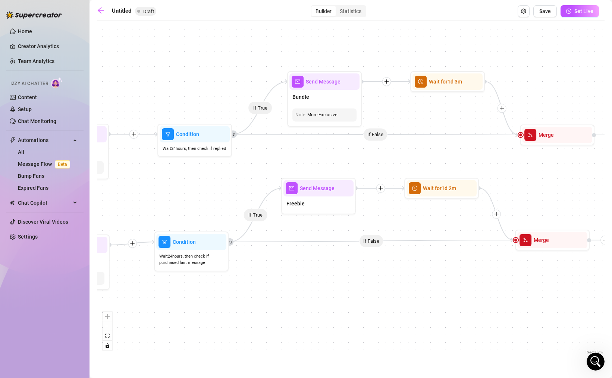
drag, startPoint x: 434, startPoint y: 189, endPoint x: 608, endPoint y: 190, distance: 174.5
click at [608, 190] on main "Untitled Draft Builder Statistics Save Set Live If False If True If True If Fal…" at bounding box center [351, 189] width 522 height 378
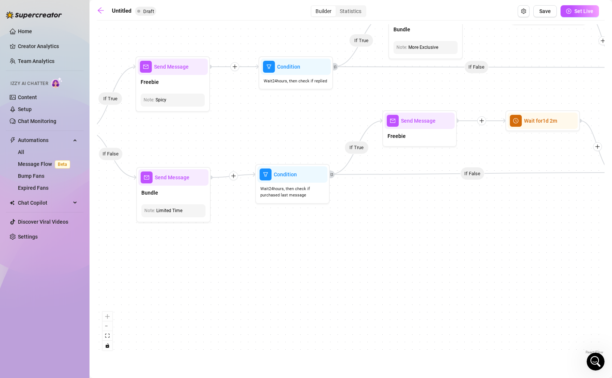
drag, startPoint x: 229, startPoint y: 174, endPoint x: 329, endPoint y: 106, distance: 120.6
click at [329, 106] on div "If False If True If True If False If True If False If True If False If True If …" at bounding box center [351, 190] width 508 height 332
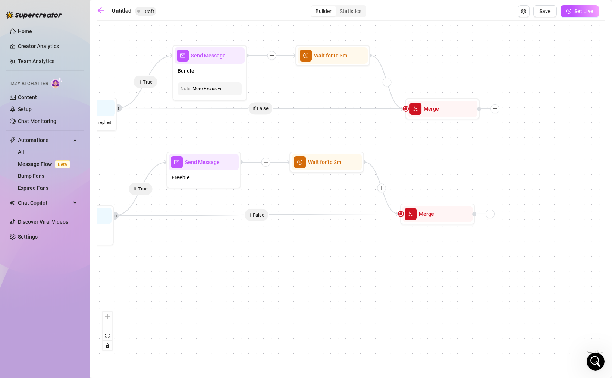
drag, startPoint x: 550, startPoint y: 242, endPoint x: 323, endPoint y: 287, distance: 231.1
click at [323, 287] on div "If False If True If True If False If True If False If True If False If True If …" at bounding box center [351, 190] width 508 height 332
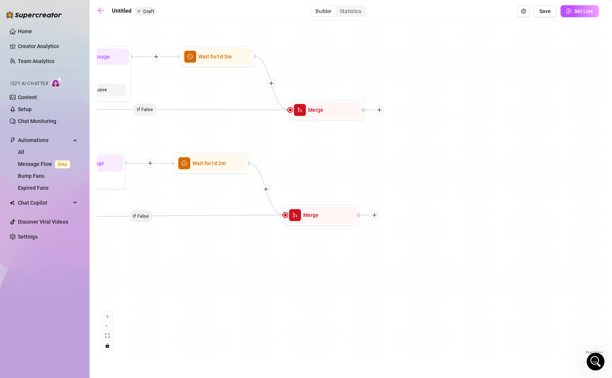
drag, startPoint x: 544, startPoint y: 208, endPoint x: 389, endPoint y: 210, distance: 155.2
click at [390, 210] on div "If False If True If True If False If True If False If True If False If True If …" at bounding box center [351, 190] width 508 height 332
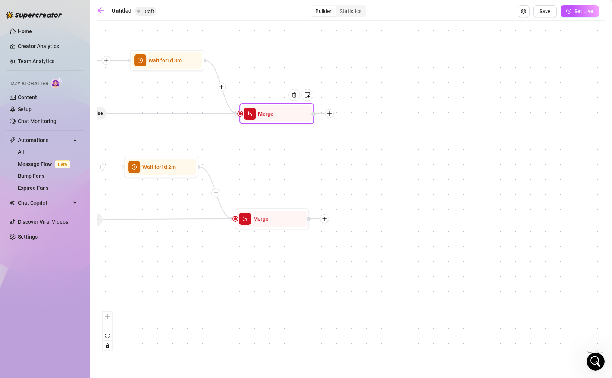
click at [330, 112] on icon "plus" at bounding box center [329, 113] width 5 height 5
click at [364, 141] on div "Message" at bounding box center [366, 140] width 54 height 13
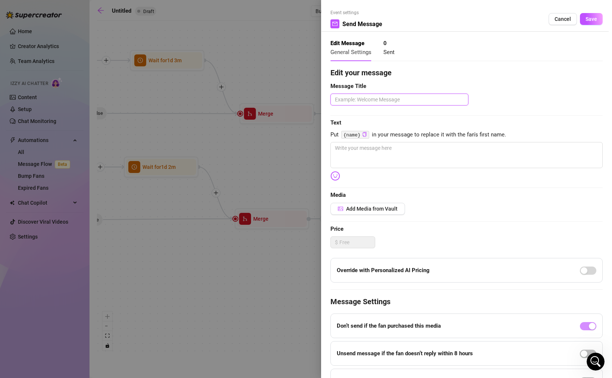
click at [360, 102] on textarea at bounding box center [399, 100] width 138 height 12
click at [576, 26] on div "Event settings Send Message Cancel Save" at bounding box center [466, 20] width 272 height 22
click at [587, 21] on span "Save" at bounding box center [592, 19] width 12 height 6
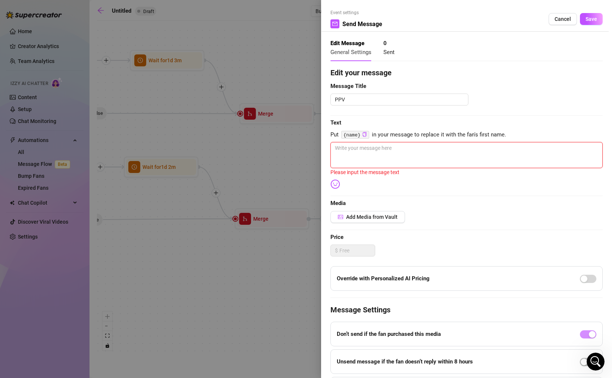
click at [399, 147] on textarea at bounding box center [466, 155] width 272 height 26
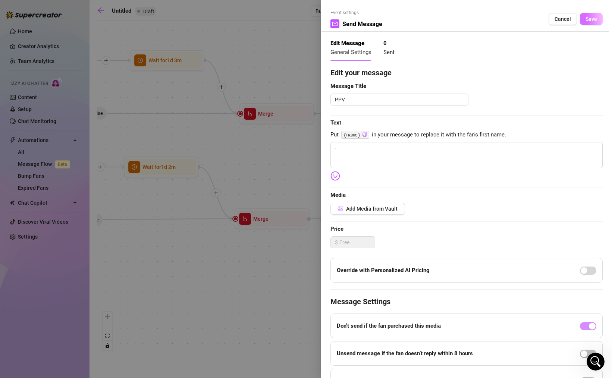
click at [593, 20] on button "Save" at bounding box center [591, 19] width 23 height 12
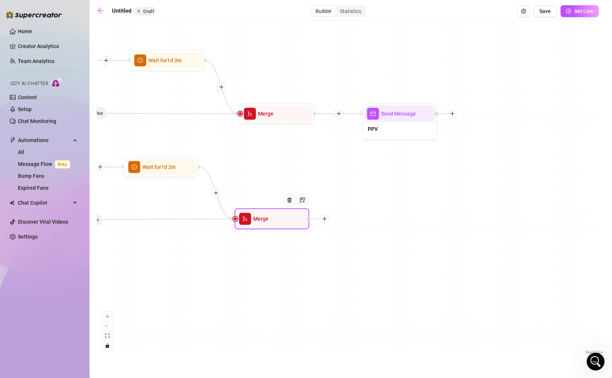
click at [328, 218] on div at bounding box center [324, 218] width 9 height 9
click at [352, 242] on div "Message" at bounding box center [361, 245] width 54 height 13
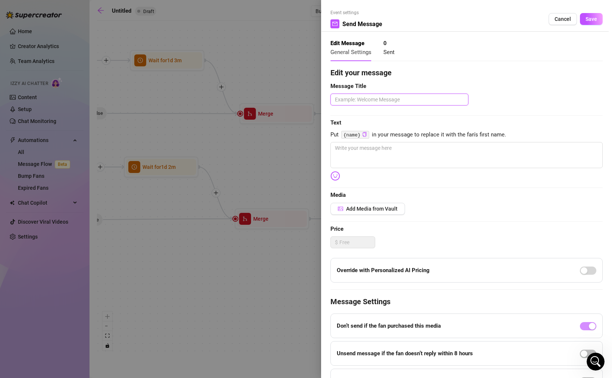
click at [358, 100] on textarea at bounding box center [399, 100] width 138 height 12
click at [380, 146] on textarea at bounding box center [466, 155] width 272 height 26
click at [586, 22] on span "Save" at bounding box center [592, 19] width 12 height 6
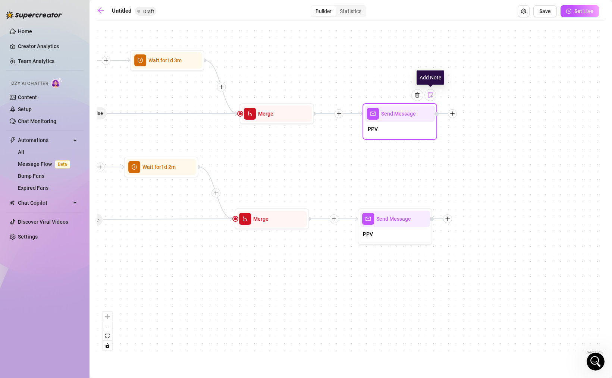
click at [430, 99] on div at bounding box center [430, 95] width 12 height 12
click at [389, 149] on div at bounding box center [400, 147] width 58 height 7
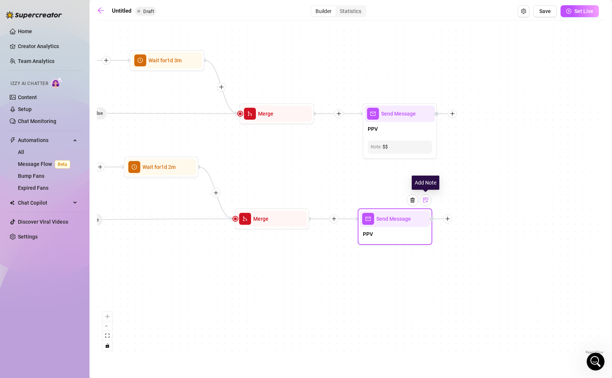
click at [426, 204] on div at bounding box center [426, 200] width 12 height 12
click at [531, 192] on div "If False If True If True If False If True If False If True If False If True If …" at bounding box center [351, 190] width 508 height 332
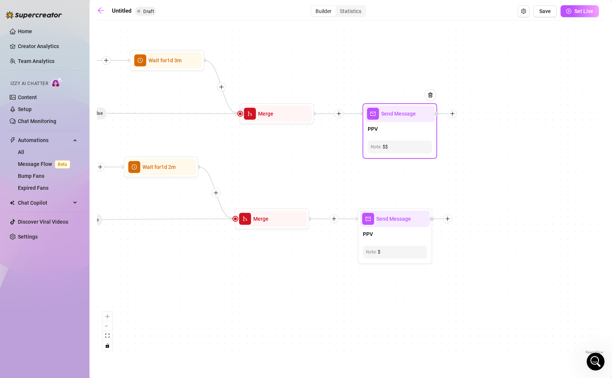
click at [455, 114] on icon "plus" at bounding box center [452, 113] width 5 height 5
click at [481, 114] on div "Time Delay" at bounding box center [489, 114] width 54 height 13
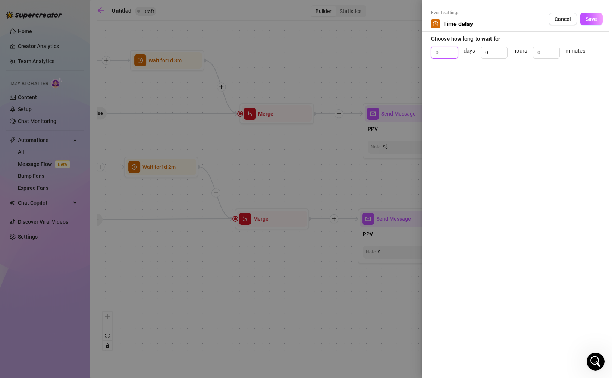
drag, startPoint x: 446, startPoint y: 51, endPoint x: 422, endPoint y: 50, distance: 24.3
click at [428, 51] on div "Event settings Time delay Cancel Save Choose how long to wait for 0 days 0 hour…" at bounding box center [517, 189] width 190 height 378
click at [590, 21] on span "Save" at bounding box center [592, 19] width 12 height 6
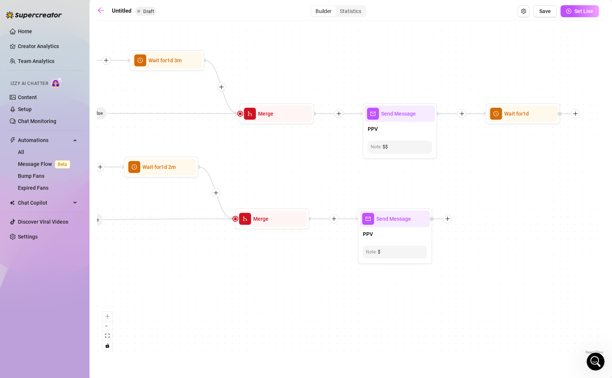
click at [450, 224] on div "If False If True If True If False If True If False If True If False If True If …" at bounding box center [351, 190] width 508 height 332
click at [448, 220] on icon "plus" at bounding box center [447, 218] width 5 height 5
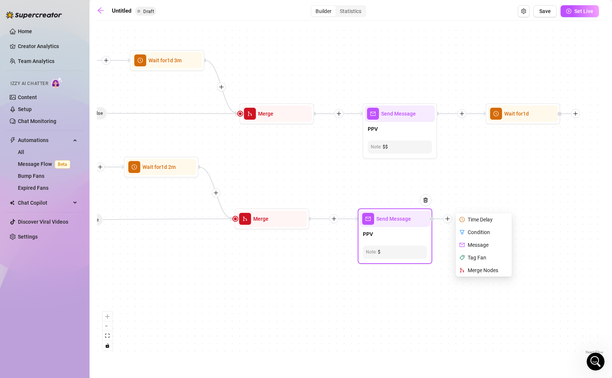
click at [478, 217] on div "Time Delay" at bounding box center [484, 219] width 54 height 13
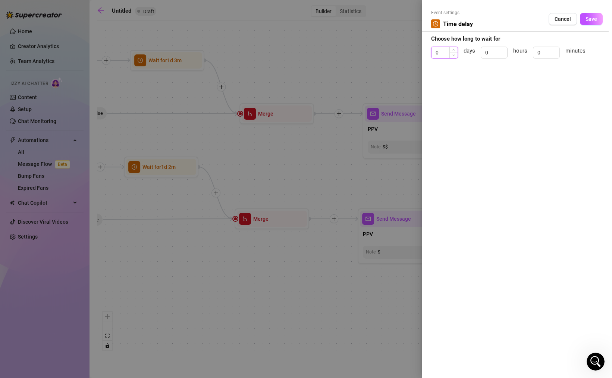
drag, startPoint x: 444, startPoint y: 53, endPoint x: 432, endPoint y: 50, distance: 12.6
click at [434, 51] on input "0" at bounding box center [444, 52] width 26 height 11
click at [598, 19] on button "Save" at bounding box center [591, 19] width 23 height 12
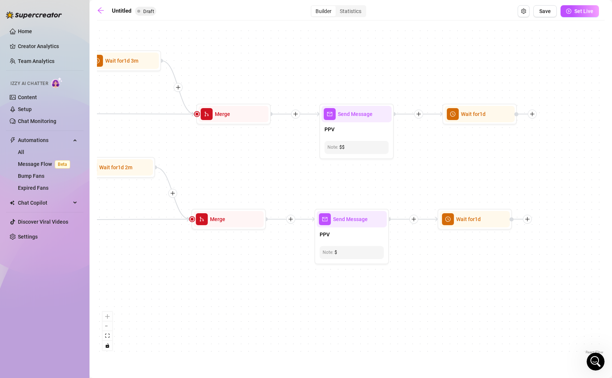
drag, startPoint x: 570, startPoint y: 156, endPoint x: 427, endPoint y: 155, distance: 143.6
click at [427, 155] on div "If False If True If True If False If True If False If True If False If True If …" at bounding box center [351, 190] width 508 height 332
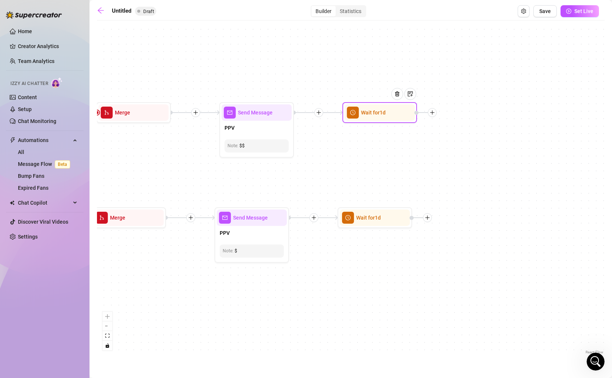
click at [430, 113] on icon "plus" at bounding box center [432, 112] width 5 height 5
click at [458, 136] on div "Message" at bounding box center [469, 138] width 54 height 13
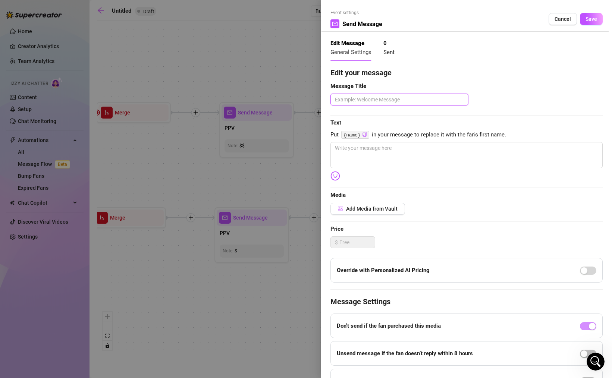
click at [389, 97] on textarea at bounding box center [399, 100] width 138 height 12
click at [387, 148] on textarea at bounding box center [466, 155] width 272 height 26
click at [586, 21] on span "Save" at bounding box center [592, 19] width 12 height 6
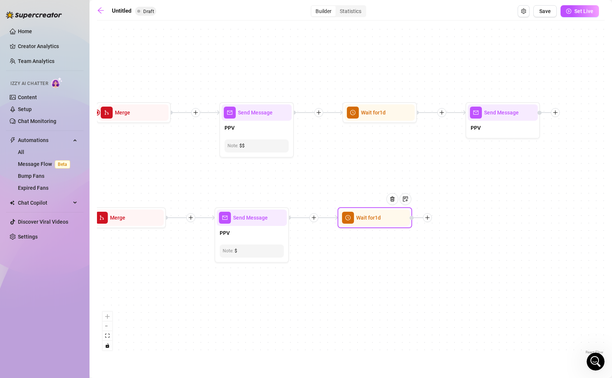
click at [430, 219] on icon "plus" at bounding box center [427, 217] width 5 height 5
click at [459, 241] on div "Message" at bounding box center [464, 244] width 54 height 13
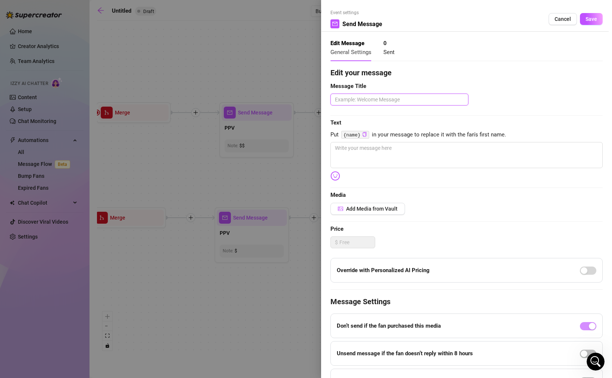
click at [382, 101] on textarea at bounding box center [399, 100] width 138 height 12
click at [386, 144] on textarea at bounding box center [466, 155] width 272 height 26
click at [589, 22] on button "Save" at bounding box center [591, 19] width 23 height 12
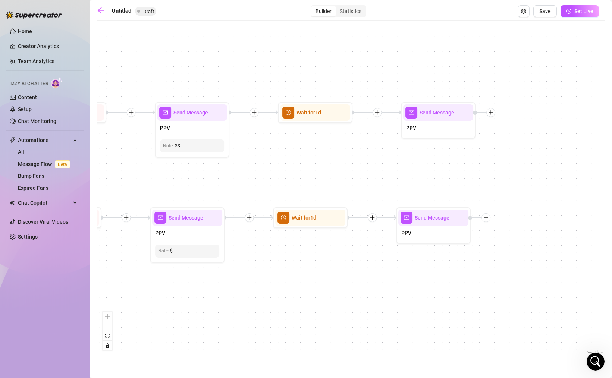
drag, startPoint x: 572, startPoint y: 171, endPoint x: 474, endPoint y: 171, distance: 98.8
click at [476, 171] on div "If False If True If True If False If True If False If True If False If True If …" at bounding box center [351, 190] width 508 height 332
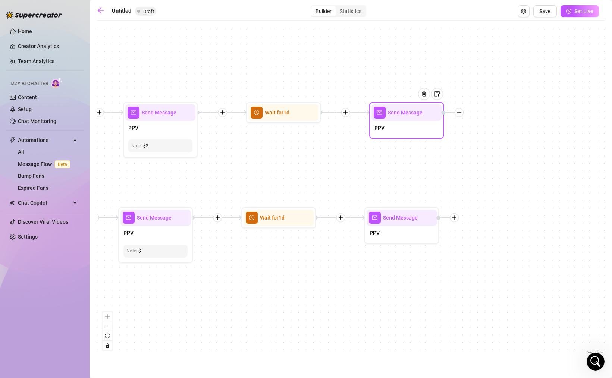
click at [459, 113] on icon "plus" at bounding box center [459, 112] width 4 height 0
click at [486, 113] on div "Time Delay" at bounding box center [496, 113] width 54 height 13
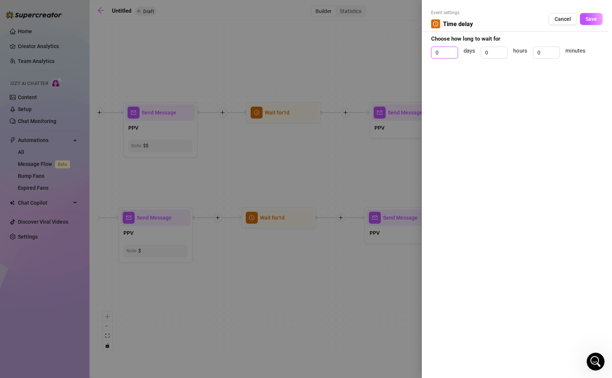
drag, startPoint x: 439, startPoint y: 53, endPoint x: 410, endPoint y: 50, distance: 29.2
click at [424, 52] on div "Event settings Time delay Cancel Save Choose how long to wait for 0 days 0 hour…" at bounding box center [517, 189] width 190 height 378
click at [589, 19] on span "Save" at bounding box center [592, 19] width 12 height 6
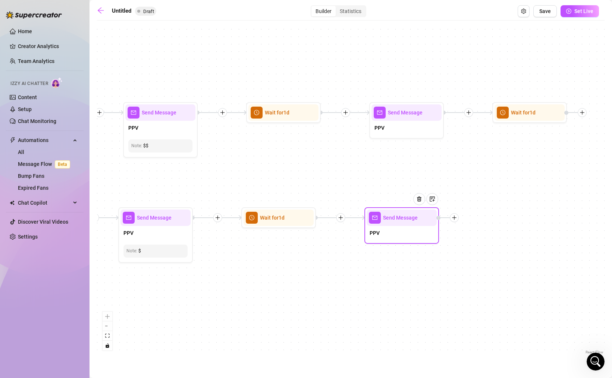
click at [455, 221] on div at bounding box center [454, 217] width 9 height 9
click at [481, 218] on div "Time Delay" at bounding box center [491, 218] width 54 height 13
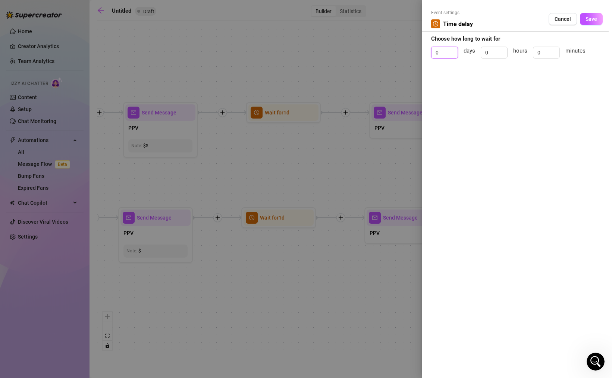
drag, startPoint x: 445, startPoint y: 51, endPoint x: 405, endPoint y: 48, distance: 40.4
click at [432, 51] on input "0" at bounding box center [444, 52] width 26 height 11
click at [590, 22] on button "Save" at bounding box center [591, 19] width 23 height 12
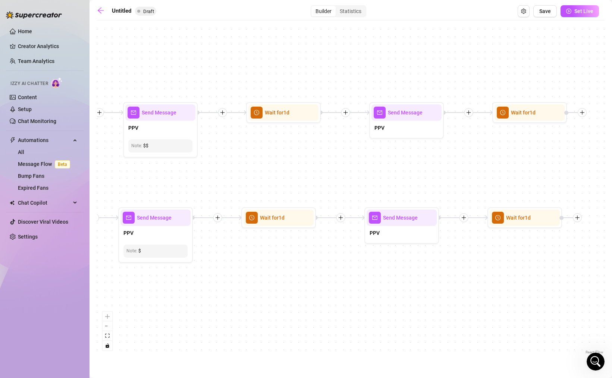
click at [539, 182] on div "If False If True If True If False If True If False If True If False If True If …" at bounding box center [351, 190] width 508 height 332
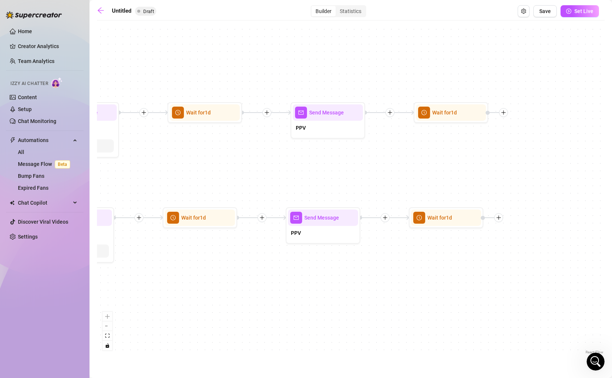
drag, startPoint x: 566, startPoint y: 183, endPoint x: 435, endPoint y: 183, distance: 130.9
click at [436, 183] on div "If False If True If True If False If True If False If True If False If True If …" at bounding box center [351, 190] width 508 height 332
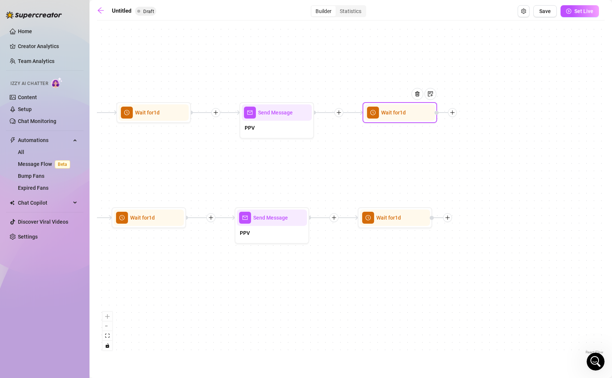
click at [453, 116] on div at bounding box center [452, 112] width 9 height 9
click at [483, 139] on div "Message" at bounding box center [489, 138] width 54 height 13
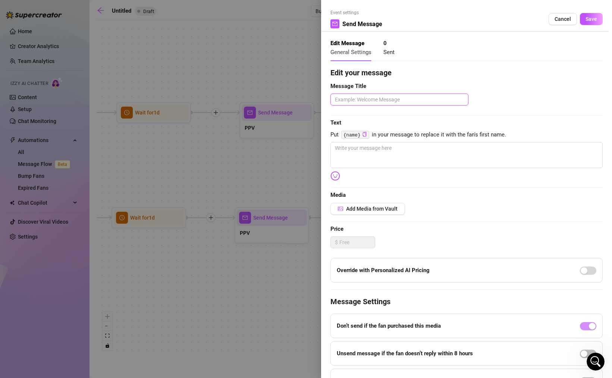
click at [354, 101] on textarea at bounding box center [399, 100] width 138 height 12
click at [348, 159] on textarea at bounding box center [466, 155] width 272 height 26
click at [586, 18] on span "Save" at bounding box center [592, 19] width 12 height 6
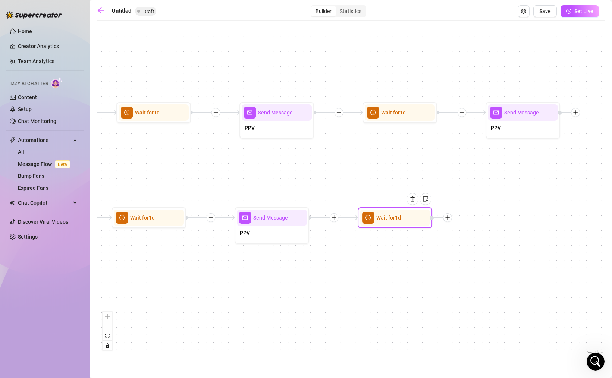
click at [448, 219] on icon "plus" at bounding box center [448, 218] width 0 height 4
click at [474, 241] on div "Message" at bounding box center [484, 244] width 54 height 13
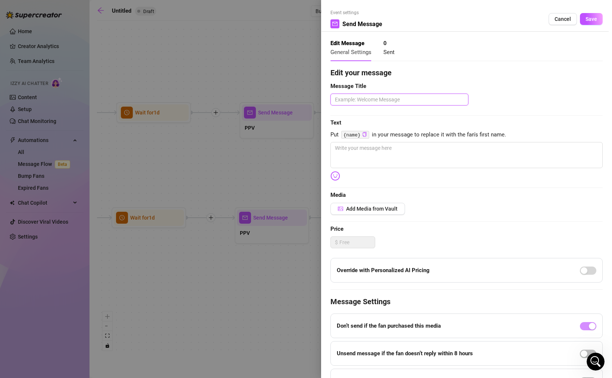
click at [363, 101] on textarea at bounding box center [399, 100] width 138 height 12
click at [358, 153] on textarea at bounding box center [466, 155] width 272 height 26
click at [597, 20] on button "Save" at bounding box center [591, 19] width 23 height 12
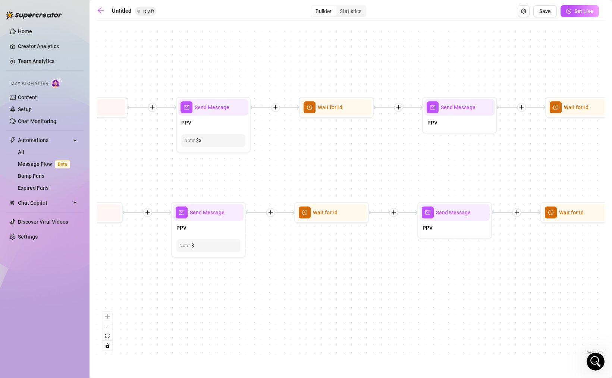
drag, startPoint x: 231, startPoint y: 178, endPoint x: 412, endPoint y: 172, distance: 181.7
click at [412, 172] on div "If False If True If True If False If True If False If True If False If True If …" at bounding box center [351, 190] width 508 height 332
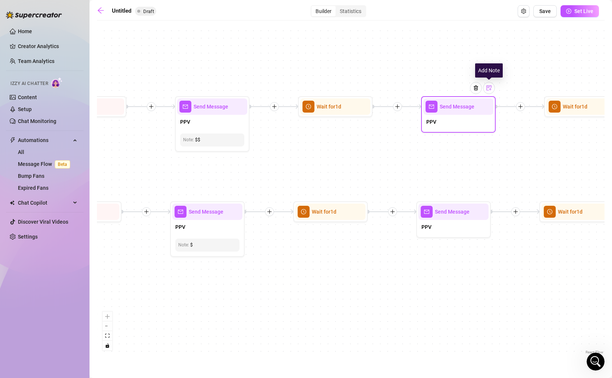
click at [489, 87] on img at bounding box center [489, 88] width 6 height 6
click at [451, 141] on div at bounding box center [458, 139] width 58 height 7
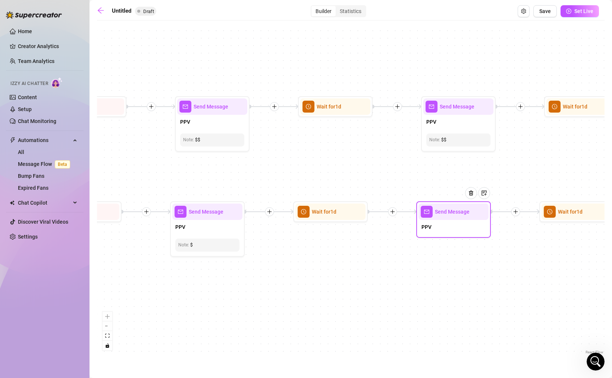
click at [461, 229] on div "PPV" at bounding box center [453, 228] width 70 height 16
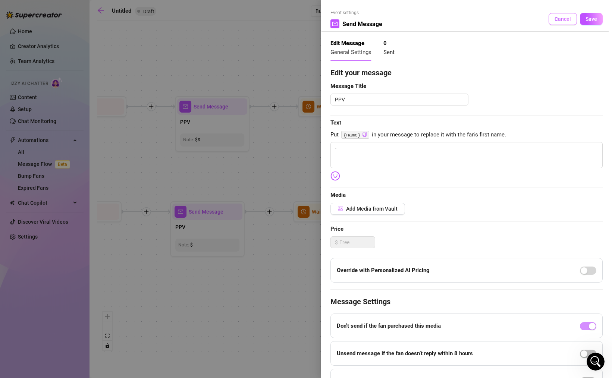
click at [558, 23] on button "Cancel" at bounding box center [563, 19] width 28 height 12
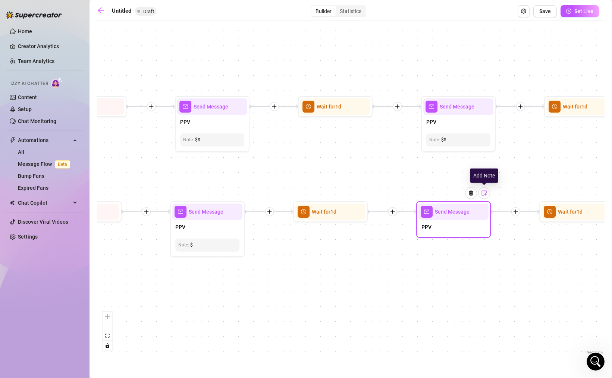
click at [486, 198] on div at bounding box center [484, 193] width 12 height 12
click at [512, 280] on div "If False If True If True If False If True If False If True If False If True If …" at bounding box center [351, 190] width 508 height 332
click at [456, 247] on div "$$" at bounding box center [453, 245] width 58 height 7
click at [517, 288] on div "If False If True If True If False If True If False If True If False If True If …" at bounding box center [351, 190] width 508 height 332
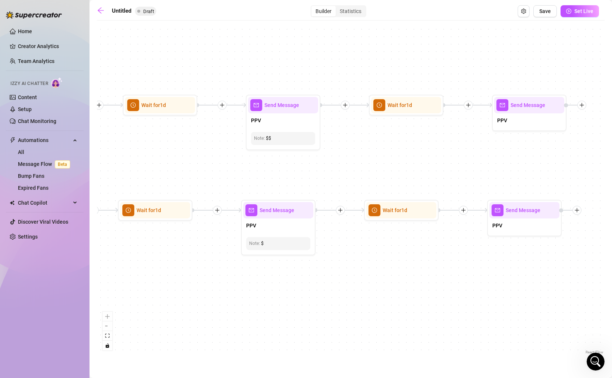
drag, startPoint x: 543, startPoint y: 278, endPoint x: 365, endPoint y: 276, distance: 177.9
click at [365, 276] on div "If False If True If True If False If True If False If True If False If True If …" at bounding box center [351, 190] width 508 height 332
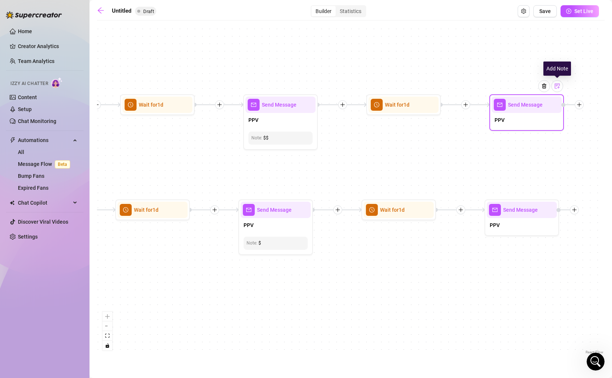
click at [555, 90] on div at bounding box center [557, 86] width 12 height 12
click at [520, 137] on div at bounding box center [527, 138] width 58 height 7
click at [528, 140] on div "44" at bounding box center [527, 138] width 58 height 7
drag, startPoint x: 522, startPoint y: 137, endPoint x: 499, endPoint y: 136, distance: 22.8
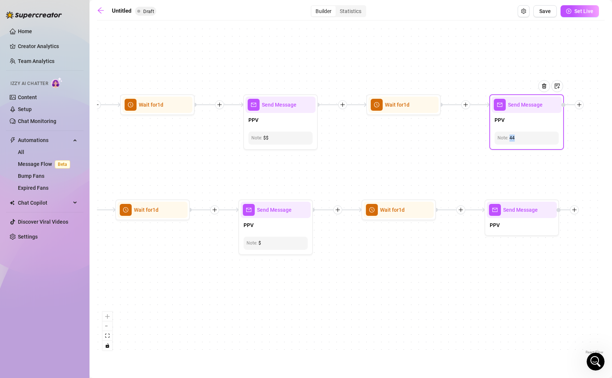
click at [499, 136] on div "44" at bounding box center [527, 138] width 58 height 7
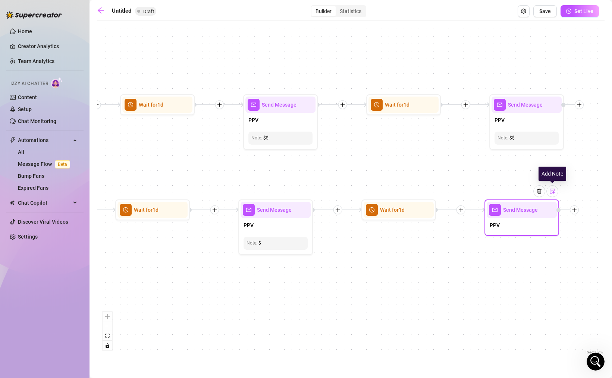
click at [553, 194] on img at bounding box center [552, 191] width 6 height 6
click at [496, 310] on div "If False If True If True If False If True If False If True If False If True If …" at bounding box center [351, 190] width 508 height 332
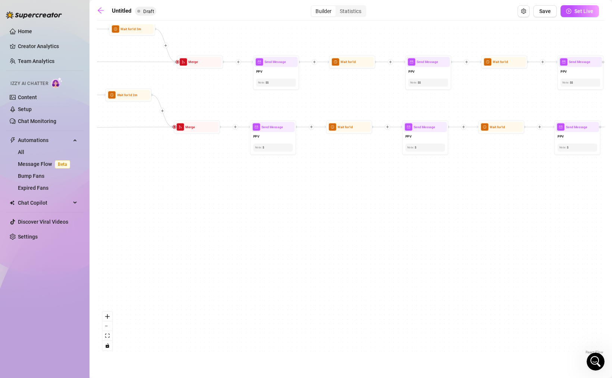
drag, startPoint x: 262, startPoint y: 289, endPoint x: 338, endPoint y: 180, distance: 132.9
click at [338, 180] on div "If False If True If True If False If True If False If True If False If True If …" at bounding box center [351, 190] width 508 height 332
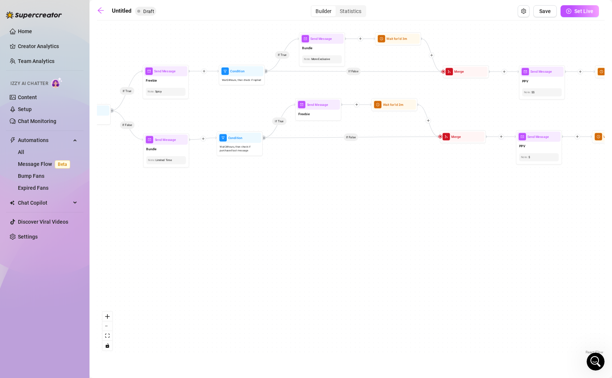
drag, startPoint x: 146, startPoint y: 160, endPoint x: 441, endPoint y: 180, distance: 295.7
click at [441, 180] on div "If False If True If True If False If True If False If True If False If True If …" at bounding box center [351, 190] width 508 height 332
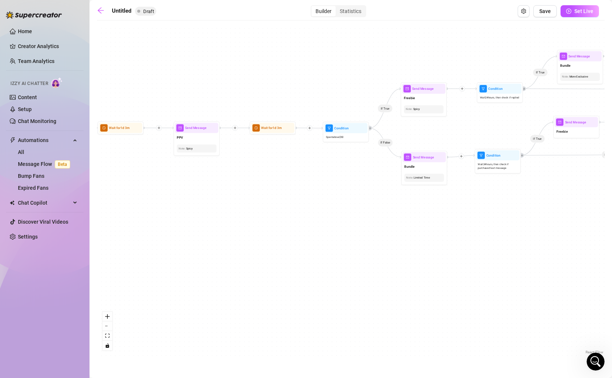
drag, startPoint x: 172, startPoint y: 189, endPoint x: 406, endPoint y: 200, distance: 234.4
click at [406, 200] on div "If False If True If True If False If True If False If True If False If True If …" at bounding box center [351, 190] width 508 height 332
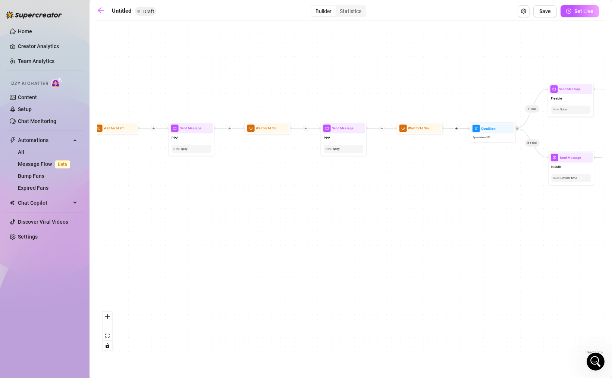
drag, startPoint x: 149, startPoint y: 190, endPoint x: 386, endPoint y: 199, distance: 237.7
click at [386, 199] on div "If False If True If True If False If True If False If True If False If True If …" at bounding box center [351, 190] width 508 height 332
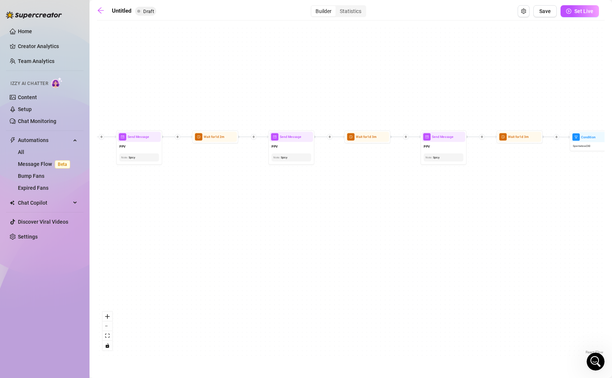
drag, startPoint x: 161, startPoint y: 189, endPoint x: 380, endPoint y: 195, distance: 219.0
click at [380, 195] on div "If False If True If True If False If True If False If True If False If True If …" at bounding box center [351, 190] width 508 height 332
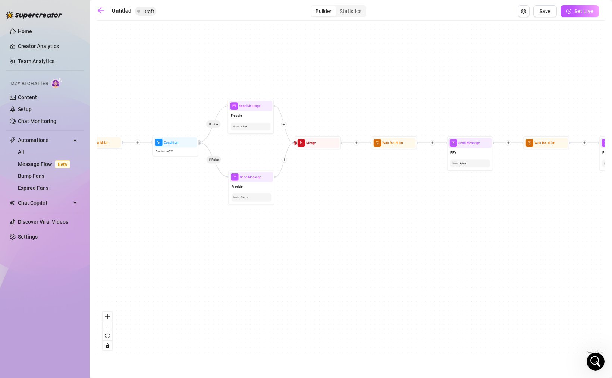
drag, startPoint x: 208, startPoint y: 208, endPoint x: 389, endPoint y: 200, distance: 180.7
click at [389, 200] on div "If False If True If True If False If True If False If True If False If True If …" at bounding box center [351, 190] width 508 height 332
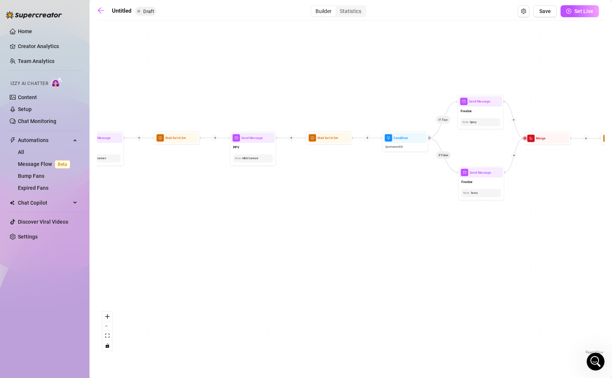
drag, startPoint x: 158, startPoint y: 186, endPoint x: 324, endPoint y: 189, distance: 166.0
click at [323, 189] on div "If False If True If True If False If True If False If True If False If True If …" at bounding box center [351, 190] width 508 height 332
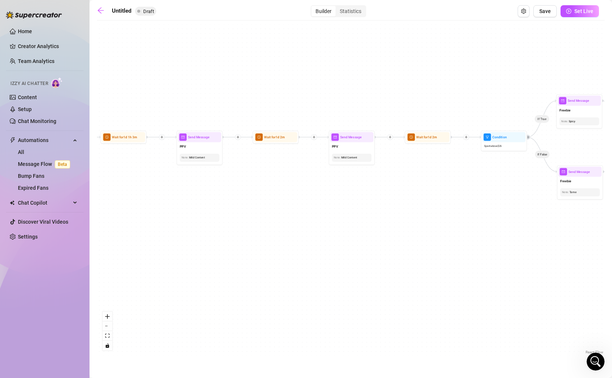
drag, startPoint x: 178, startPoint y: 194, endPoint x: 386, endPoint y: 204, distance: 208.7
click at [388, 206] on div "If False If True If True If False If True If False If True If False If True If …" at bounding box center [351, 190] width 508 height 332
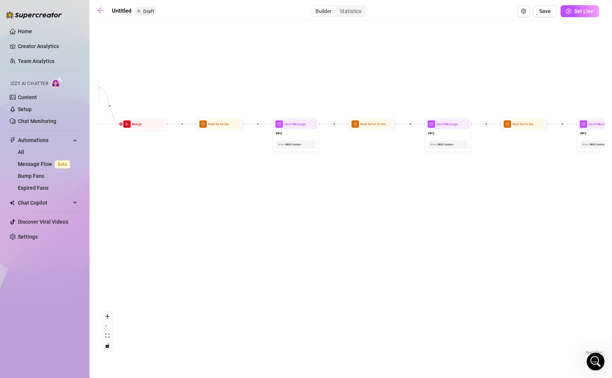
drag, startPoint x: 196, startPoint y: 212, endPoint x: 398, endPoint y: 154, distance: 210.2
click at [398, 154] on div "If False If True If True If False If True If False If True If False If True If …" at bounding box center [351, 190] width 508 height 332
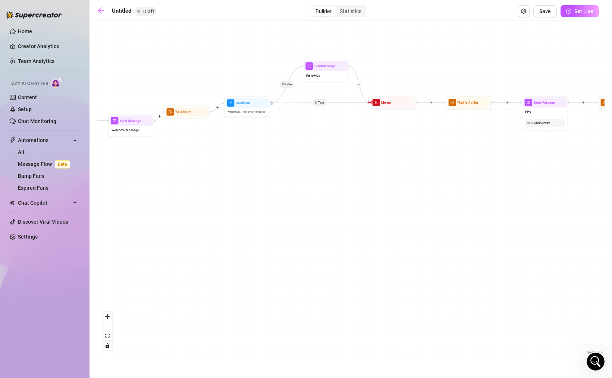
drag, startPoint x: 151, startPoint y: 141, endPoint x: 336, endPoint y: 150, distance: 185.2
click at [336, 151] on div "If False If True If True If False If True If False If True If False If True If …" at bounding box center [351, 190] width 508 height 332
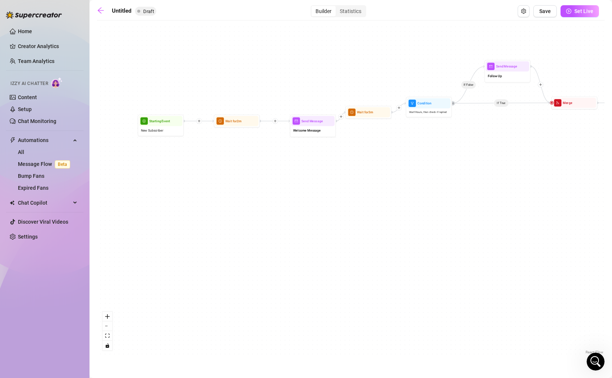
drag, startPoint x: 194, startPoint y: 167, endPoint x: 373, endPoint y: 161, distance: 179.1
click at [374, 163] on div "If False If True If True If False If True If False If True If False If True If …" at bounding box center [351, 190] width 508 height 332
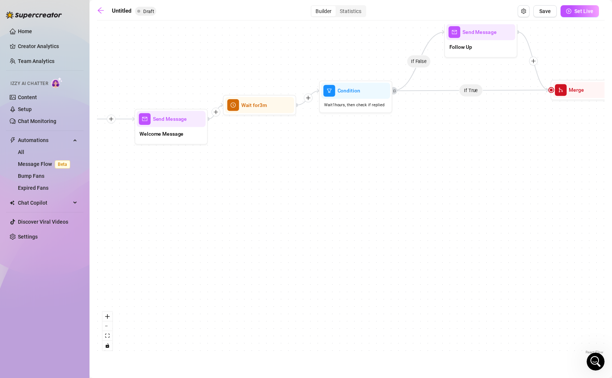
drag, startPoint x: 464, startPoint y: 180, endPoint x: 291, endPoint y: 204, distance: 174.7
click at [291, 204] on div "If False If True If True If False If True If False If True If False If True If …" at bounding box center [351, 190] width 508 height 332
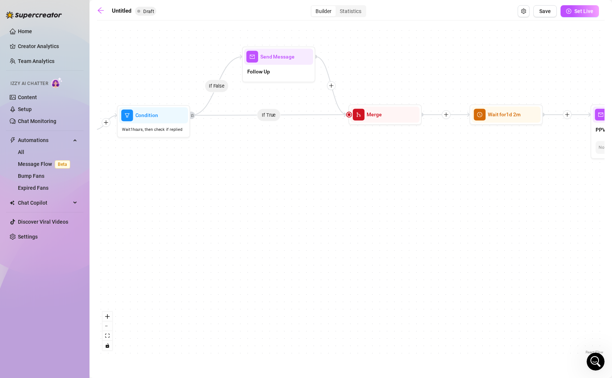
drag, startPoint x: 567, startPoint y: 178, endPoint x: 354, endPoint y: 209, distance: 215.6
click at [354, 209] on div "If False If True If True If False If True If False If True If False If True If …" at bounding box center [351, 190] width 508 height 332
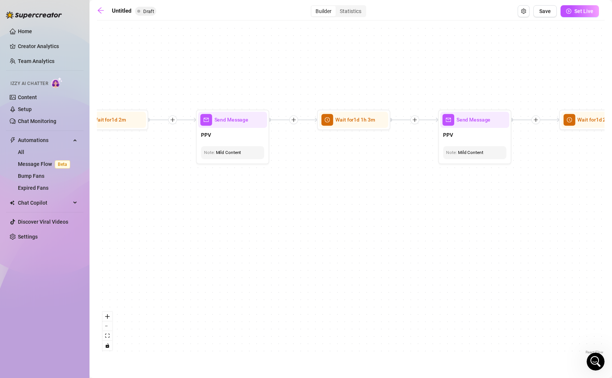
drag, startPoint x: 596, startPoint y: 207, endPoint x: 211, endPoint y: 207, distance: 384.9
click at [211, 207] on div "If False If True If True If False If True If False If True If False If True If …" at bounding box center [351, 190] width 508 height 332
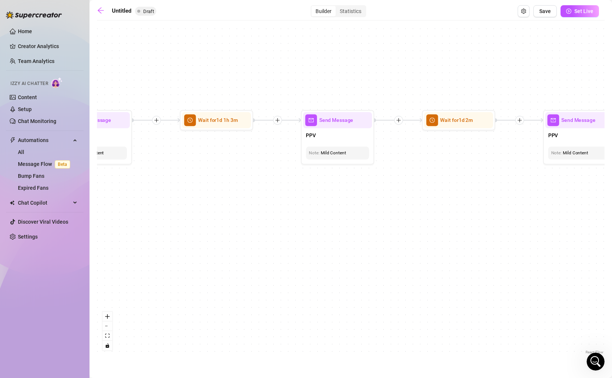
drag, startPoint x: 541, startPoint y: 234, endPoint x: 325, endPoint y: 236, distance: 215.9
click at [327, 235] on div "If False If True If True If False If True If False If True If False If True If …" at bounding box center [351, 190] width 508 height 332
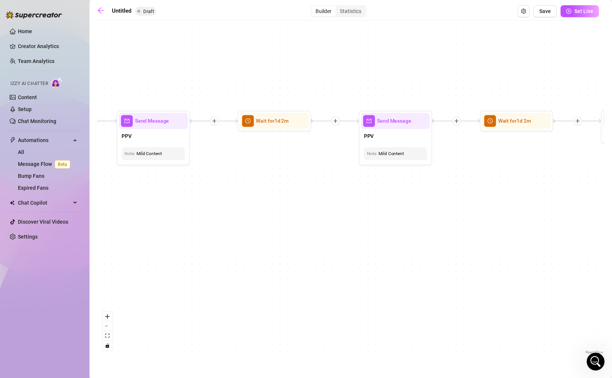
drag, startPoint x: 548, startPoint y: 227, endPoint x: 290, endPoint y: 226, distance: 258.1
click at [290, 226] on div "If False If True If True If False If True If False If True If False If True If …" at bounding box center [351, 190] width 508 height 332
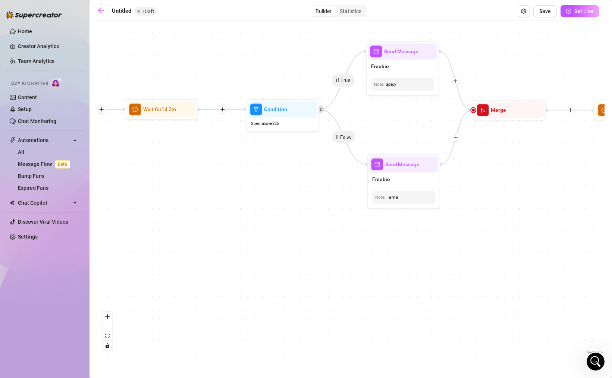
drag, startPoint x: 499, startPoint y: 207, endPoint x: 296, endPoint y: 196, distance: 203.9
click at [296, 196] on div "If False If True If True If False If True If False If True If False If True If …" at bounding box center [351, 190] width 508 height 332
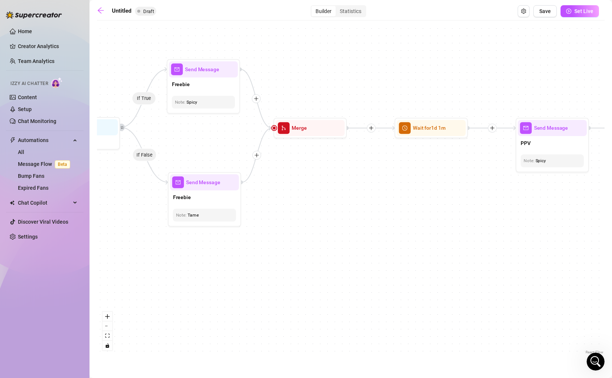
drag, startPoint x: 546, startPoint y: 204, endPoint x: 338, endPoint y: 223, distance: 208.6
click at [338, 223] on div "If False If True If True If False If True If False If True If False If True If …" at bounding box center [351, 190] width 508 height 332
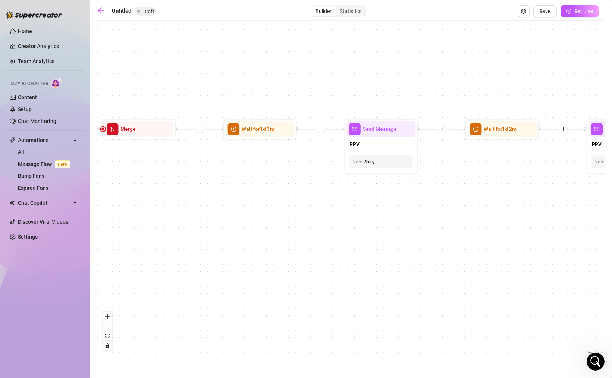
drag, startPoint x: 524, startPoint y: 205, endPoint x: 299, endPoint y: 207, distance: 224.9
click at [302, 205] on div "If False If True If True If False If True If False If True If False If True If …" at bounding box center [351, 190] width 508 height 332
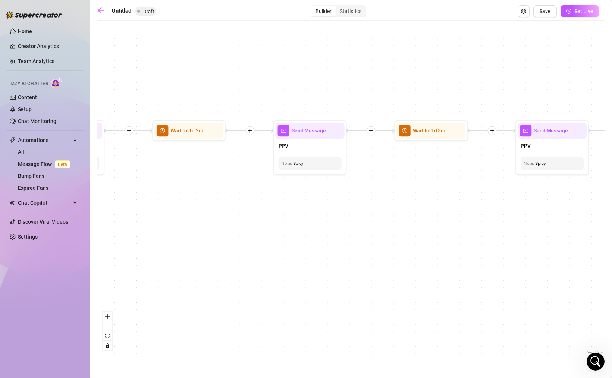
drag, startPoint x: 545, startPoint y: 225, endPoint x: 286, endPoint y: 226, distance: 258.5
click at [286, 226] on div "If False If True If True If False If True If False If True If False If True If …" at bounding box center [351, 190] width 508 height 332
drag, startPoint x: 538, startPoint y: 237, endPoint x: 274, endPoint y: 238, distance: 264.4
click at [274, 238] on div "If False If True If True If False If True If False If True If False If True If …" at bounding box center [351, 190] width 508 height 332
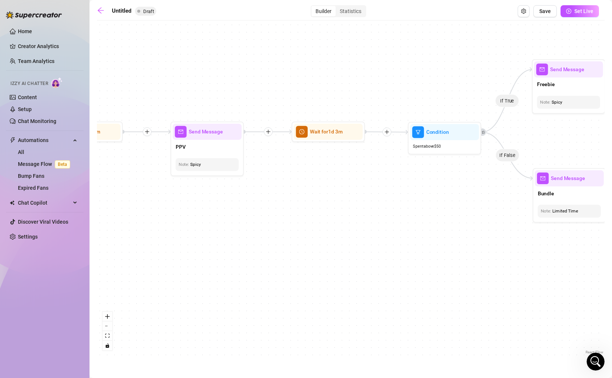
drag, startPoint x: 526, startPoint y: 215, endPoint x: 279, endPoint y: 207, distance: 247.0
click at [279, 207] on div "If False If True If True If False If True If False If True If False If True If …" at bounding box center [351, 190] width 508 height 332
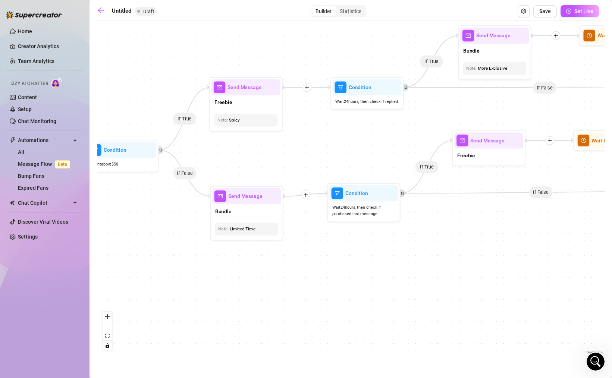
drag, startPoint x: 482, startPoint y: 251, endPoint x: 305, endPoint y: 285, distance: 179.8
click at [305, 285] on div "If False If True If True If False If True If False If True If False If True If …" at bounding box center [351, 190] width 508 height 332
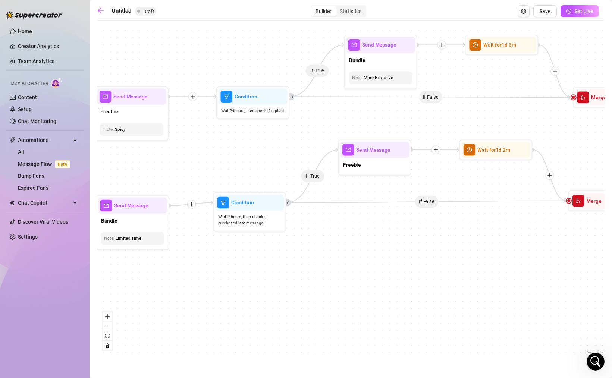
drag, startPoint x: 504, startPoint y: 271, endPoint x: 415, endPoint y: 271, distance: 88.8
click at [415, 271] on div "If False If True If True If False If True If False If True If False If True If …" at bounding box center [351, 190] width 508 height 332
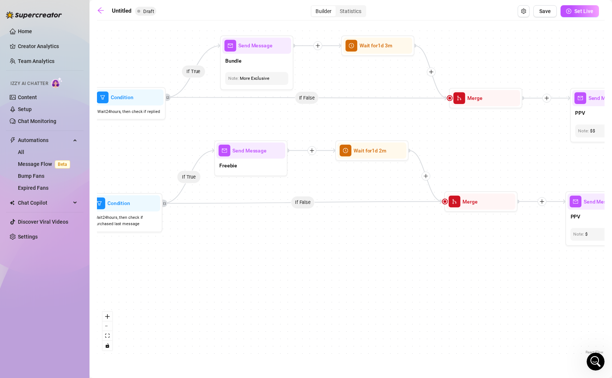
drag, startPoint x: 477, startPoint y: 272, endPoint x: 320, endPoint y: 276, distance: 156.7
click at [327, 275] on div "If False If True If True If False If True If False If True If False If True If …" at bounding box center [351, 190] width 508 height 332
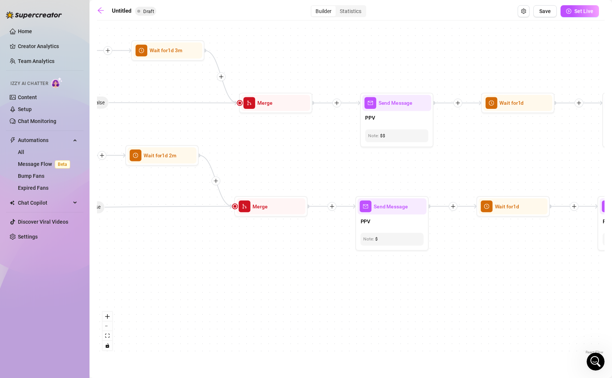
drag, startPoint x: 500, startPoint y: 275, endPoint x: 298, endPoint y: 277, distance: 202.1
click at [298, 277] on div "If False If True If True If False If True If False If True If False If True If …" at bounding box center [351, 190] width 508 height 332
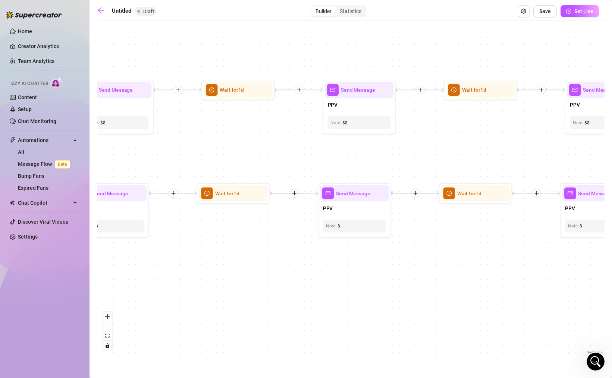
drag, startPoint x: 542, startPoint y: 242, endPoint x: 261, endPoint y: 225, distance: 281.7
click at [262, 225] on div "If False If True If True If False If True If False If True If False If True If …" at bounding box center [351, 190] width 508 height 332
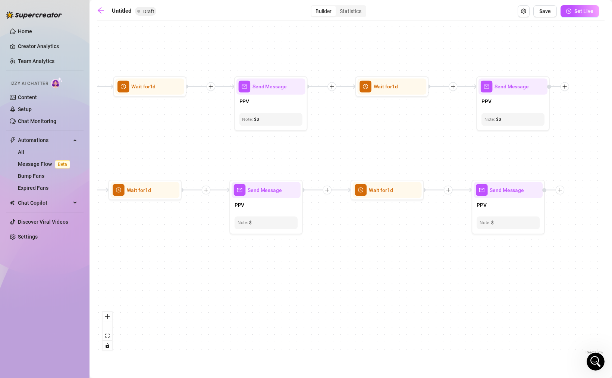
drag, startPoint x: 508, startPoint y: 246, endPoint x: 270, endPoint y: 245, distance: 237.2
click at [270, 245] on div "If False If True If True If False If True If False If True If False If True If …" at bounding box center [351, 190] width 508 height 332
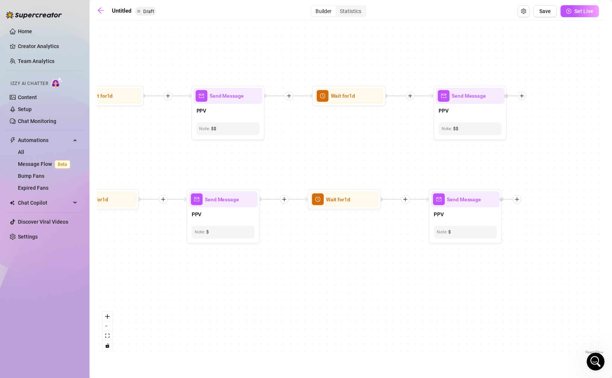
drag, startPoint x: 350, startPoint y: 248, endPoint x: 476, endPoint y: 257, distance: 126.8
click at [476, 257] on div "If False If True If True If False If True If False If True If False If True If …" at bounding box center [351, 190] width 508 height 332
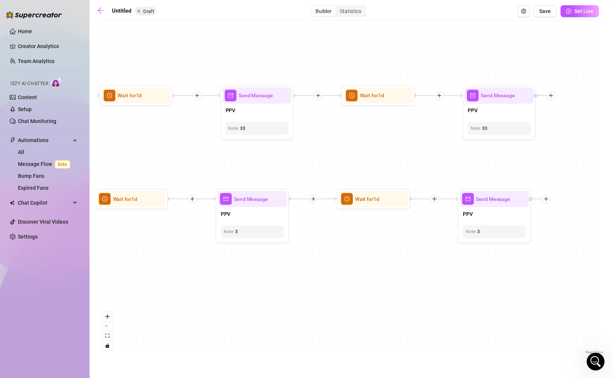
drag, startPoint x: 355, startPoint y: 249, endPoint x: 383, endPoint y: 249, distance: 27.6
click at [383, 249] on div "If False If True If True If False If True If False If True If False If True If …" at bounding box center [351, 190] width 508 height 332
click at [405, 183] on img at bounding box center [404, 181] width 6 height 6
click at [399, 271] on div "If False If True If True If False If True If False If True If False If True If …" at bounding box center [351, 190] width 508 height 332
click at [412, 80] on div at bounding box center [408, 77] width 12 height 12
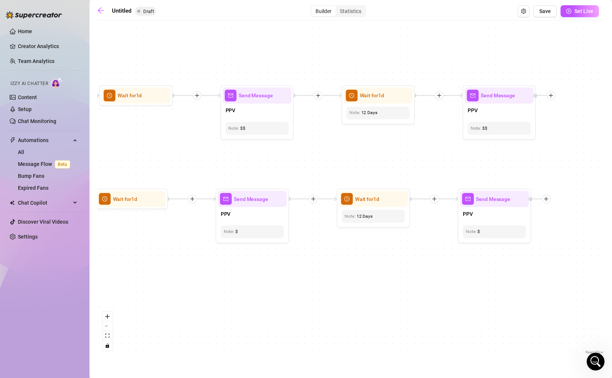
click at [424, 142] on div "If False If True If True If False If True If False If True If False If True If …" at bounding box center [351, 190] width 508 height 332
drag, startPoint x: 434, startPoint y: 162, endPoint x: 411, endPoint y: 162, distance: 23.1
click at [411, 162] on div "If False If True If True If False If True If False If True If False If True If …" at bounding box center [351, 190] width 508 height 332
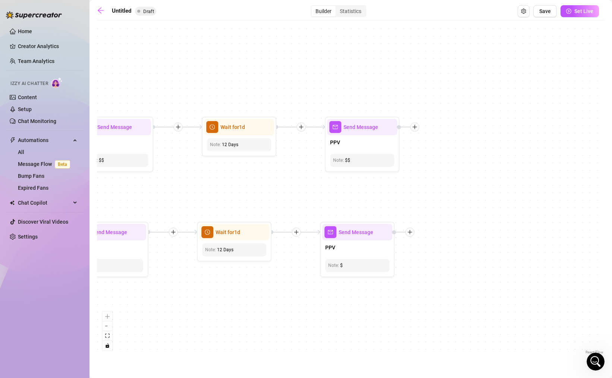
drag, startPoint x: 584, startPoint y: 148, endPoint x: 466, endPoint y: 181, distance: 121.8
click at [467, 181] on div "If False If True If True If False If True If False If True If False If True If …" at bounding box center [351, 190] width 508 height 332
click at [413, 126] on icon "plus" at bounding box center [413, 126] width 5 height 5
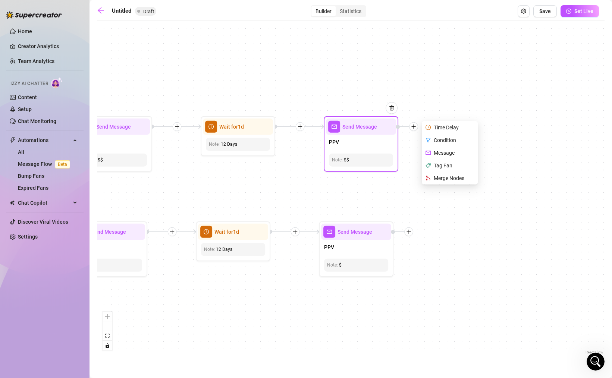
click at [453, 139] on div "Condition" at bounding box center [450, 140] width 54 height 13
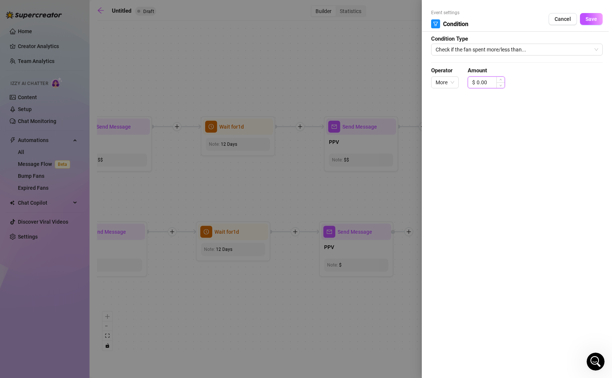
click at [481, 80] on input "0.00" at bounding box center [491, 82] width 28 height 11
click at [596, 15] on button "Save" at bounding box center [591, 19] width 23 height 12
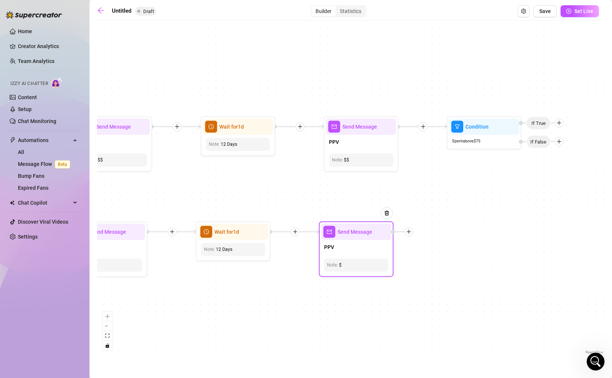
click at [411, 232] on div at bounding box center [408, 231] width 9 height 9
click at [445, 245] on div "Condition" at bounding box center [445, 245] width 54 height 13
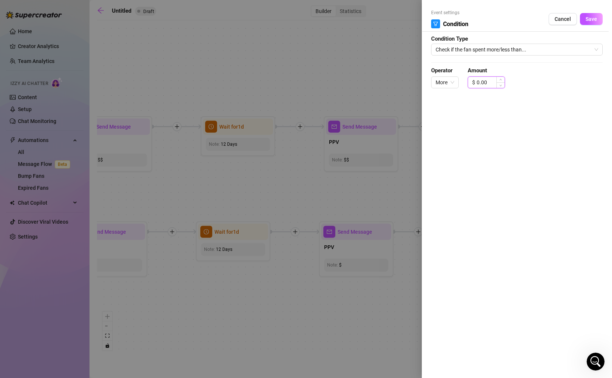
click at [481, 81] on input "0.00" at bounding box center [491, 82] width 28 height 11
click at [589, 15] on button "Save" at bounding box center [591, 19] width 23 height 12
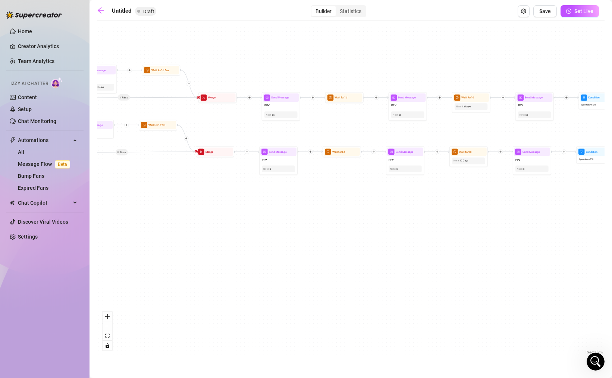
drag, startPoint x: 213, startPoint y: 342, endPoint x: 434, endPoint y: 207, distance: 258.9
click at [434, 207] on div "If False If True If True If False If True If False If True If False If True If …" at bounding box center [351, 190] width 508 height 332
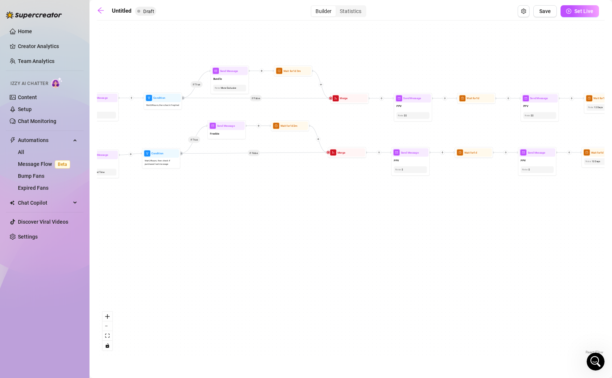
drag, startPoint x: 251, startPoint y: 209, endPoint x: 365, endPoint y: 209, distance: 114.5
click at [366, 210] on div "If False If True If True If False If True If False If True If False If True If …" at bounding box center [351, 190] width 508 height 332
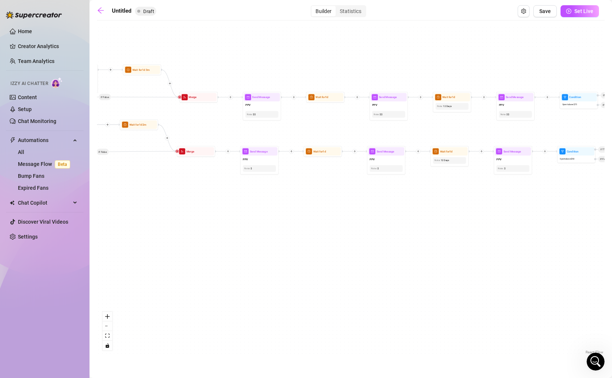
drag, startPoint x: 488, startPoint y: 225, endPoint x: 279, endPoint y: 224, distance: 208.5
click at [279, 224] on div "If False If True If True If False If True If False If True If False If True If …" at bounding box center [351, 190] width 508 height 332
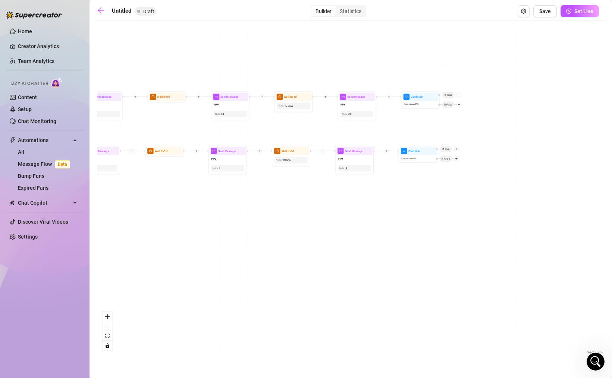
drag, startPoint x: 449, startPoint y: 216, endPoint x: 341, endPoint y: 217, distance: 108.5
click at [342, 217] on div "If False If True If True If False If True If False If True If False If True If …" at bounding box center [351, 190] width 508 height 332
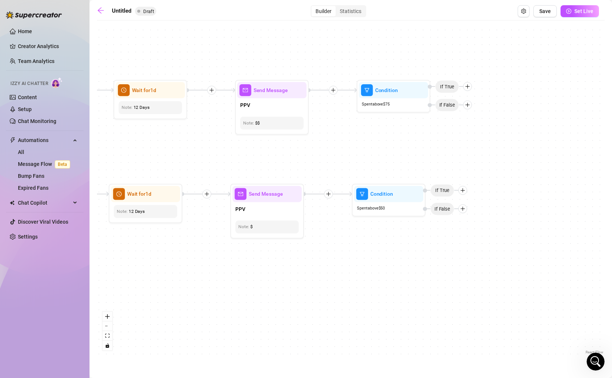
drag, startPoint x: 372, startPoint y: 173, endPoint x: 314, endPoint y: 274, distance: 116.0
click at [315, 274] on div "If False If True If True If False If True If False If True If False If True If …" at bounding box center [351, 190] width 508 height 332
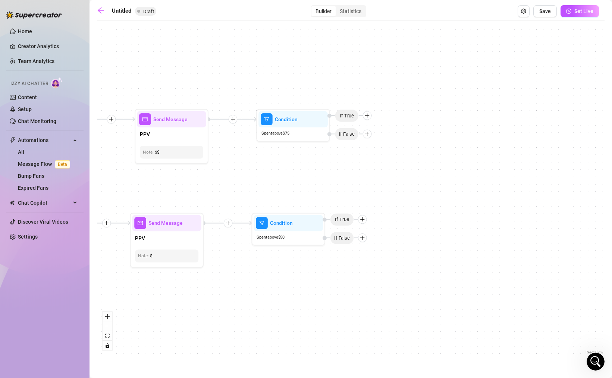
drag, startPoint x: 481, startPoint y: 150, endPoint x: 406, endPoint y: 173, distance: 78.7
click at [406, 173] on div "If False If True If True If False If True If False If True If False If True If …" at bounding box center [351, 190] width 508 height 332
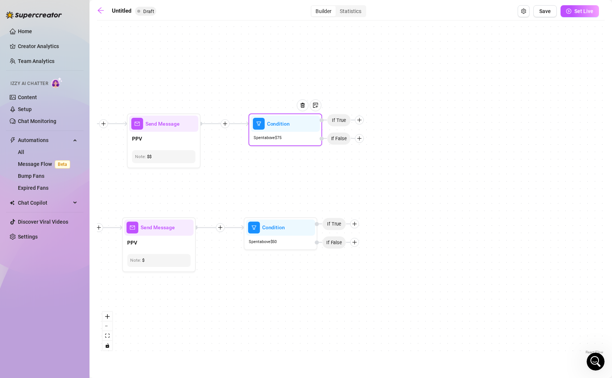
click at [362, 119] on div at bounding box center [359, 120] width 9 height 9
click at [374, 146] on div "Message" at bounding box center [374, 145] width 54 height 13
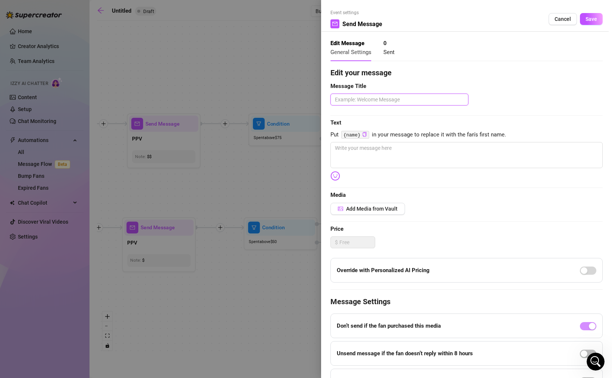
click at [356, 103] on textarea at bounding box center [399, 100] width 138 height 12
click at [590, 23] on button "Save" at bounding box center [591, 19] width 23 height 12
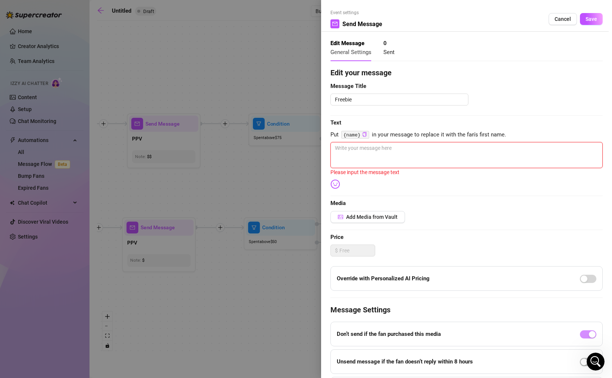
click at [421, 149] on textarea at bounding box center [466, 155] width 272 height 26
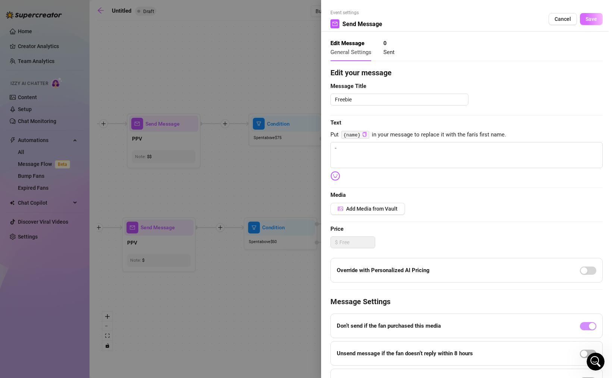
click at [588, 20] on span "Save" at bounding box center [592, 19] width 12 height 6
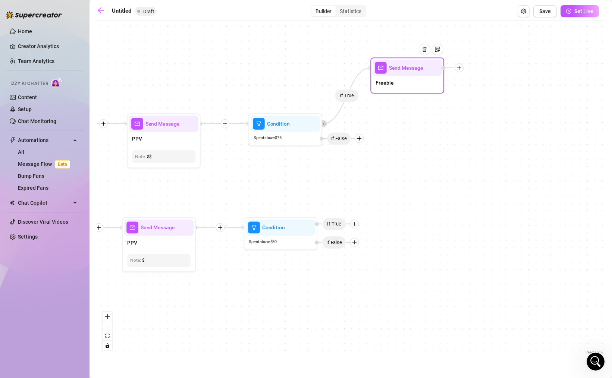
drag, startPoint x: 406, startPoint y: 135, endPoint x: 407, endPoint y: 78, distance: 56.3
click at [407, 78] on div "Freebie" at bounding box center [407, 83] width 69 height 15
click at [357, 226] on icon "plus" at bounding box center [354, 224] width 5 height 5
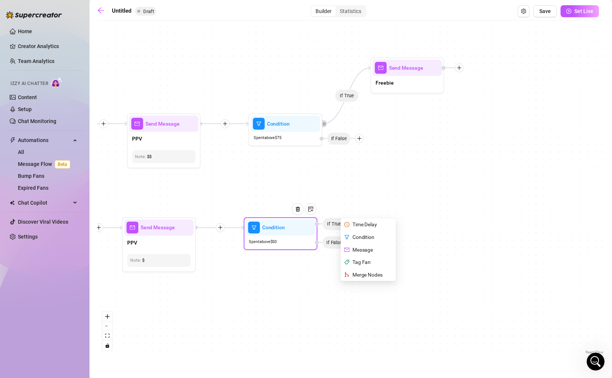
click at [369, 248] on div "Message" at bounding box center [369, 250] width 54 height 13
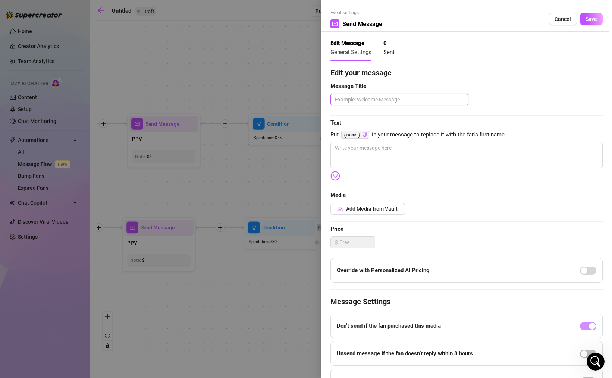
click at [365, 102] on textarea at bounding box center [399, 100] width 138 height 12
click at [587, 19] on span "Save" at bounding box center [592, 19] width 12 height 6
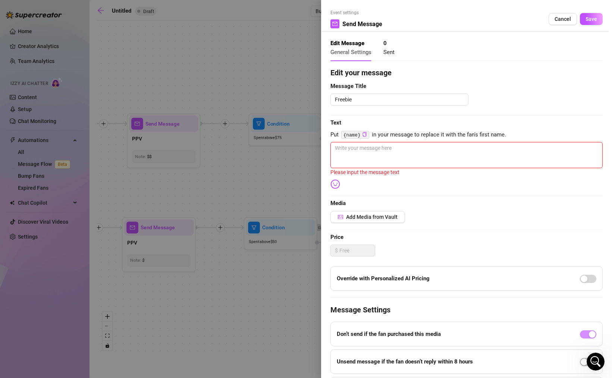
click at [382, 157] on textarea at bounding box center [466, 155] width 272 height 26
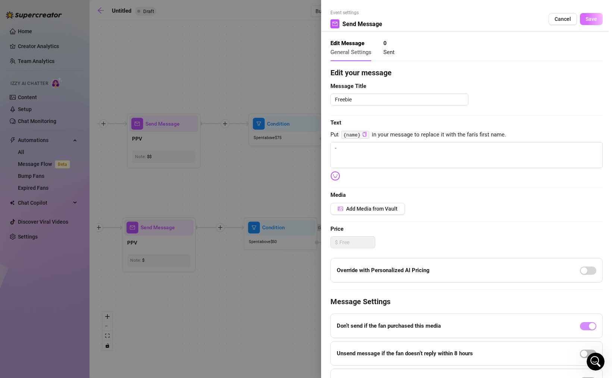
click at [587, 17] on span "Save" at bounding box center [592, 19] width 12 height 6
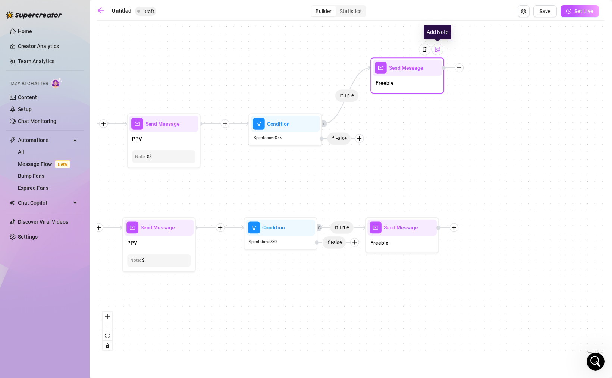
click at [439, 53] on div at bounding box center [437, 50] width 12 height 12
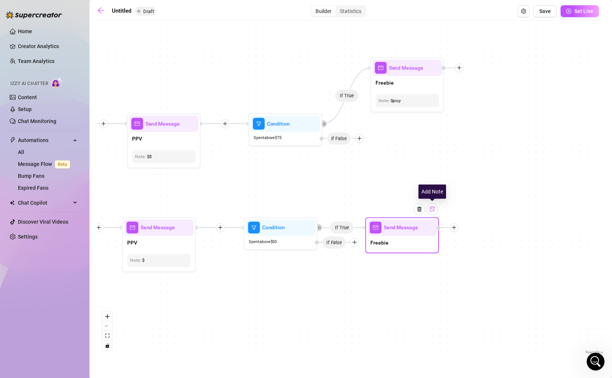
click at [431, 212] on div at bounding box center [432, 209] width 12 height 12
click at [481, 290] on div "If False If True If True If False If True If False If True If False If True If …" at bounding box center [351, 190] width 508 height 332
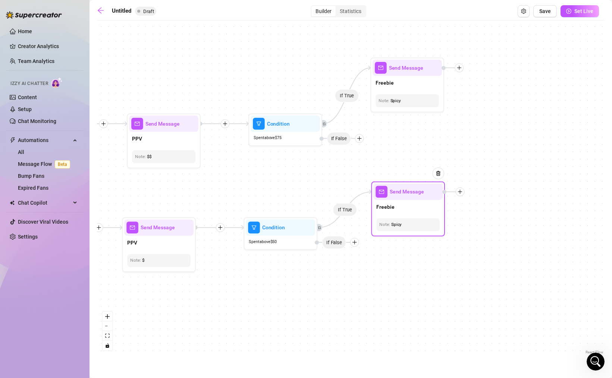
drag, startPoint x: 390, startPoint y: 245, endPoint x: 396, endPoint y: 208, distance: 37.4
click at [396, 208] on div "Freebie" at bounding box center [407, 207] width 69 height 15
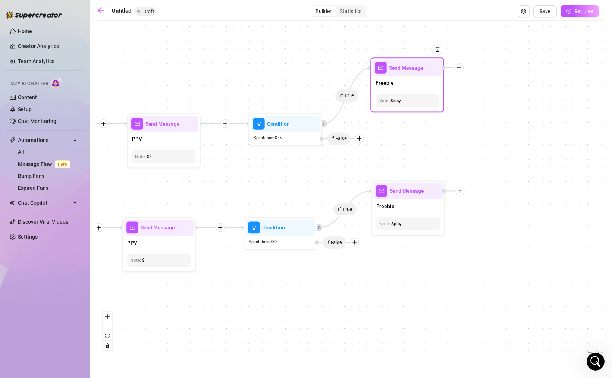
drag, startPoint x: 407, startPoint y: 104, endPoint x: 411, endPoint y: 76, distance: 29.1
click at [411, 76] on div "Send Message Freebie Note: Spicy" at bounding box center [407, 84] width 74 height 55
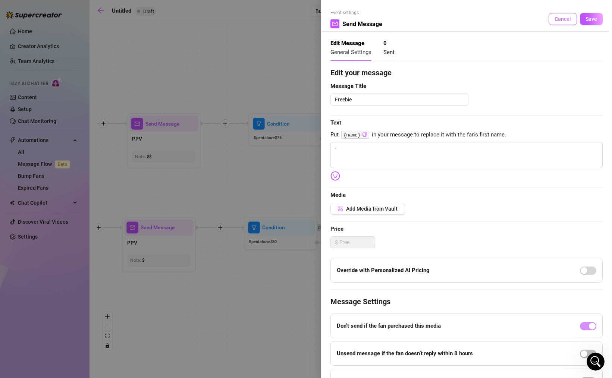
click at [560, 19] on span "Cancel" at bounding box center [563, 19] width 16 height 6
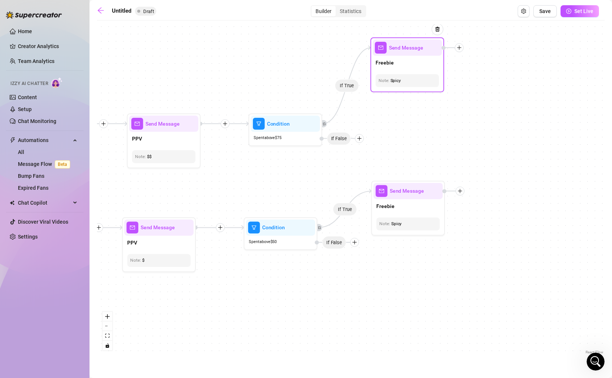
drag, startPoint x: 416, startPoint y: 76, endPoint x: 414, endPoint y: 53, distance: 22.8
click at [415, 56] on div "Freebie" at bounding box center [407, 63] width 69 height 15
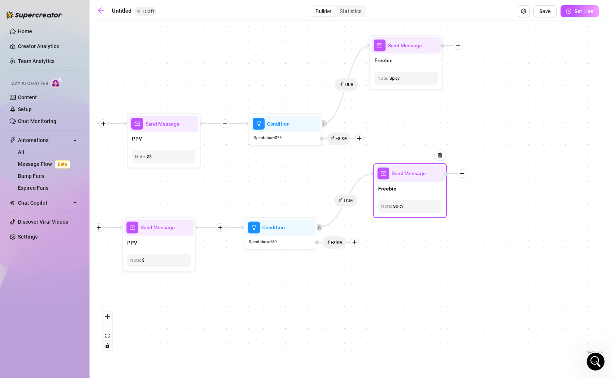
drag, startPoint x: 409, startPoint y: 197, endPoint x: 411, endPoint y: 179, distance: 18.0
click at [411, 179] on div "Send Message" at bounding box center [409, 174] width 69 height 16
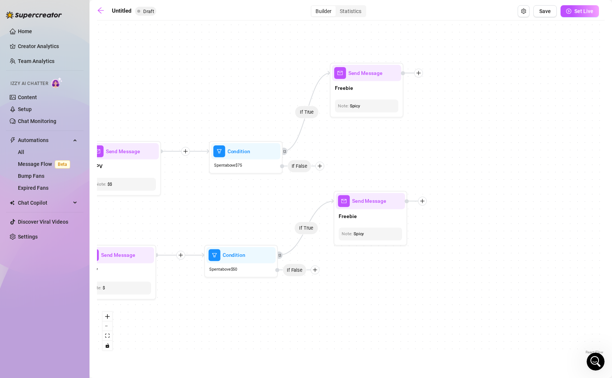
drag, startPoint x: 505, startPoint y: 230, endPoint x: 465, endPoint y: 255, distance: 47.8
click at [465, 255] on div "If False If True If True If False If True If False If True If False If True If …" at bounding box center [351, 190] width 508 height 332
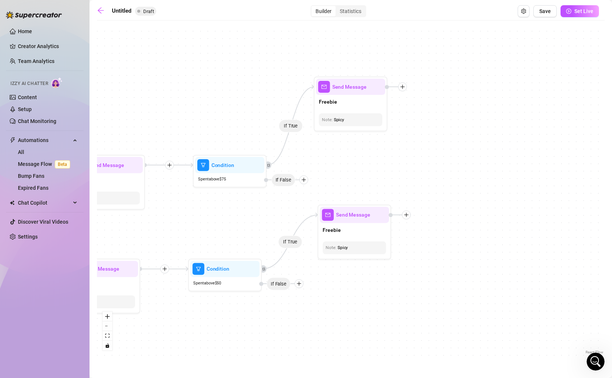
drag, startPoint x: 245, startPoint y: 102, endPoint x: 229, endPoint y: 117, distance: 21.9
click at [229, 117] on div "If False If True If True If False If True If False If True If False If True If …" at bounding box center [351, 190] width 508 height 332
drag, startPoint x: 345, startPoint y: 117, endPoint x: 345, endPoint y: 101, distance: 16.4
click at [345, 101] on div "Send Message Freebie Note: Spicy" at bounding box center [351, 103] width 74 height 55
click at [417, 123] on div "If False If True If True If False If True If False If True If False If True If …" at bounding box center [351, 190] width 508 height 332
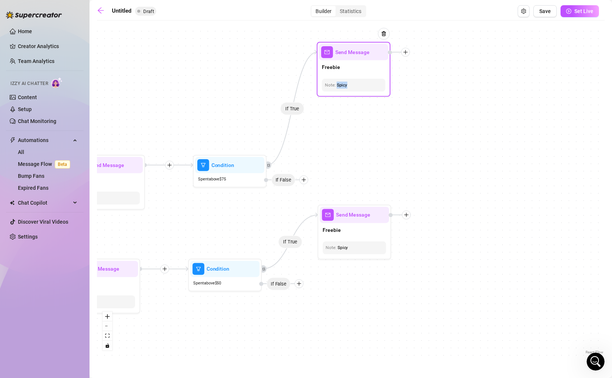
drag, startPoint x: 366, startPoint y: 94, endPoint x: 369, endPoint y: 60, distance: 34.5
click at [369, 60] on div "Send Message" at bounding box center [353, 52] width 69 height 16
click at [356, 88] on div "Spicy" at bounding box center [353, 85] width 57 height 7
click at [407, 52] on icon "plus" at bounding box center [405, 52] width 5 height 5
click at [432, 54] on div "Time Delay" at bounding box center [442, 53] width 54 height 13
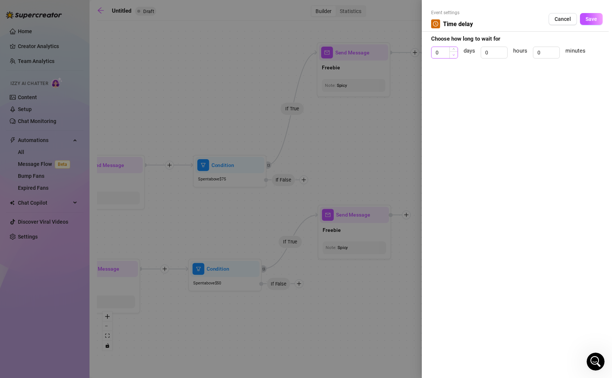
click at [449, 52] on span "Decrease Value" at bounding box center [453, 54] width 8 height 7
drag, startPoint x: 442, startPoint y: 53, endPoint x: 405, endPoint y: 48, distance: 36.5
click at [433, 52] on input "0" at bounding box center [444, 52] width 26 height 11
drag, startPoint x: 545, startPoint y: 54, endPoint x: 524, endPoint y: 50, distance: 21.6
click at [526, 51] on div "1 days 0 hours 0 minutes" at bounding box center [517, 56] width 172 height 19
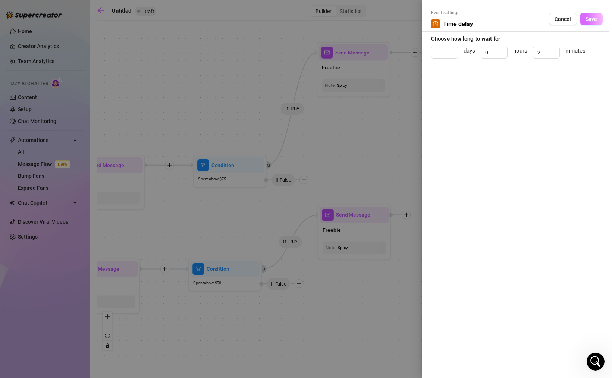
click at [596, 25] on button "Save" at bounding box center [591, 19] width 23 height 12
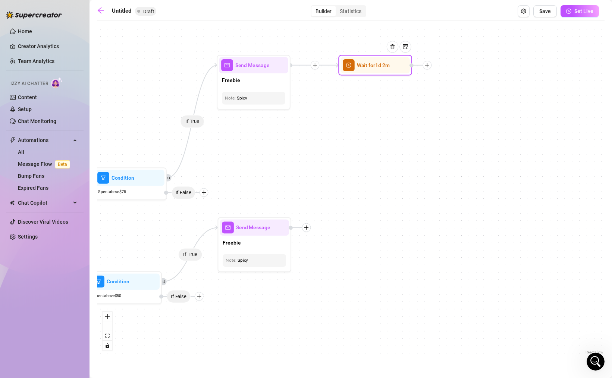
drag, startPoint x: 502, startPoint y: 121, endPoint x: 399, endPoint y: 134, distance: 103.8
click at [399, 134] on div "If False If True If True If False If True If False If True If False If True If …" at bounding box center [351, 190] width 508 height 332
click at [423, 69] on div at bounding box center [424, 66] width 9 height 9
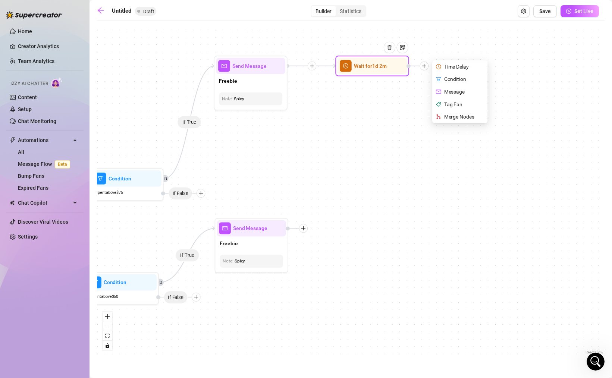
click at [455, 90] on div "Message" at bounding box center [461, 91] width 54 height 13
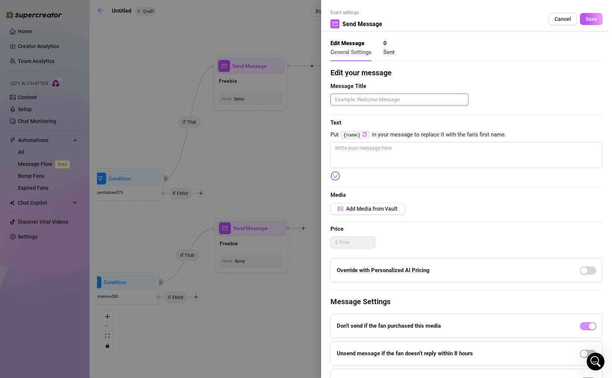
click at [377, 100] on textarea at bounding box center [399, 100] width 138 height 12
click at [421, 156] on textarea at bounding box center [466, 155] width 272 height 26
click at [586, 19] on span "Save" at bounding box center [592, 19] width 12 height 6
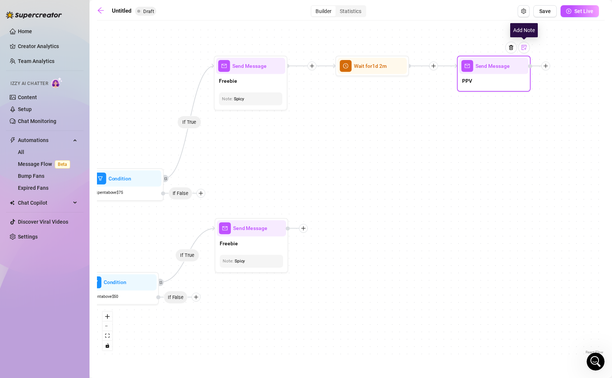
click at [526, 48] on img at bounding box center [524, 48] width 6 height 6
click at [568, 127] on div "If False If True If True If False If True If False If True If False If True If …" at bounding box center [351, 190] width 508 height 332
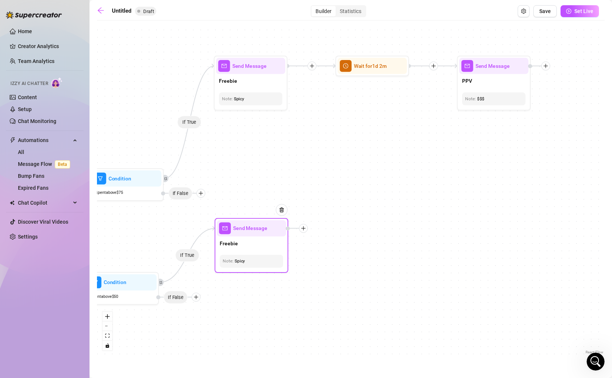
click at [304, 230] on icon "plus" at bounding box center [303, 228] width 5 height 5
click at [336, 229] on div "Time Delay" at bounding box center [340, 229] width 54 height 13
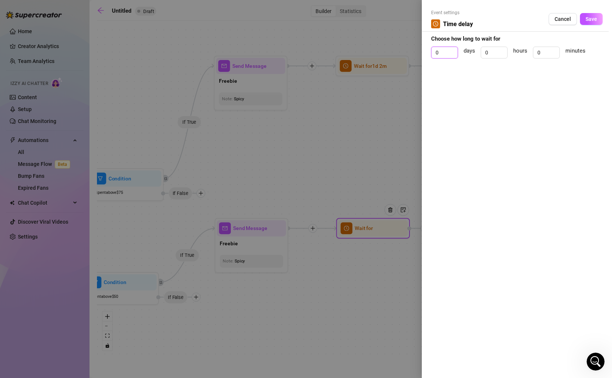
drag, startPoint x: 443, startPoint y: 50, endPoint x: 418, endPoint y: 50, distance: 25.0
click at [430, 50] on div "Event settings Time delay Cancel Save Choose how long to wait for 0 days 0 hour…" at bounding box center [517, 189] width 190 height 378
drag, startPoint x: 543, startPoint y: 54, endPoint x: 492, endPoint y: 35, distance: 54.9
click at [492, 36] on form "Event settings Time delay Cancel Save Choose how long to wait for 1 days 0 hour…" at bounding box center [517, 37] width 172 height 56
click at [591, 20] on span "Save" at bounding box center [592, 19] width 12 height 6
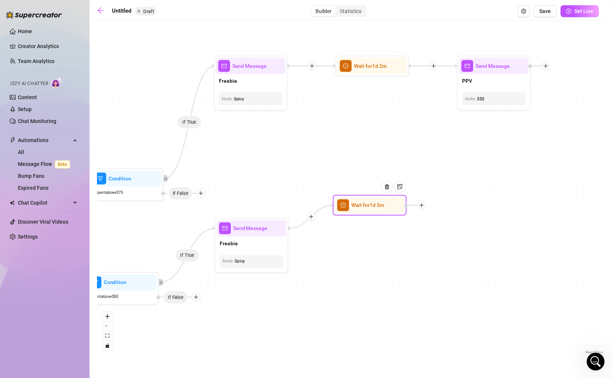
drag, startPoint x: 368, startPoint y: 238, endPoint x: 365, endPoint y: 214, distance: 23.7
click at [365, 214] on div "Wait for 1d 3m" at bounding box center [370, 205] width 74 height 21
click at [426, 205] on div at bounding box center [421, 205] width 9 height 9
click at [459, 231] on div "Message" at bounding box center [458, 231] width 54 height 13
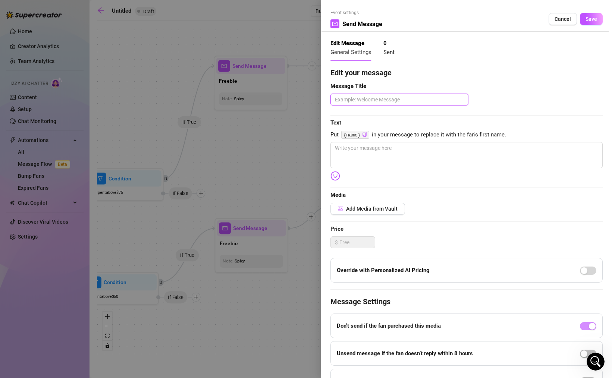
click at [424, 101] on textarea at bounding box center [399, 100] width 138 height 12
click at [411, 148] on textarea at bounding box center [466, 155] width 272 height 26
click at [580, 18] on button "Save" at bounding box center [591, 19] width 23 height 12
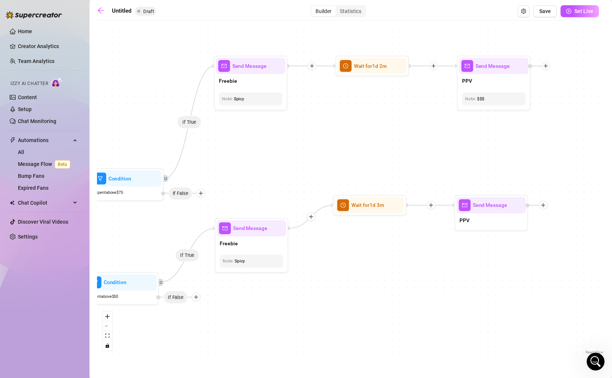
click at [553, 150] on div "If False If True If True If False If True If False If True If False If True If …" at bounding box center [351, 190] width 508 height 332
click at [202, 193] on icon "plus" at bounding box center [201, 193] width 4 height 0
click at [308, 137] on div "If False If True If True If False If True If False If True If False If True If …" at bounding box center [351, 190] width 508 height 332
click at [201, 196] on div at bounding box center [201, 193] width 9 height 9
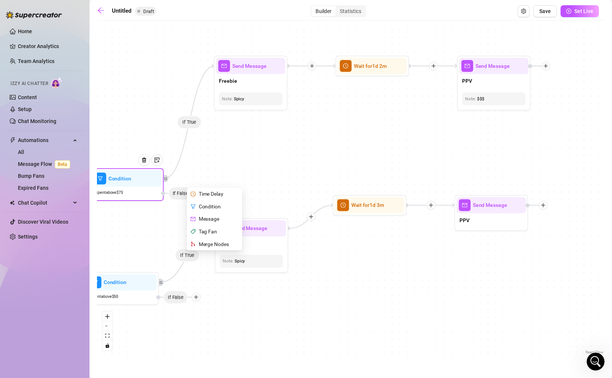
click at [219, 193] on div "Time Delay" at bounding box center [215, 194] width 54 height 13
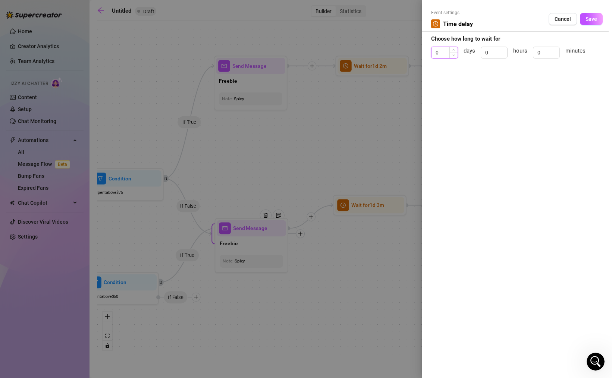
drag, startPoint x: 442, startPoint y: 52, endPoint x: 435, endPoint y: 52, distance: 6.7
click at [442, 52] on input "0" at bounding box center [444, 52] width 26 height 11
drag, startPoint x: 442, startPoint y: 53, endPoint x: 431, endPoint y: 52, distance: 10.1
click at [433, 53] on input "0" at bounding box center [444, 52] width 26 height 11
drag, startPoint x: 543, startPoint y: 54, endPoint x: 524, endPoint y: 48, distance: 19.7
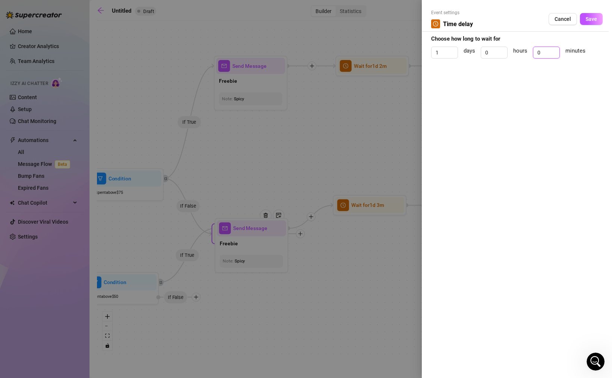
click at [524, 48] on div "1 days 0 hours 0 minutes" at bounding box center [517, 56] width 172 height 19
click at [590, 19] on span "Save" at bounding box center [592, 19] width 12 height 6
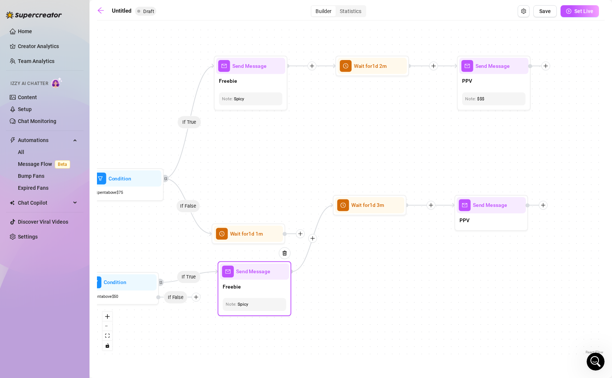
drag, startPoint x: 239, startPoint y: 242, endPoint x: 242, endPoint y: 285, distance: 43.0
click at [242, 285] on div "Freebie" at bounding box center [254, 287] width 69 height 15
click at [350, 303] on div "If False If True If True If False If True If False If True If False If True If …" at bounding box center [351, 190] width 508 height 332
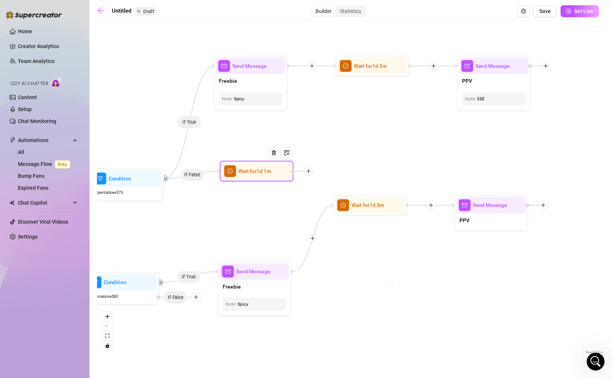
drag, startPoint x: 247, startPoint y: 235, endPoint x: 255, endPoint y: 172, distance: 63.6
click at [255, 172] on span "Wait for 1d 1m" at bounding box center [254, 171] width 33 height 8
click at [310, 172] on icon "plus" at bounding box center [308, 171] width 5 height 5
click at [334, 197] on div "Message" at bounding box center [345, 197] width 54 height 13
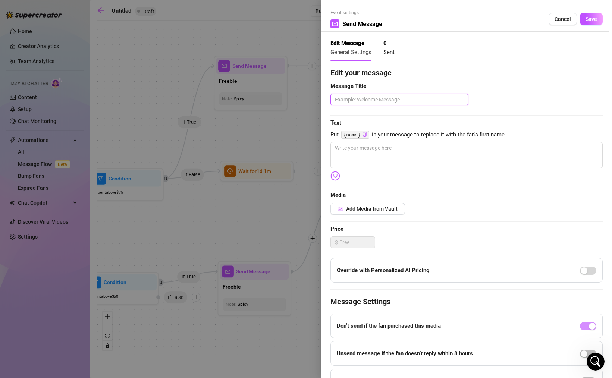
click at [370, 104] on textarea at bounding box center [399, 100] width 138 height 12
click at [373, 148] on textarea at bounding box center [466, 155] width 272 height 26
click at [585, 22] on button "Save" at bounding box center [591, 19] width 23 height 12
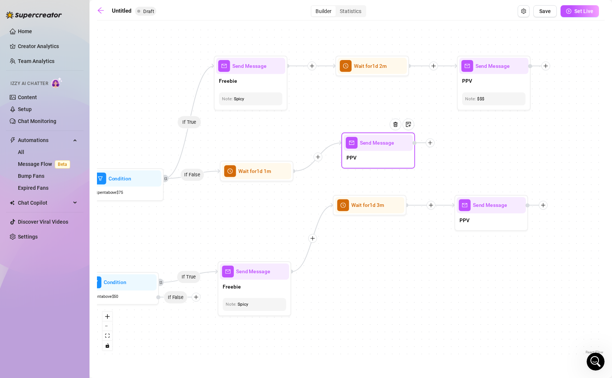
drag, startPoint x: 373, startPoint y: 185, endPoint x: 373, endPoint y: 156, distance: 28.7
click at [373, 156] on div "PPV" at bounding box center [377, 158] width 69 height 15
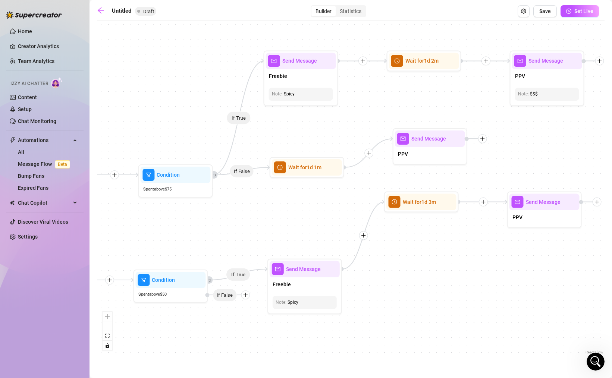
drag, startPoint x: 161, startPoint y: 230, endPoint x: 210, endPoint y: 227, distance: 48.9
click at [210, 227] on div "If False If True If True If False If True If False If True If False If True If …" at bounding box center [351, 190] width 508 height 332
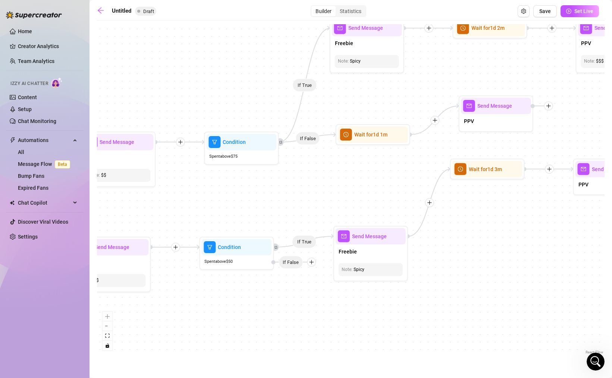
drag, startPoint x: 168, startPoint y: 229, endPoint x: 234, endPoint y: 196, distance: 73.4
click at [234, 196] on div "If False If True If True If False If True If False If True If False If True If …" at bounding box center [351, 190] width 508 height 332
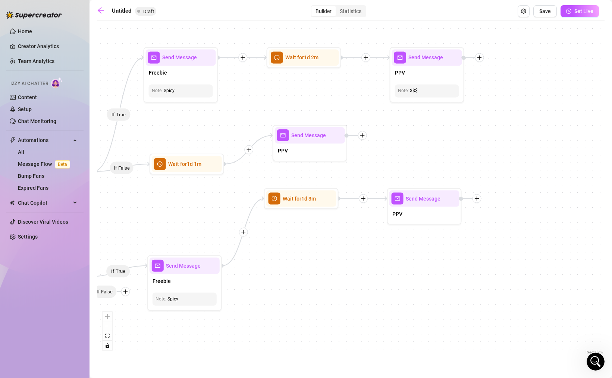
drag, startPoint x: 542, startPoint y: 221, endPoint x: 357, endPoint y: 250, distance: 188.0
click at [357, 250] on div "If False If True If True If False If True If False If True If False If True If …" at bounding box center [351, 190] width 508 height 332
click at [443, 179] on img at bounding box center [442, 180] width 6 height 6
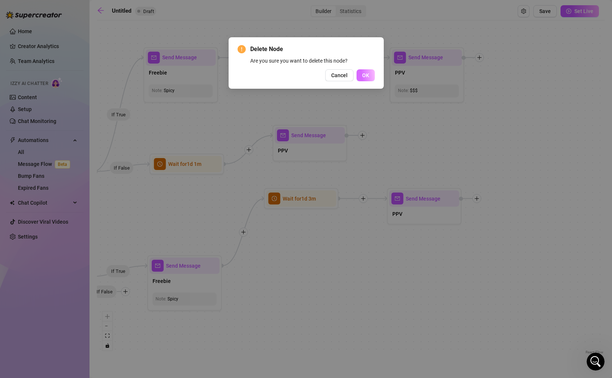
click at [373, 79] on button "OK" at bounding box center [366, 75] width 18 height 12
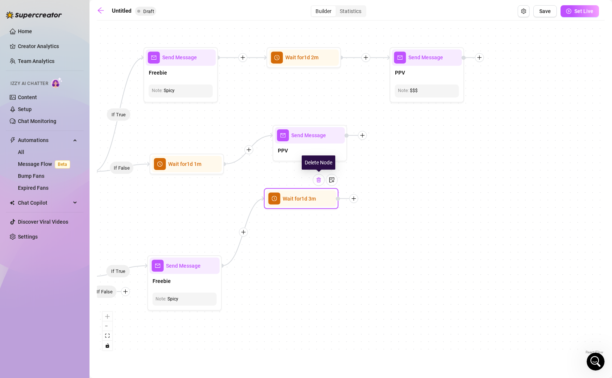
click at [319, 183] on div at bounding box center [319, 180] width 12 height 12
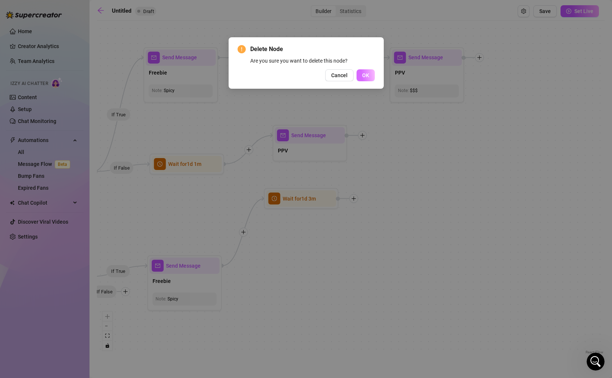
click at [369, 72] on span "OK" at bounding box center [365, 75] width 7 height 6
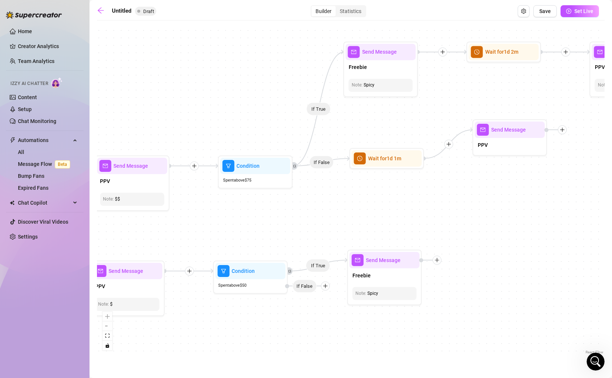
drag, startPoint x: 187, startPoint y: 240, endPoint x: 387, endPoint y: 232, distance: 199.7
click at [387, 232] on div "If False If True If True If False If True If False If True If False If True If …" at bounding box center [351, 190] width 508 height 332
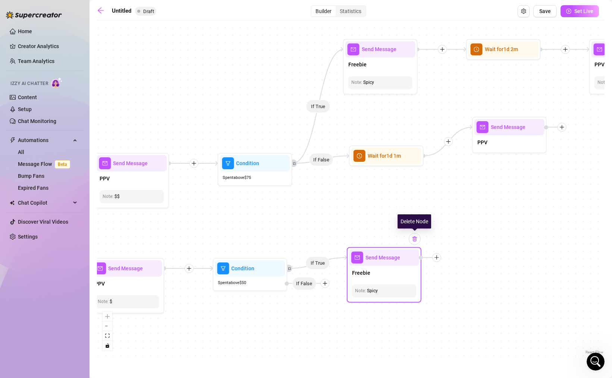
click at [417, 239] on img at bounding box center [415, 239] width 6 height 6
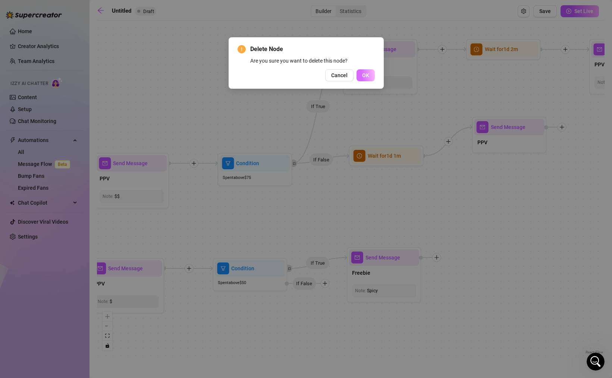
click at [370, 72] on button "OK" at bounding box center [366, 75] width 18 height 12
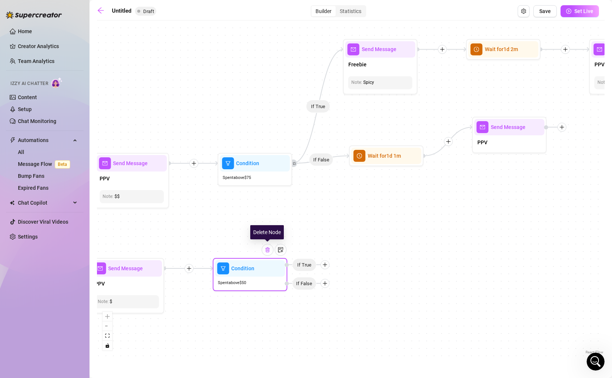
click at [269, 252] on img at bounding box center [267, 250] width 6 height 6
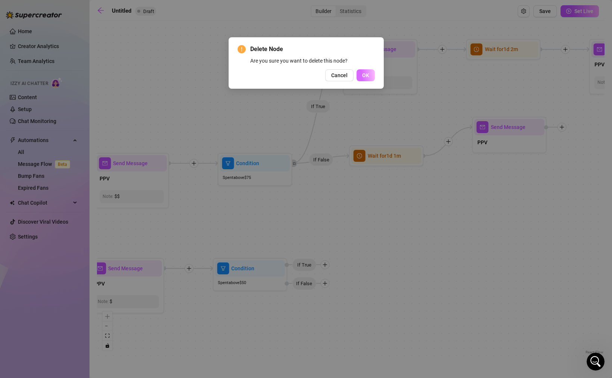
click at [370, 76] on button "OK" at bounding box center [366, 75] width 18 height 12
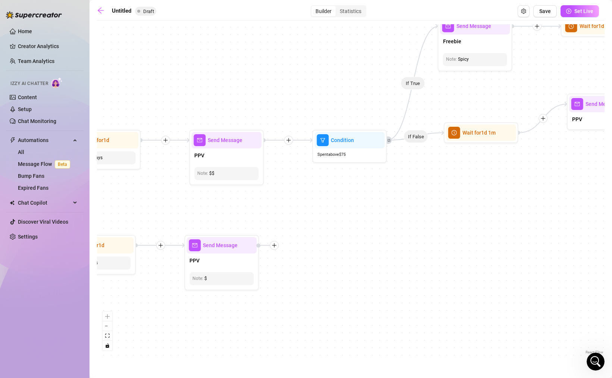
drag, startPoint x: 241, startPoint y: 227, endPoint x: 335, endPoint y: 204, distance: 97.5
click at [335, 204] on div "If False If True If True If False If True If False If True If False If True If …" at bounding box center [351, 190] width 508 height 332
click at [274, 245] on icon "plus" at bounding box center [274, 245] width 4 height 0
click at [277, 247] on div at bounding box center [274, 245] width 9 height 9
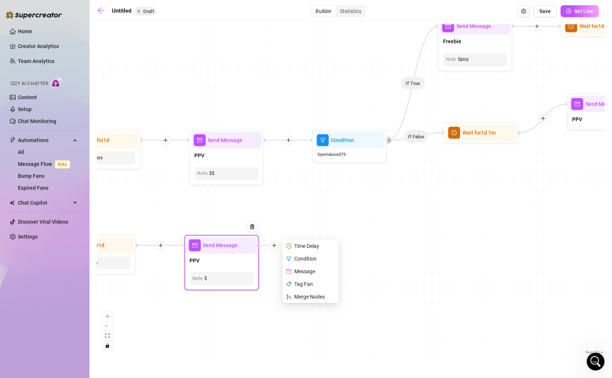
click at [301, 299] on div "Merge Nodes" at bounding box center [311, 297] width 54 height 13
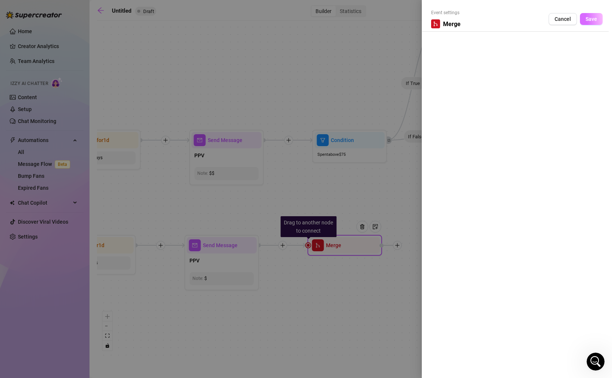
click at [593, 21] on span "Save" at bounding box center [592, 19] width 12 height 6
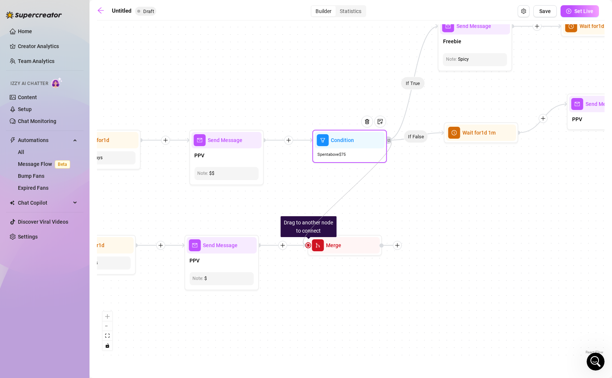
drag, startPoint x: 308, startPoint y: 246, endPoint x: 381, endPoint y: 142, distance: 127.2
drag, startPoint x: 308, startPoint y: 246, endPoint x: 366, endPoint y: 146, distance: 115.6
drag, startPoint x: 308, startPoint y: 245, endPoint x: 313, endPoint y: 139, distance: 106.8
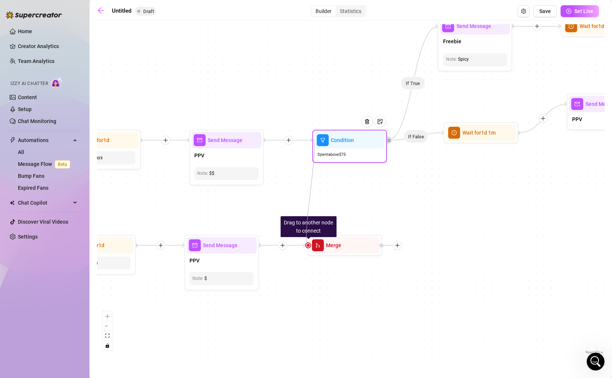
drag, startPoint x: 308, startPoint y: 244, endPoint x: 320, endPoint y: 147, distance: 97.7
drag, startPoint x: 308, startPoint y: 245, endPoint x: 381, endPoint y: 134, distance: 132.9
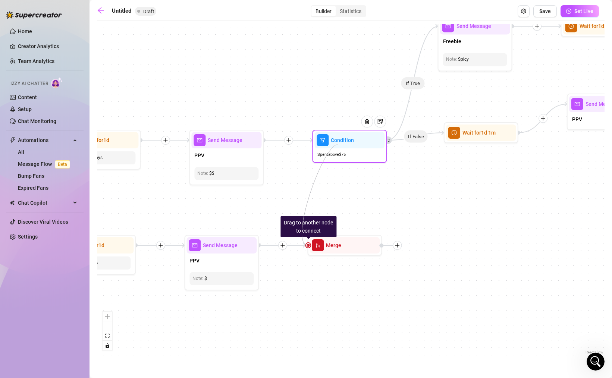
drag, startPoint x: 308, startPoint y: 245, endPoint x: 338, endPoint y: 145, distance: 104.6
click at [265, 140] on icon "Edge from 2237198e-66f8-4533-9dc5-218568c26dcd to e2f3a310-acaa-473c-bb48-805b7…" at bounding box center [288, 140] width 49 height 0
click at [389, 141] on icon "retweet" at bounding box center [388, 140] width 3 height 3
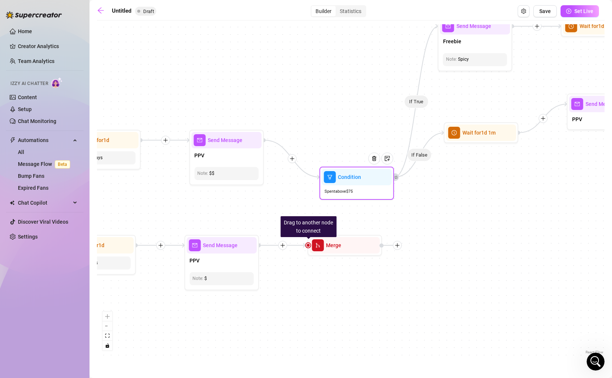
drag, startPoint x: 328, startPoint y: 142, endPoint x: 340, endPoint y: 189, distance: 48.9
click at [336, 183] on span "filter" at bounding box center [330, 177] width 12 height 12
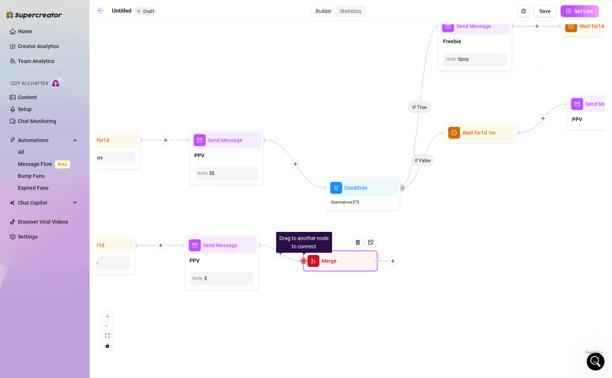
drag, startPoint x: 381, startPoint y: 247, endPoint x: 377, endPoint y: 261, distance: 14.4
click at [377, 261] on div at bounding box center [386, 261] width 22 height 9
drag, startPoint x: 305, startPoint y: 260, endPoint x: 396, endPoint y: 189, distance: 115.6
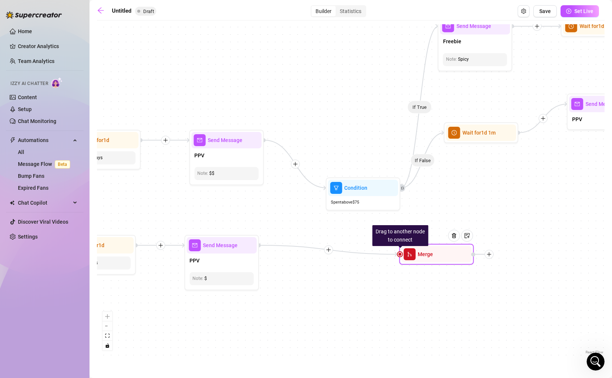
drag, startPoint x: 320, startPoint y: 267, endPoint x: 417, endPoint y: 258, distance: 97.0
click at [417, 258] on div "Merge" at bounding box center [436, 254] width 70 height 16
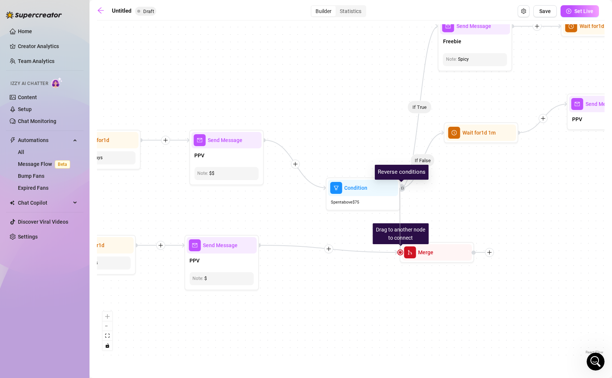
drag, startPoint x: 401, startPoint y: 252, endPoint x: 404, endPoint y: 186, distance: 65.7
drag, startPoint x: 401, startPoint y: 254, endPoint x: 397, endPoint y: 191, distance: 63.5
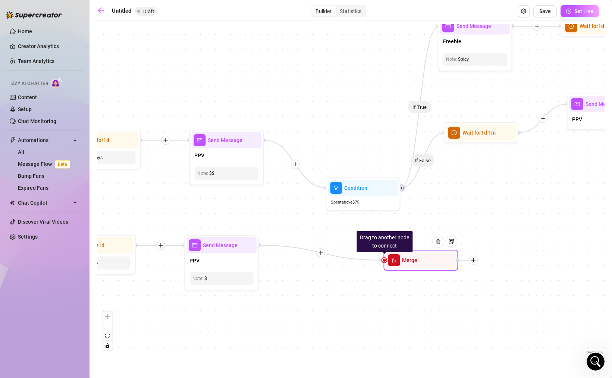
drag, startPoint x: 401, startPoint y: 254, endPoint x: 385, endPoint y: 261, distance: 17.2
click at [385, 261] on div "Drag to another node to connect Merge" at bounding box center [420, 260] width 75 height 21
drag, startPoint x: 383, startPoint y: 259, endPoint x: 383, endPoint y: 200, distance: 59.7
drag, startPoint x: 384, startPoint y: 259, endPoint x: 399, endPoint y: 191, distance: 69.9
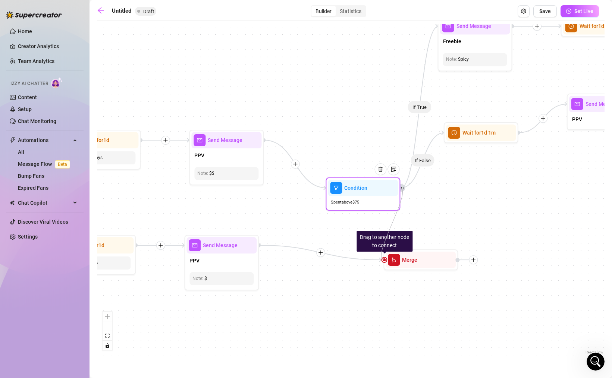
click at [383, 257] on div "If False If True If True If False If True If False If True If False If True If …" at bounding box center [351, 190] width 508 height 332
drag, startPoint x: 383, startPoint y: 258, endPoint x: 402, endPoint y: 182, distance: 78.6
click at [402, 182] on div "If False If True If True If False If True If False If True If False If True If …" at bounding box center [351, 190] width 508 height 332
drag, startPoint x: 385, startPoint y: 259, endPoint x: 333, endPoint y: 194, distance: 83.1
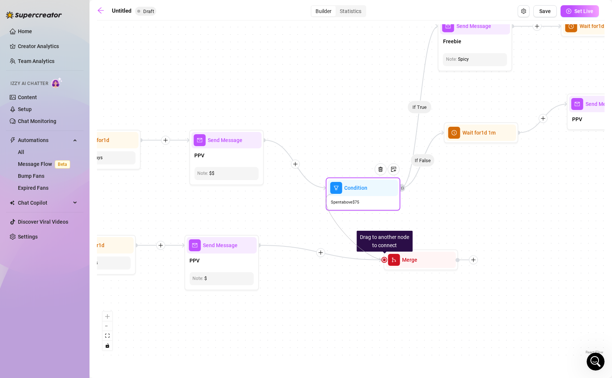
drag, startPoint x: 383, startPoint y: 259, endPoint x: 397, endPoint y: 189, distance: 71.5
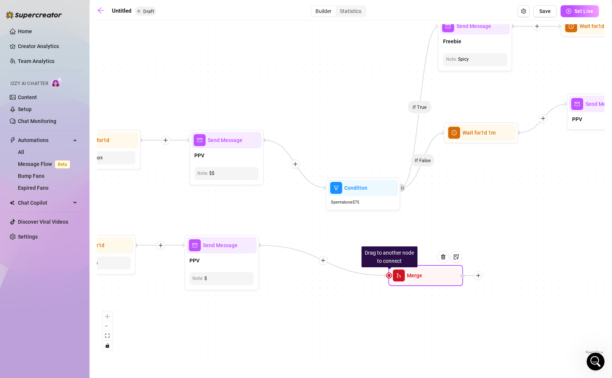
drag, startPoint x: 413, startPoint y: 258, endPoint x: 418, endPoint y: 270, distance: 13.2
click at [418, 272] on span "Merge" at bounding box center [414, 276] width 15 height 8
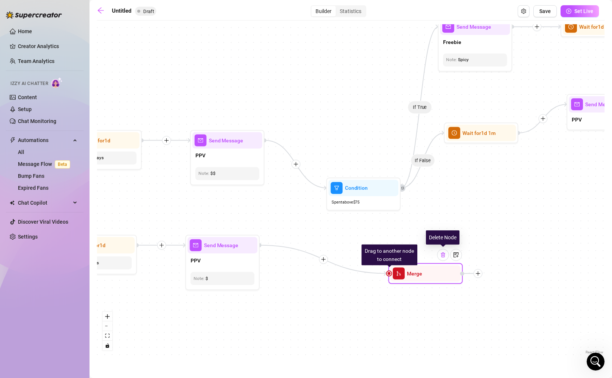
click at [446, 256] on div at bounding box center [443, 255] width 12 height 12
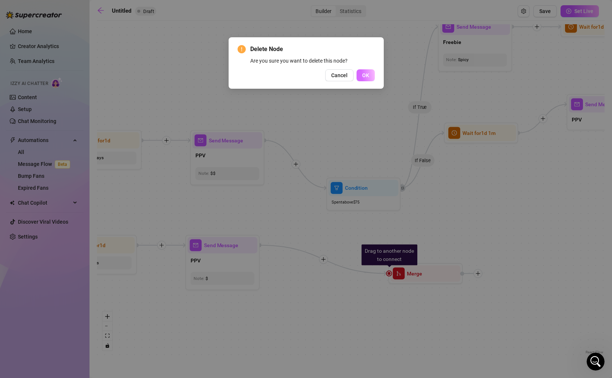
click at [365, 78] on span "OK" at bounding box center [365, 75] width 7 height 6
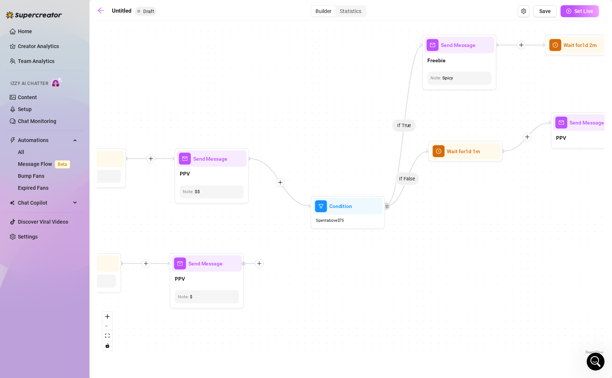
drag, startPoint x: 250, startPoint y: 199, endPoint x: 234, endPoint y: 217, distance: 24.1
click at [234, 217] on div "If False If True If True If False If True If False If True If False If True If …" at bounding box center [351, 190] width 508 height 332
click at [368, 189] on img at bounding box center [365, 188] width 6 height 6
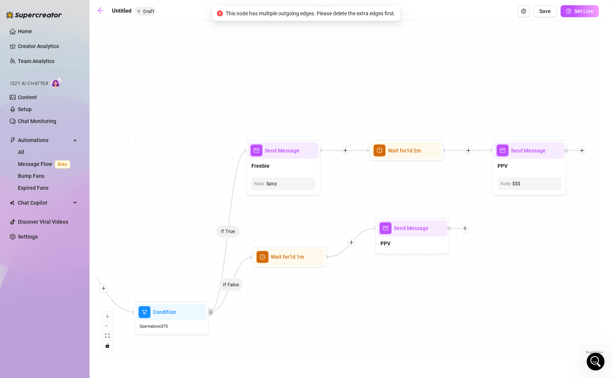
drag, startPoint x: 534, startPoint y: 192, endPoint x: 321, endPoint y: 326, distance: 252.6
click at [321, 326] on div "If False If True If True If False If True If False If True If False If True If …" at bounding box center [351, 190] width 508 height 332
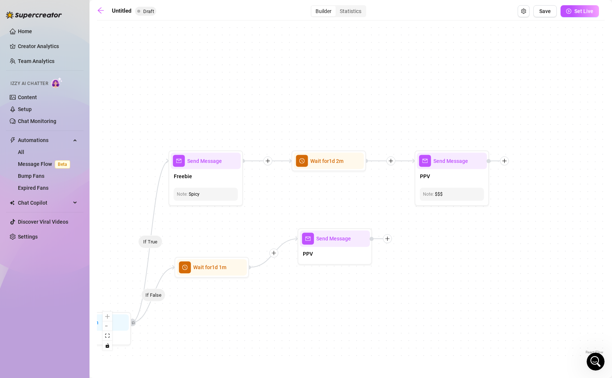
drag, startPoint x: 503, startPoint y: 293, endPoint x: 462, endPoint y: 274, distance: 45.1
click at [463, 274] on div "If False If True If True If False If True If False If True If False If True If …" at bounding box center [351, 190] width 508 height 332
click at [484, 142] on img at bounding box center [483, 142] width 6 height 6
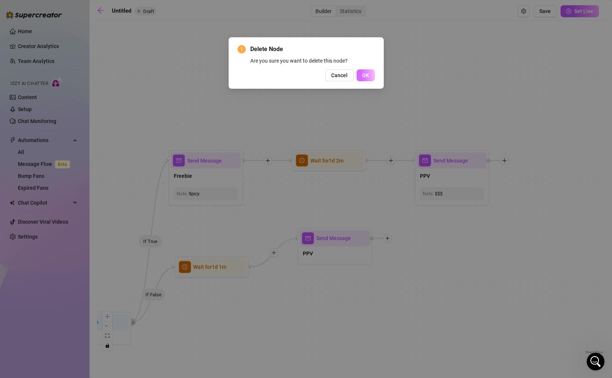
click at [367, 76] on span "OK" at bounding box center [365, 75] width 7 height 6
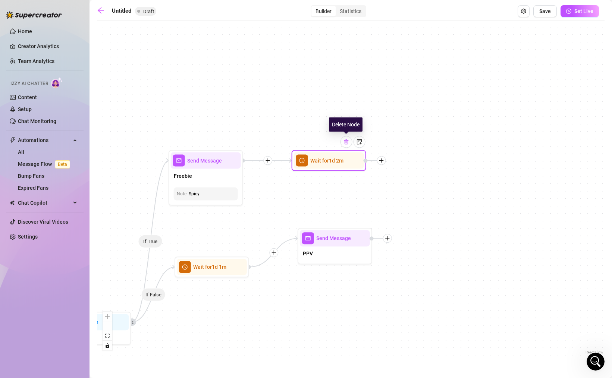
click at [349, 143] on img at bounding box center [346, 142] width 6 height 6
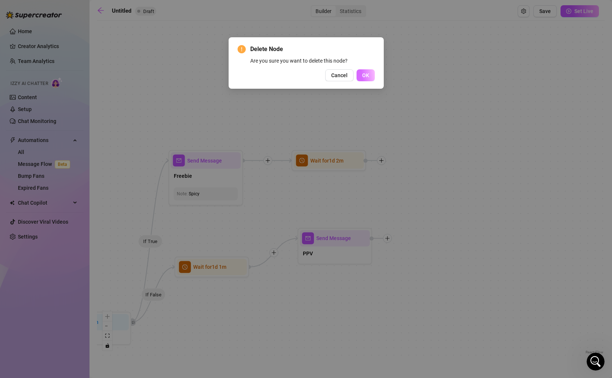
click at [370, 78] on button "OK" at bounding box center [366, 75] width 18 height 12
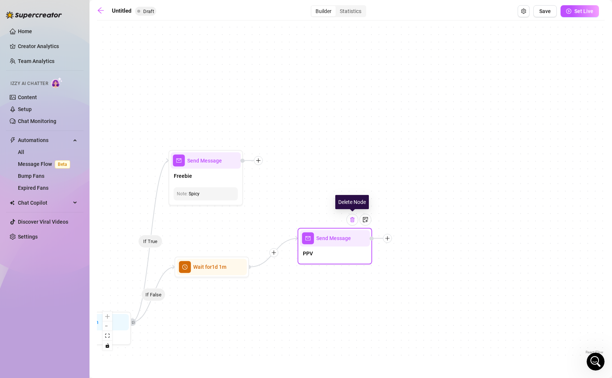
click at [354, 220] on img at bounding box center [352, 220] width 6 height 6
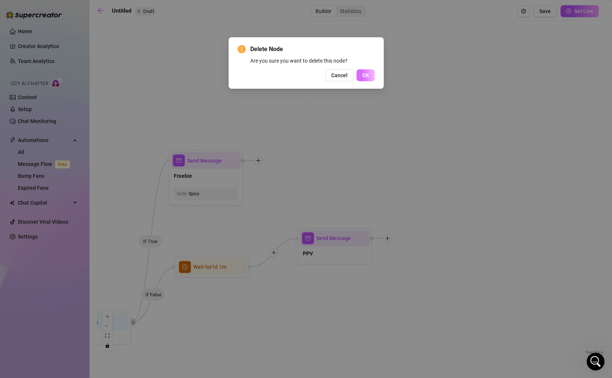
click at [368, 76] on span "OK" at bounding box center [365, 75] width 7 height 6
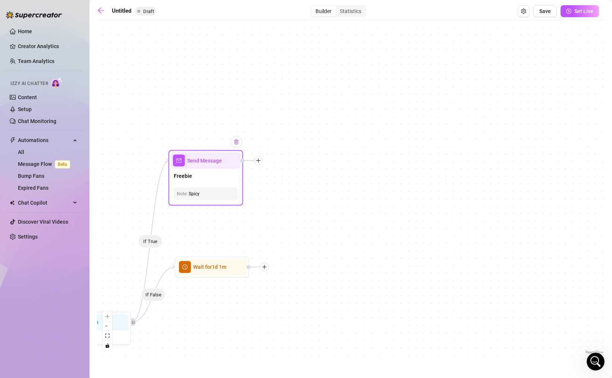
click at [237, 142] on img at bounding box center [236, 142] width 6 height 6
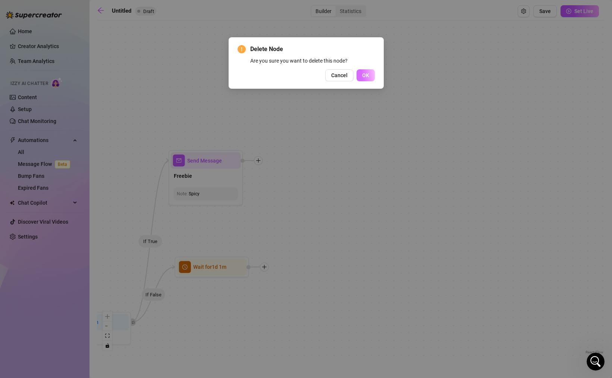
click at [362, 73] on span "OK" at bounding box center [365, 75] width 7 height 6
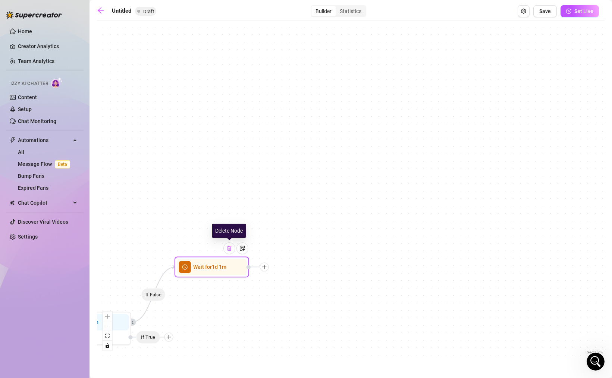
click at [230, 249] on img at bounding box center [229, 248] width 6 height 6
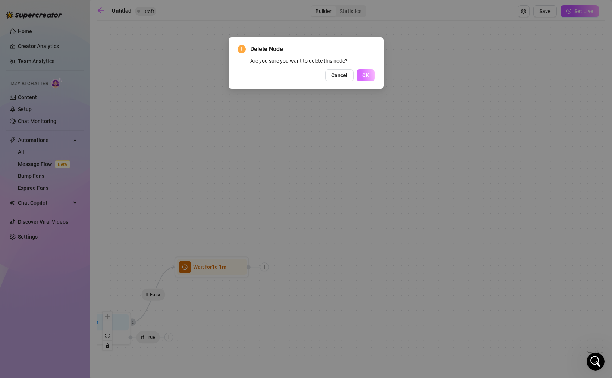
click at [368, 75] on span "OK" at bounding box center [365, 75] width 7 height 6
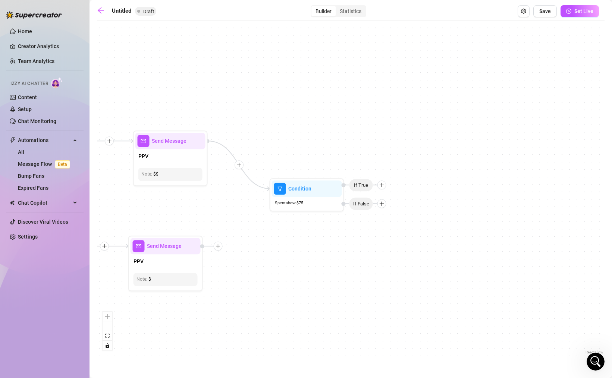
drag, startPoint x: 212, startPoint y: 270, endPoint x: 439, endPoint y: 142, distance: 260.0
click at [439, 142] on div "If False If True If True If False If True If False If True If False If True If …" at bounding box center [351, 190] width 508 height 332
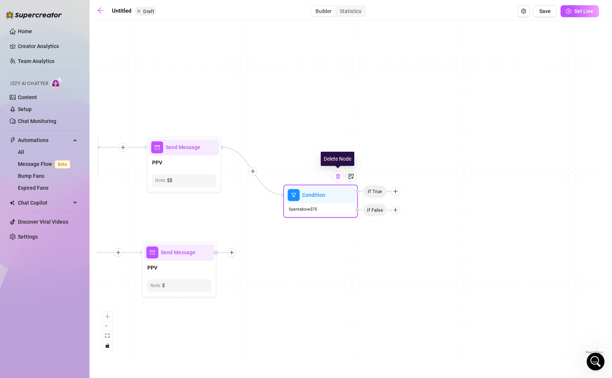
click at [340, 176] on img at bounding box center [338, 176] width 6 height 6
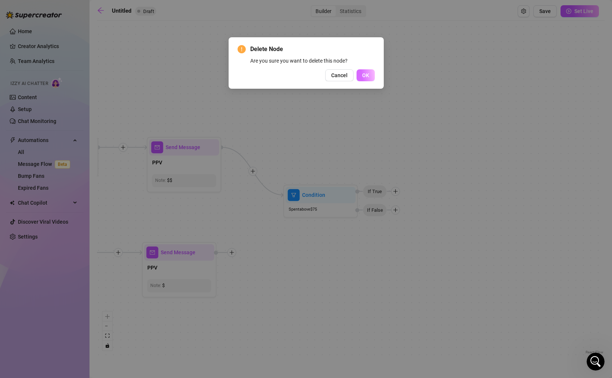
click at [368, 72] on span "OK" at bounding box center [365, 75] width 7 height 6
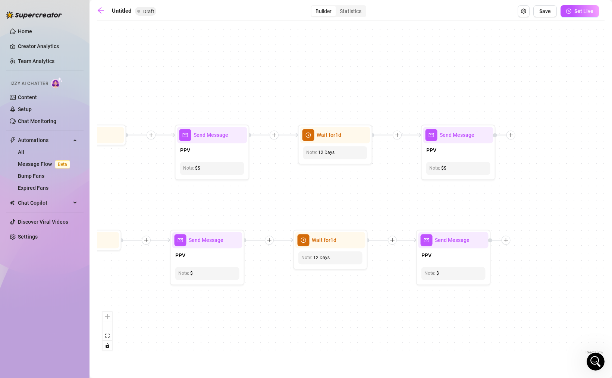
drag, startPoint x: 235, startPoint y: 205, endPoint x: 509, endPoint y: 193, distance: 274.4
click at [509, 193] on div "If False If True If True If False If True If False If True If False If True If …" at bounding box center [351, 190] width 508 height 332
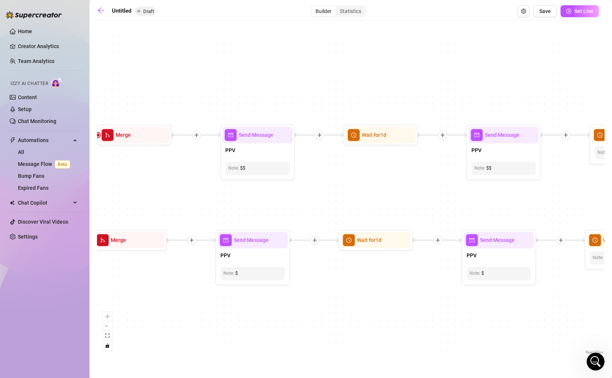
drag, startPoint x: 167, startPoint y: 201, endPoint x: 461, endPoint y: 200, distance: 294.3
click at [461, 200] on div "If False If True If True If False If True If False If True If False If True If …" at bounding box center [351, 190] width 508 height 332
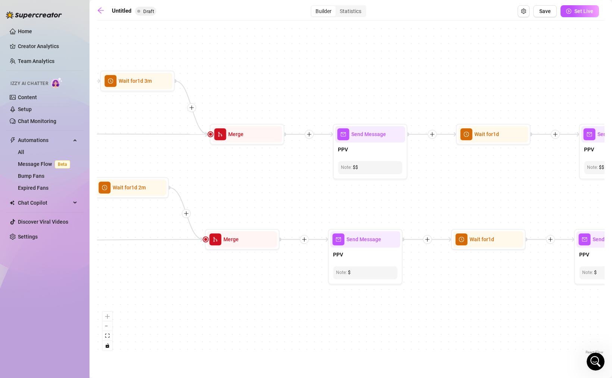
drag, startPoint x: 177, startPoint y: 198, endPoint x: 432, endPoint y: 198, distance: 254.7
click at [432, 198] on div "If False If True If True If False If True If False If True If False If True If …" at bounding box center [351, 190] width 508 height 332
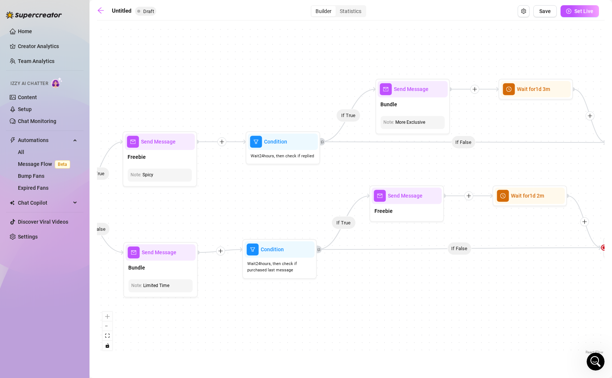
drag, startPoint x: 227, startPoint y: 157, endPoint x: 489, endPoint y: 165, distance: 261.9
click at [489, 165] on div "If False If True If True If False If True If False If True If False If True If …" at bounding box center [351, 190] width 508 height 332
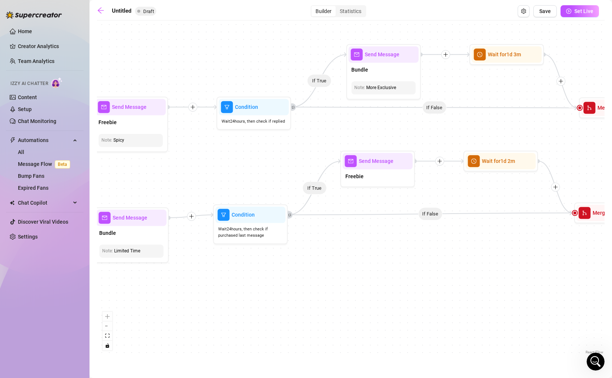
drag, startPoint x: 260, startPoint y: 194, endPoint x: 223, endPoint y: 159, distance: 51.2
click at [223, 159] on div "If False If True If True If False If True If False If True If False If True If …" at bounding box center [351, 190] width 508 height 332
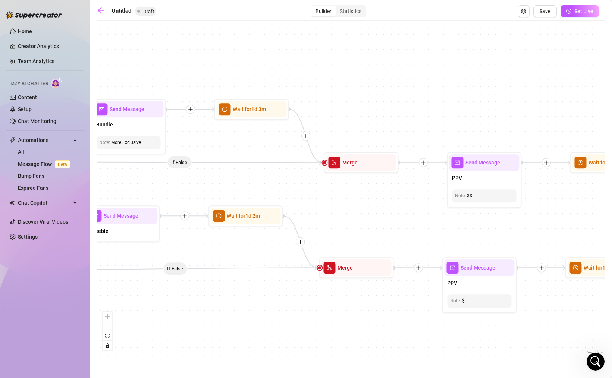
drag, startPoint x: 489, startPoint y: 135, endPoint x: 204, endPoint y: 189, distance: 290.2
click at [205, 189] on div "If False If True If True If False If True If False If True If False If True If …" at bounding box center [351, 190] width 508 height 332
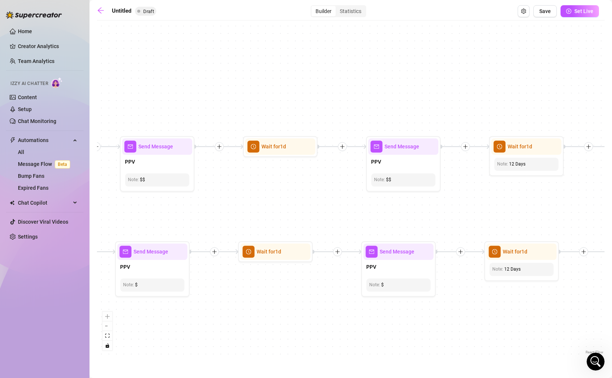
drag, startPoint x: 537, startPoint y: 216, endPoint x: 186, endPoint y: 195, distance: 351.9
click at [188, 195] on div "If False If True If True If False If True If False If True If False If True If …" at bounding box center [351, 190] width 508 height 332
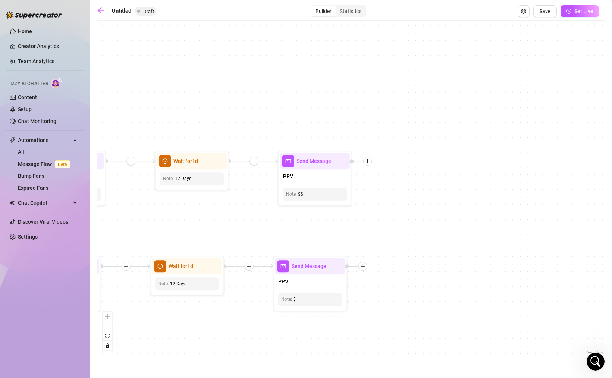
drag, startPoint x: 516, startPoint y: 207, endPoint x: 203, endPoint y: 228, distance: 313.6
click at [204, 228] on div "If False If True If True If False If True If False If True If False If True If …" at bounding box center [351, 190] width 508 height 332
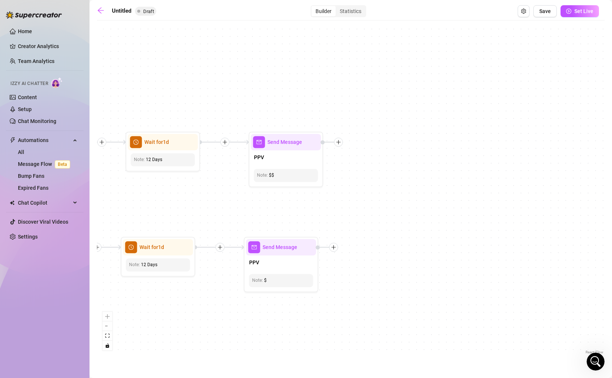
drag, startPoint x: 375, startPoint y: 215, endPoint x: 370, endPoint y: 169, distance: 46.5
click at [371, 169] on div "If False If True If True If False If True If False If True If False If True If …" at bounding box center [351, 190] width 508 height 332
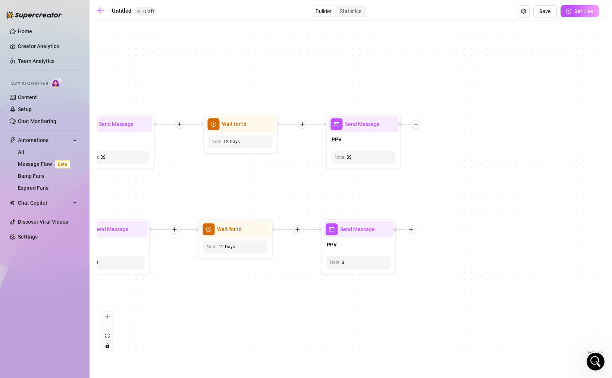
click at [189, 173] on div "If False If True If True If False If True If False If True If False If True If …" at bounding box center [351, 190] width 508 height 332
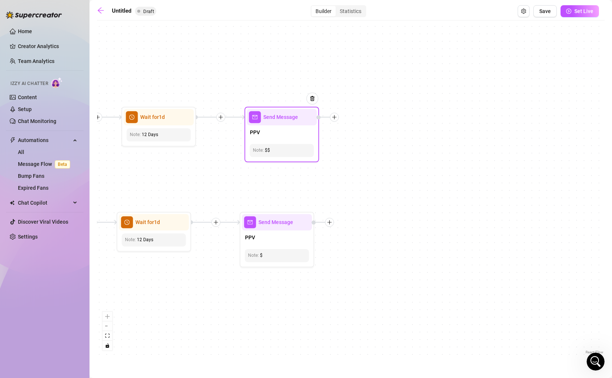
click at [335, 118] on icon "plus" at bounding box center [334, 116] width 5 height 5
click at [363, 169] on div "Merge Nodes" at bounding box center [371, 168] width 54 height 13
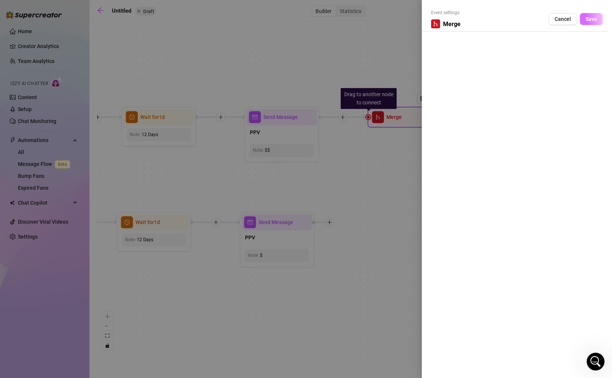
click at [591, 19] on span "Save" at bounding box center [592, 19] width 12 height 6
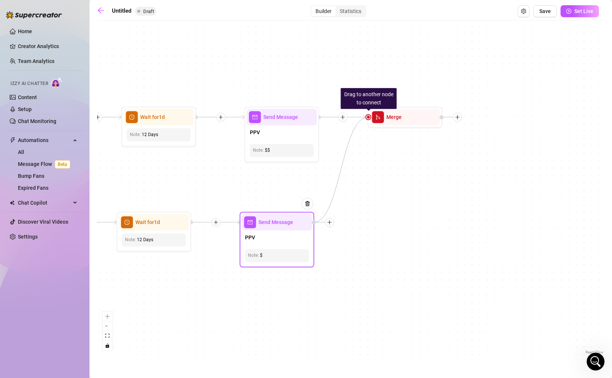
drag, startPoint x: 369, startPoint y: 119, endPoint x: 317, endPoint y: 221, distance: 115.3
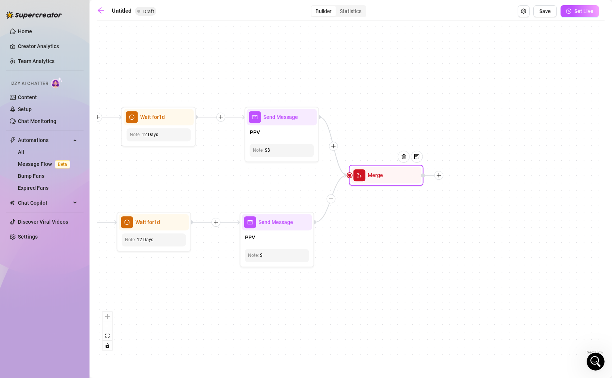
drag, startPoint x: 387, startPoint y: 123, endPoint x: 368, endPoint y: 182, distance: 61.8
click at [368, 182] on div "Merge" at bounding box center [386, 175] width 70 height 16
click at [439, 176] on icon "plus" at bounding box center [438, 174] width 5 height 5
click at [470, 178] on div "Time Delay" at bounding box center [476, 175] width 54 height 13
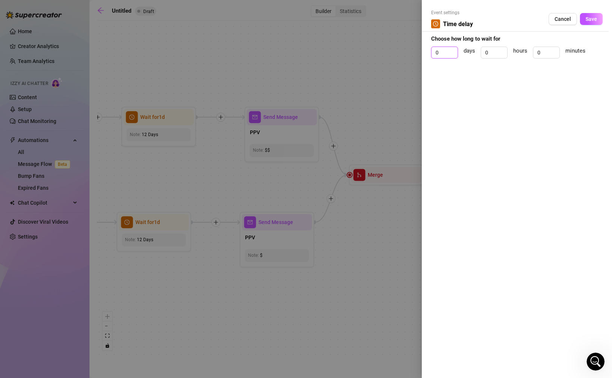
drag, startPoint x: 442, startPoint y: 51, endPoint x: 417, endPoint y: 51, distance: 25.0
click at [428, 51] on div "Event settings Time delay Cancel Save Choose how long to wait for 0 days 0 hour…" at bounding box center [517, 189] width 190 height 378
drag, startPoint x: 548, startPoint y: 54, endPoint x: 537, endPoint y: 50, distance: 11.4
click at [537, 51] on input "0" at bounding box center [546, 52] width 26 height 11
click at [596, 25] on button "Save" at bounding box center [591, 19] width 23 height 12
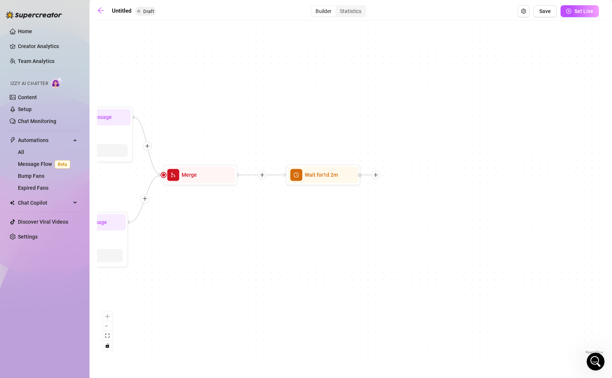
drag, startPoint x: 552, startPoint y: 217, endPoint x: 366, endPoint y: 217, distance: 186.1
click at [366, 217] on div "If False If True If True If False If True If False If True If False If True If …" at bounding box center [351, 190] width 508 height 332
click at [376, 175] on icon "plus" at bounding box center [375, 174] width 5 height 5
click at [399, 188] on div "Condition" at bounding box center [413, 188] width 54 height 13
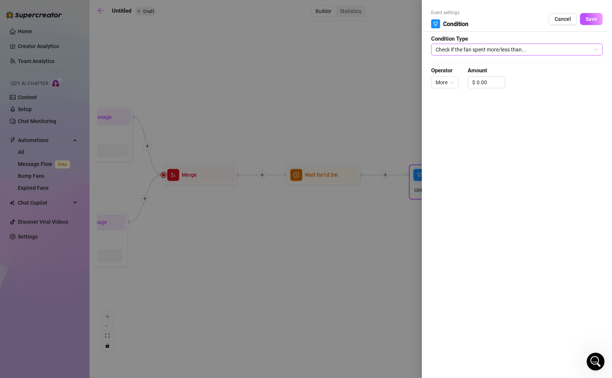
click at [472, 53] on span "Check if the fan spent more/less than..." at bounding box center [517, 49] width 163 height 11
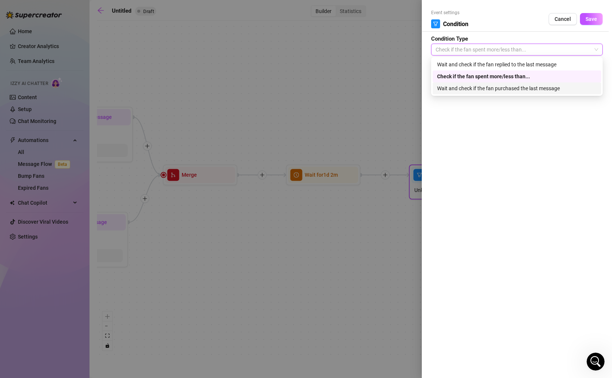
click at [500, 91] on div "Wait and check if the fan purchased the last message" at bounding box center [517, 88] width 160 height 8
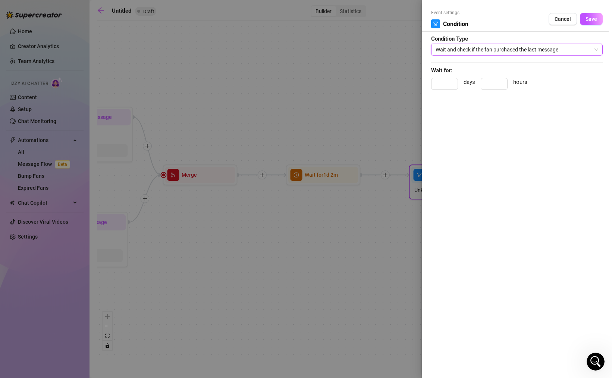
click at [494, 51] on span "Wait and check if the fan purchased the last message" at bounding box center [517, 49] width 163 height 11
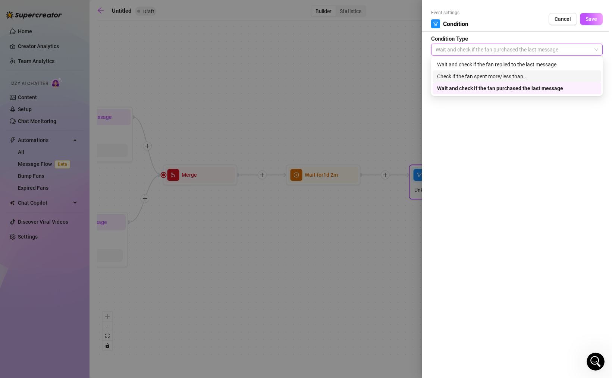
click at [488, 76] on div "Check if the fan spent more/less than..." at bounding box center [517, 76] width 160 height 8
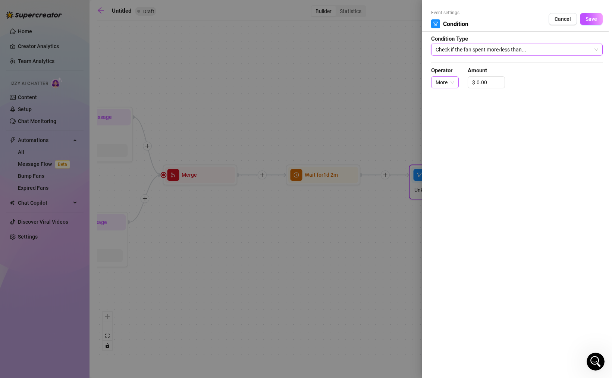
click at [446, 86] on span "More" at bounding box center [445, 82] width 19 height 11
click at [539, 79] on div "Operator More Amount $ 0.00" at bounding box center [517, 80] width 172 height 29
click at [448, 85] on span "More" at bounding box center [445, 82] width 19 height 11
click at [475, 81] on div "$ 0.00" at bounding box center [486, 82] width 37 height 12
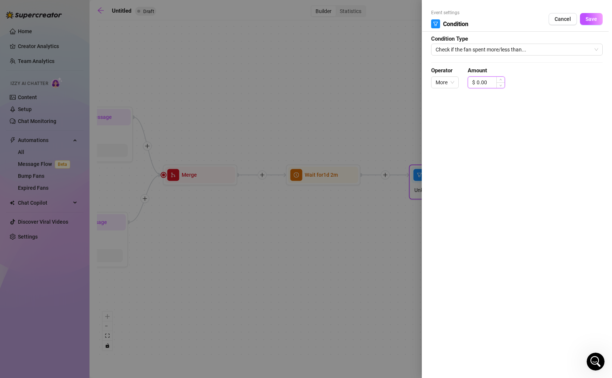
click at [480, 81] on input "0.00" at bounding box center [491, 82] width 28 height 11
click at [588, 21] on span "Save" at bounding box center [592, 19] width 12 height 6
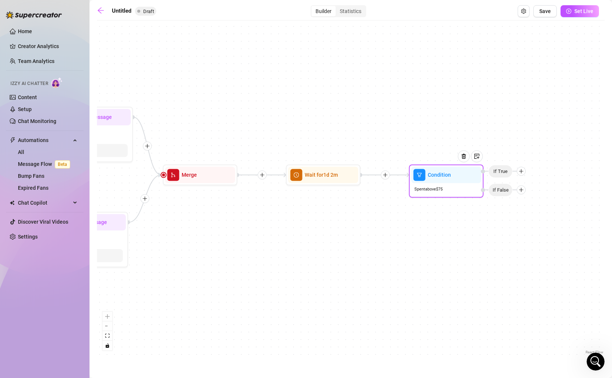
click at [462, 241] on div "If False If True If True If False If True If False If True If False If True If …" at bounding box center [351, 190] width 508 height 332
click at [524, 171] on div at bounding box center [521, 171] width 9 height 9
click at [524, 197] on div "Message" at bounding box center [536, 197] width 54 height 13
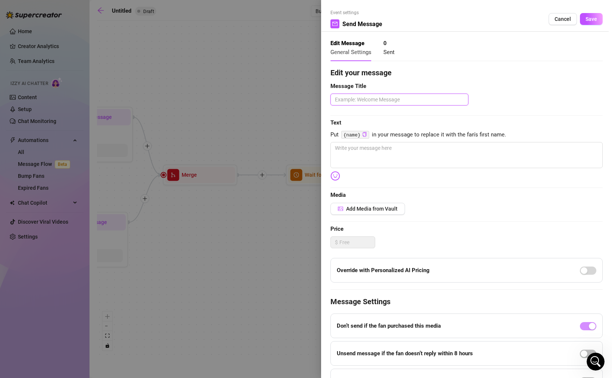
click at [361, 103] on textarea at bounding box center [399, 100] width 138 height 12
click at [353, 161] on textarea at bounding box center [466, 155] width 272 height 26
click at [588, 15] on button "Save" at bounding box center [591, 19] width 23 height 12
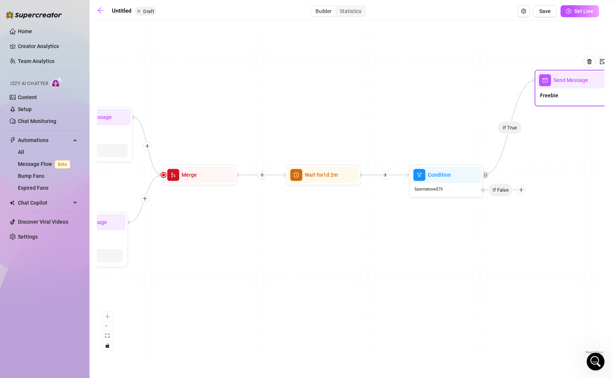
drag, startPoint x: 568, startPoint y: 183, endPoint x: 571, endPoint y: 93, distance: 90.7
click at [572, 93] on div "Send Message Freebie" at bounding box center [572, 88] width 75 height 37
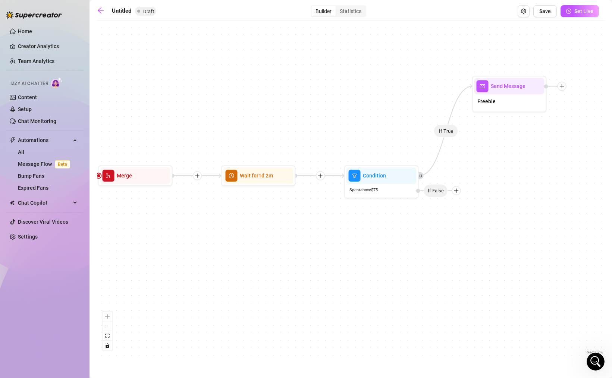
drag, startPoint x: 572, startPoint y: 172, endPoint x: 469, endPoint y: 172, distance: 102.9
click at [469, 172] on div "If False If True If True If False If True If False If True If False If True If …" at bounding box center [351, 190] width 508 height 332
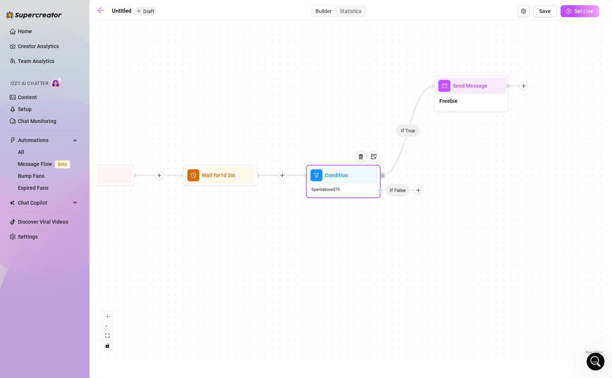
click at [419, 190] on icon "plus" at bounding box center [418, 190] width 5 height 5
click at [433, 215] on div "Message" at bounding box center [433, 216] width 54 height 13
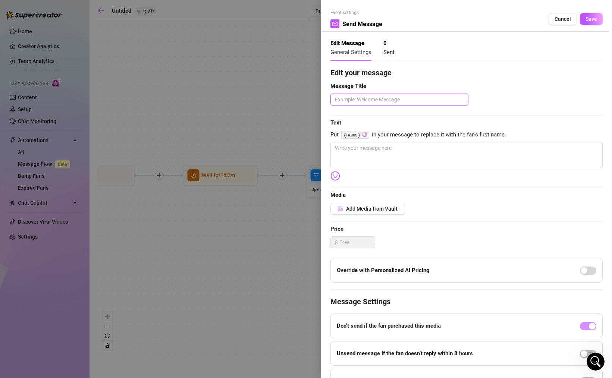
click at [364, 99] on textarea at bounding box center [399, 100] width 138 height 12
click at [362, 147] on textarea at bounding box center [466, 155] width 272 height 26
click at [593, 18] on button "Save" at bounding box center [591, 19] width 23 height 12
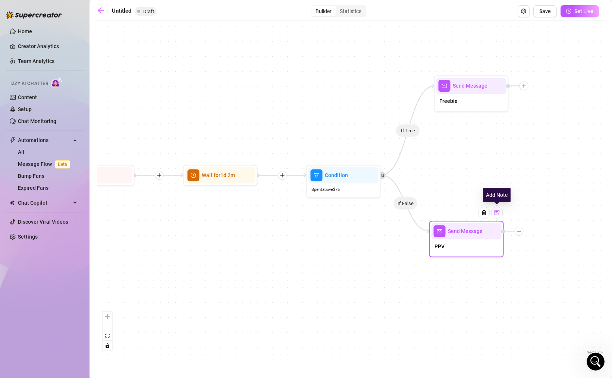
click at [497, 214] on img at bounding box center [497, 213] width 6 height 6
click at [563, 245] on div "If False If True If True If False If True If False If True If False If True If …" at bounding box center [351, 190] width 508 height 332
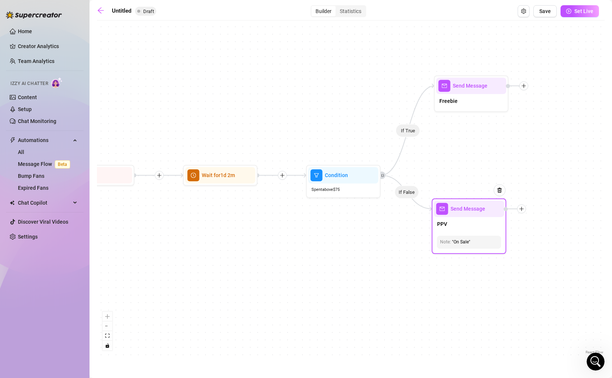
drag, startPoint x: 470, startPoint y: 255, endPoint x: 475, endPoint y: 233, distance: 22.1
click at [476, 233] on div "PPV" at bounding box center [469, 225] width 70 height 16
click at [522, 209] on icon "plus" at bounding box center [523, 209] width 5 height 5
click at [552, 222] on div "Condition" at bounding box center [560, 223] width 54 height 13
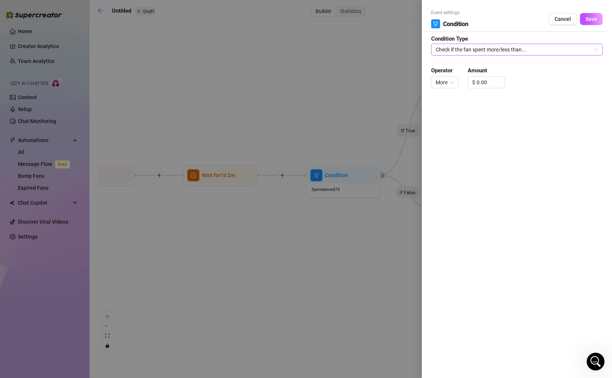
click at [470, 48] on span "Check if the fan spent more/less than..." at bounding box center [517, 49] width 163 height 11
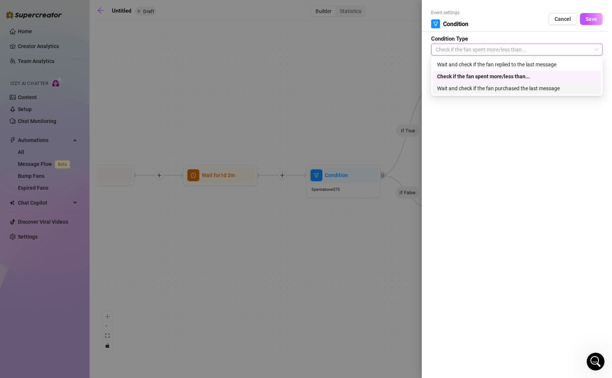
click at [481, 90] on div "Wait and check if the fan purchased the last message" at bounding box center [517, 88] width 160 height 8
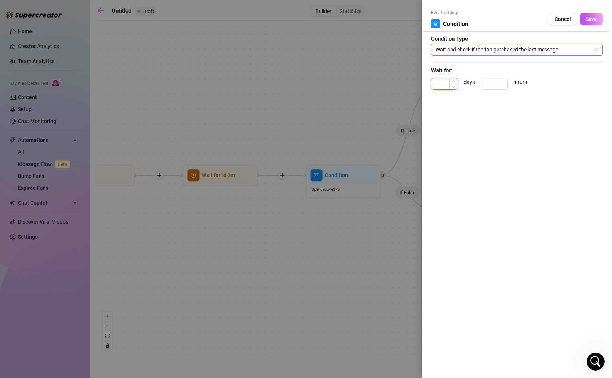
click at [443, 87] on input at bounding box center [444, 83] width 26 height 11
click at [593, 19] on span "Save" at bounding box center [592, 19] width 12 height 6
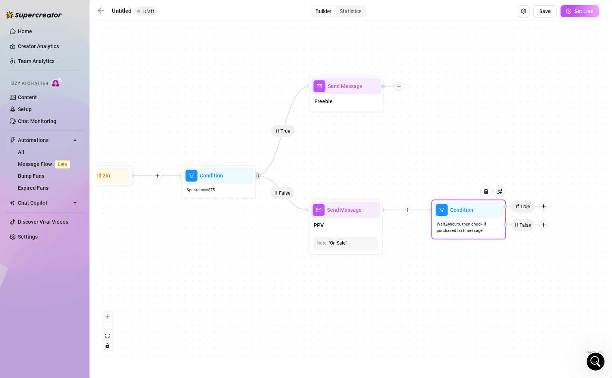
drag, startPoint x: 572, startPoint y: 260, endPoint x: 410, endPoint y: 271, distance: 162.6
click at [411, 271] on div "If False If True If True If False If True If False If True If False If True If …" at bounding box center [351, 190] width 508 height 332
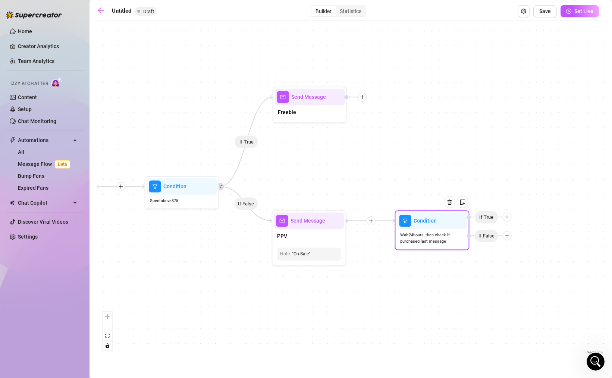
click at [505, 217] on icon "plus" at bounding box center [507, 216] width 5 height 5
click at [511, 243] on div "Message" at bounding box center [522, 243] width 54 height 13
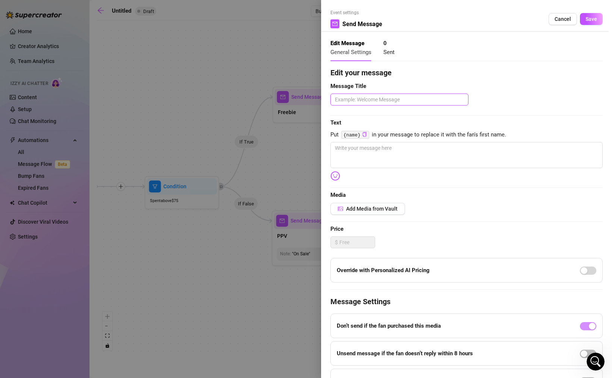
click at [364, 101] on textarea at bounding box center [399, 100] width 138 height 12
click at [371, 152] on textarea at bounding box center [466, 155] width 272 height 26
click at [586, 20] on span "Save" at bounding box center [592, 19] width 12 height 6
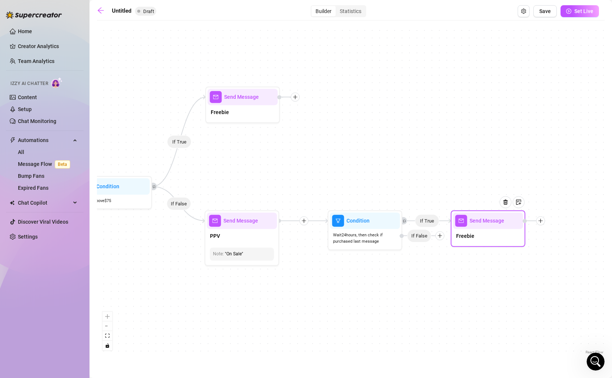
drag, startPoint x: 528, startPoint y: 169, endPoint x: 446, endPoint y: 170, distance: 82.4
click at [446, 170] on div "If False If True If True If False If True If False If True If False If True If …" at bounding box center [351, 190] width 508 height 332
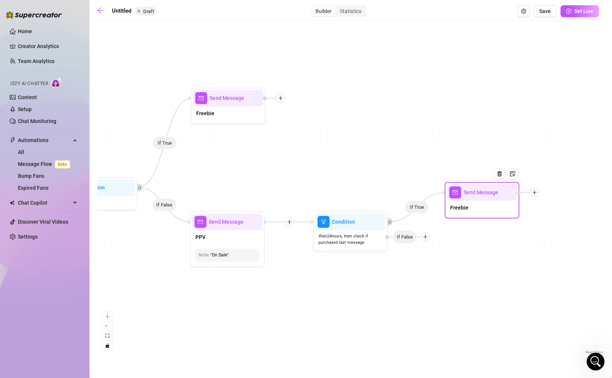
drag, startPoint x: 467, startPoint y: 225, endPoint x: 476, endPoint y: 195, distance: 31.8
click at [476, 195] on span "Send Message" at bounding box center [481, 192] width 35 height 8
click at [537, 195] on div at bounding box center [534, 192] width 9 height 9
click at [561, 246] on div "Merge Nodes" at bounding box center [571, 244] width 54 height 13
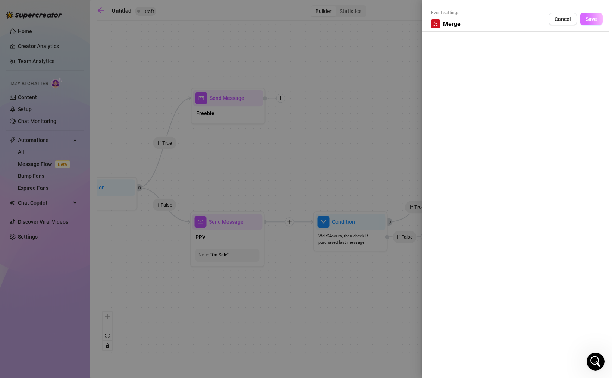
click at [580, 17] on button "Save" at bounding box center [591, 19] width 23 height 12
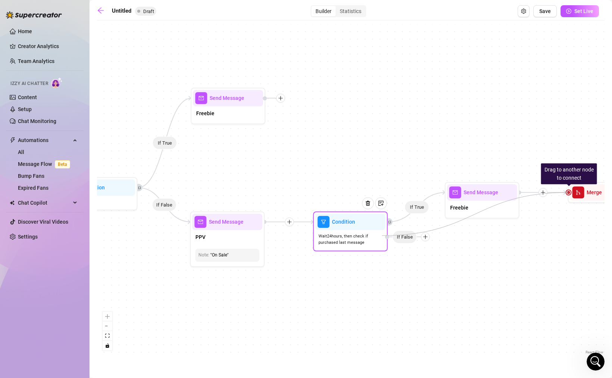
drag, startPoint x: 568, startPoint y: 194, endPoint x: 382, endPoint y: 236, distance: 190.8
drag, startPoint x: 568, startPoint y: 192, endPoint x: 347, endPoint y: 224, distance: 223.8
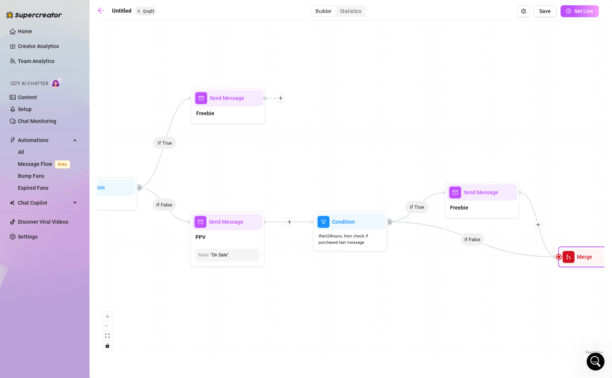
drag, startPoint x: 582, startPoint y: 196, endPoint x: 572, endPoint y: 261, distance: 66.0
click at [572, 261] on span "merge" at bounding box center [569, 257] width 12 height 12
drag, startPoint x: 287, startPoint y: 169, endPoint x: 327, endPoint y: 169, distance: 39.5
click at [327, 169] on div "If False If True If True If False If True If False If True If False If True If …" at bounding box center [351, 190] width 508 height 332
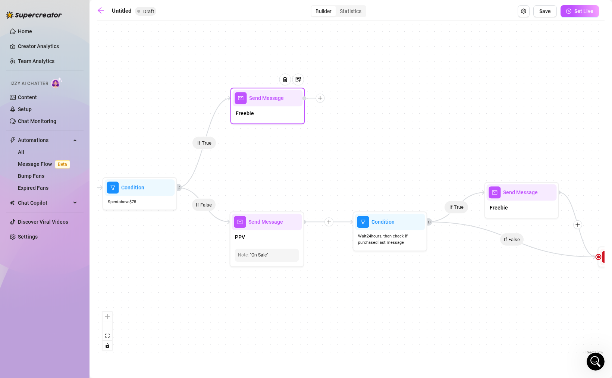
click at [320, 99] on icon "plus" at bounding box center [320, 97] width 5 height 5
click at [347, 98] on div "Time Delay" at bounding box center [357, 98] width 54 height 13
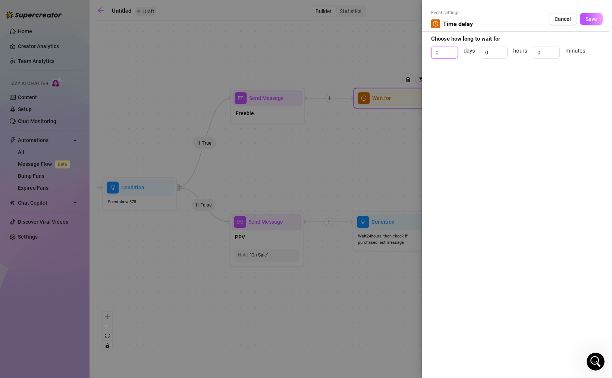
drag, startPoint x: 441, startPoint y: 53, endPoint x: 411, endPoint y: 53, distance: 30.2
click at [414, 53] on div "Event settings Time delay Cancel Save Choose how long to wait for 0 days 0 hour…" at bounding box center [306, 189] width 612 height 378
click at [590, 17] on span "Save" at bounding box center [592, 19] width 12 height 6
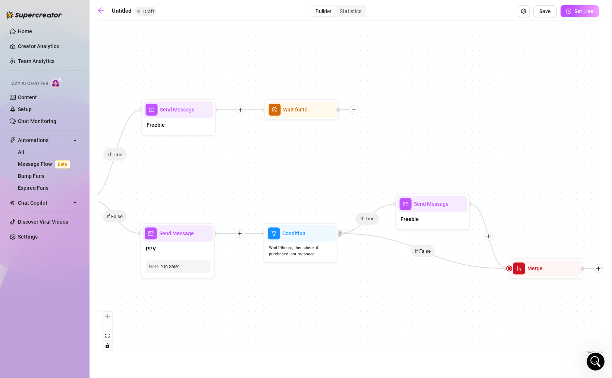
drag, startPoint x: 506, startPoint y: 110, endPoint x: 417, endPoint y: 121, distance: 89.8
click at [417, 122] on div "If False If True If True If False If True If False If True If False If True If …" at bounding box center [351, 190] width 508 height 332
click at [353, 110] on icon "plus" at bounding box center [354, 109] width 5 height 5
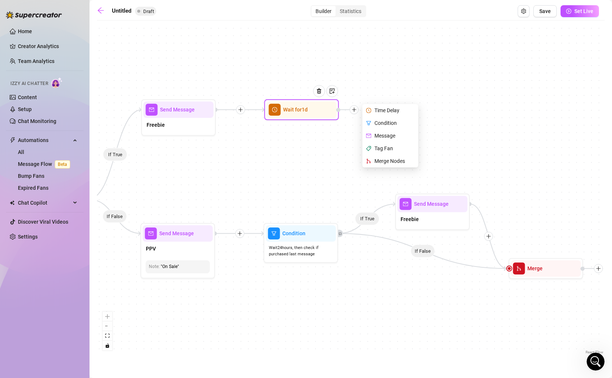
click at [377, 136] on div "Message" at bounding box center [391, 135] width 54 height 13
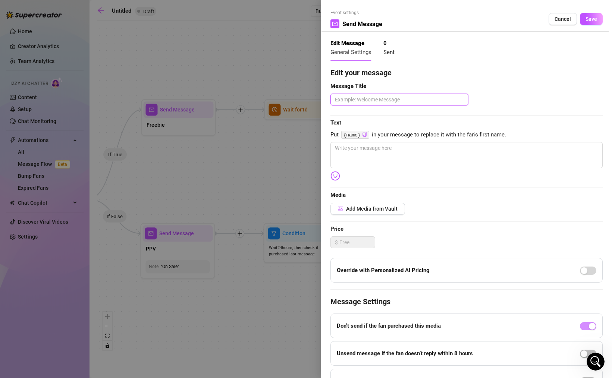
click at [380, 101] on textarea at bounding box center [399, 100] width 138 height 12
click at [373, 157] on textarea at bounding box center [466, 155] width 272 height 26
click at [586, 20] on span "Save" at bounding box center [592, 19] width 12 height 6
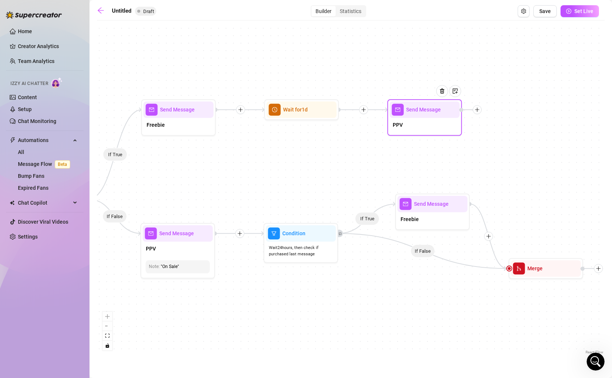
click at [427, 131] on div "PPV" at bounding box center [425, 126] width 70 height 16
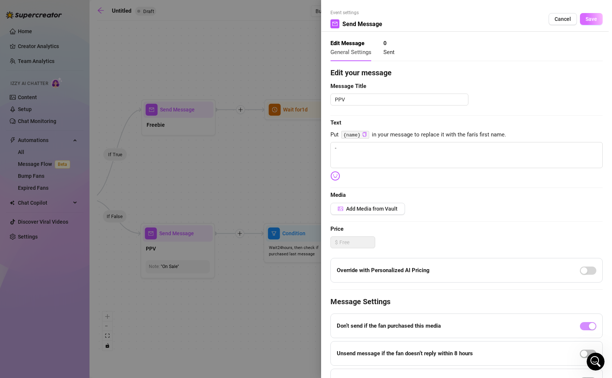
click at [585, 22] on button "Save" at bounding box center [591, 19] width 23 height 12
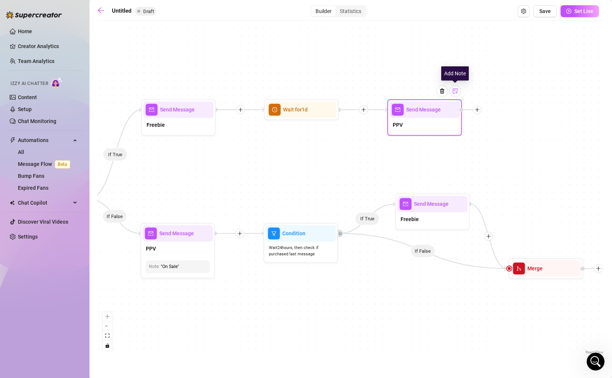
click at [455, 94] on img at bounding box center [455, 91] width 6 height 6
click at [424, 143] on div at bounding box center [425, 142] width 58 height 7
click at [505, 152] on div "If False If True If True If False If True If False If True If False If True If …" at bounding box center [351, 190] width 508 height 332
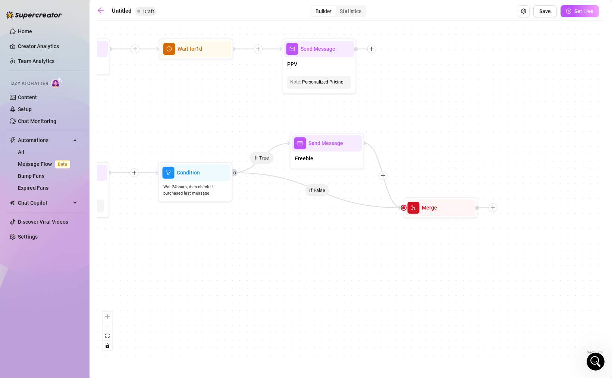
drag, startPoint x: 540, startPoint y: 165, endPoint x: 426, endPoint y: 109, distance: 127.6
click at [426, 109] on div "If False If True If True If False If True If False If True If False If True If …" at bounding box center [351, 190] width 508 height 332
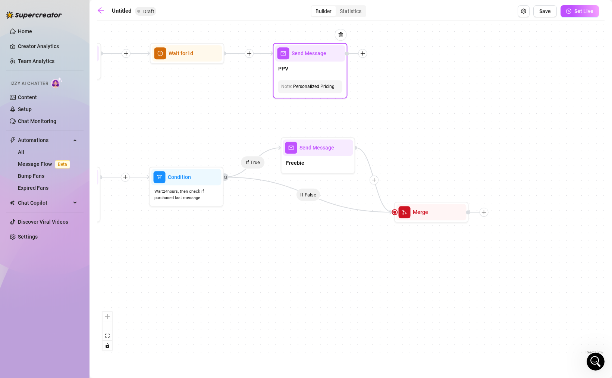
click at [323, 87] on div "Personalized Pricing" at bounding box center [310, 86] width 58 height 7
click at [384, 82] on div "If False If True If True If False If True If False If True If False If True If …" at bounding box center [351, 190] width 508 height 332
click at [333, 89] on div "Personalized Pricing" at bounding box center [310, 86] width 58 height 7
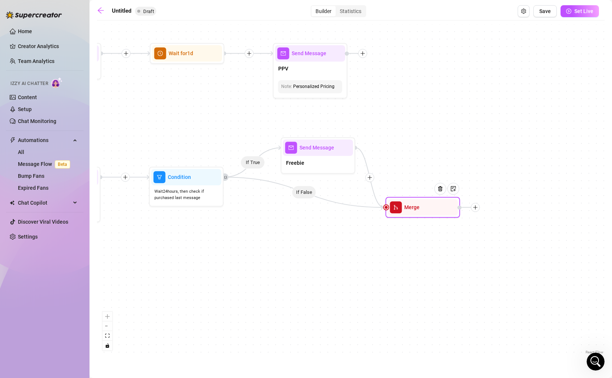
drag, startPoint x: 420, startPoint y: 210, endPoint x: 409, endPoint y: 207, distance: 10.4
click at [409, 207] on span "Merge" at bounding box center [411, 207] width 15 height 8
click at [592, 363] on icon "Open Intercom Messenger" at bounding box center [595, 361] width 12 height 12
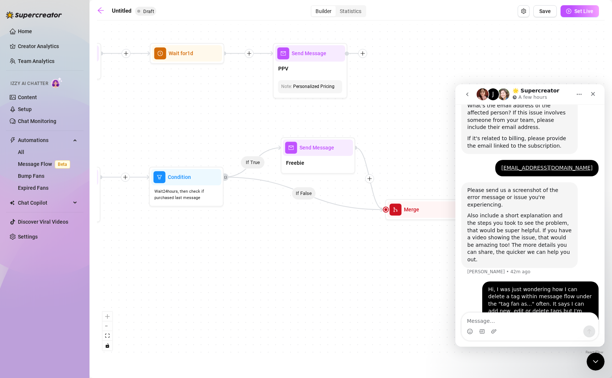
scroll to position [276, 0]
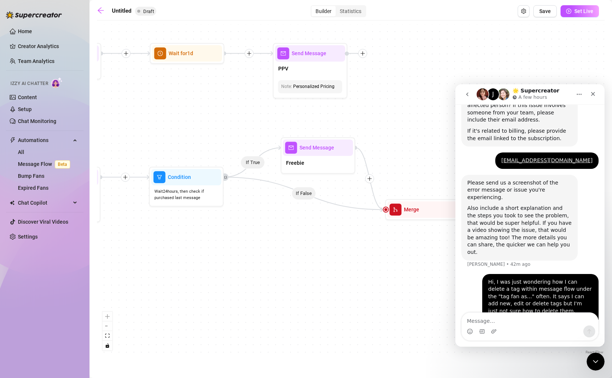
click at [467, 95] on icon "go back" at bounding box center [467, 94] width 2 height 4
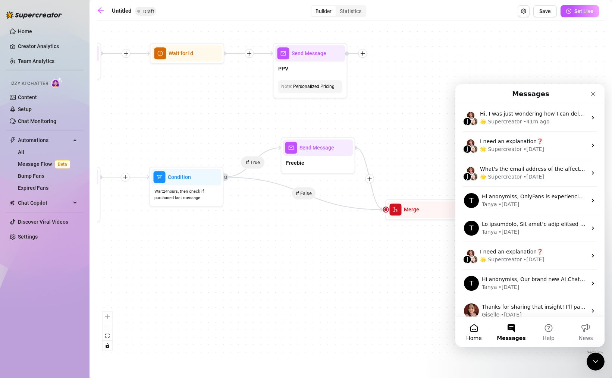
click at [476, 330] on button "Home" at bounding box center [473, 332] width 37 height 30
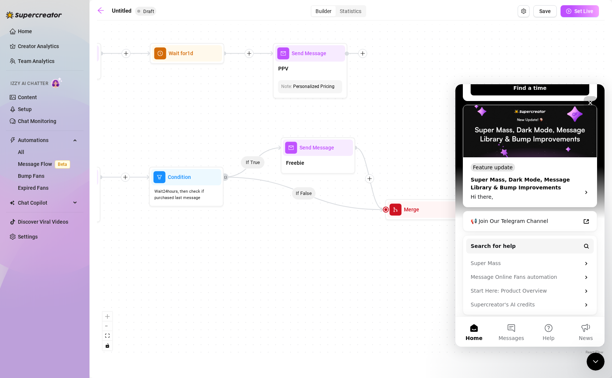
scroll to position [154, 0]
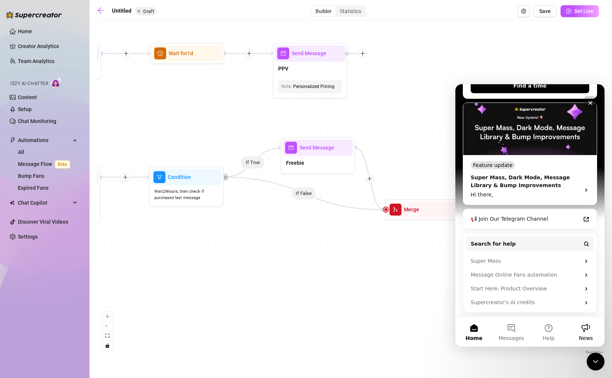
click at [584, 331] on button "News" at bounding box center [585, 332] width 37 height 30
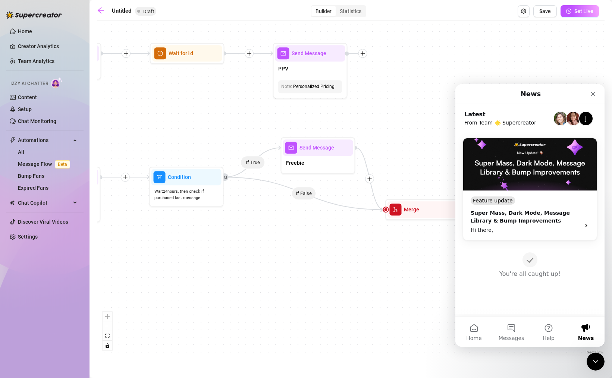
click at [502, 43] on div "If False If True If True If False If True If False If True If False If True If …" at bounding box center [351, 190] width 508 height 332
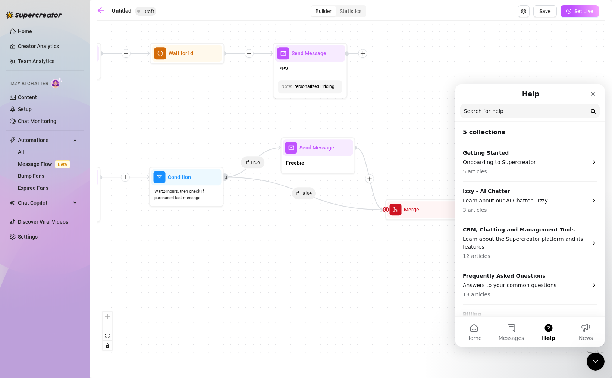
click at [487, 112] on input "Search for help" at bounding box center [529, 111] width 139 height 15
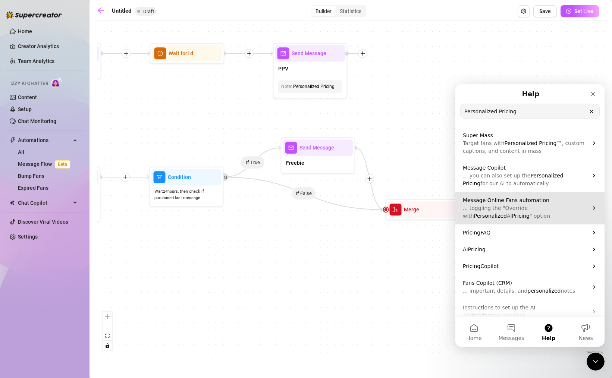
click at [527, 201] on span "Message Online Fans automation" at bounding box center [506, 200] width 87 height 6
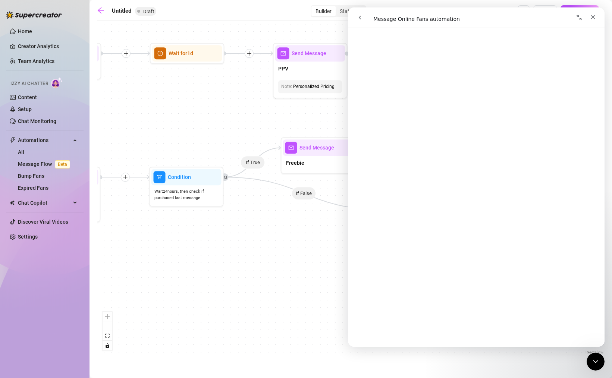
scroll to position [1709, 0]
click html
click at [596, 363] on icon "Close Intercom Messenger" at bounding box center [594, 360] width 9 height 9
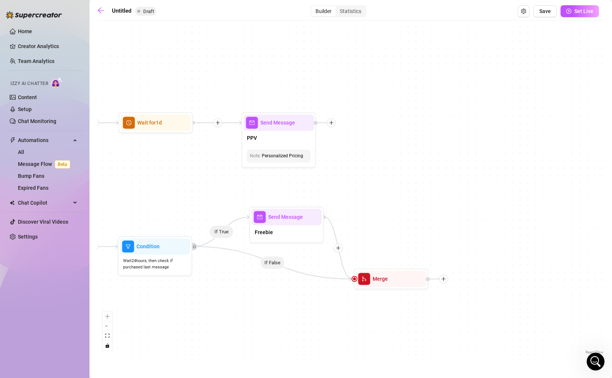
drag, startPoint x: 370, startPoint y: 233, endPoint x: 339, endPoint y: 302, distance: 75.3
click at [339, 302] on div "If False If True If True If False If True If False If True If False If True If …" at bounding box center [351, 190] width 508 height 332
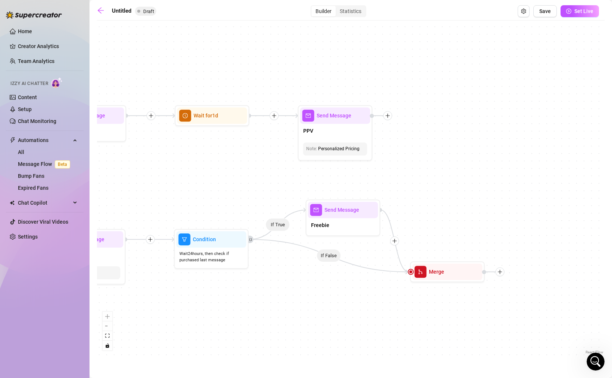
drag, startPoint x: 433, startPoint y: 229, endPoint x: 443, endPoint y: 227, distance: 10.7
click at [443, 227] on div "If False If True If True If False If True If False If True If False If True If …" at bounding box center [351, 190] width 508 height 332
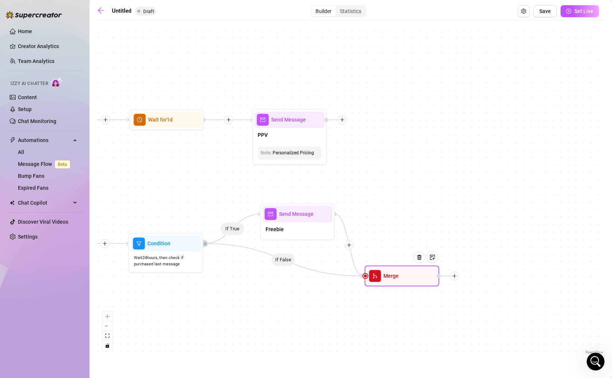
click at [455, 276] on icon "plus" at bounding box center [454, 275] width 5 height 5
click at [482, 276] on div "Time Delay" at bounding box center [491, 276] width 54 height 13
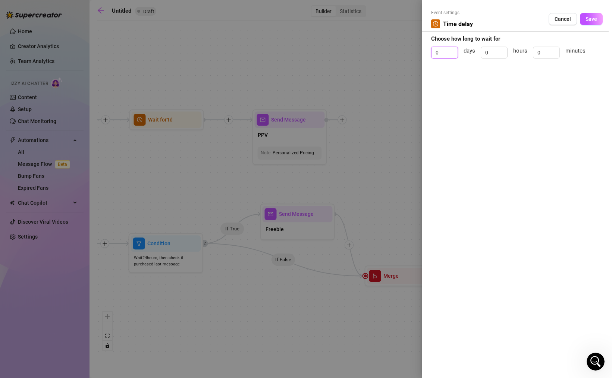
drag, startPoint x: 439, startPoint y: 54, endPoint x: 430, endPoint y: 53, distance: 9.0
click at [430, 53] on div "Event settings Time delay Cancel Save Choose how long to wait for 0 days 0 hour…" at bounding box center [517, 189] width 190 height 378
click at [590, 21] on span "Save" at bounding box center [592, 19] width 12 height 6
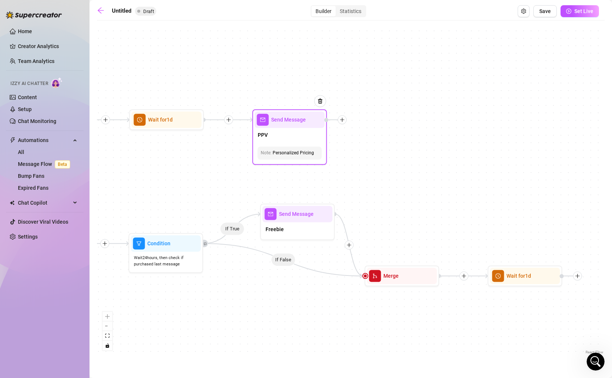
click at [304, 134] on div "PPV" at bounding box center [290, 136] width 70 height 16
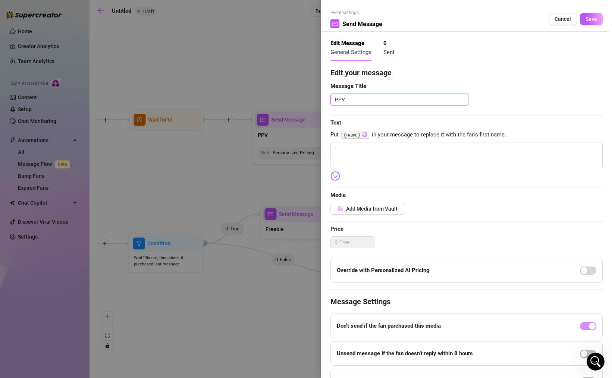
click at [407, 104] on textarea "PPV" at bounding box center [399, 100] width 138 height 12
click at [583, 15] on button "Save" at bounding box center [591, 19] width 23 height 12
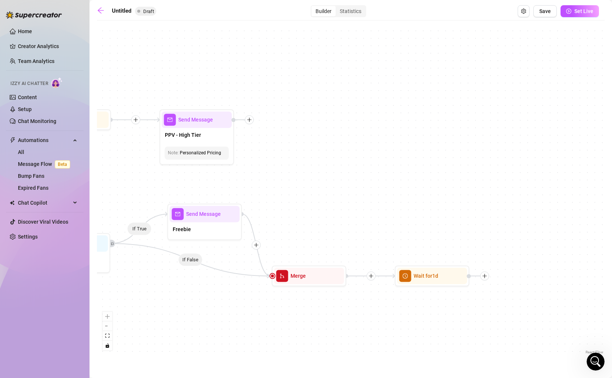
drag, startPoint x: 510, startPoint y: 206, endPoint x: 407, endPoint y: 205, distance: 102.9
click at [408, 206] on div "If False If True If True If False If True If False If True If False If True If …" at bounding box center [351, 190] width 508 height 332
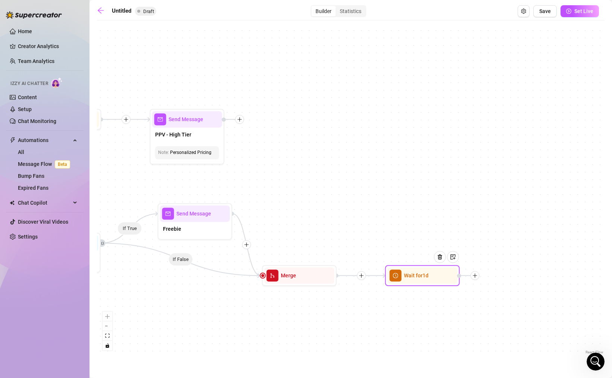
click at [477, 277] on icon "plus" at bounding box center [475, 275] width 5 height 5
click at [513, 300] on div "Message" at bounding box center [512, 301] width 54 height 13
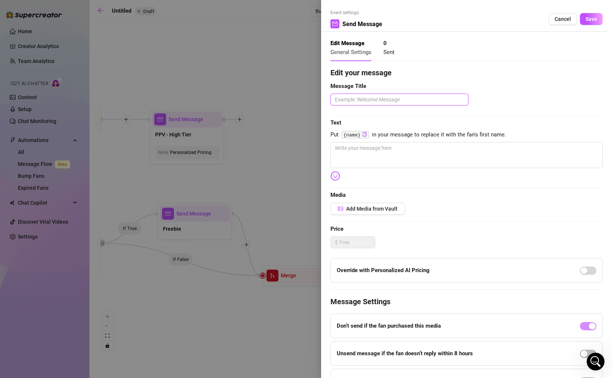
click at [391, 103] on textarea at bounding box center [399, 100] width 138 height 12
click at [364, 151] on textarea at bounding box center [466, 155] width 272 height 26
click at [588, 19] on span "Save" at bounding box center [592, 19] width 12 height 6
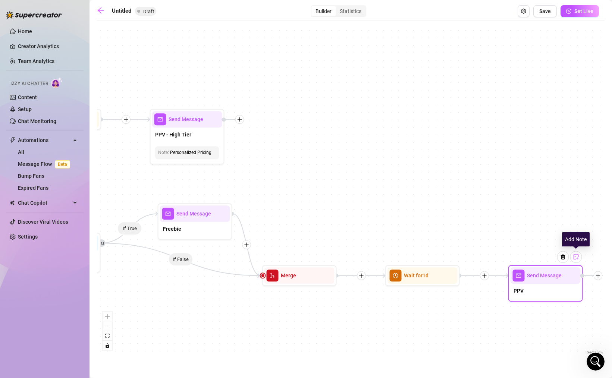
click at [578, 257] on img at bounding box center [576, 257] width 6 height 6
click at [542, 311] on div at bounding box center [546, 308] width 58 height 7
click at [550, 295] on div "PPV" at bounding box center [546, 292] width 70 height 16
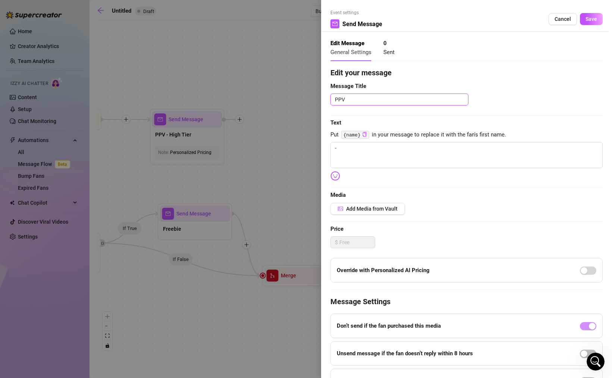
click at [384, 105] on textarea "PPV" at bounding box center [399, 100] width 138 height 12
click at [499, 92] on div "Edit your message Message Title PPV - Med Tier Text Put {name} in your message …" at bounding box center [466, 230] width 272 height 326
click at [586, 13] on button "Save" at bounding box center [591, 19] width 23 height 12
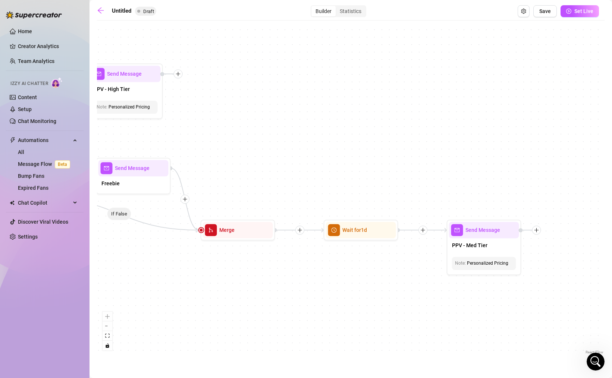
drag, startPoint x: 486, startPoint y: 205, endPoint x: 425, endPoint y: 159, distance: 76.5
click at [425, 159] on div "If False If True If True If False If True If False If True If False If True If …" at bounding box center [351, 190] width 508 height 332
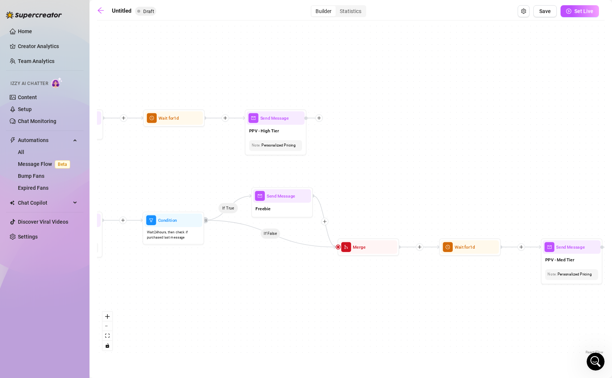
drag, startPoint x: 284, startPoint y: 168, endPoint x: 385, endPoint y: 198, distance: 104.9
click at [385, 198] on div "If False If True If True If False If True If False If True If False If True If …" at bounding box center [351, 190] width 508 height 332
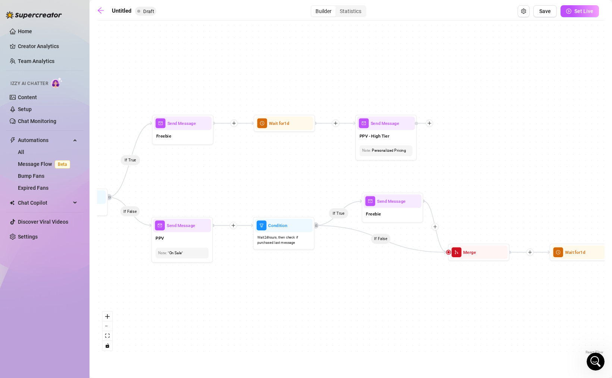
drag, startPoint x: 361, startPoint y: 171, endPoint x: 468, endPoint y: 174, distance: 107.8
click at [468, 174] on div "If False If True If True If False If True If False If True If False If True If …" at bounding box center [351, 190] width 508 height 332
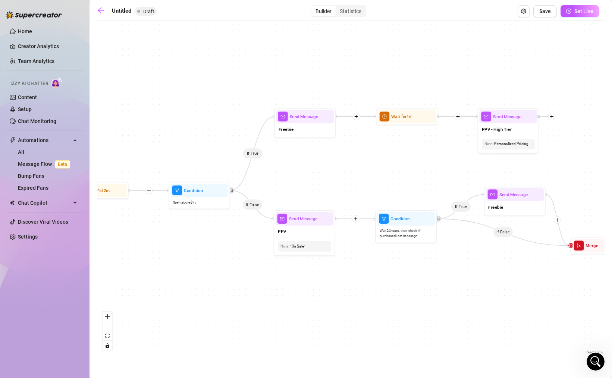
drag, startPoint x: 286, startPoint y: 165, endPoint x: 408, endPoint y: 159, distance: 122.5
click at [408, 159] on div "If False If True If True If False If True If False If True If False If True If …" at bounding box center [351, 190] width 508 height 332
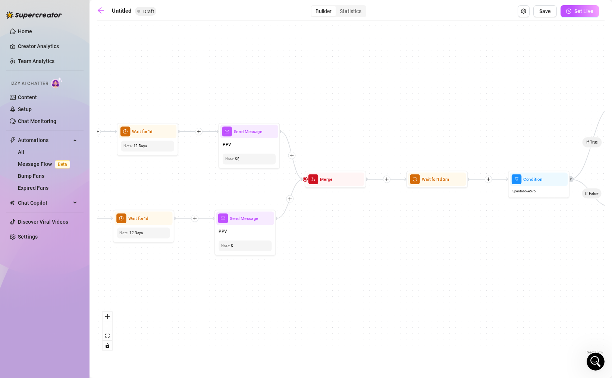
drag, startPoint x: 134, startPoint y: 287, endPoint x: 495, endPoint y: 274, distance: 361.2
click at [495, 274] on div "If False If True If True If False If True If False If True If False If True If …" at bounding box center [351, 190] width 508 height 332
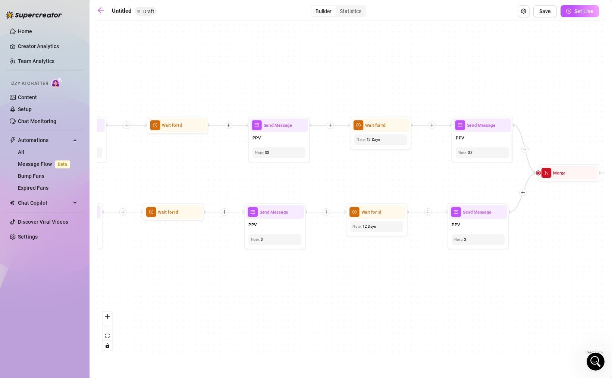
drag, startPoint x: 336, startPoint y: 290, endPoint x: 617, endPoint y: 286, distance: 281.2
click at [612, 286] on html "Home Creator Analytics Team Analytics Izzy AI Chatter Content Setup Chat Monito…" at bounding box center [306, 189] width 612 height 378
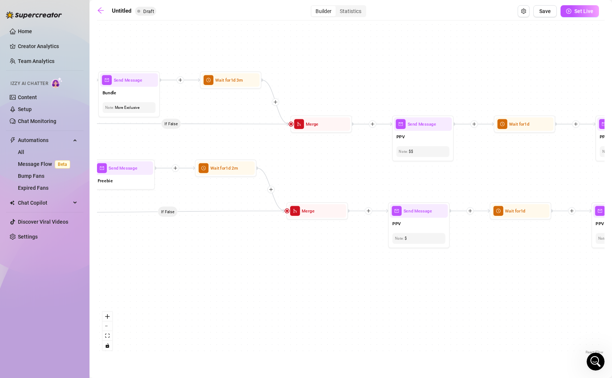
drag, startPoint x: 288, startPoint y: 299, endPoint x: 565, endPoint y: 296, distance: 276.7
click at [565, 297] on div "If False If True If True If False If True If False If True If False If True If …" at bounding box center [351, 190] width 508 height 332
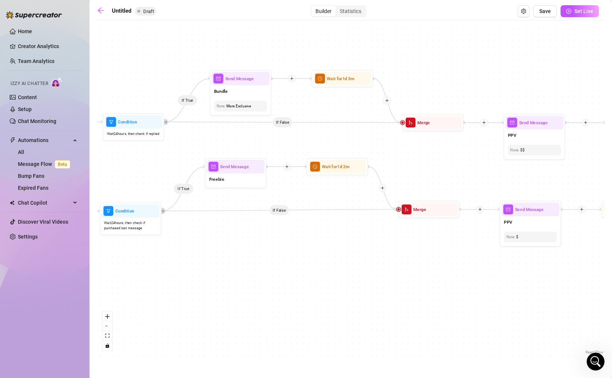
drag, startPoint x: 254, startPoint y: 258, endPoint x: 531, endPoint y: 270, distance: 277.7
click at [531, 270] on div "If False If True If True If False If True If False If True If False If True If …" at bounding box center [351, 190] width 508 height 332
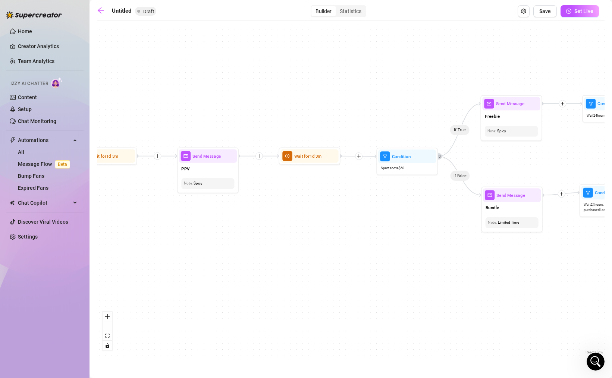
drag, startPoint x: 264, startPoint y: 289, endPoint x: 578, endPoint y: 258, distance: 316.3
click at [578, 258] on div "If False If True If True If False If True If False If True If False If True If …" at bounding box center [351, 190] width 508 height 332
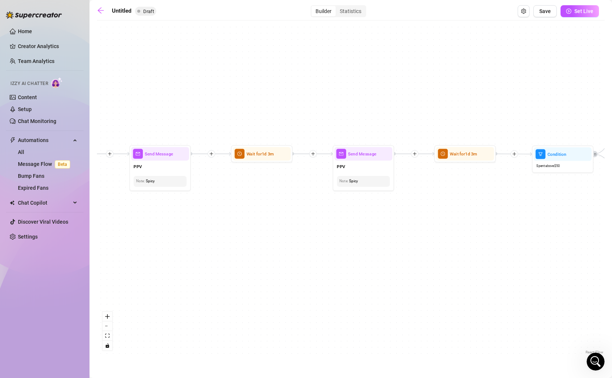
drag, startPoint x: 301, startPoint y: 238, endPoint x: 553, endPoint y: 234, distance: 251.4
click at [553, 234] on div "If False If True If True If False If True If False If True If False If True If …" at bounding box center [351, 190] width 508 height 332
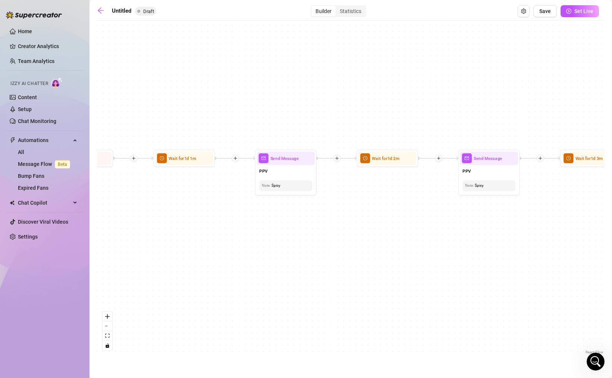
drag, startPoint x: 267, startPoint y: 220, endPoint x: 500, endPoint y: 228, distance: 233.6
click at [500, 228] on div "If False If True If True If False If True If False If True If False If True If …" at bounding box center [351, 190] width 508 height 332
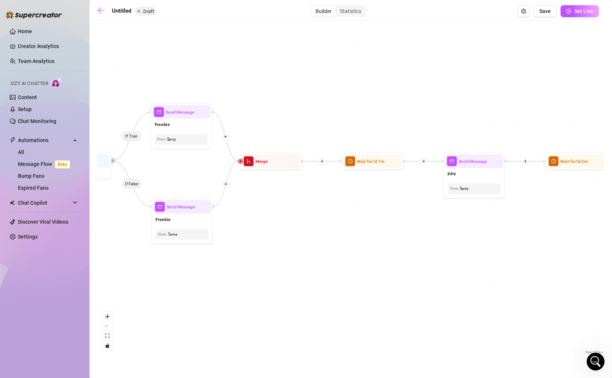
drag, startPoint x: 201, startPoint y: 201, endPoint x: 398, endPoint y: 202, distance: 197.7
click at [399, 204] on div "If False If True If True If False If True If False If True If False If True If …" at bounding box center [351, 190] width 508 height 332
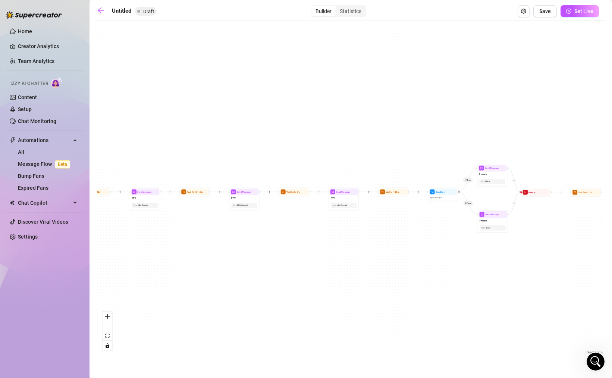
drag, startPoint x: 200, startPoint y: 236, endPoint x: 393, endPoint y: 244, distance: 193.7
click at [393, 245] on div "If False If True If True If False If True If False If True If False If True If …" at bounding box center [351, 190] width 508 height 332
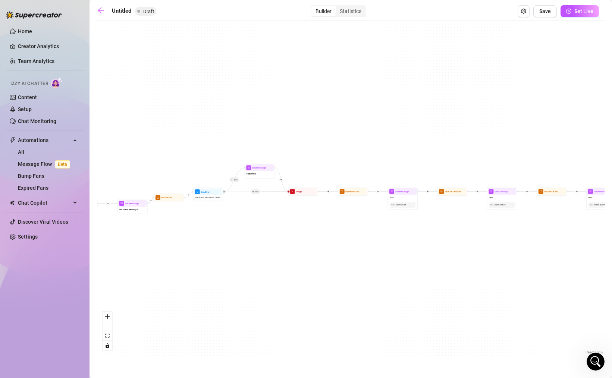
drag, startPoint x: 189, startPoint y: 236, endPoint x: 451, endPoint y: 235, distance: 261.8
click at [451, 235] on div "If False If True If True If False If True If False If True If False If True If …" at bounding box center [351, 190] width 508 height 332
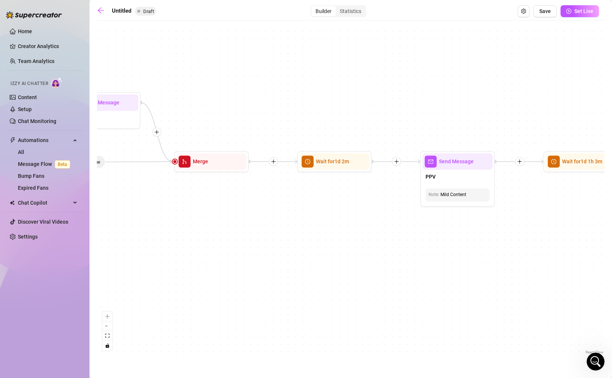
drag, startPoint x: 507, startPoint y: 233, endPoint x: 161, endPoint y: 252, distance: 346.3
click at [162, 252] on div "If False If True If True If False If True If False If True If False If True If …" at bounding box center [351, 190] width 508 height 332
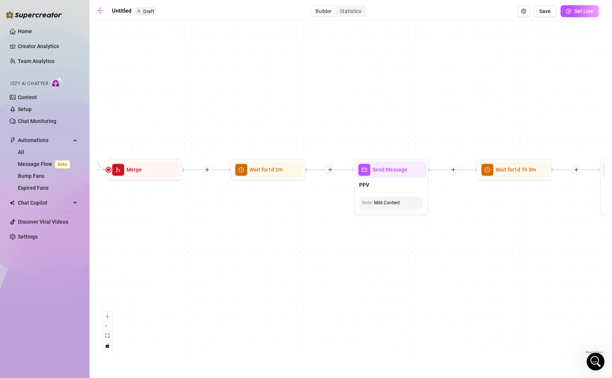
drag, startPoint x: 508, startPoint y: 228, endPoint x: 145, endPoint y: 236, distance: 363.0
click at [145, 236] on div "If False If True If True If False If True If False If True If False If True If …" at bounding box center [351, 190] width 508 height 332
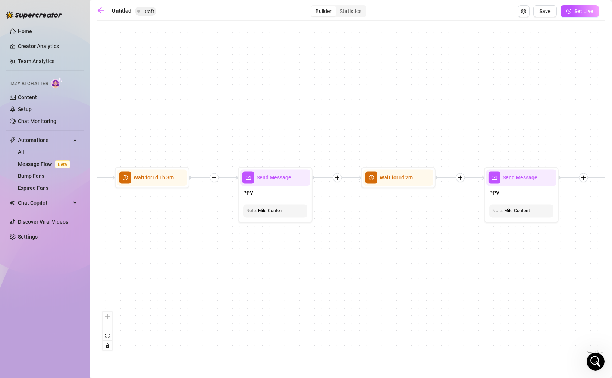
drag, startPoint x: 444, startPoint y: 247, endPoint x: 238, endPoint y: 247, distance: 205.9
click at [239, 247] on div "If False If True If True If False If True If False If True If False If True If …" at bounding box center [351, 190] width 508 height 332
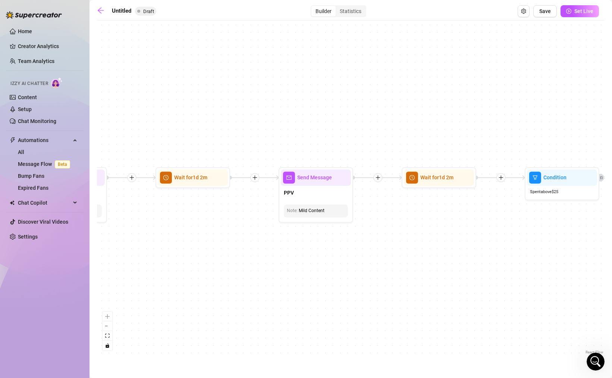
drag, startPoint x: 456, startPoint y: 264, endPoint x: 244, endPoint y: 264, distance: 212.2
click at [245, 264] on div "If False If True If True If False If True If False If True If False If True If …" at bounding box center [351, 190] width 508 height 332
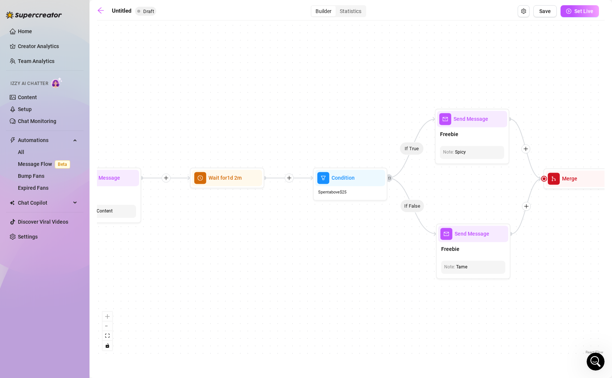
drag, startPoint x: 368, startPoint y: 264, endPoint x: 204, endPoint y: 257, distance: 163.9
click at [204, 257] on div "If False If True If True If False If True If False If True If False If True If …" at bounding box center [351, 190] width 508 height 332
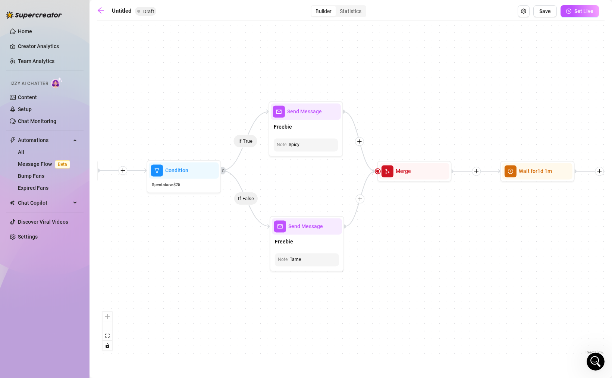
drag, startPoint x: 434, startPoint y: 253, endPoint x: 251, endPoint y: 255, distance: 182.8
click at [252, 255] on div "If False If True If True If False If True If False If True If False If True If …" at bounding box center [351, 190] width 508 height 332
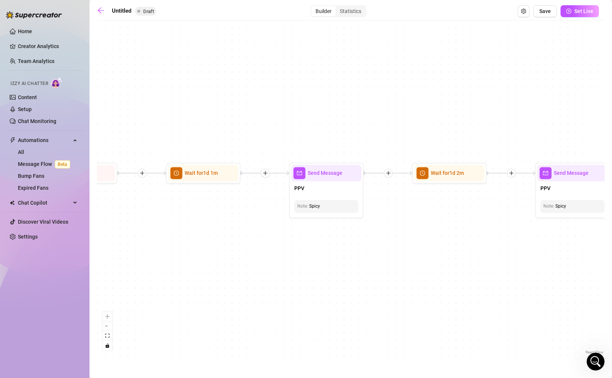
drag, startPoint x: 376, startPoint y: 249, endPoint x: 213, endPoint y: 249, distance: 162.2
click at [213, 249] on div "If False If True If True If False If True If False If True If False If True If …" at bounding box center [351, 190] width 508 height 332
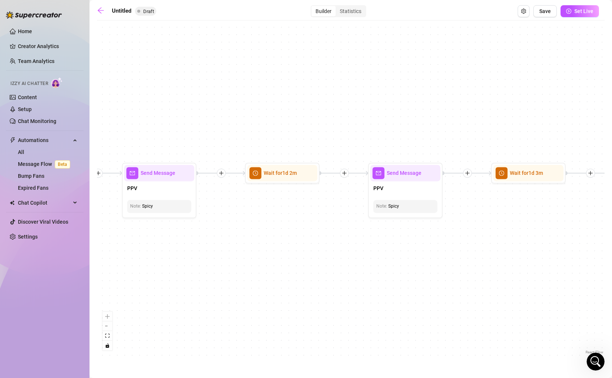
drag, startPoint x: 470, startPoint y: 232, endPoint x: 294, endPoint y: 232, distance: 176.8
click at [294, 232] on div "If False If True If True If False If True If False If True If False If True If …" at bounding box center [351, 190] width 508 height 332
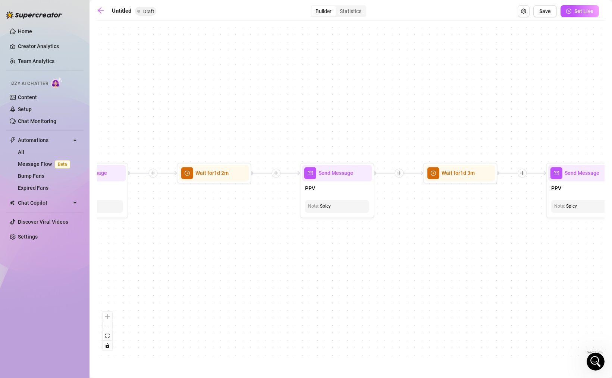
drag, startPoint x: 490, startPoint y: 237, endPoint x: 329, endPoint y: 236, distance: 160.7
click at [329, 237] on div "If False If True If True If False If True If False If True If False If True If …" at bounding box center [351, 190] width 508 height 332
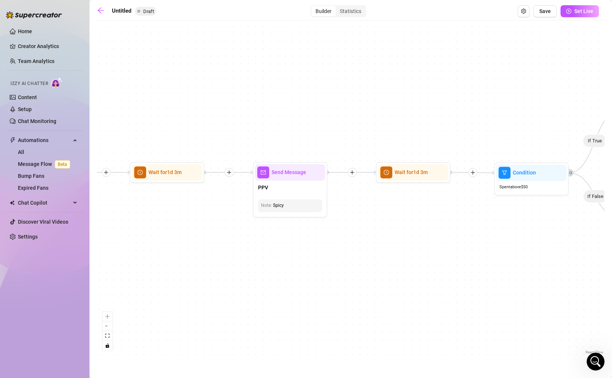
drag, startPoint x: 467, startPoint y: 254, endPoint x: 290, endPoint y: 253, distance: 177.1
click at [290, 253] on div "If False If True If True If False If True If False If True If False If True If …" at bounding box center [351, 190] width 508 height 332
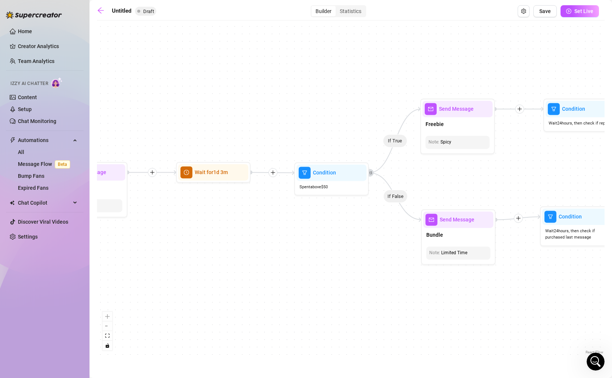
drag, startPoint x: 497, startPoint y: 242, endPoint x: 231, endPoint y: 242, distance: 265.5
click at [232, 242] on div "If False If True If True If False If True If False If True If False If True If …" at bounding box center [351, 190] width 508 height 332
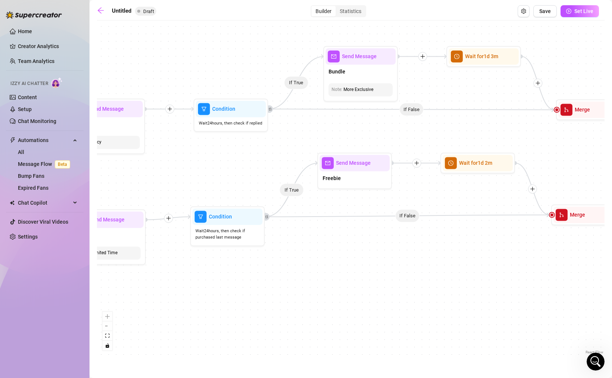
drag, startPoint x: 518, startPoint y: 258, endPoint x: 223, endPoint y: 258, distance: 295.7
click at [223, 258] on div "If False If True If True If False If True If False If True If False If True If …" at bounding box center [351, 190] width 508 height 332
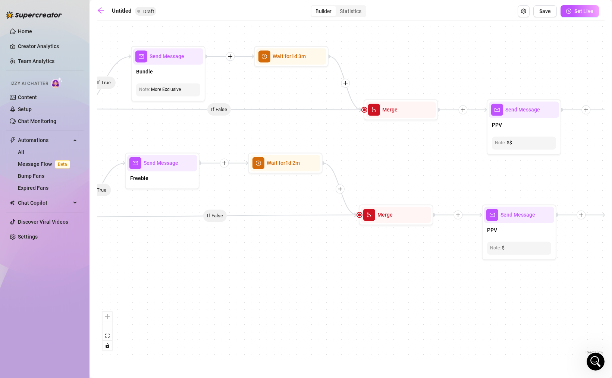
drag, startPoint x: 464, startPoint y: 262, endPoint x: 194, endPoint y: 262, distance: 270.4
click at [194, 262] on div "If False If True If True If False If True If False If True If False If True If …" at bounding box center [351, 190] width 508 height 332
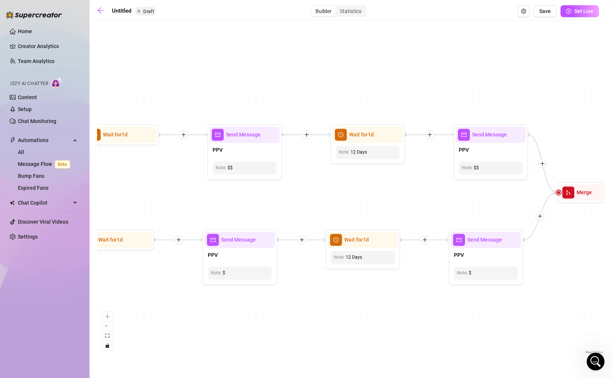
drag, startPoint x: 529, startPoint y: 261, endPoint x: 92, endPoint y: 285, distance: 437.7
click at [92, 285] on main "Untitled Draft Builder Statistics Save Set Live If False If True If True If Fal…" at bounding box center [351, 189] width 522 height 378
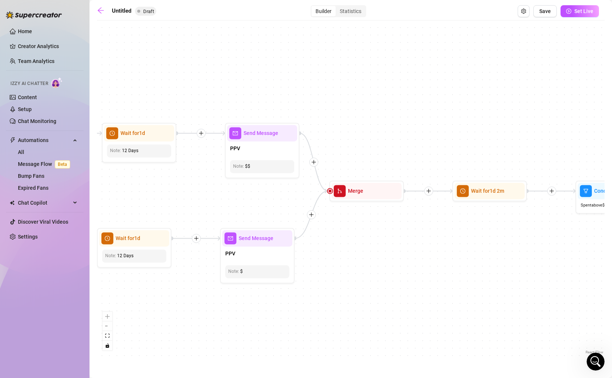
drag, startPoint x: 587, startPoint y: 267, endPoint x: 295, endPoint y: 260, distance: 291.7
click at [295, 260] on div "If False If True If True If False If True If False If True If False If True If …" at bounding box center [351, 190] width 508 height 332
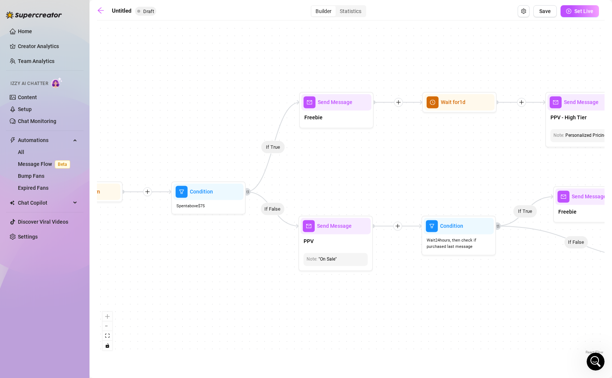
drag, startPoint x: 546, startPoint y: 243, endPoint x: 204, endPoint y: 250, distance: 341.7
click at [204, 250] on div "If False If True If True If False If True If False If True If False If True If …" at bounding box center [351, 190] width 508 height 332
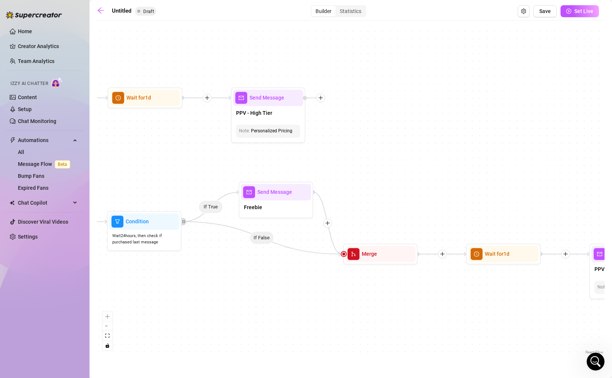
drag
click at [222, 308] on div "If False If True If True If False If True If False If True If False If True If …" at bounding box center [351, 190] width 508 height 332
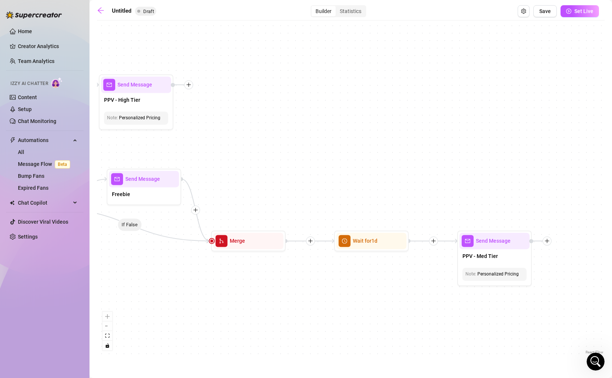
click at [379, 286] on div "If False If True If True If False If True If False If True If False If True If …" at bounding box center [351, 190] width 508 height 332
click at [403, 225] on img at bounding box center [403, 223] width 6 height 6
click at [370, 258] on div at bounding box center [372, 258] width 58 height 7
click at [397, 298] on div "If False If True If True If False If True If False If True If False If True If …" at bounding box center [351, 190] width 508 height 332
click at [146, 106] on div "PPV - High Tier" at bounding box center [137, 101] width 70 height 16
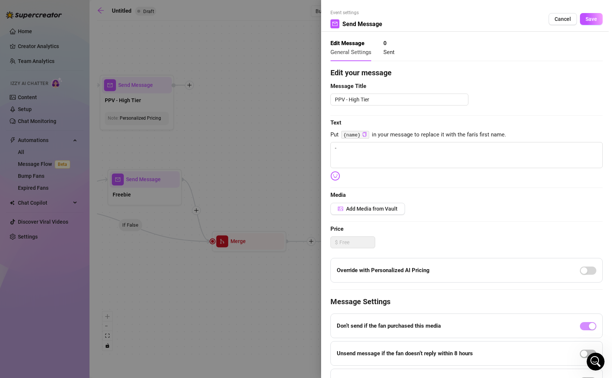
click at [580, 266] on div at bounding box center [588, 270] width 16 height 9
click at [559, 17] on span "Cancel" at bounding box center [563, 19] width 16 height 6
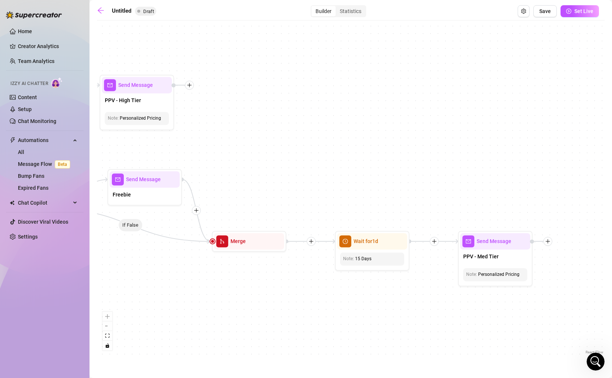
click at [459, 131] on div "If False If True If True If False If True If False If True If False If True If …" at bounding box center [351, 190] width 508 height 332
click at [546, 13] on span "Save" at bounding box center [545, 11] width 12 height 6
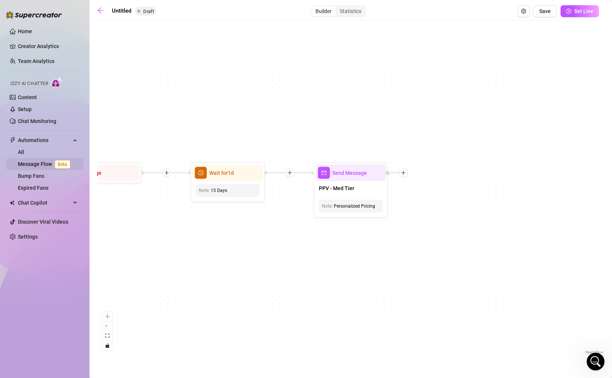
click at [32, 165] on link "Message Flow Beta" at bounding box center [45, 164] width 55 height 6
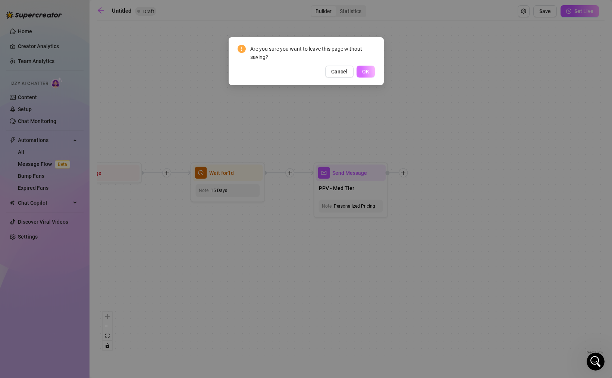
click at [361, 72] on button "OK" at bounding box center [366, 72] width 18 height 12
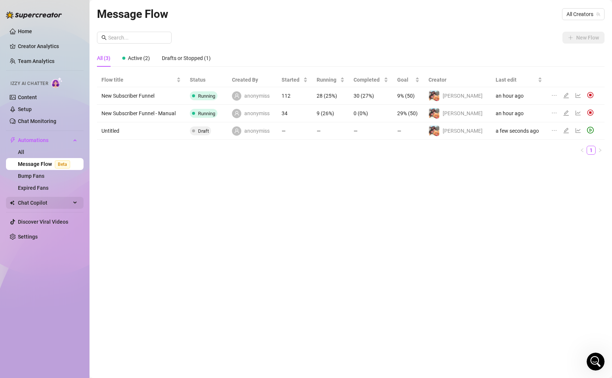
click at [53, 200] on span "Chat Copilot" at bounding box center [44, 203] width 53 height 12
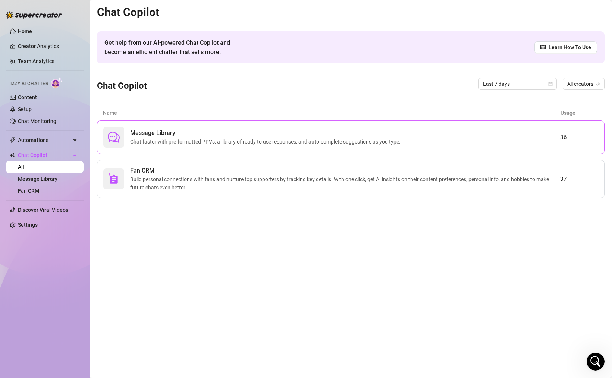
click at [440, 134] on div "Message Library Chat faster with pre-formatted PPVs, a library of ready to use …" at bounding box center [331, 137] width 457 height 21
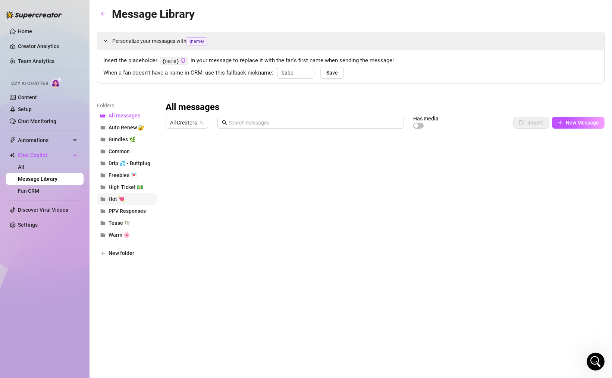
click at [131, 196] on button "Hot 💘" at bounding box center [127, 199] width 60 height 12
click at [536, 151] on div at bounding box center [385, 215] width 439 height 166
click at [537, 164] on div at bounding box center [385, 215] width 439 height 166
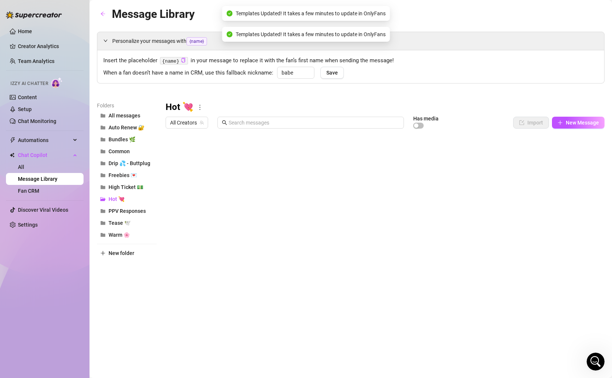
click at [537, 183] on div at bounding box center [385, 215] width 439 height 166
click at [534, 200] on div at bounding box center [385, 215] width 439 height 166
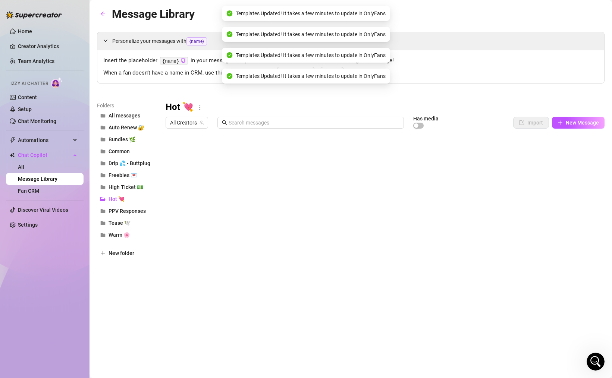
click at [534, 213] on div at bounding box center [385, 215] width 439 height 166
click at [533, 227] on div at bounding box center [385, 215] width 439 height 166
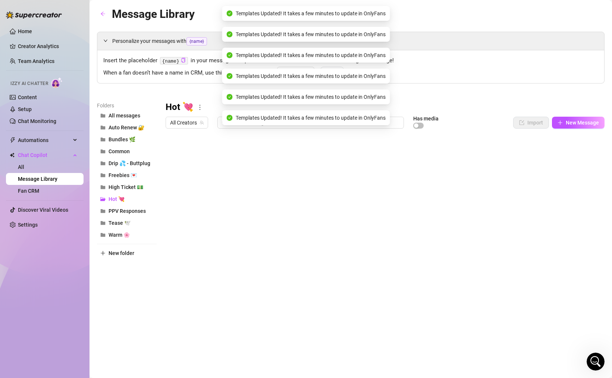
click at [537, 242] on div at bounding box center [385, 215] width 439 height 166
click at [537, 252] on div at bounding box center [385, 215] width 439 height 166
click at [536, 258] on div at bounding box center [385, 215] width 439 height 166
click at [534, 272] on div at bounding box center [385, 215] width 439 height 166
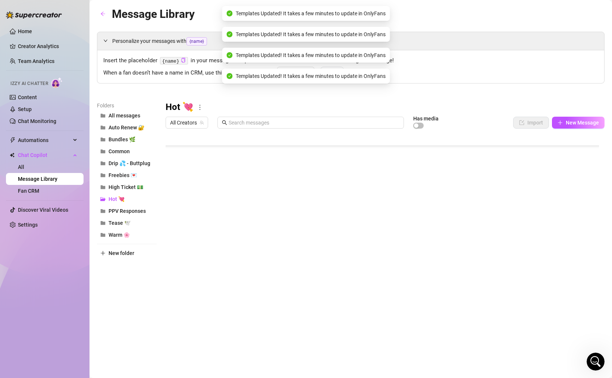
click at [534, 188] on div at bounding box center [385, 215] width 439 height 166
click at [534, 202] on div at bounding box center [385, 215] width 439 height 166
click at [537, 210] on div at bounding box center [385, 215] width 439 height 166
click at [533, 216] on div at bounding box center [385, 215] width 439 height 166
click at [533, 230] on div at bounding box center [385, 215] width 439 height 166
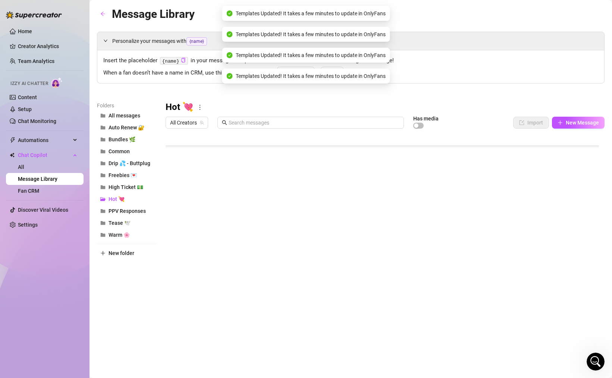
click at [535, 245] on div at bounding box center [385, 215] width 439 height 166
click at [536, 255] on div at bounding box center [385, 215] width 439 height 166
click at [536, 272] on div at bounding box center [385, 215] width 439 height 166
click at [535, 182] on div at bounding box center [385, 215] width 439 height 166
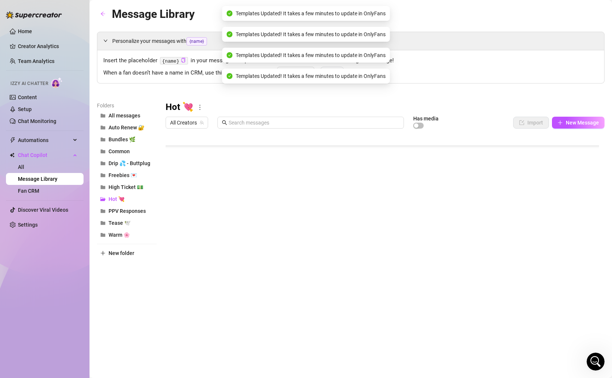
click at [534, 196] on div at bounding box center [385, 215] width 439 height 166
click at [534, 212] on div at bounding box center [385, 215] width 439 height 166
click at [534, 226] on div at bounding box center [385, 215] width 439 height 166
click at [537, 243] on div at bounding box center [385, 215] width 439 height 166
click at [536, 264] on div at bounding box center [385, 215] width 439 height 166
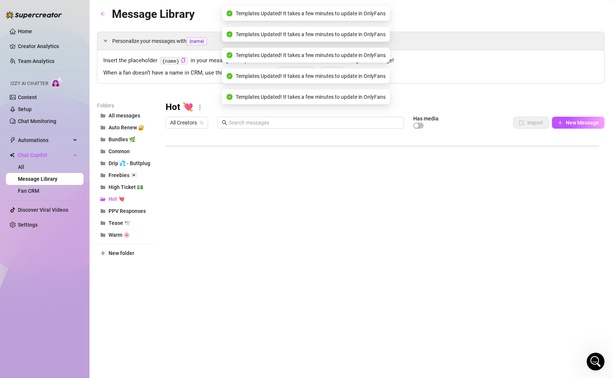
click at [536, 257] on div at bounding box center [385, 215] width 439 height 166
click at [536, 269] on div at bounding box center [385, 215] width 439 height 166
click at [534, 258] on div at bounding box center [385, 215] width 439 height 166
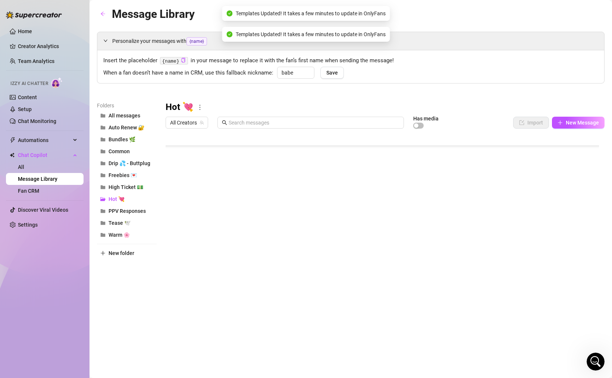
click at [535, 249] on div at bounding box center [385, 215] width 439 height 166
click at [537, 233] on div at bounding box center [385, 215] width 439 height 166
click at [537, 222] on div at bounding box center [385, 215] width 439 height 166
click at [537, 208] on div at bounding box center [385, 215] width 439 height 166
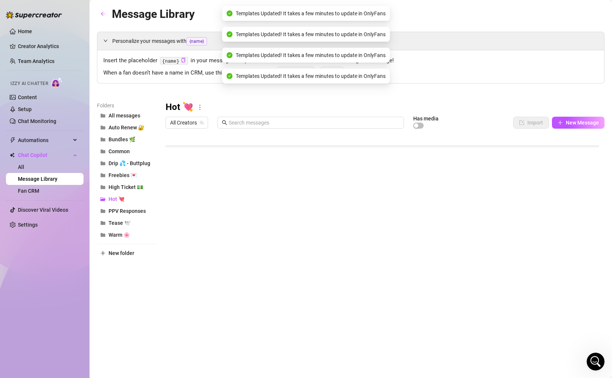
click at [538, 192] on div at bounding box center [385, 215] width 439 height 166
click at [127, 222] on span "Tease 🕊️" at bounding box center [120, 223] width 22 height 6
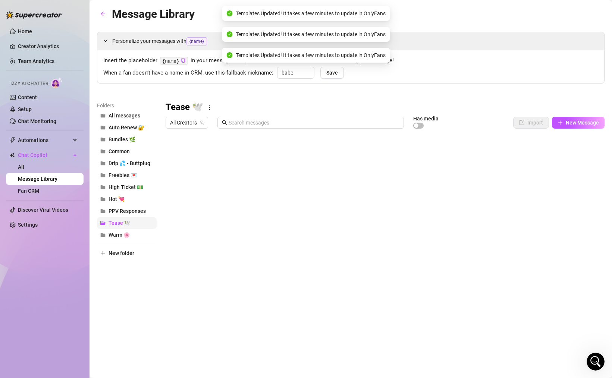
scroll to position [0, 0]
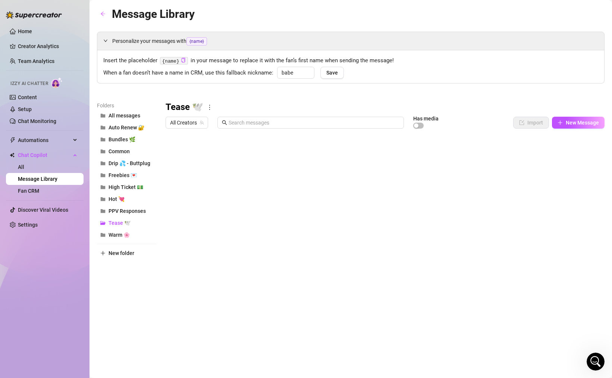
click at [541, 166] on div at bounding box center [385, 215] width 439 height 166
click at [543, 151] on div at bounding box center [385, 215] width 439 height 166
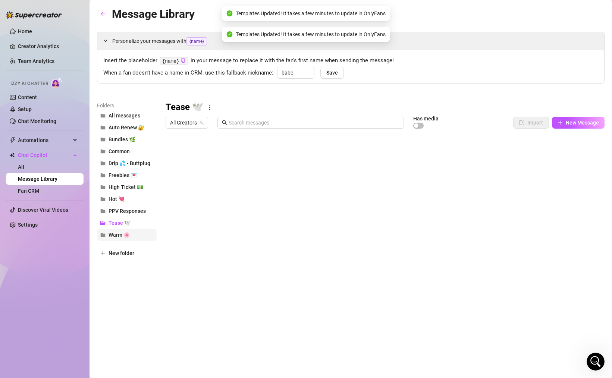
click at [134, 235] on button "Warm 🌸" at bounding box center [127, 235] width 60 height 12
click at [538, 226] on div at bounding box center [385, 215] width 439 height 166
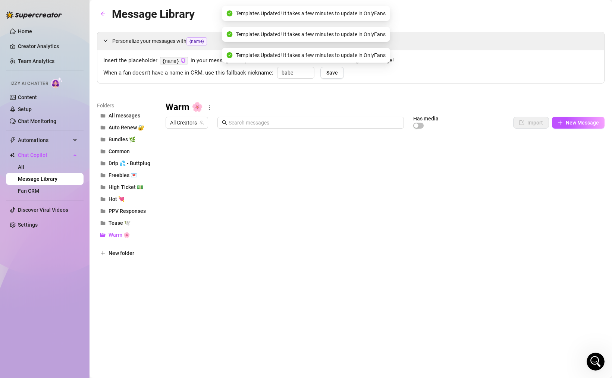
click at [541, 210] on div at bounding box center [385, 215] width 439 height 166
click at [543, 194] on div at bounding box center [385, 215] width 439 height 166
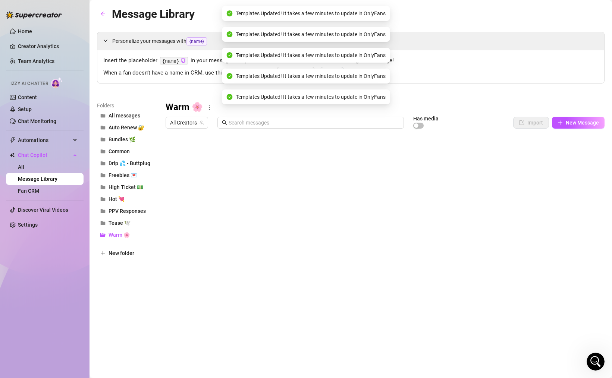
click at [541, 182] on div at bounding box center [385, 215] width 439 height 166
click at [542, 168] on div at bounding box center [385, 215] width 439 height 166
click at [543, 155] on div at bounding box center [385, 215] width 439 height 166
click at [134, 186] on span "High Ticket 💵" at bounding box center [126, 187] width 35 height 6
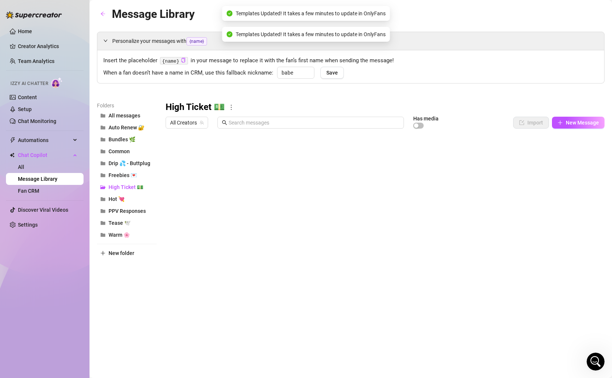
click at [539, 153] on div at bounding box center [385, 215] width 439 height 166
click at [539, 168] on div at bounding box center [385, 215] width 439 height 166
click at [537, 186] on div at bounding box center [385, 215] width 439 height 166
click at [537, 198] on div at bounding box center [385, 215] width 439 height 166
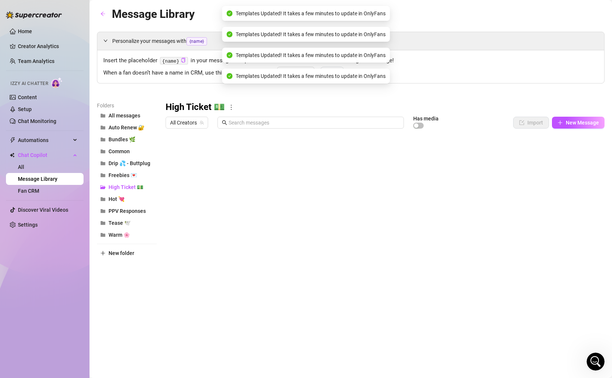
click at [535, 216] on div at bounding box center [385, 215] width 439 height 166
click at [535, 228] on div at bounding box center [385, 215] width 439 height 166
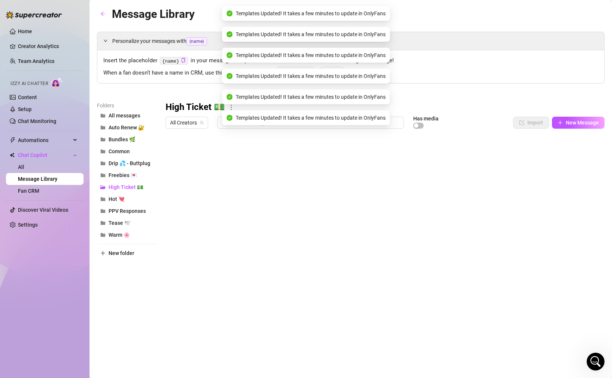
click at [535, 240] on div at bounding box center [385, 215] width 439 height 166
click at [535, 255] on div at bounding box center [385, 215] width 439 height 166
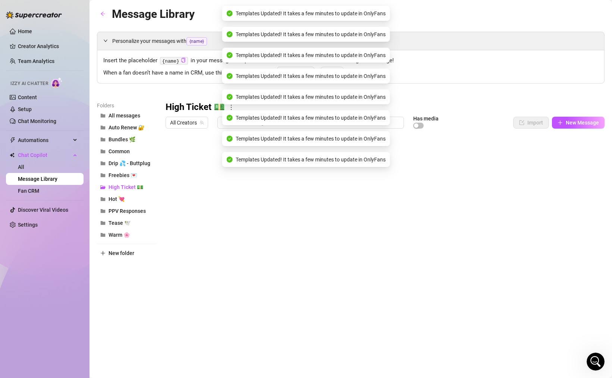
click at [534, 269] on div at bounding box center [385, 215] width 439 height 166
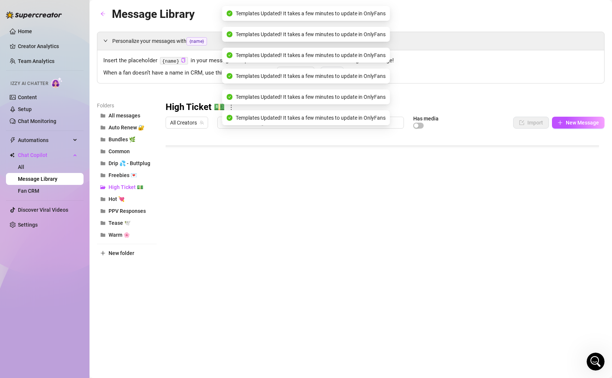
click at [533, 220] on div at bounding box center [385, 215] width 439 height 166
click at [535, 238] on div at bounding box center [385, 215] width 439 height 166
click at [535, 252] on div at bounding box center [385, 215] width 439 height 166
click at [135, 310] on div "Message Library Personalize your messages with {name} Insert the placeholder {n…" at bounding box center [351, 180] width 508 height 351
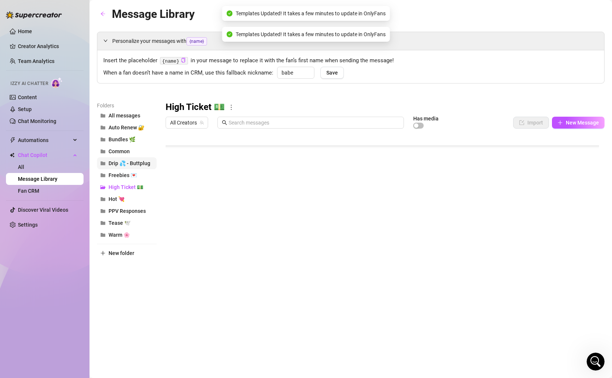
click at [132, 162] on span "Drip 💦 - Buttplug" at bounding box center [130, 163] width 42 height 6
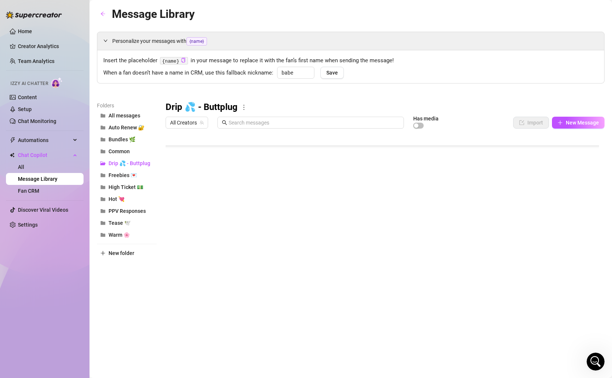
scroll to position [80, 0]
click at [119, 175] on span "Freebies 💌" at bounding box center [123, 175] width 28 height 6
click at [120, 142] on span "Bundles 🌿" at bounding box center [122, 139] width 27 height 6
click at [121, 129] on span "Auto Renew 🔐" at bounding box center [127, 128] width 36 height 6
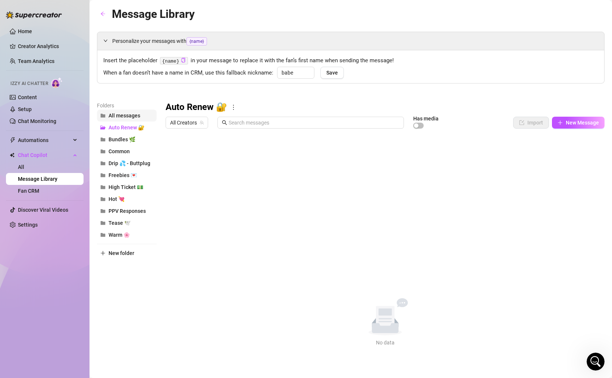
click at [118, 114] on span "All messages" at bounding box center [125, 116] width 32 height 6
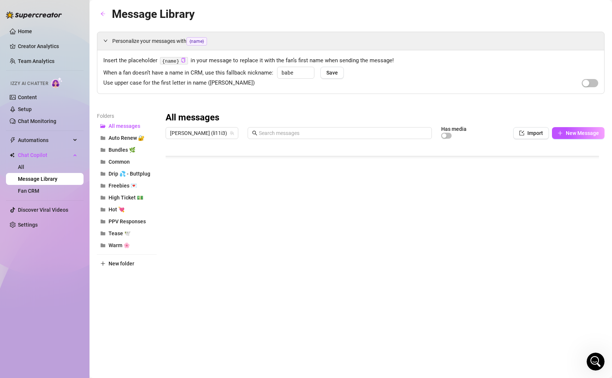
scroll to position [318, 0]
click at [135, 208] on button "Hot 💘" at bounding box center [127, 210] width 60 height 12
click at [518, 164] on div at bounding box center [385, 225] width 439 height 166
click at [507, 163] on div at bounding box center [385, 225] width 439 height 166
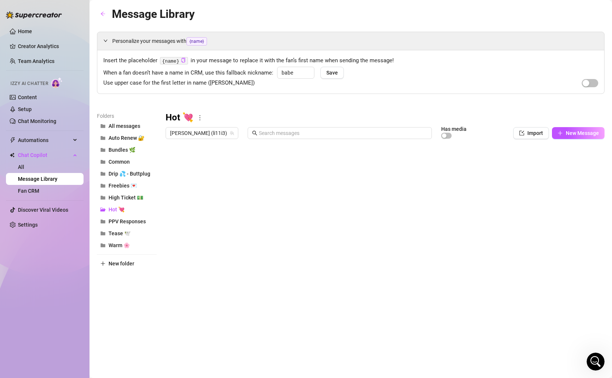
click at [242, 160] on div at bounding box center [385, 225] width 439 height 166
click at [172, 164] on div at bounding box center [385, 225] width 439 height 166
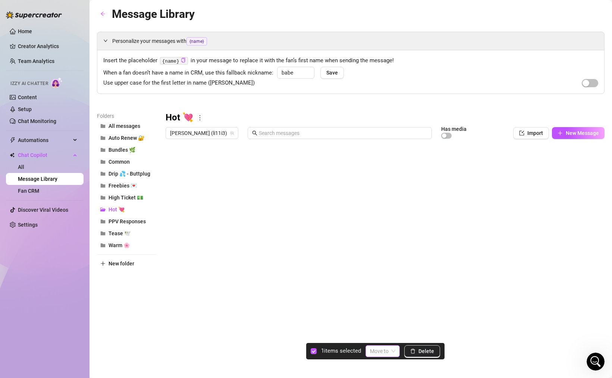
click at [377, 347] on input "search" at bounding box center [379, 351] width 19 height 11
click at [294, 310] on div "Message Library Personalize your messages with {name} Insert the placeholder {n…" at bounding box center [351, 180] width 508 height 351
click at [23, 28] on link "Home" at bounding box center [25, 31] width 14 height 6
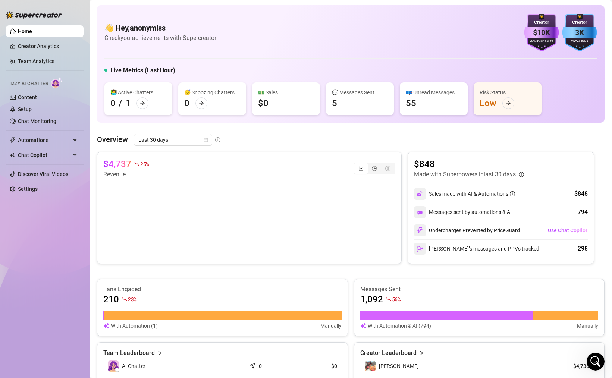
click at [29, 236] on div "Home Creator Analytics Team Analytics Izzy AI Chatter Content Setup Chat Monito…" at bounding box center [45, 185] width 78 height 371
